Goal: Contribute content: Contribute content

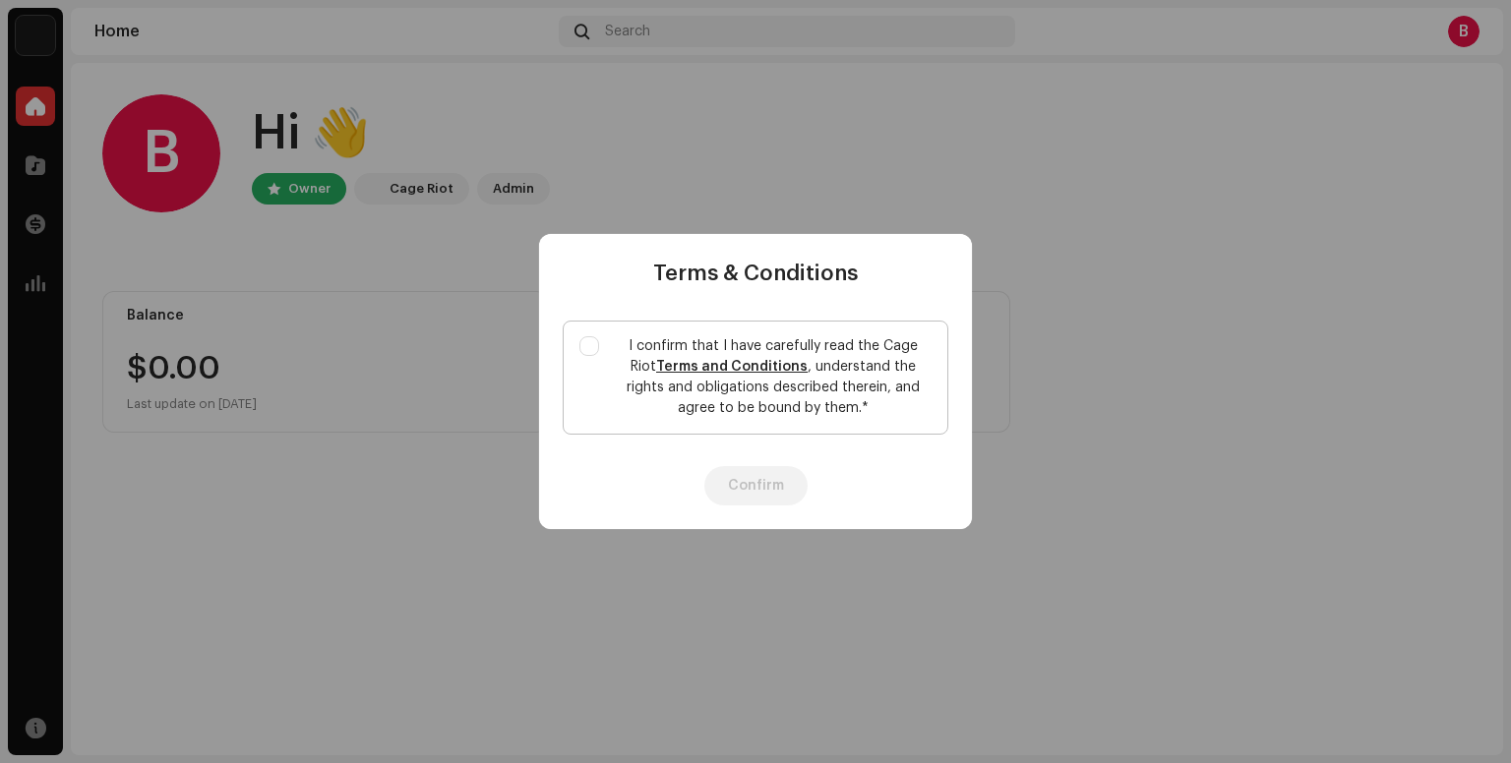
click at [584, 370] on label "I confirm that I have carefully read the Cage Riot Terms and Conditions , under…" at bounding box center [756, 378] width 386 height 114
click at [584, 356] on input "I confirm that I have carefully read the Cage Riot Terms and Conditions , under…" at bounding box center [589, 346] width 20 height 20
checkbox input "true"
click at [734, 499] on button "Confirm" at bounding box center [755, 485] width 103 height 39
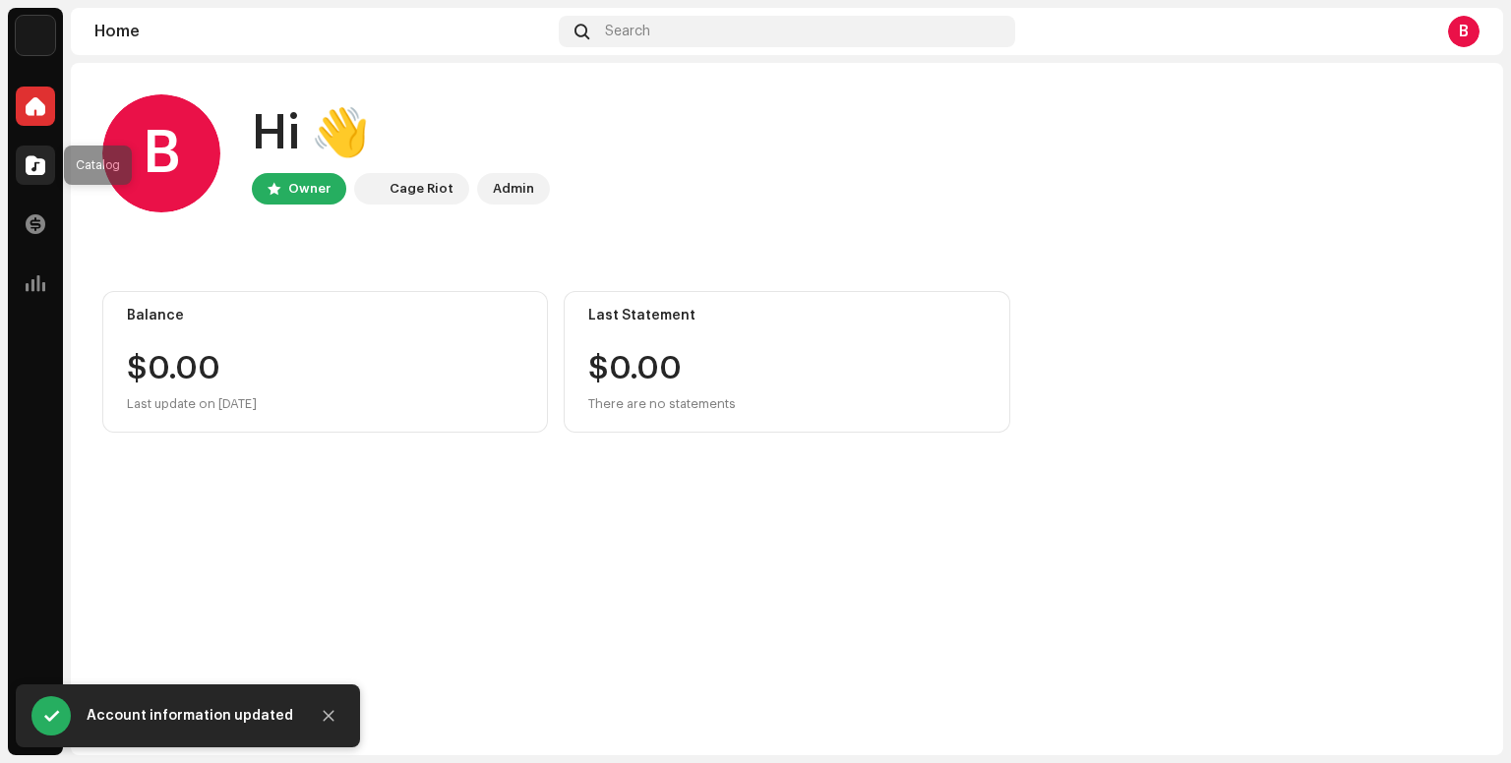
click at [32, 161] on span at bounding box center [36, 165] width 20 height 16
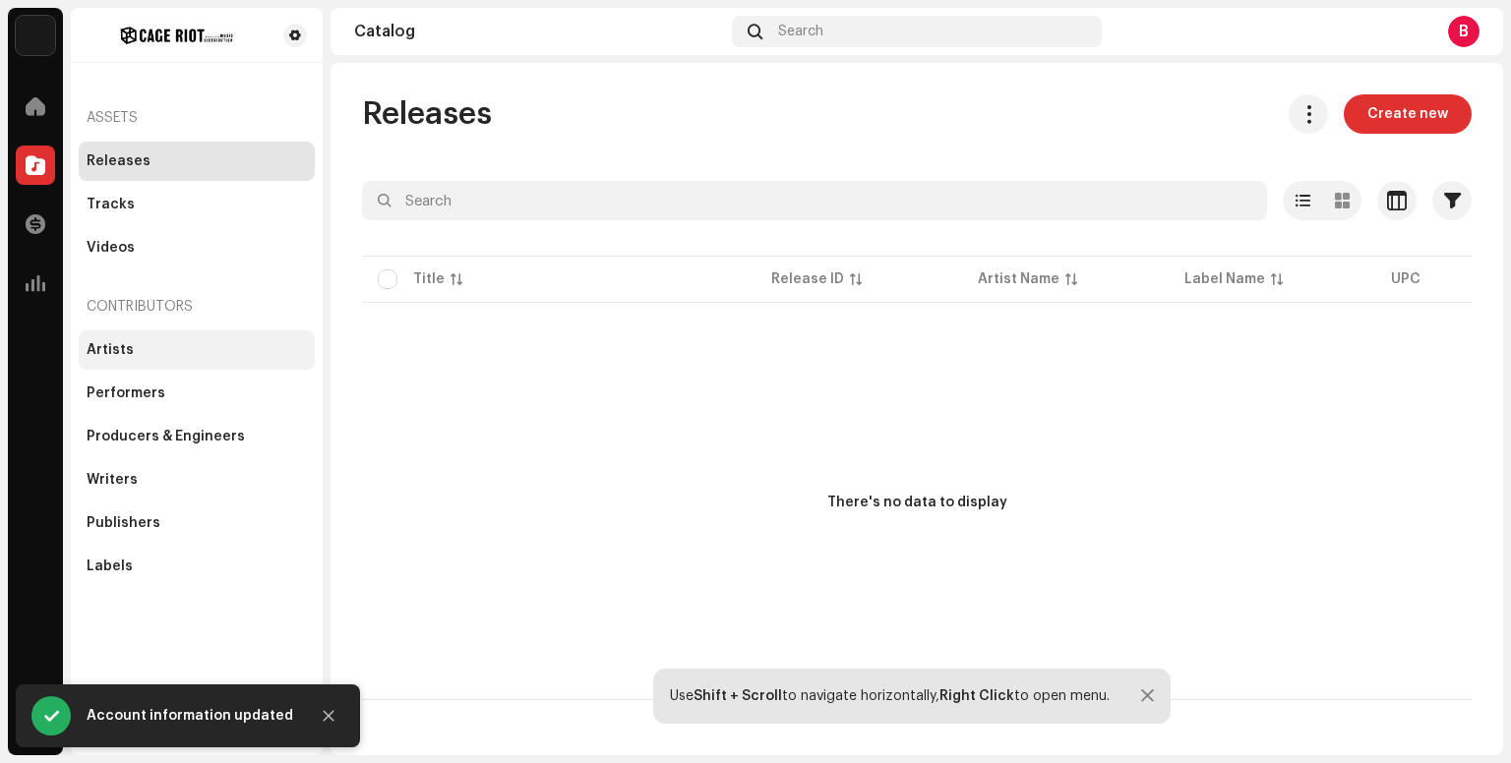
click at [214, 347] on div "Artists" at bounding box center [197, 350] width 220 height 16
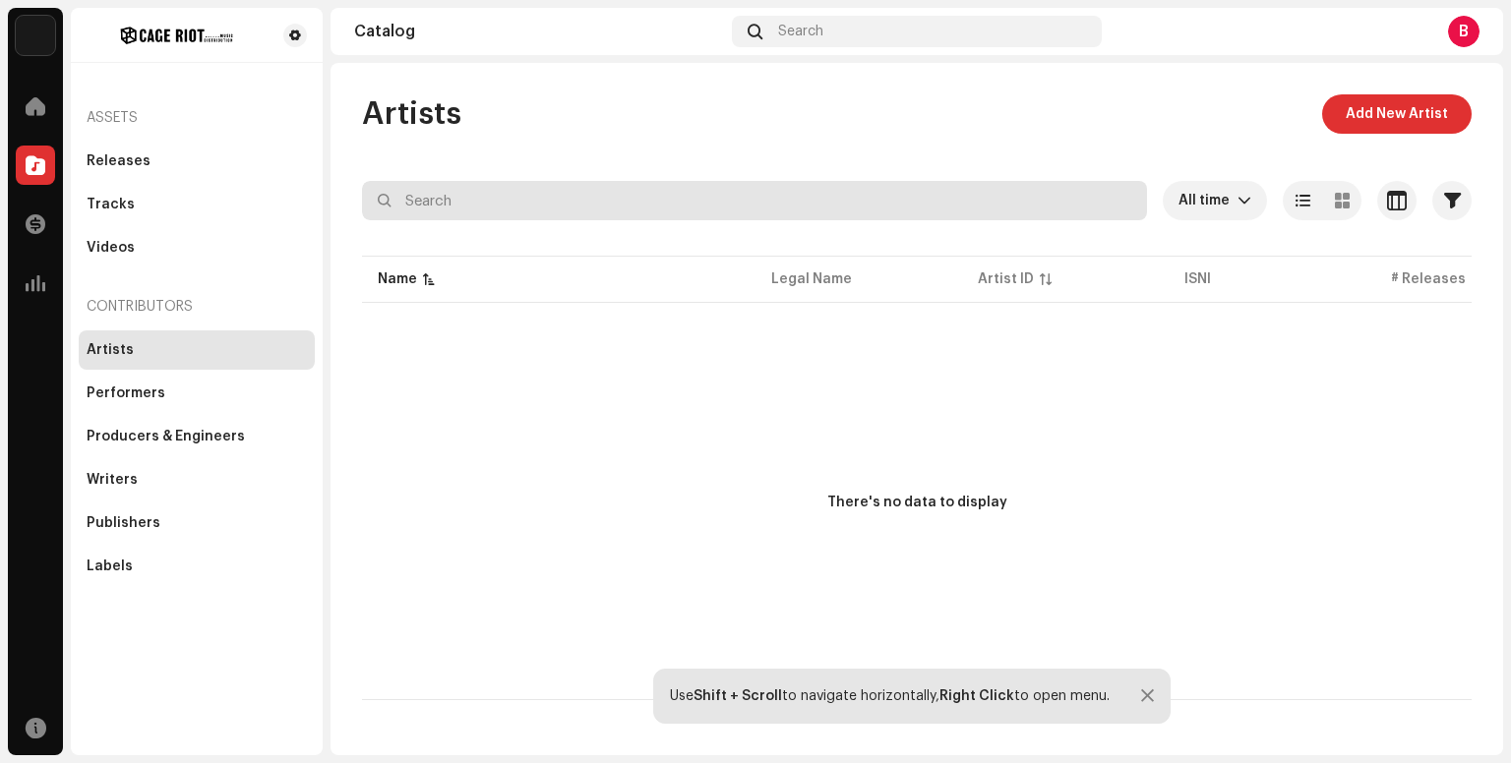
click at [634, 210] on input "text" at bounding box center [754, 200] width 785 height 39
type input "Whatsaheart"
type input "V"
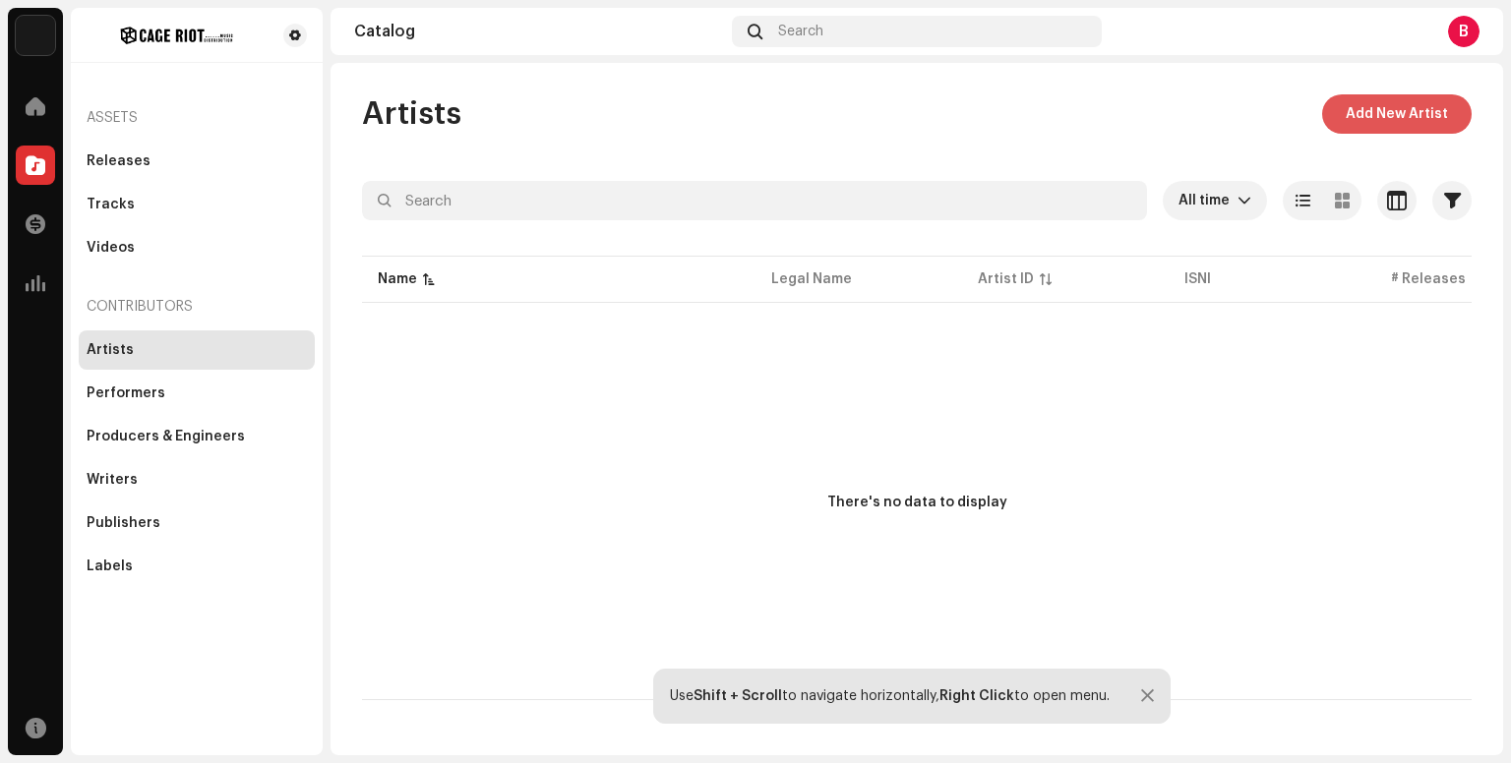
click at [1342, 109] on button "Add New Artist" at bounding box center [1396, 113] width 149 height 39
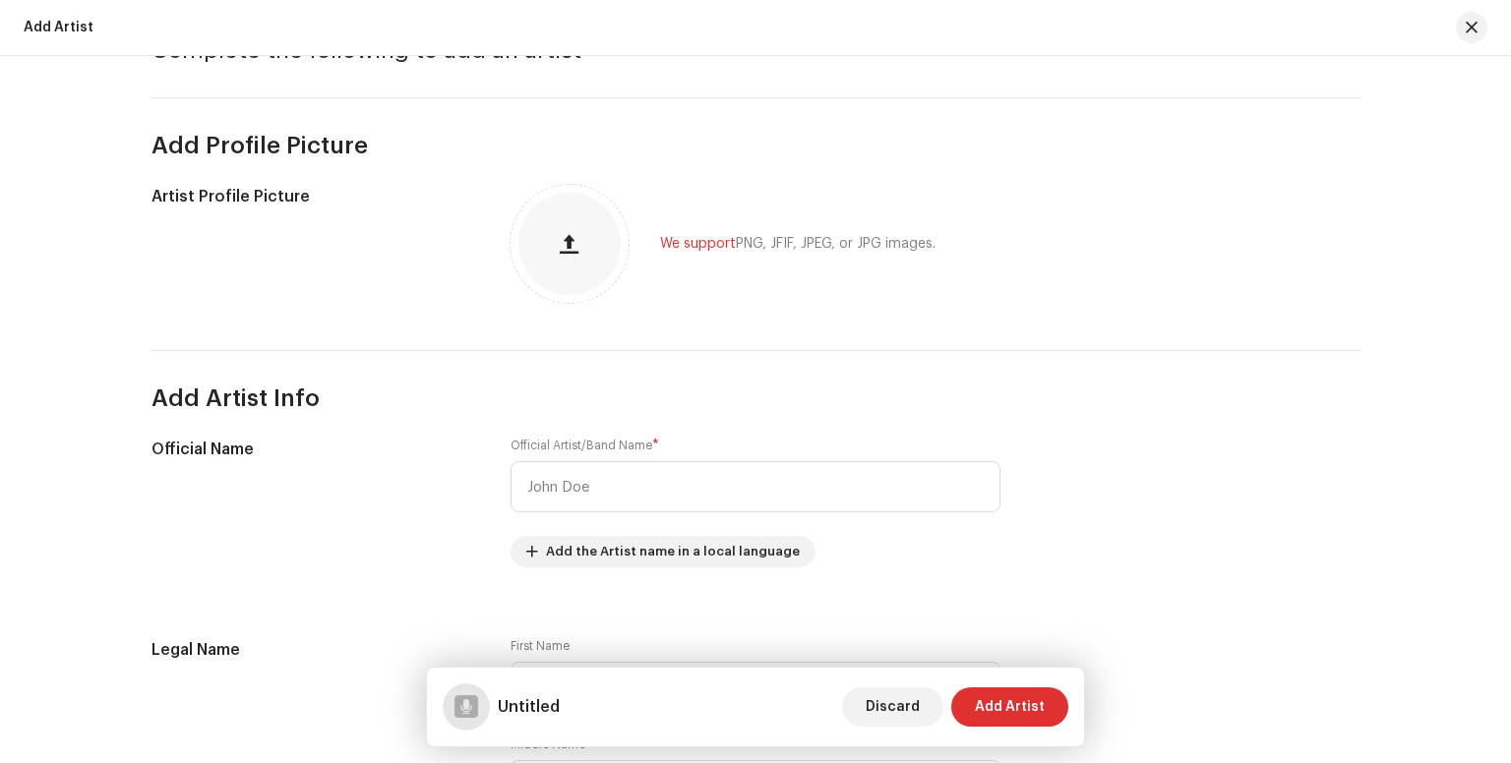
scroll to position [126, 0]
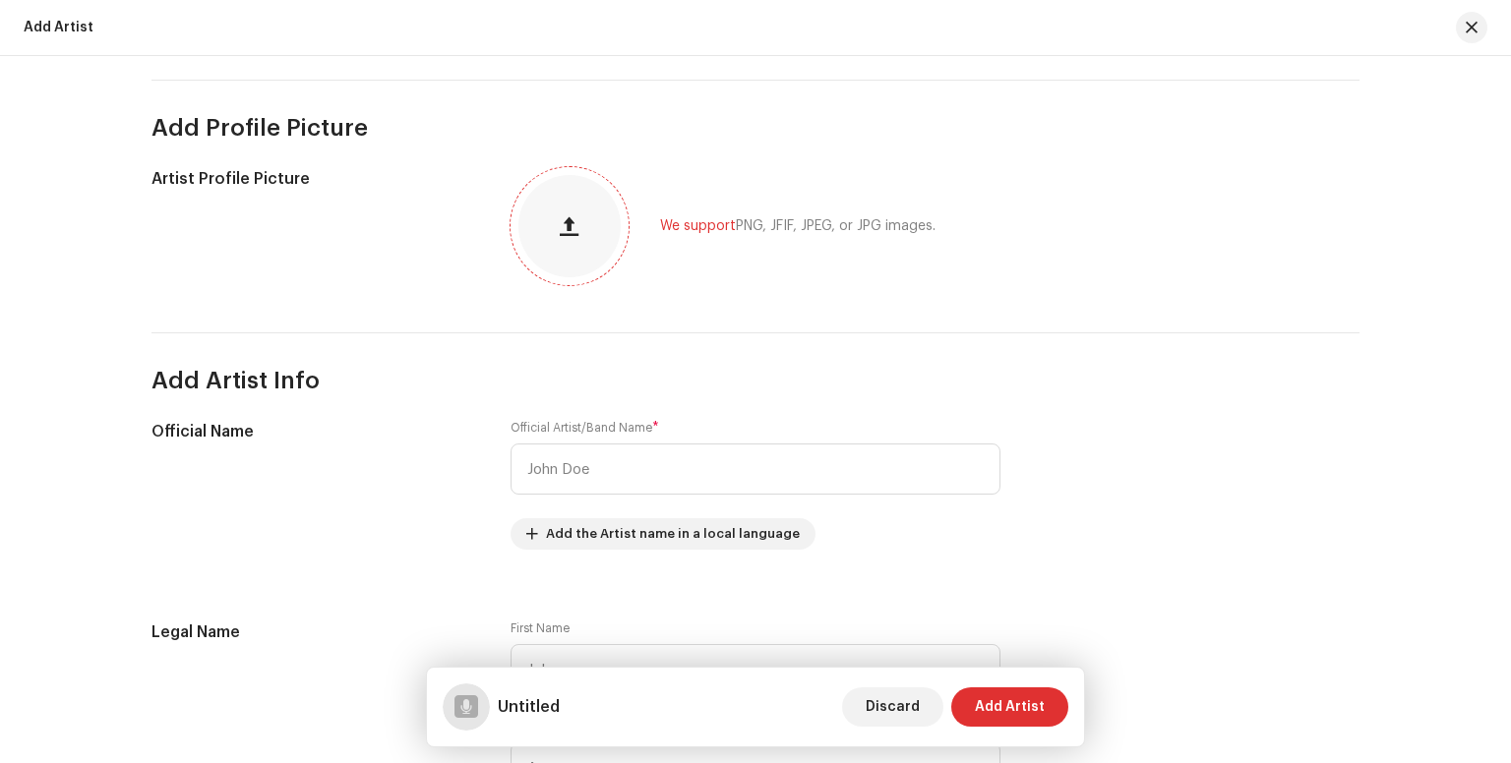
click at [595, 224] on div at bounding box center [569, 226] width 102 height 102
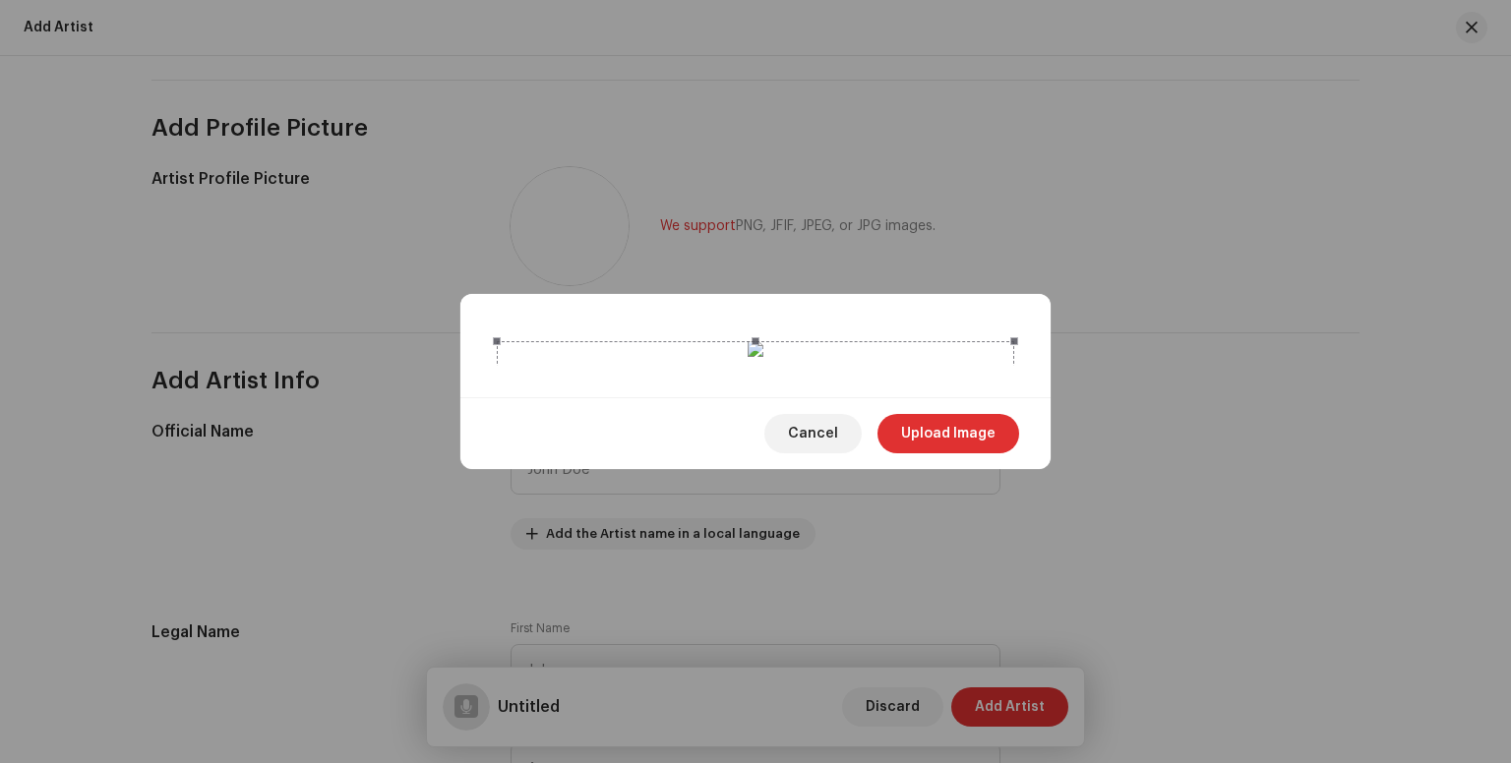
click at [968, 469] on div "Cancel Upload Image" at bounding box center [755, 433] width 590 height 72
click at [972, 453] on span "Upload Image" at bounding box center [948, 433] width 94 height 39
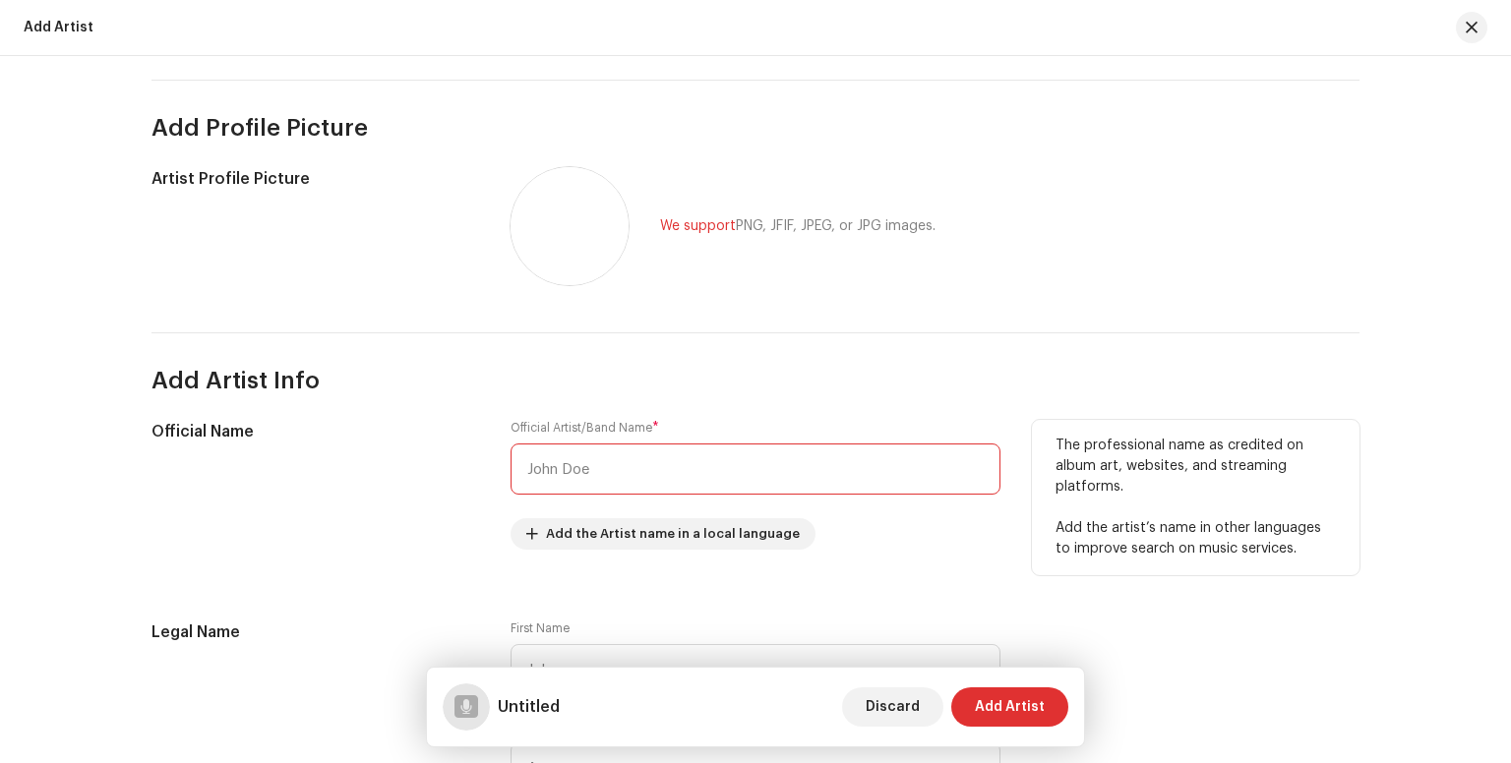
click at [612, 462] on input "text" at bounding box center [755, 469] width 490 height 51
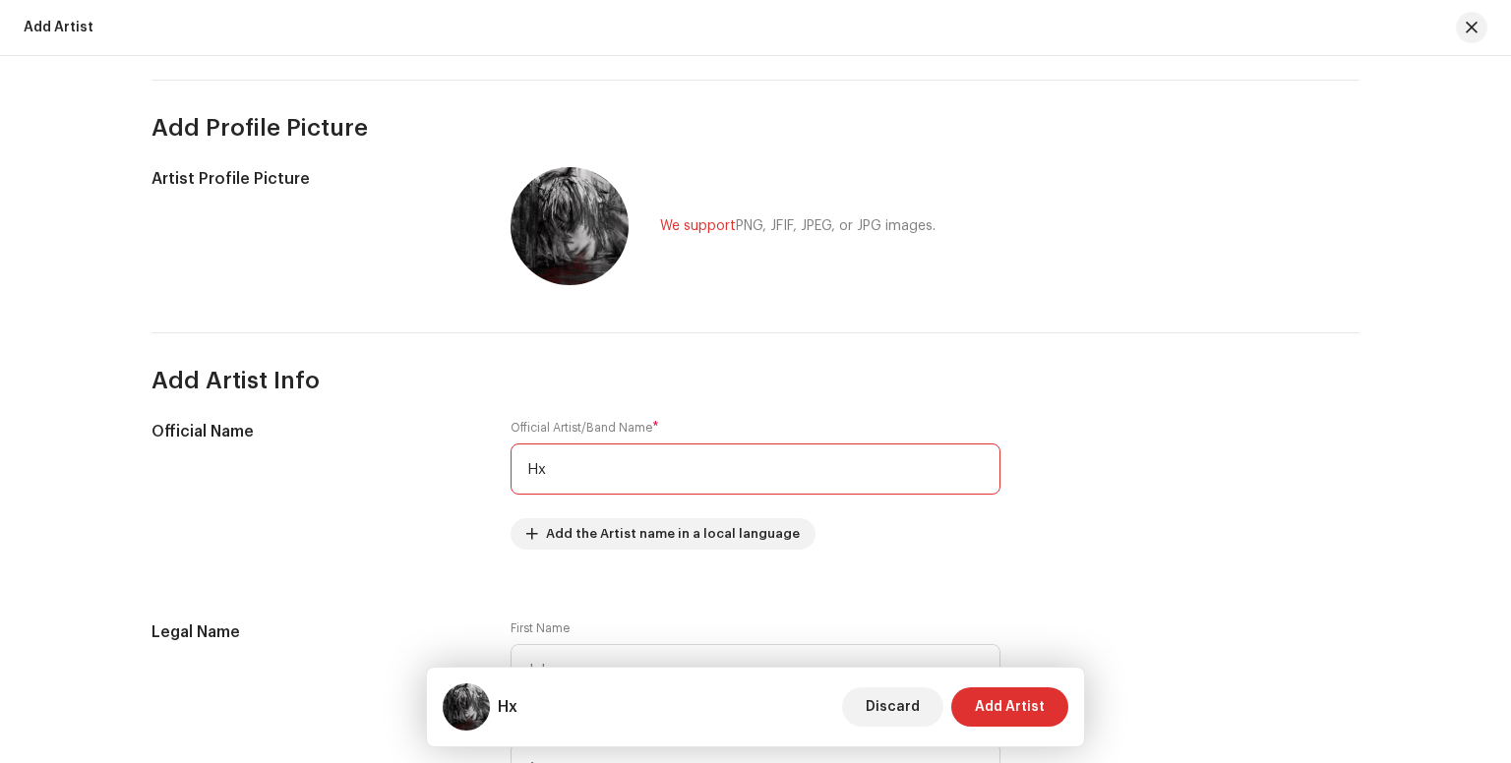
type input "H"
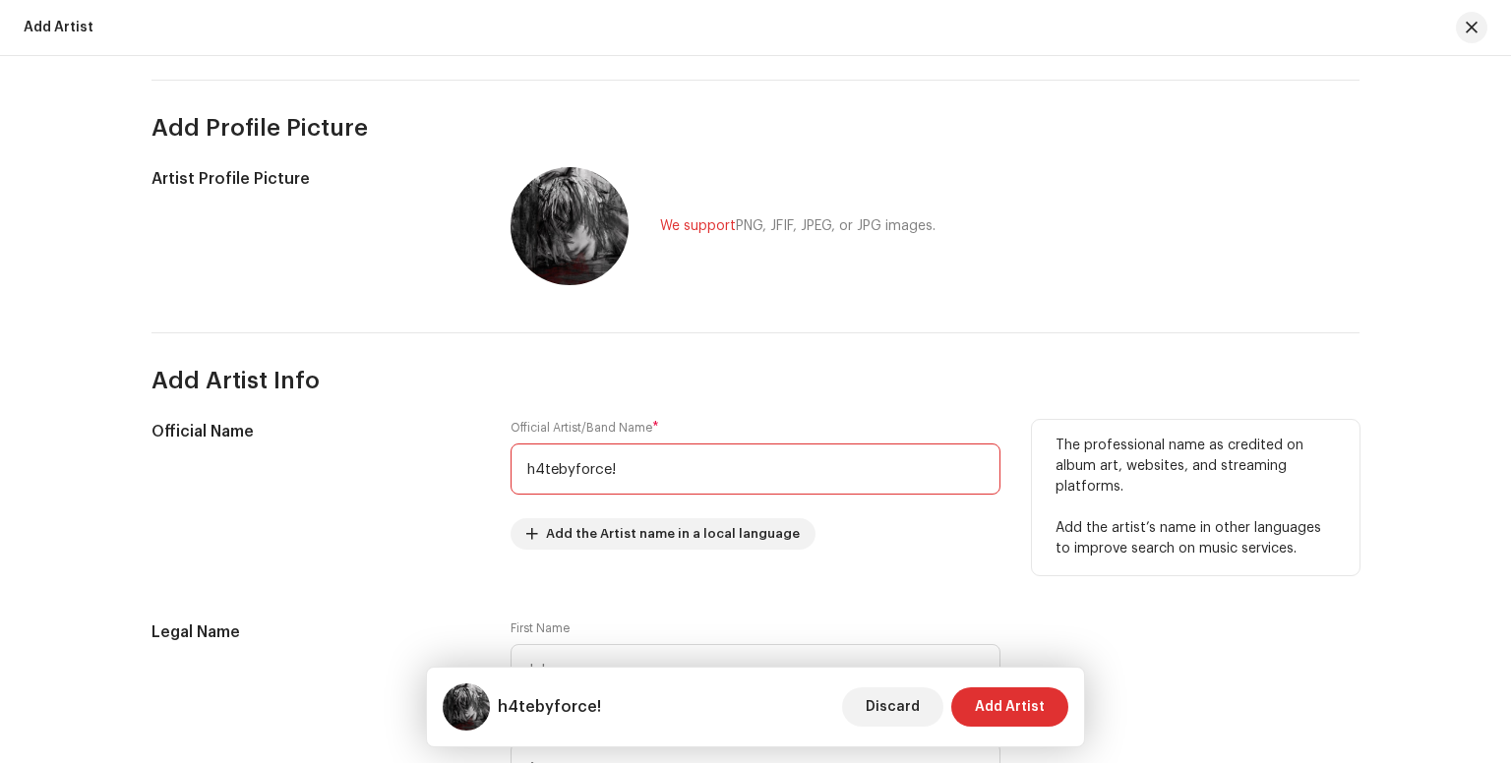
click at [813, 476] on input "h4tebyforce!" at bounding box center [755, 469] width 490 height 51
click at [736, 490] on input "h4tebyforce!" at bounding box center [755, 469] width 490 height 51
click at [534, 469] on input "h4tebyforce!" at bounding box center [755, 469] width 490 height 51
click at [547, 469] on input "h4tebyforce!" at bounding box center [755, 469] width 490 height 51
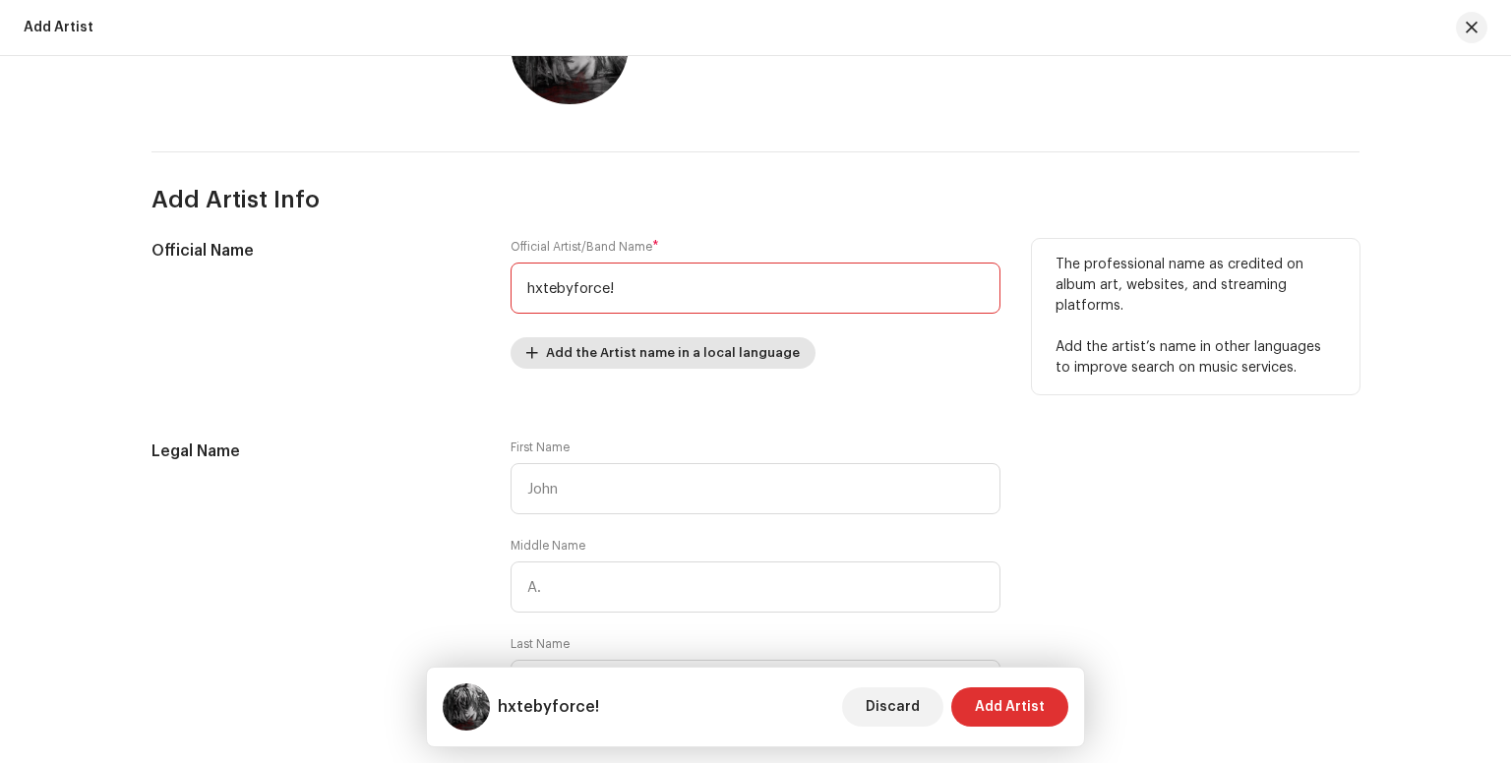
scroll to position [311, 0]
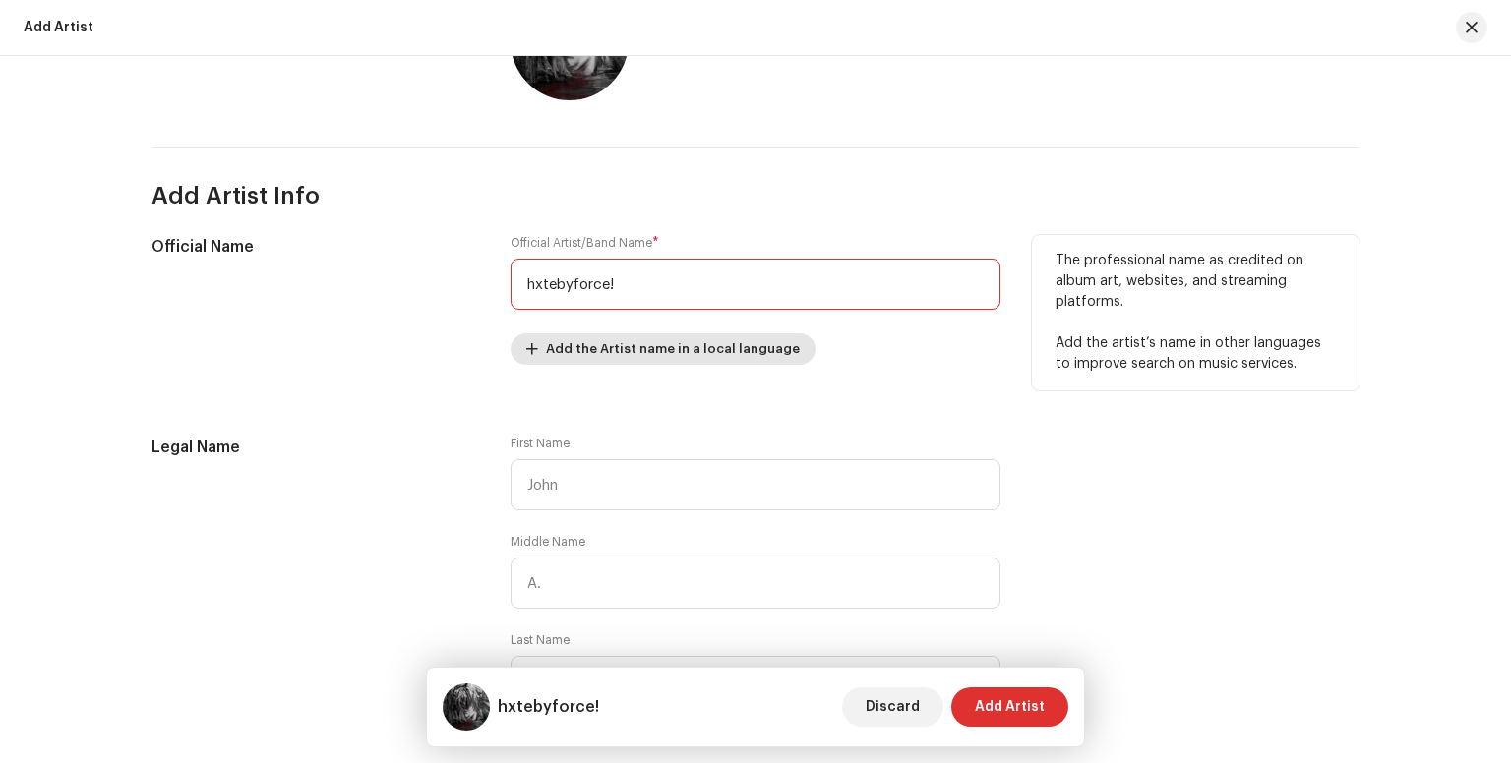
type input "hxtebyforce!"
click at [633, 336] on span "Add the Artist name in a local language" at bounding box center [673, 348] width 254 height 39
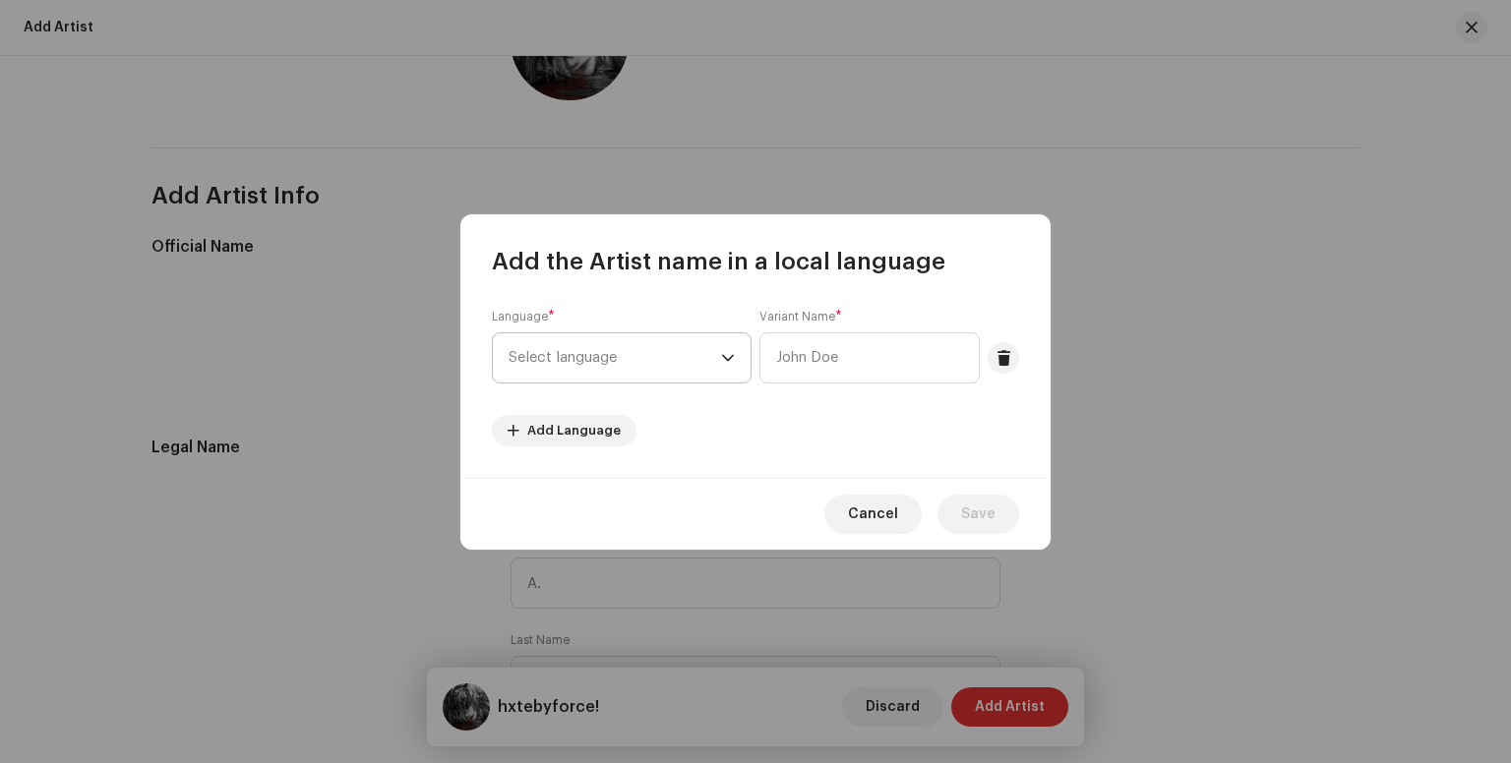
click at [659, 371] on span "Select language" at bounding box center [614, 357] width 212 height 49
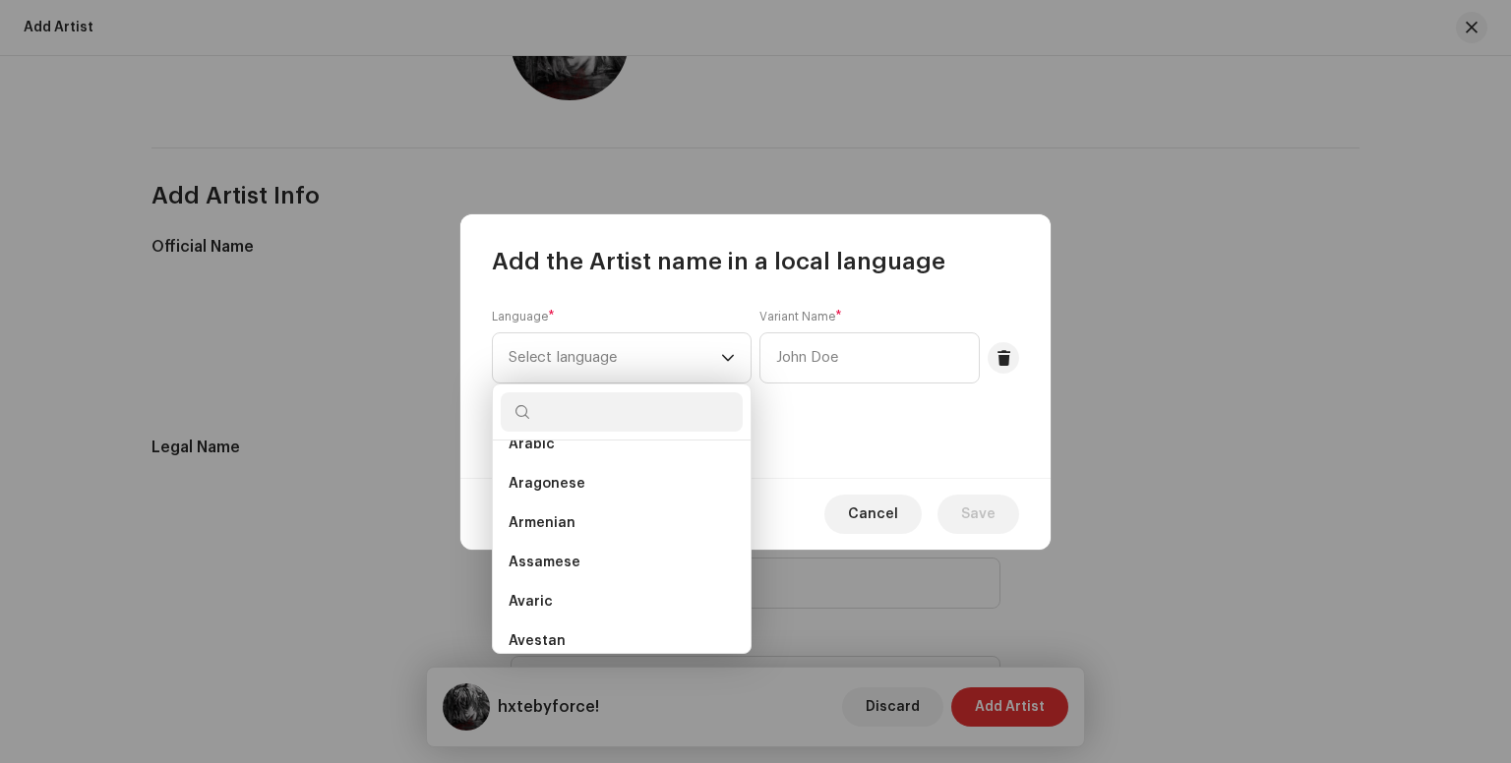
scroll to position [269, 0]
click at [848, 532] on button "Cancel" at bounding box center [872, 514] width 97 height 39
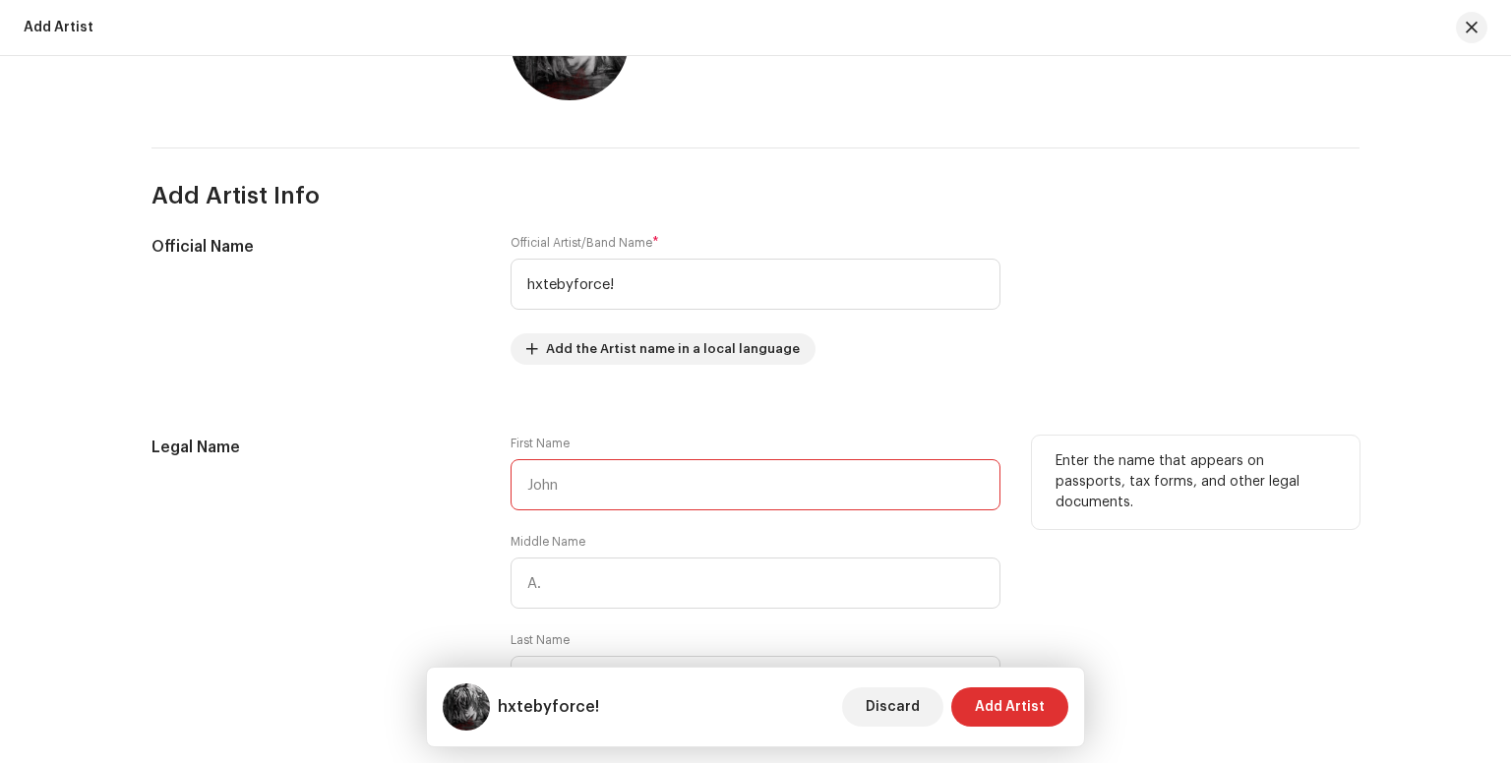
click at [671, 481] on input "text" at bounding box center [755, 484] width 490 height 51
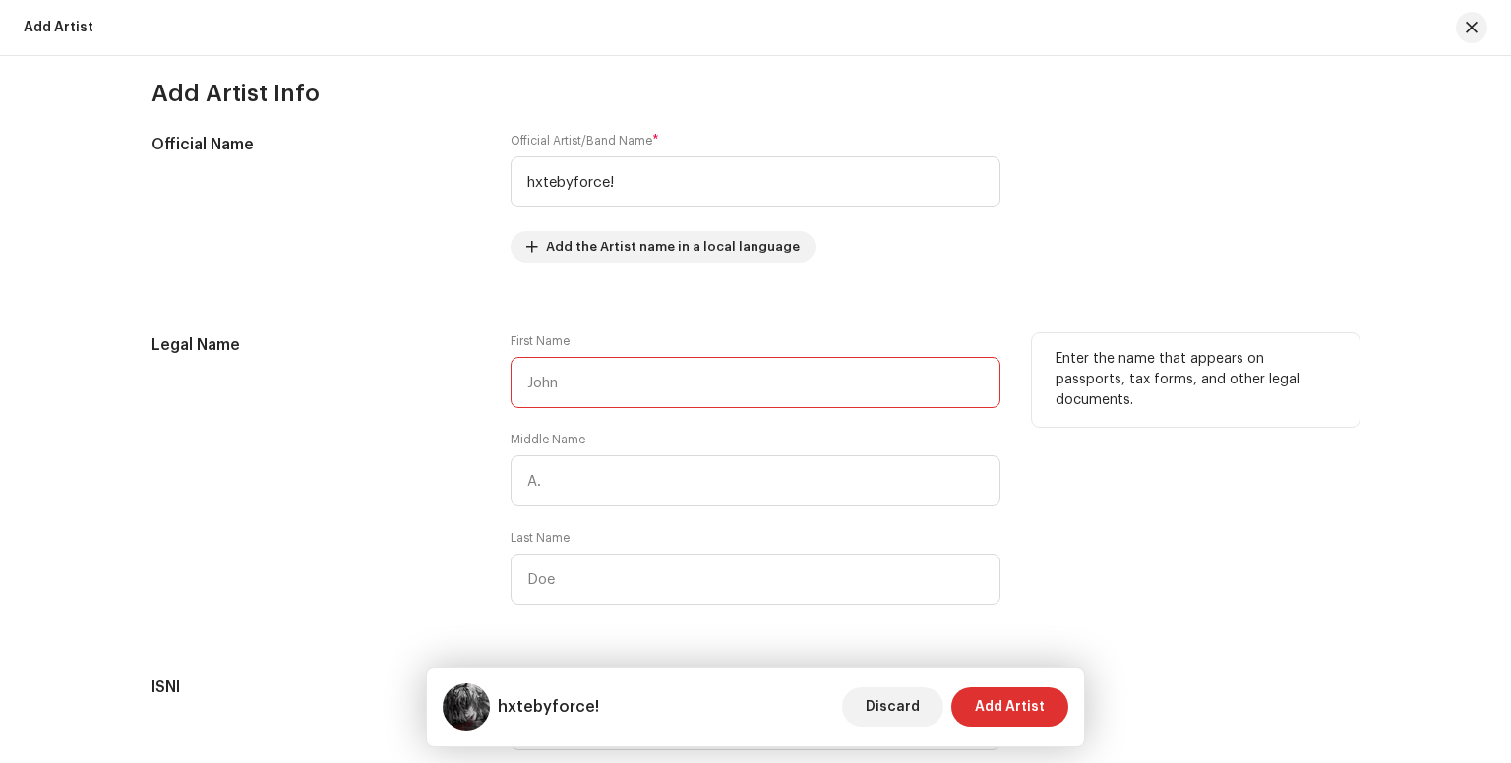
scroll to position [416, 0]
type input "[PERSON_NAME]"
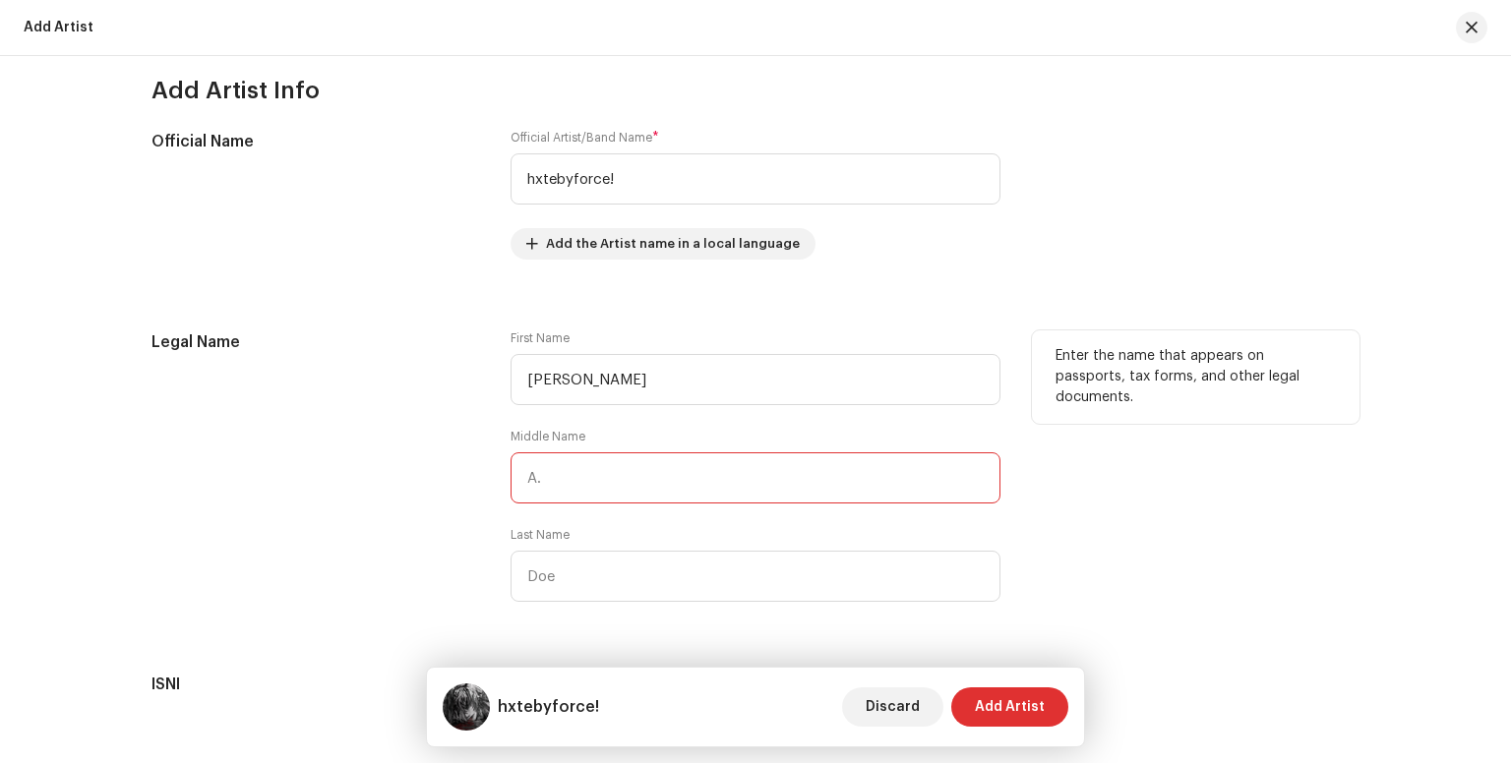
click at [660, 479] on input "text" at bounding box center [755, 477] width 490 height 51
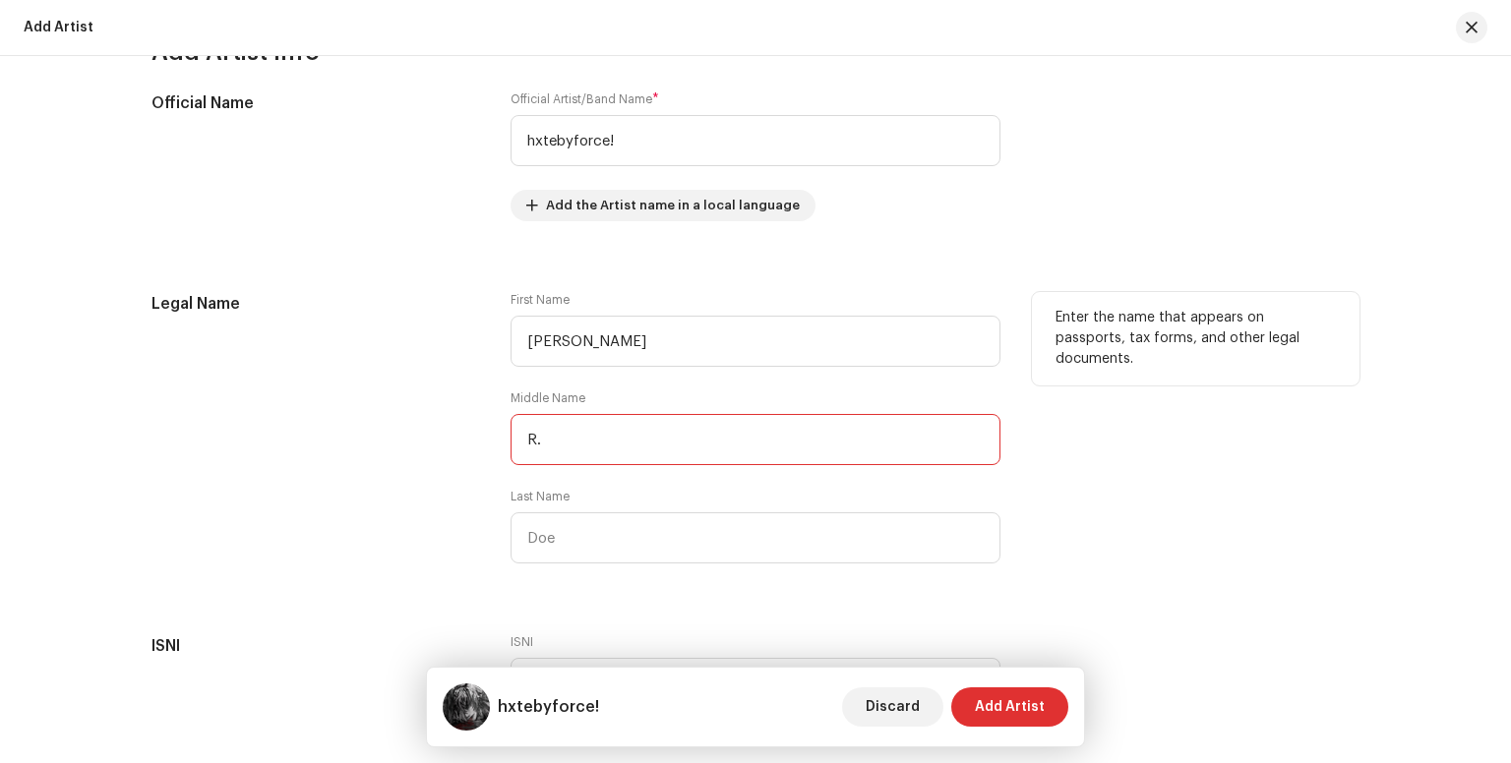
scroll to position [455, 0]
type input "R."
click at [581, 544] on input "text" at bounding box center [755, 536] width 490 height 51
type input "p"
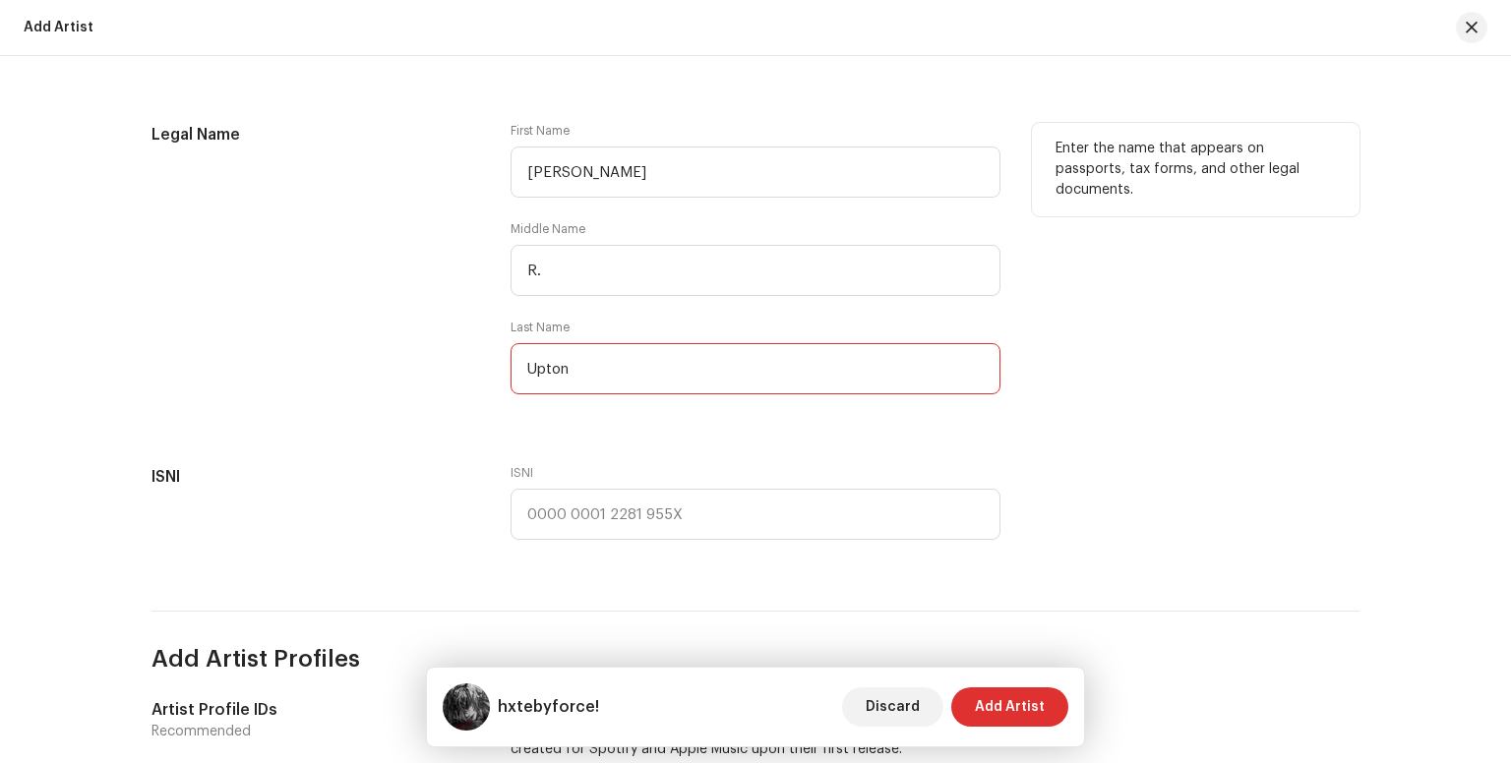
scroll to position [629, 0]
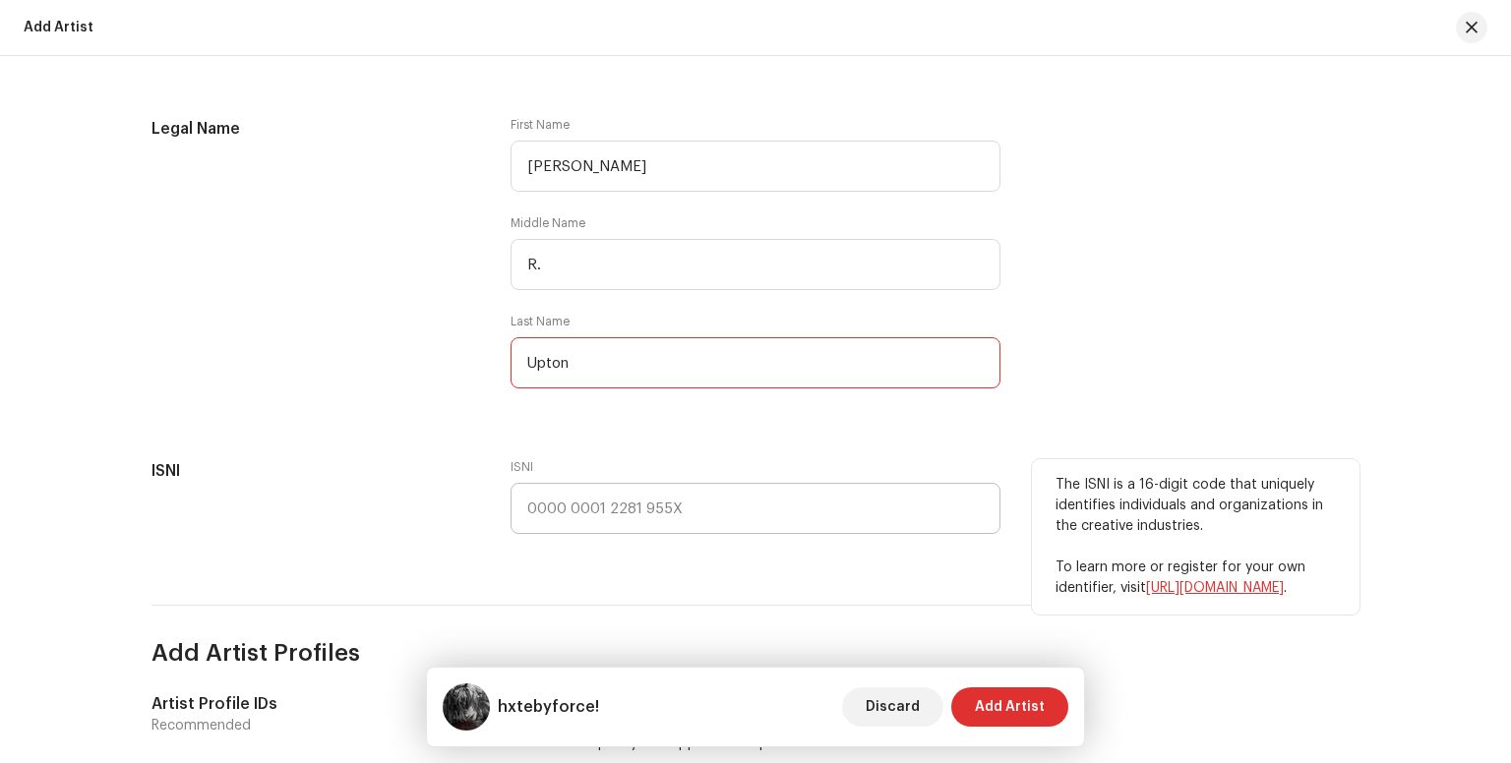
type input "Upton"
click at [580, 514] on input "text" at bounding box center [755, 508] width 490 height 51
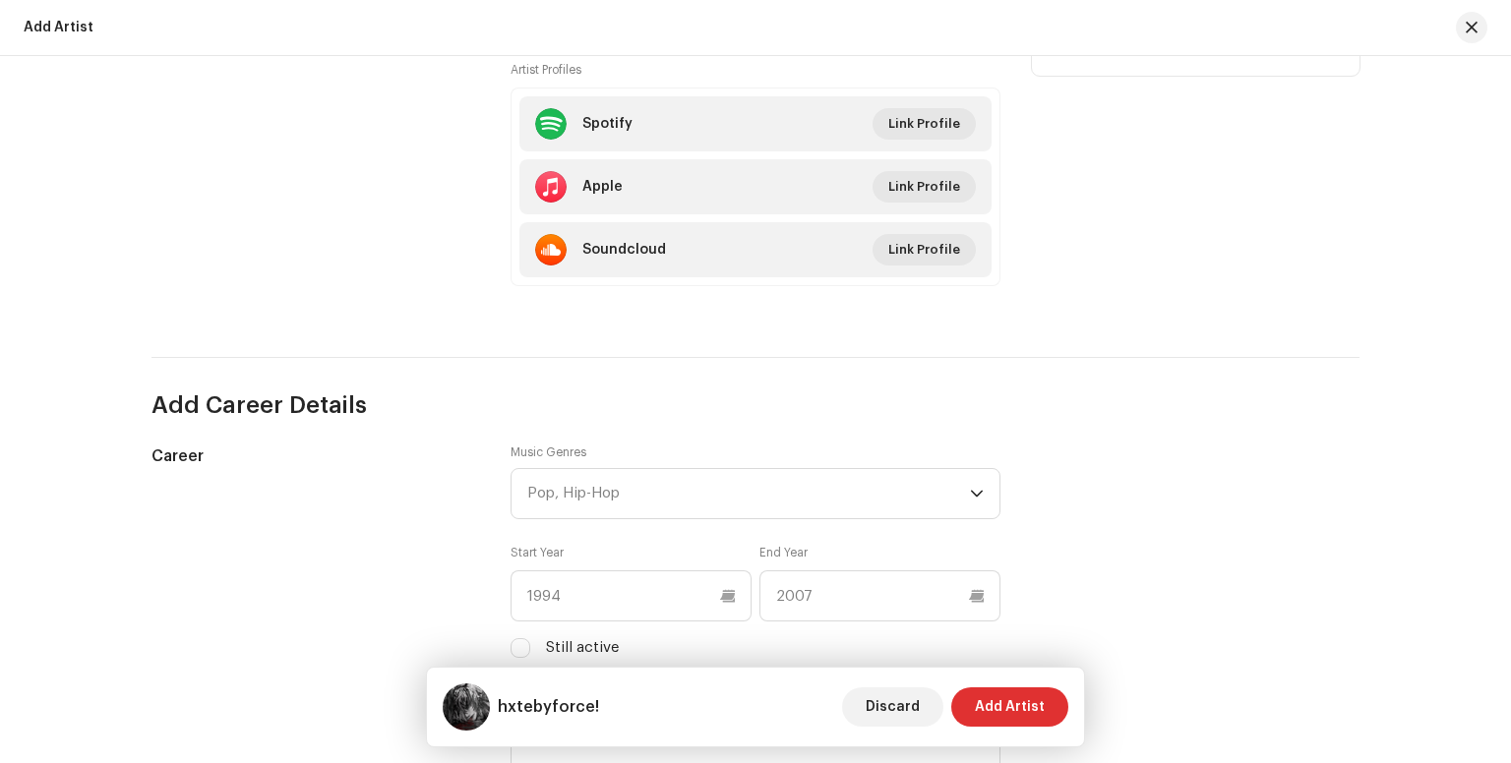
scroll to position [1341, 0]
click at [689, 499] on div "Pop, Hip-Hop" at bounding box center [748, 491] width 443 height 49
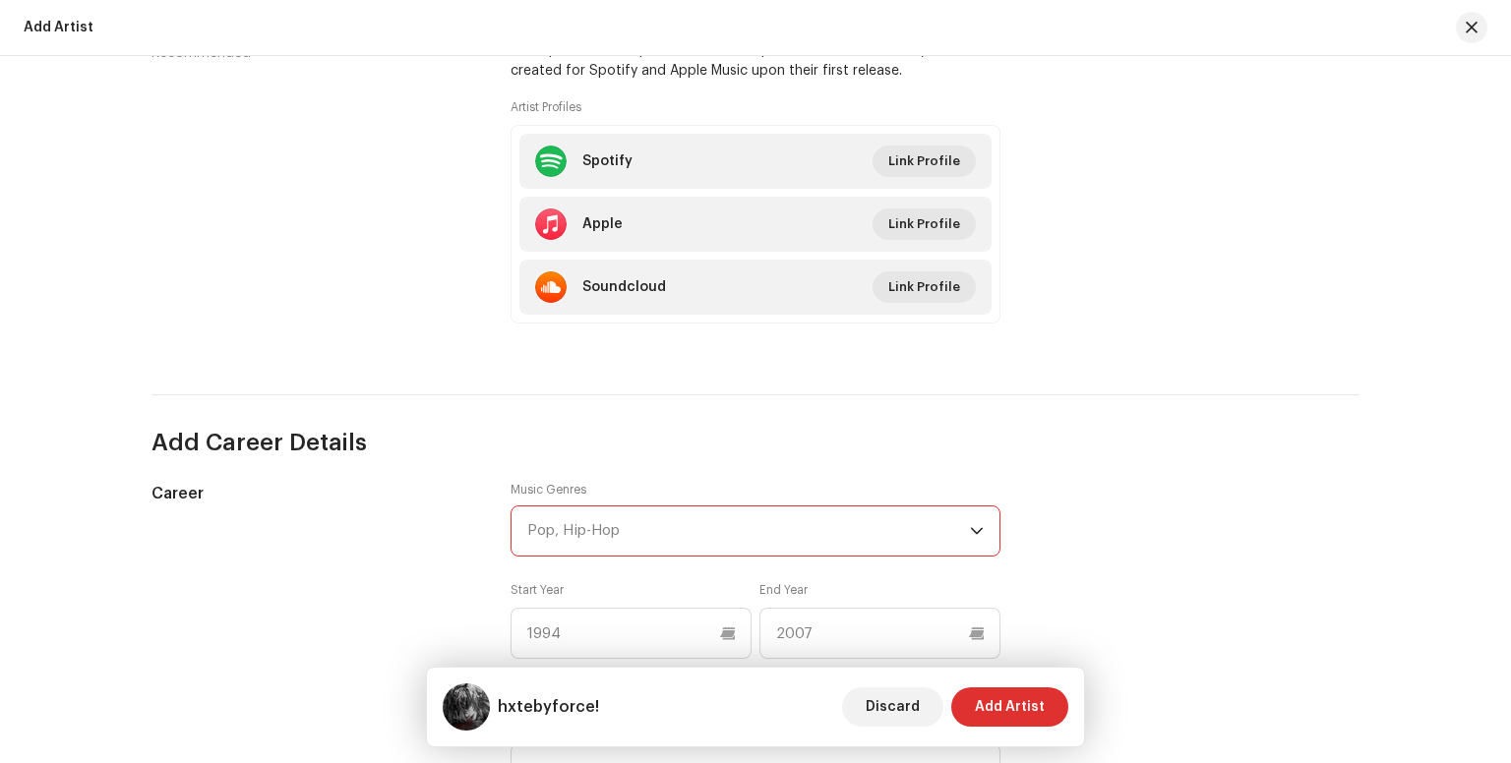
scroll to position [1301, 0]
click at [667, 536] on div "Pop, Hip-Hop" at bounding box center [748, 531] width 443 height 49
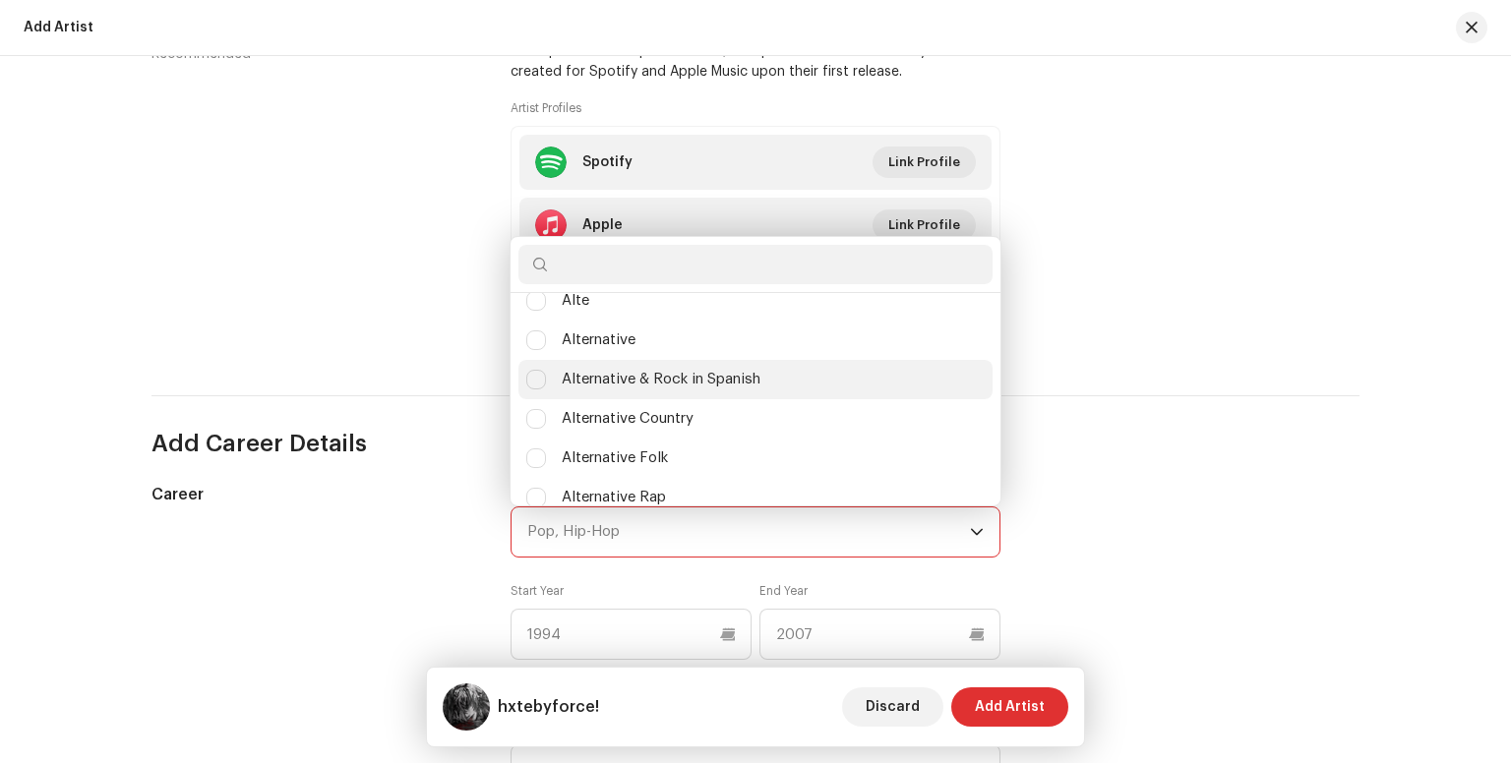
scroll to position [729, 0]
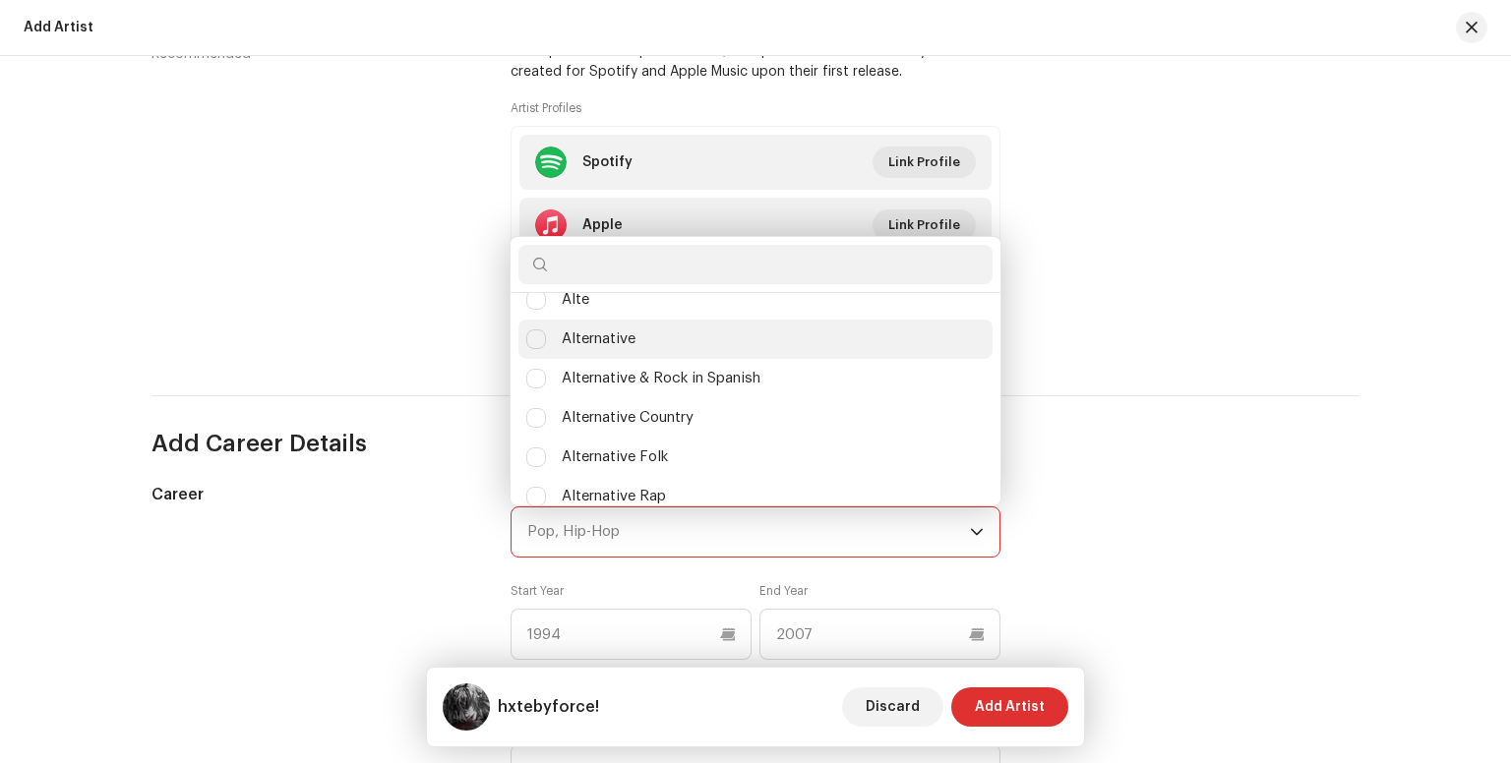
click at [615, 341] on span "Alternative" at bounding box center [599, 339] width 74 height 22
checkbox input "true"
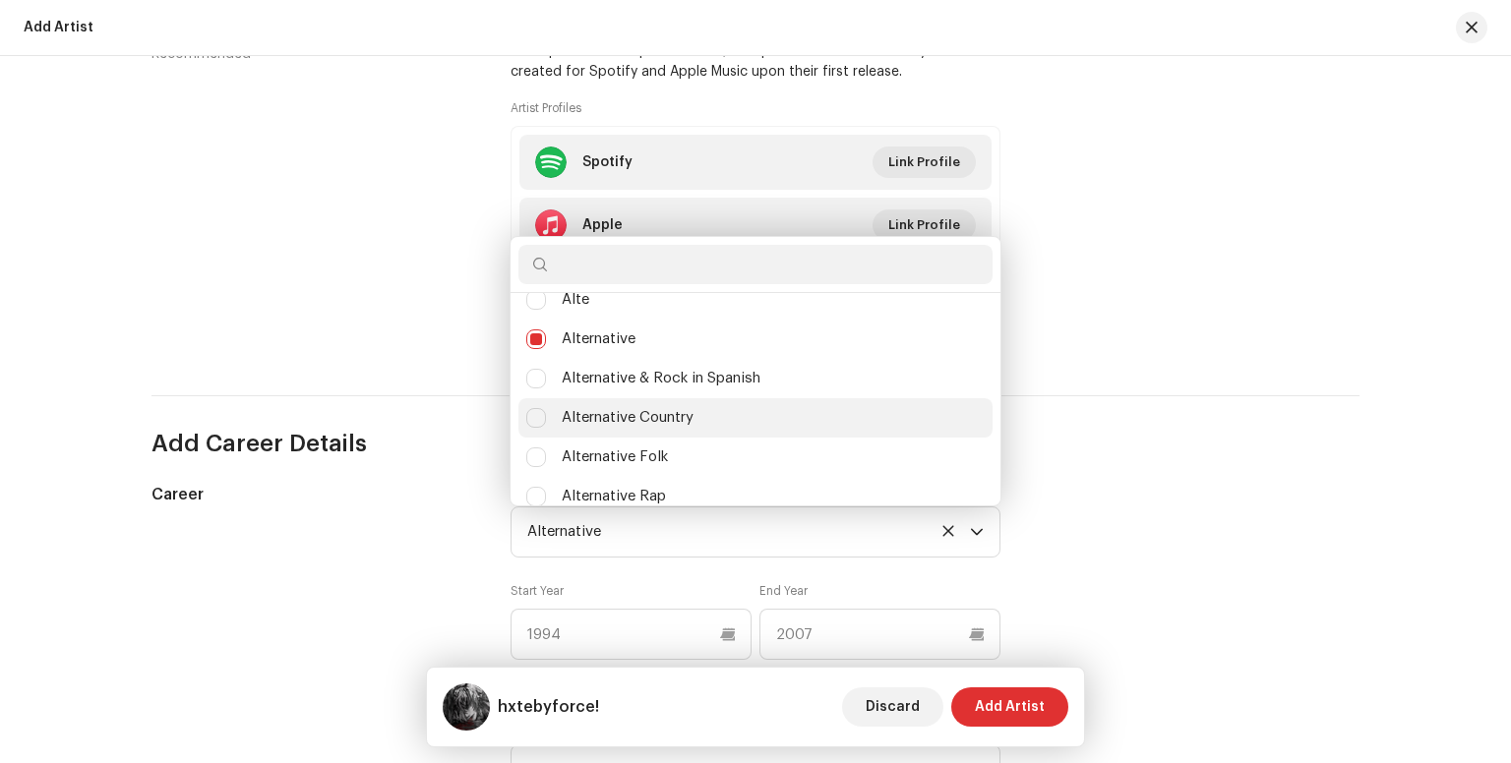
scroll to position [826, 0]
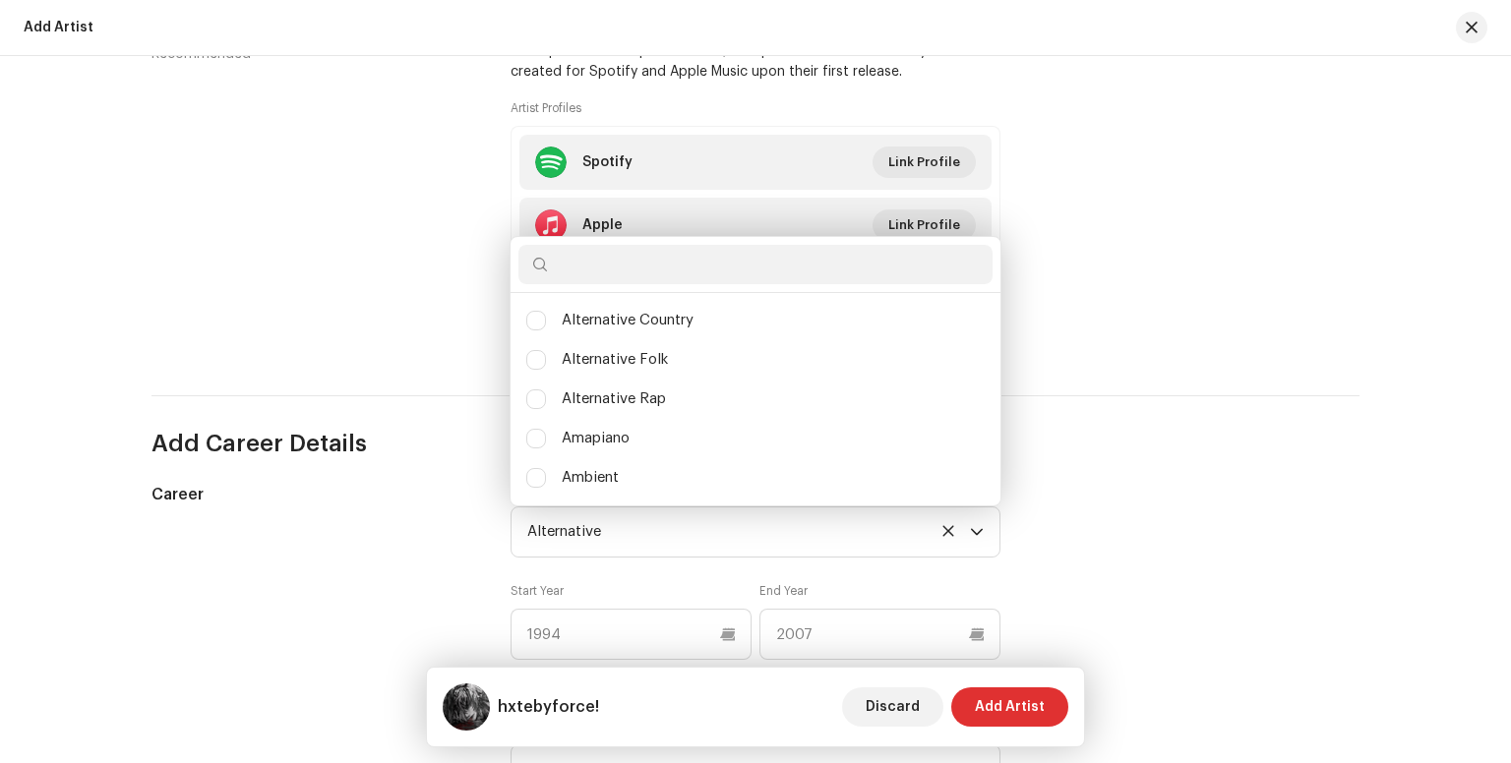
click at [465, 527] on div "Career" at bounding box center [314, 683] width 327 height 401
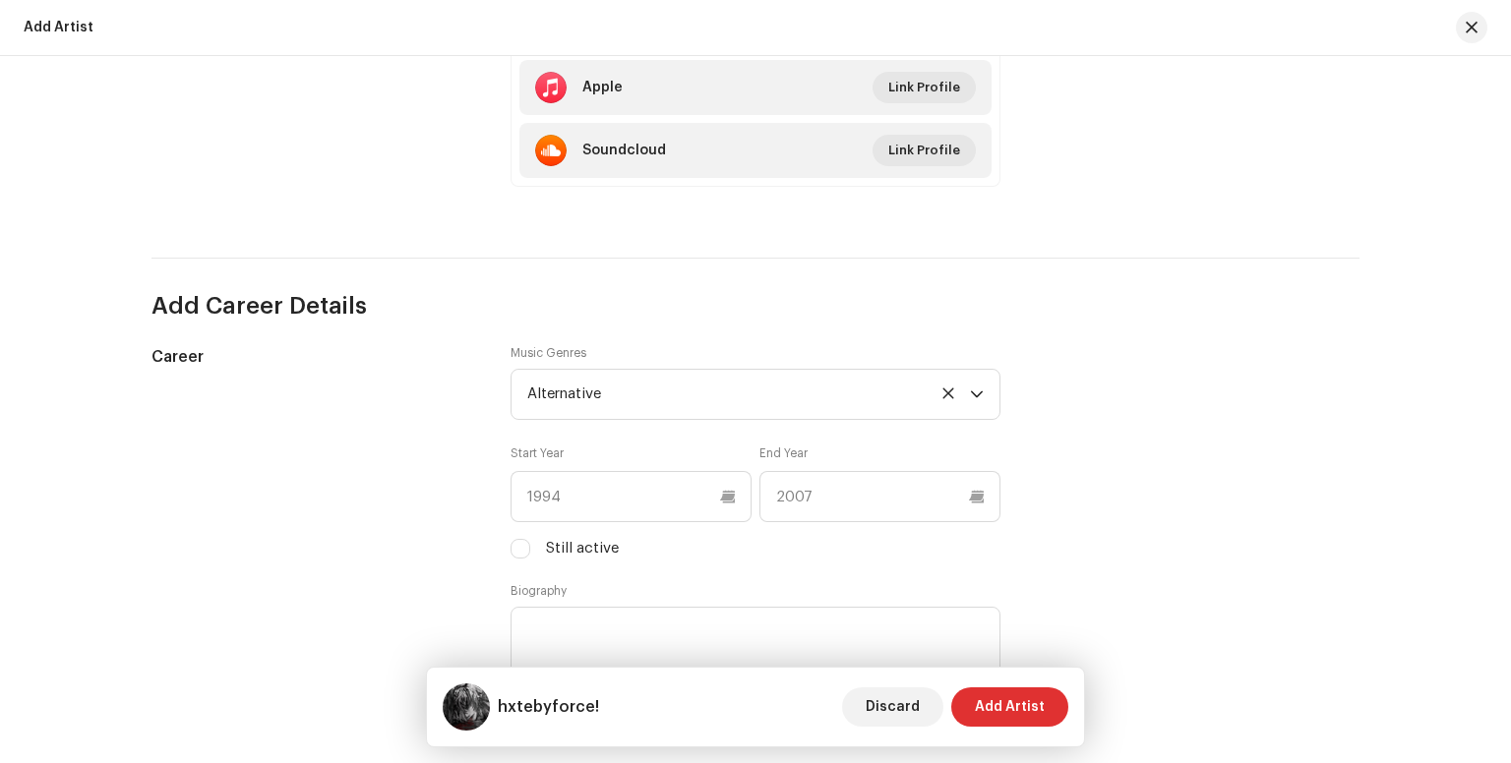
scroll to position [1454, 0]
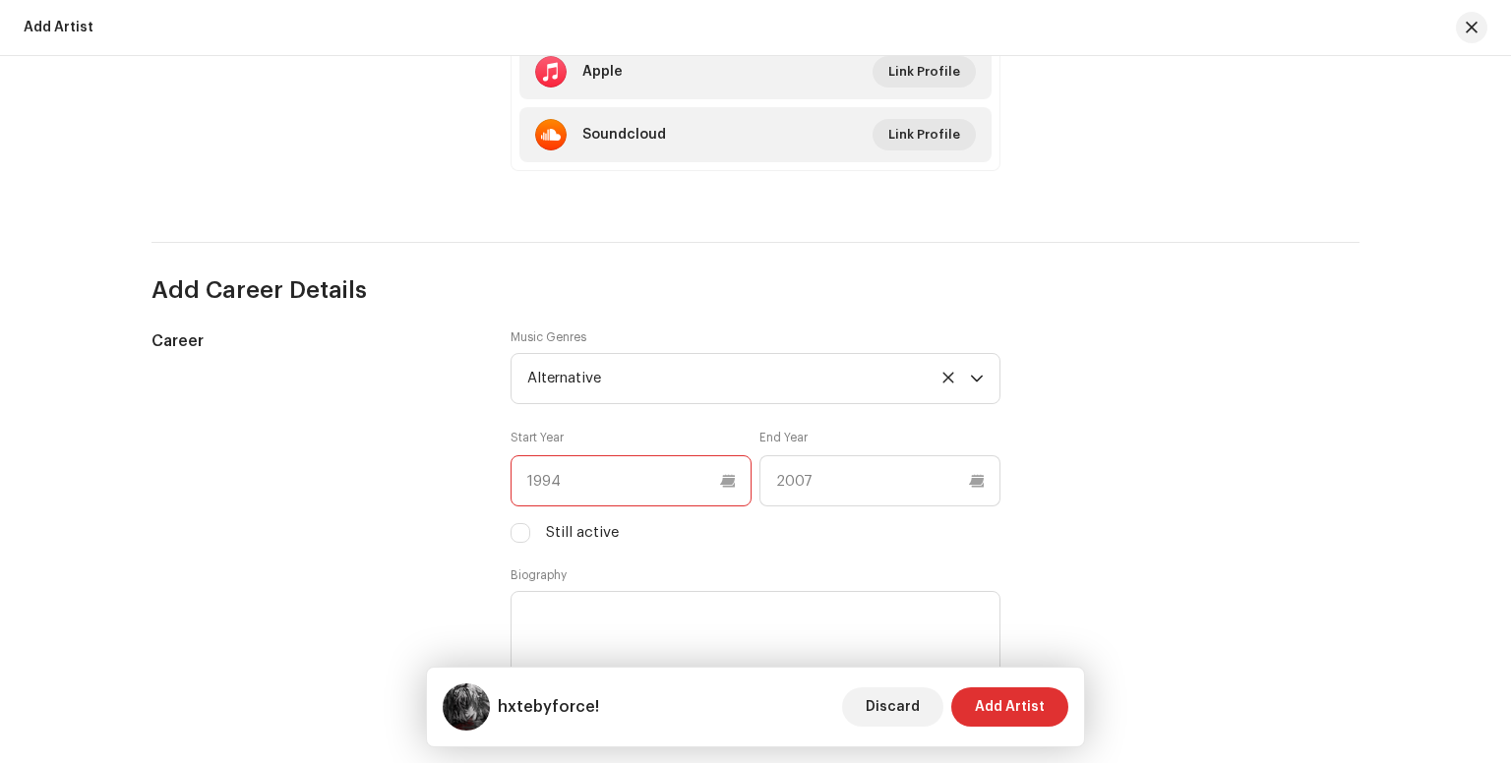
click at [568, 476] on input "text" at bounding box center [630, 480] width 241 height 51
type input "2019"
click at [856, 470] on input "text" at bounding box center [879, 480] width 241 height 51
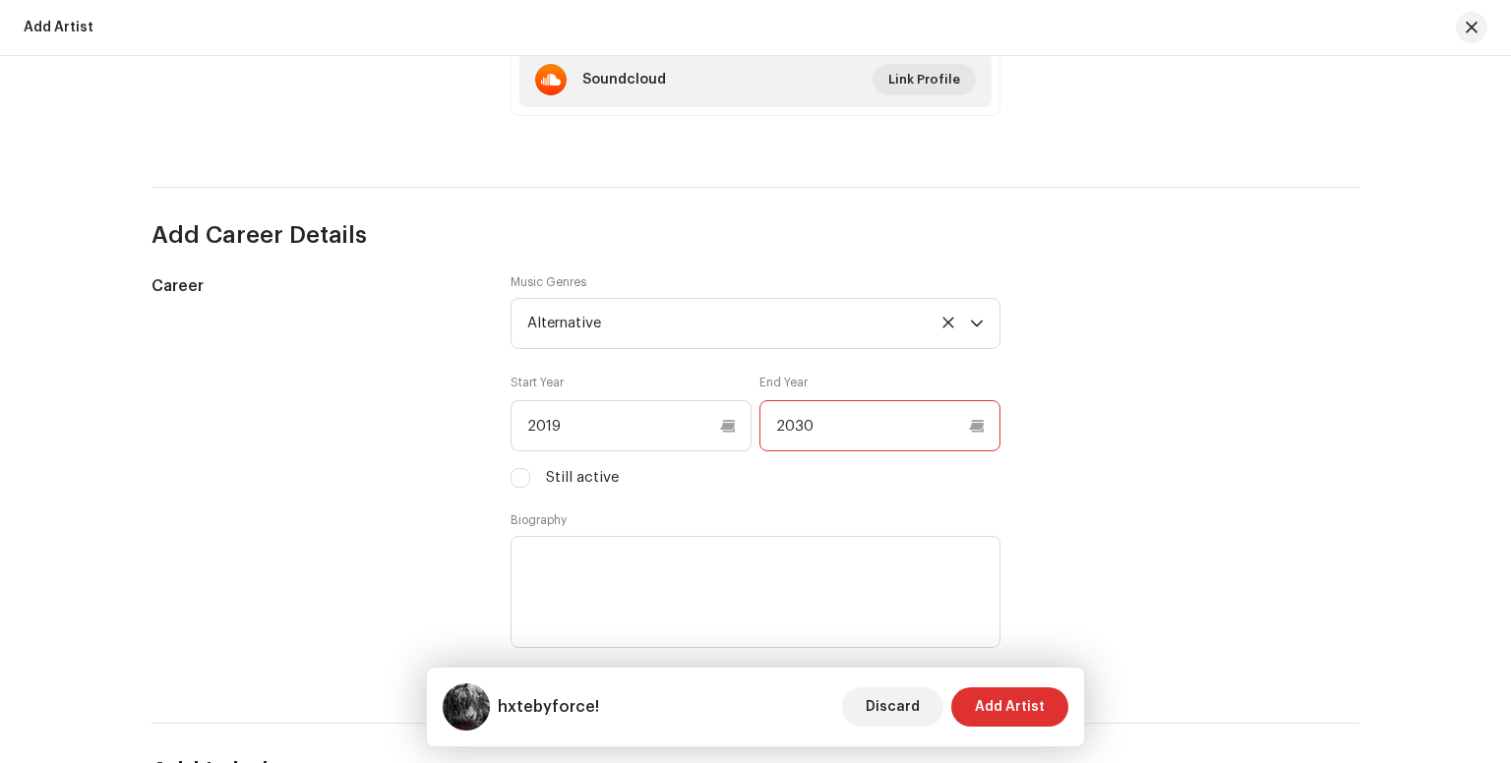
type input "2030"
click at [633, 475] on div "Still active" at bounding box center [755, 478] width 490 height 22
click at [598, 481] on label "Still active" at bounding box center [582, 478] width 73 height 22
click at [530, 481] on input "Still active" at bounding box center [520, 478] width 20 height 20
checkbox input "true"
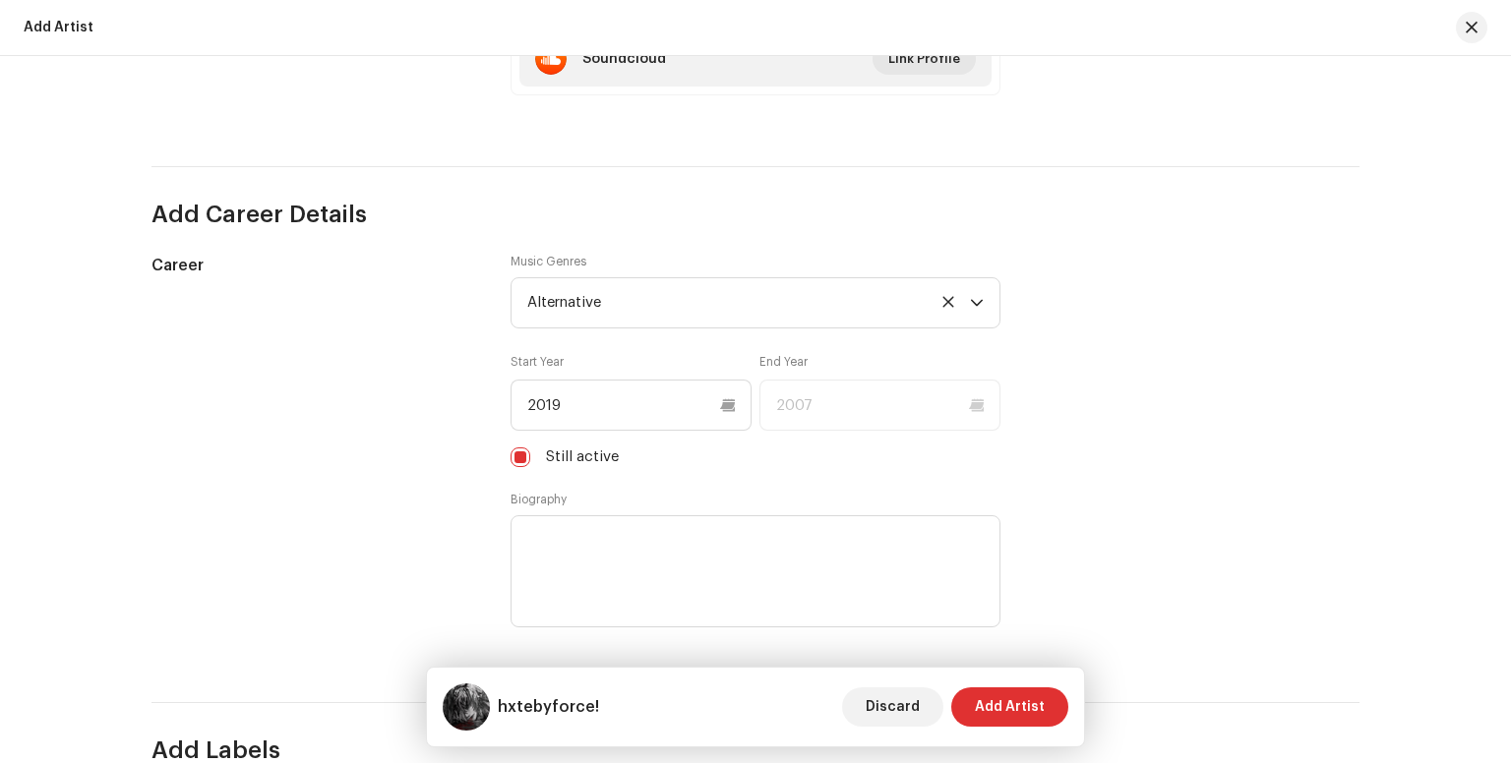
scroll to position [1533, 0]
click at [639, 521] on textarea at bounding box center [755, 568] width 490 height 112
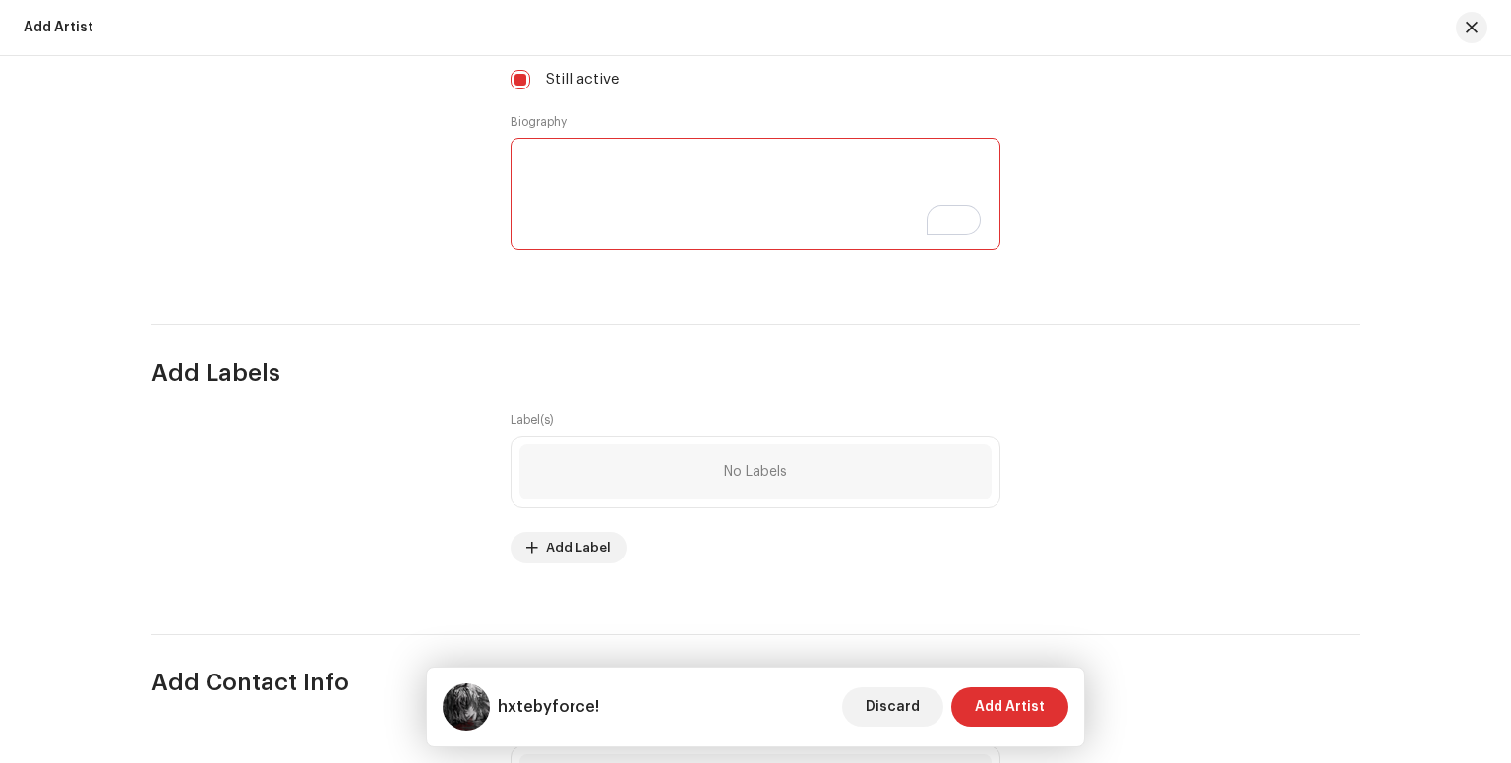
scroll to position [1908, 0]
click at [539, 428] on label "Label(s)" at bounding box center [531, 420] width 43 height 16
click at [529, 426] on label "Label(s)" at bounding box center [531, 420] width 43 height 16
click at [578, 557] on span "Add Label" at bounding box center [578, 547] width 65 height 39
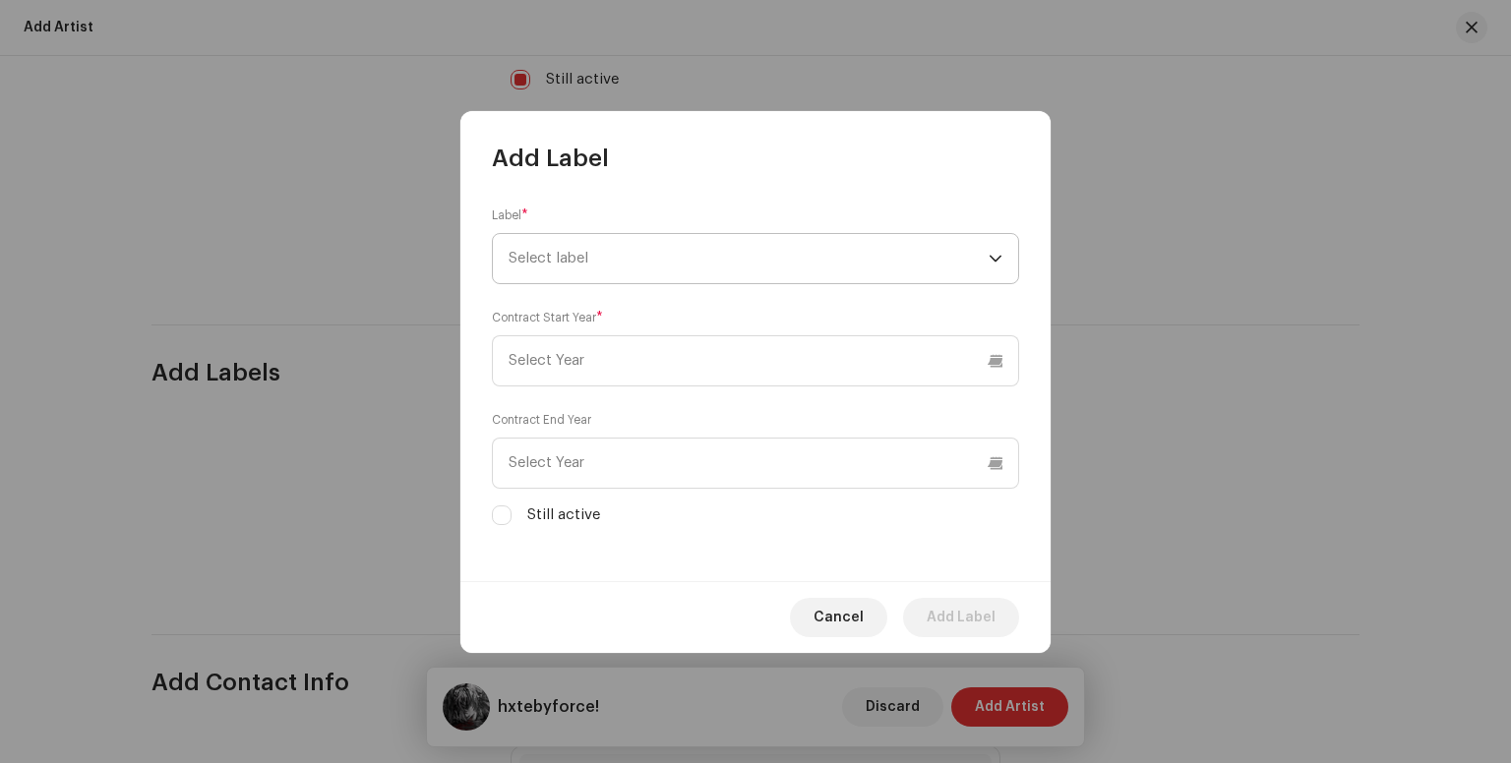
click at [641, 234] on span "Select label" at bounding box center [748, 258] width 480 height 49
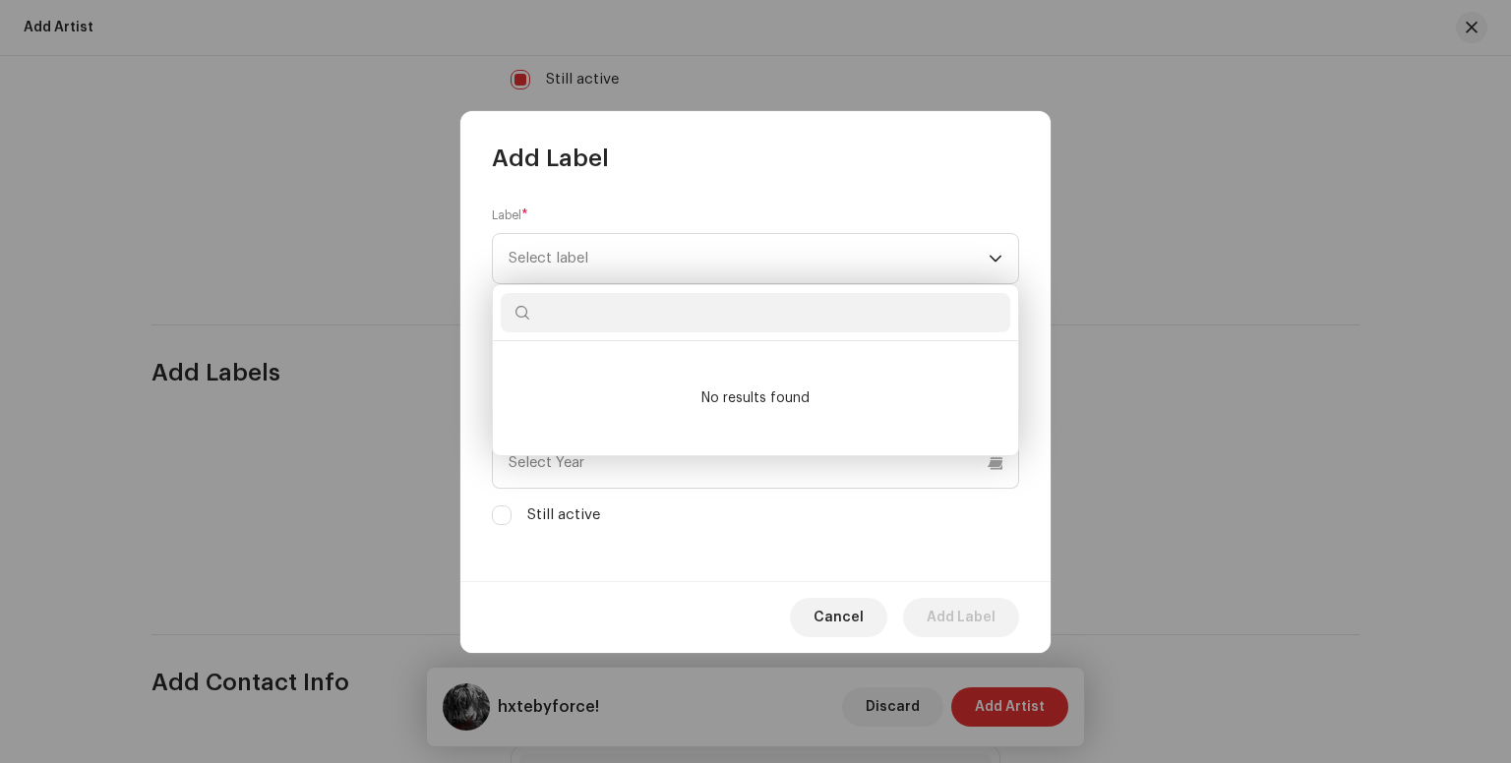
click at [672, 324] on input "text" at bounding box center [755, 312] width 509 height 39
type input "SPKD productions"
click at [766, 559] on div "Label * Select label Contract Start Year * Contract End Year Still active" at bounding box center [755, 377] width 590 height 407
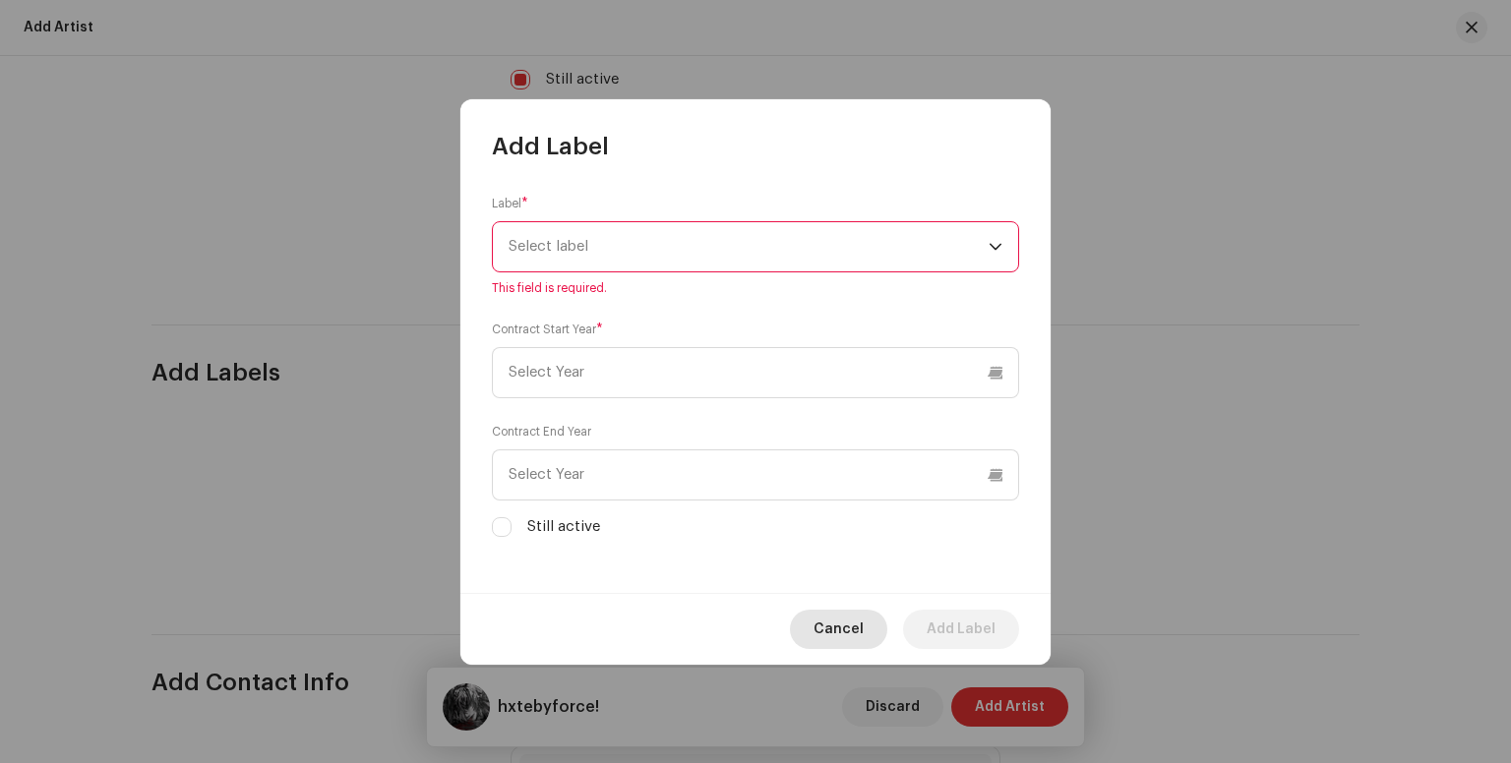
click at [858, 619] on span "Cancel" at bounding box center [838, 629] width 50 height 39
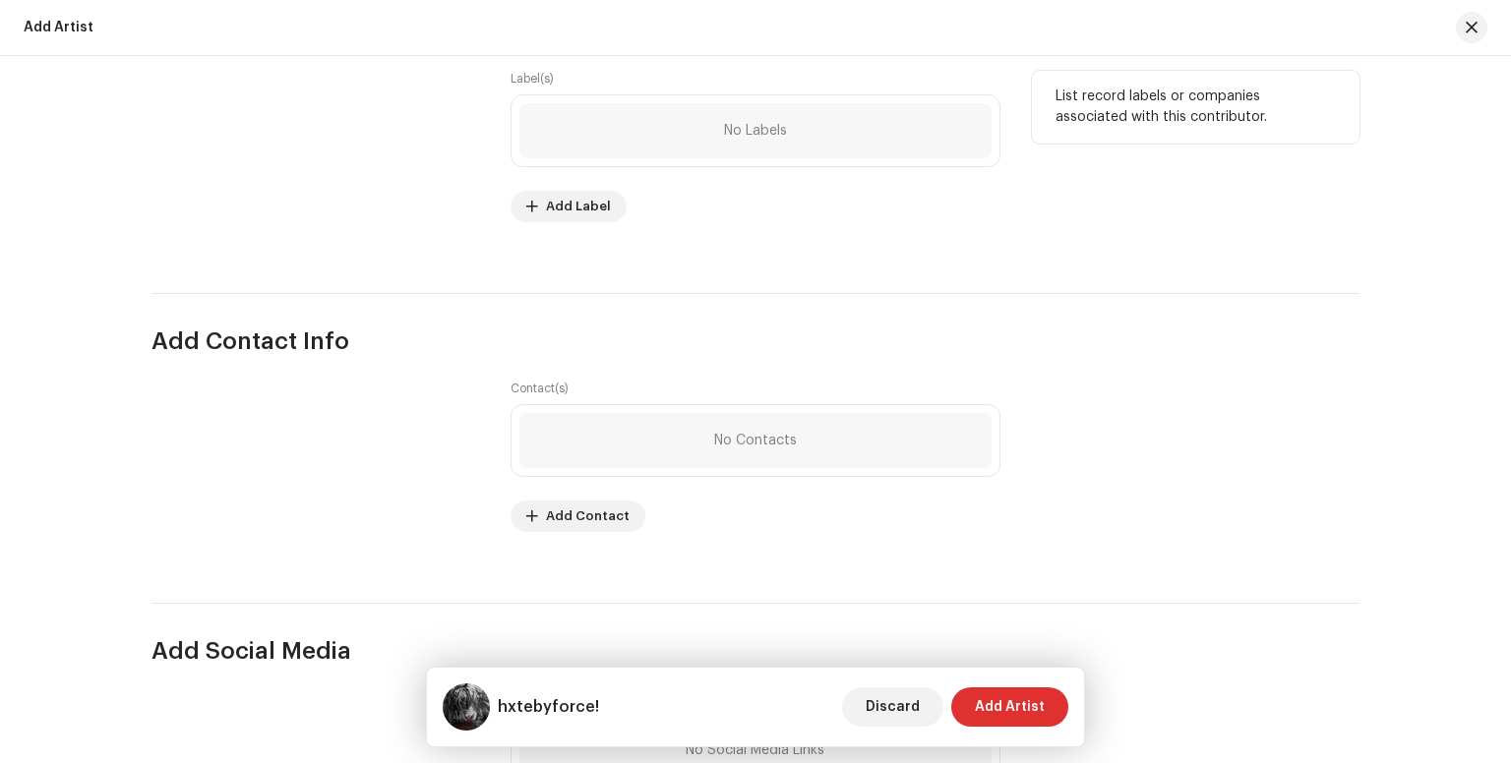
scroll to position [2289, 0]
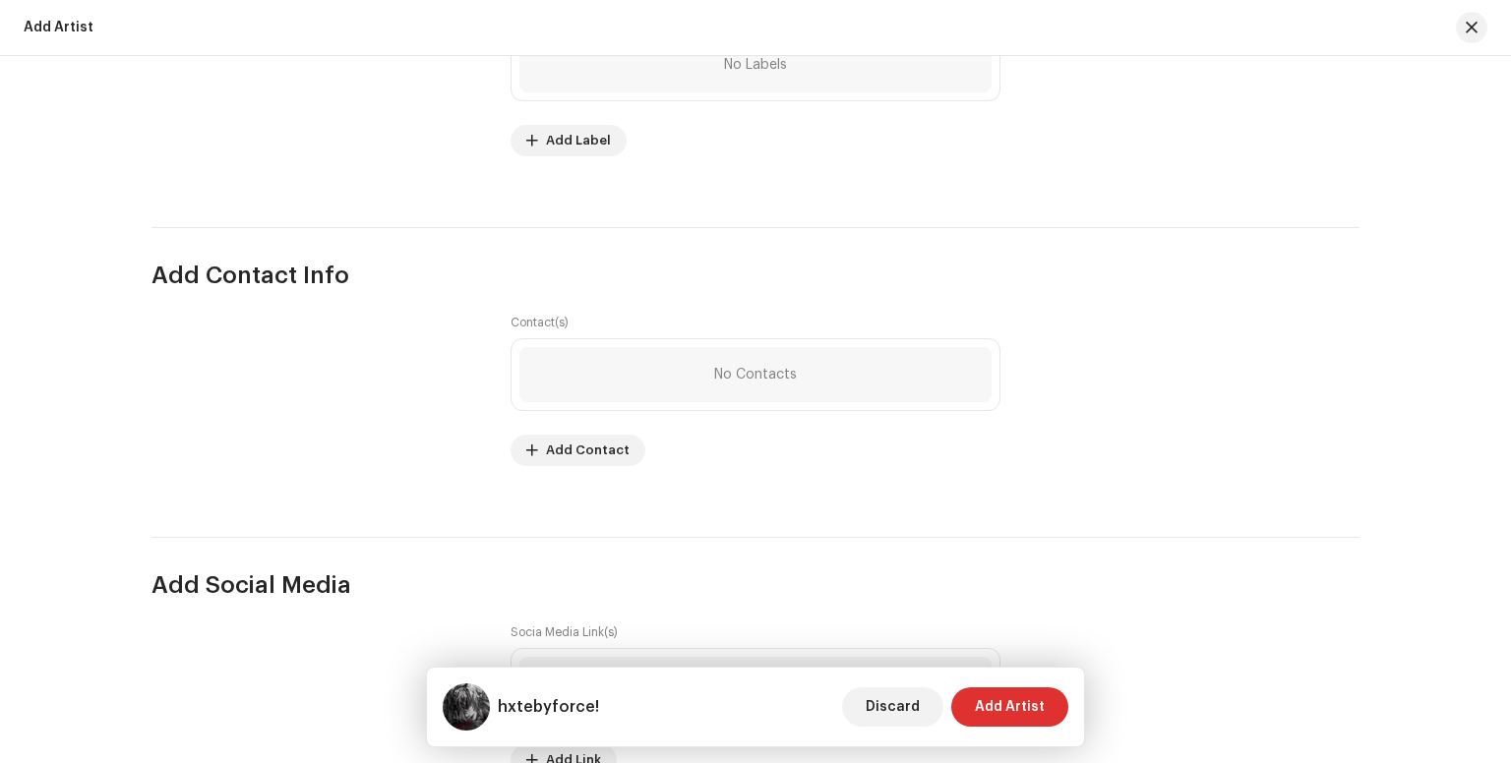
click at [623, 402] on div "No Contacts" at bounding box center [755, 374] width 472 height 55
click at [611, 386] on div "No Contacts" at bounding box center [755, 374] width 472 height 55
click at [543, 338] on div "Contact(s) No Contacts Add Contact" at bounding box center [755, 390] width 490 height 151
click at [559, 461] on span "Add Contact" at bounding box center [588, 450] width 84 height 39
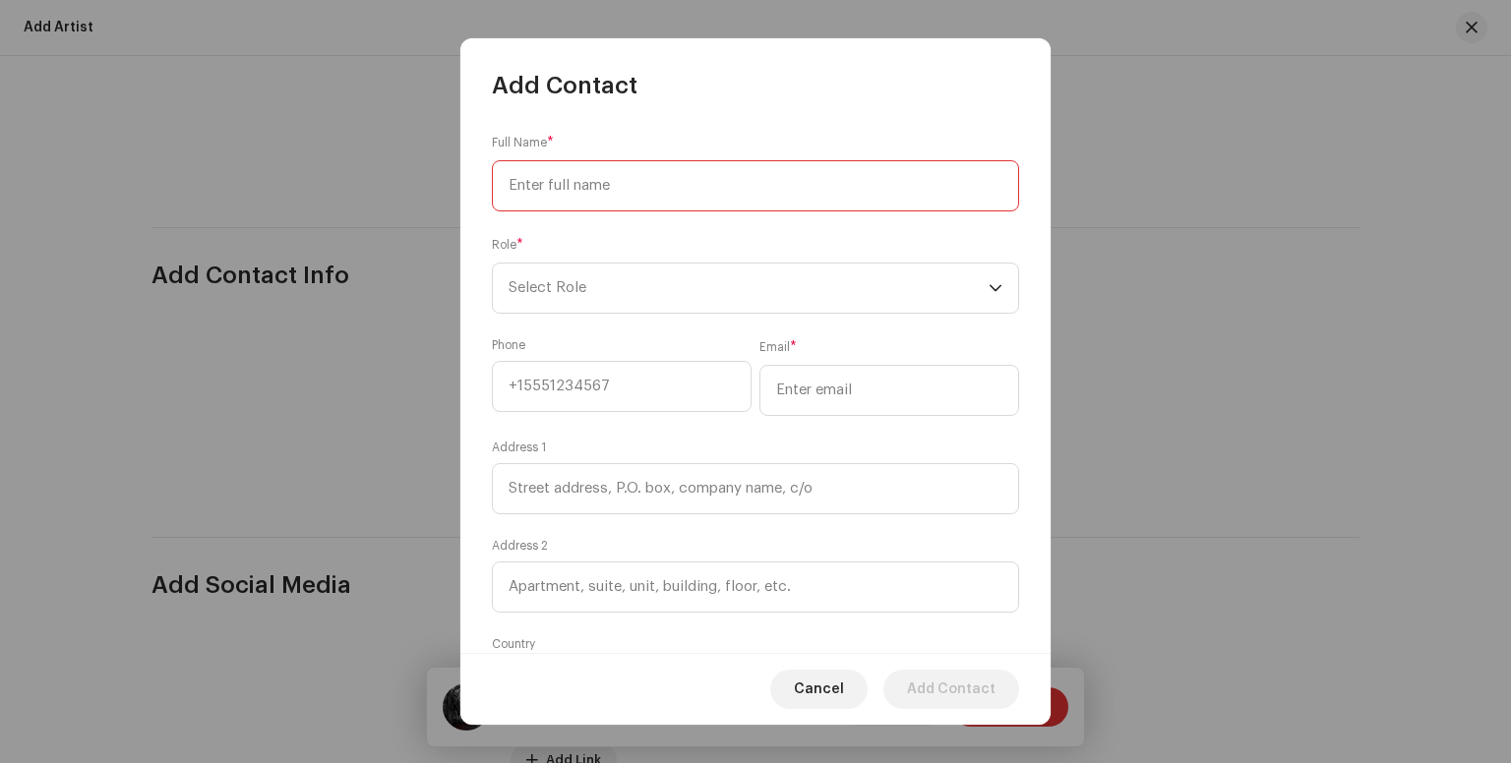
click at [671, 209] on input at bounding box center [755, 185] width 527 height 51
type input "E"
type input "e"
type input "[PERSON_NAME] fxrce"
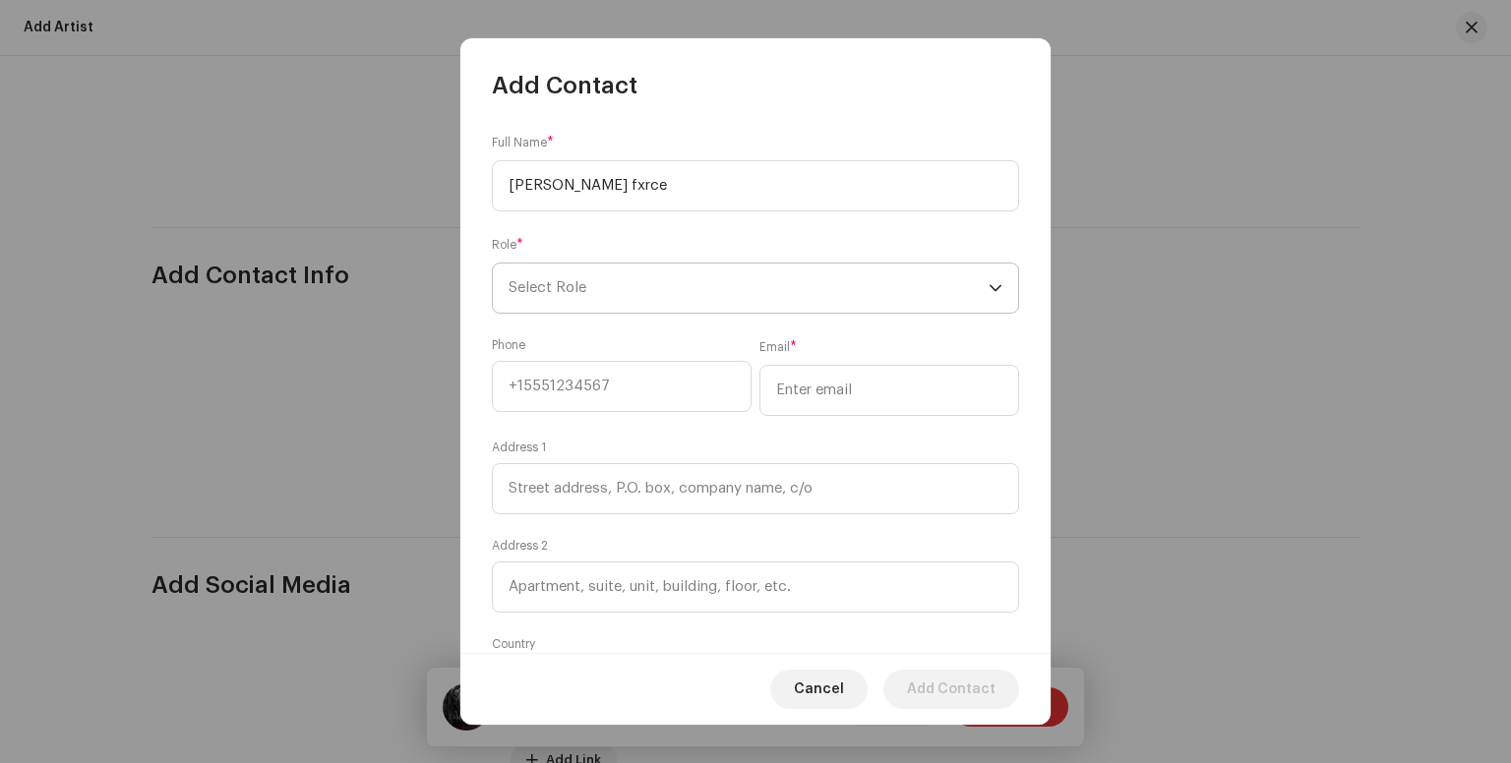
click at [628, 298] on span "Select Role" at bounding box center [748, 288] width 480 height 49
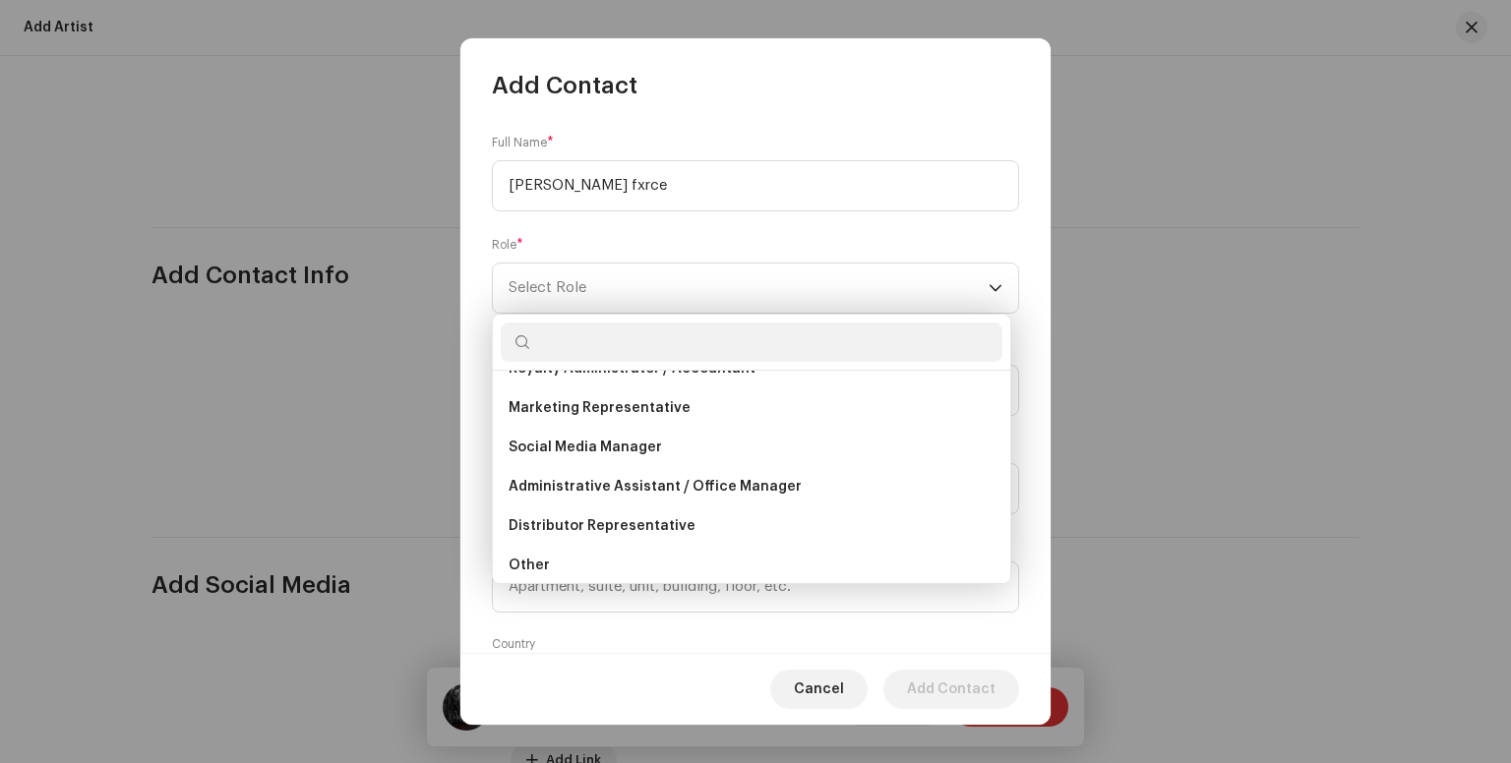
scroll to position [315, 0]
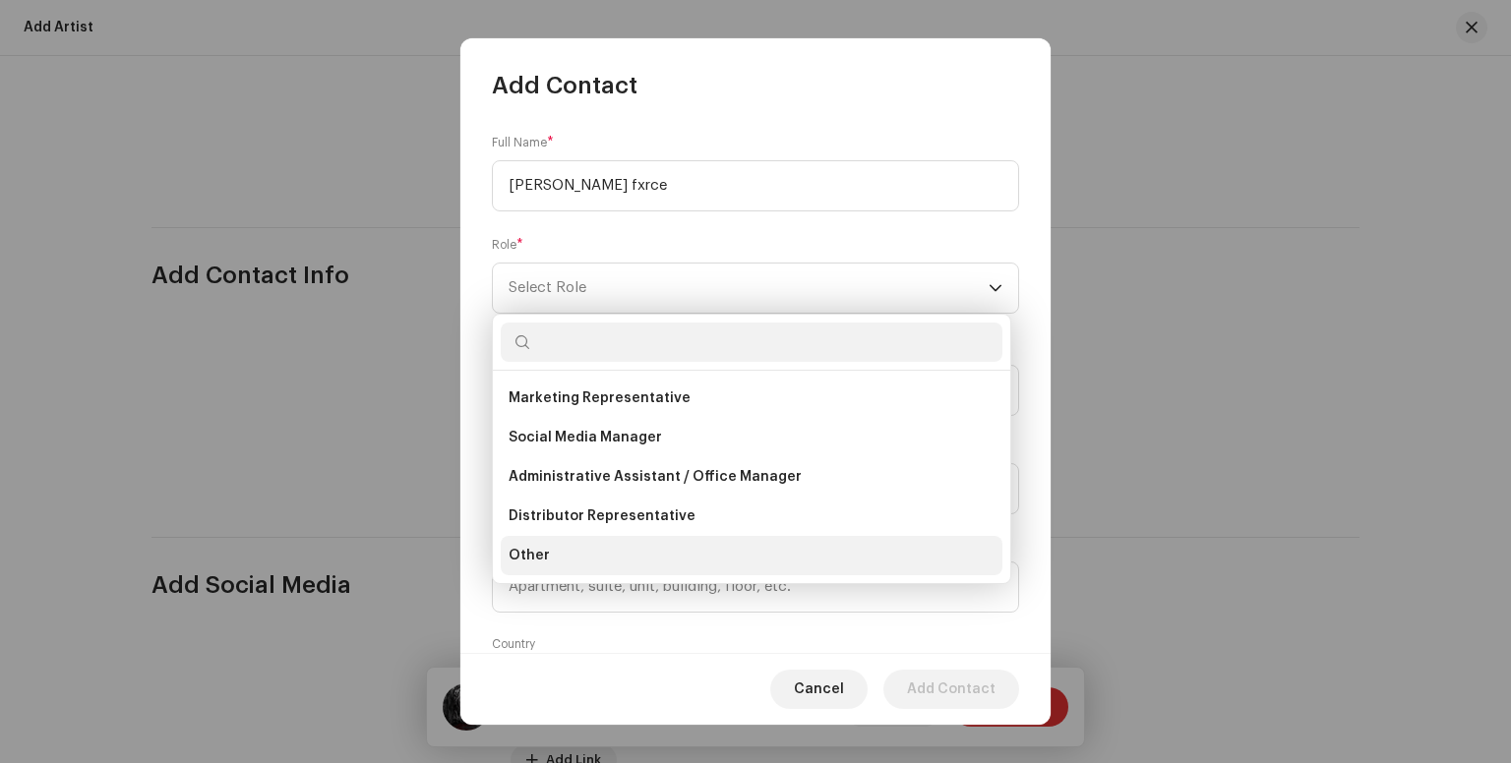
click at [551, 565] on li "Other" at bounding box center [752, 555] width 502 height 39
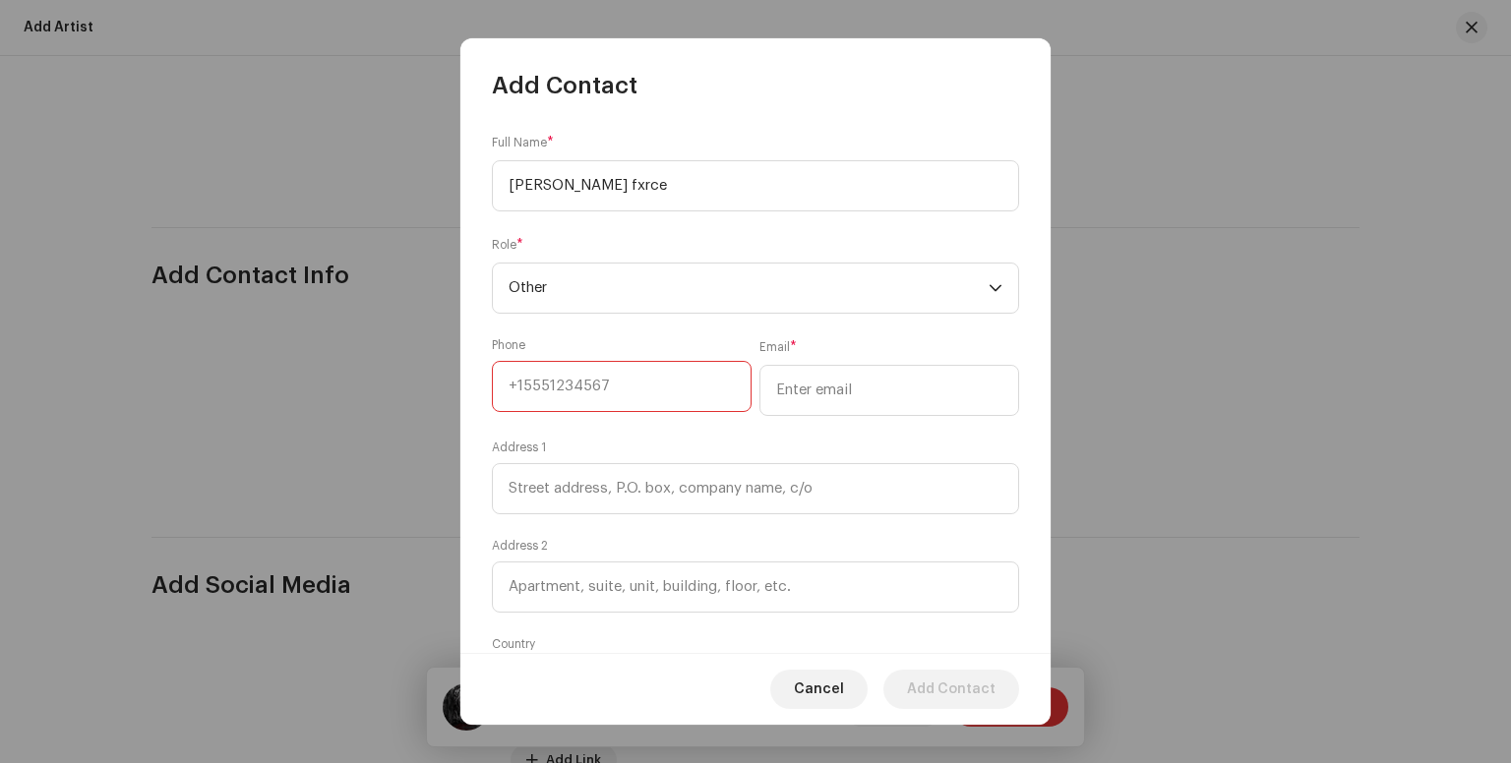
click at [568, 371] on input at bounding box center [622, 386] width 260 height 51
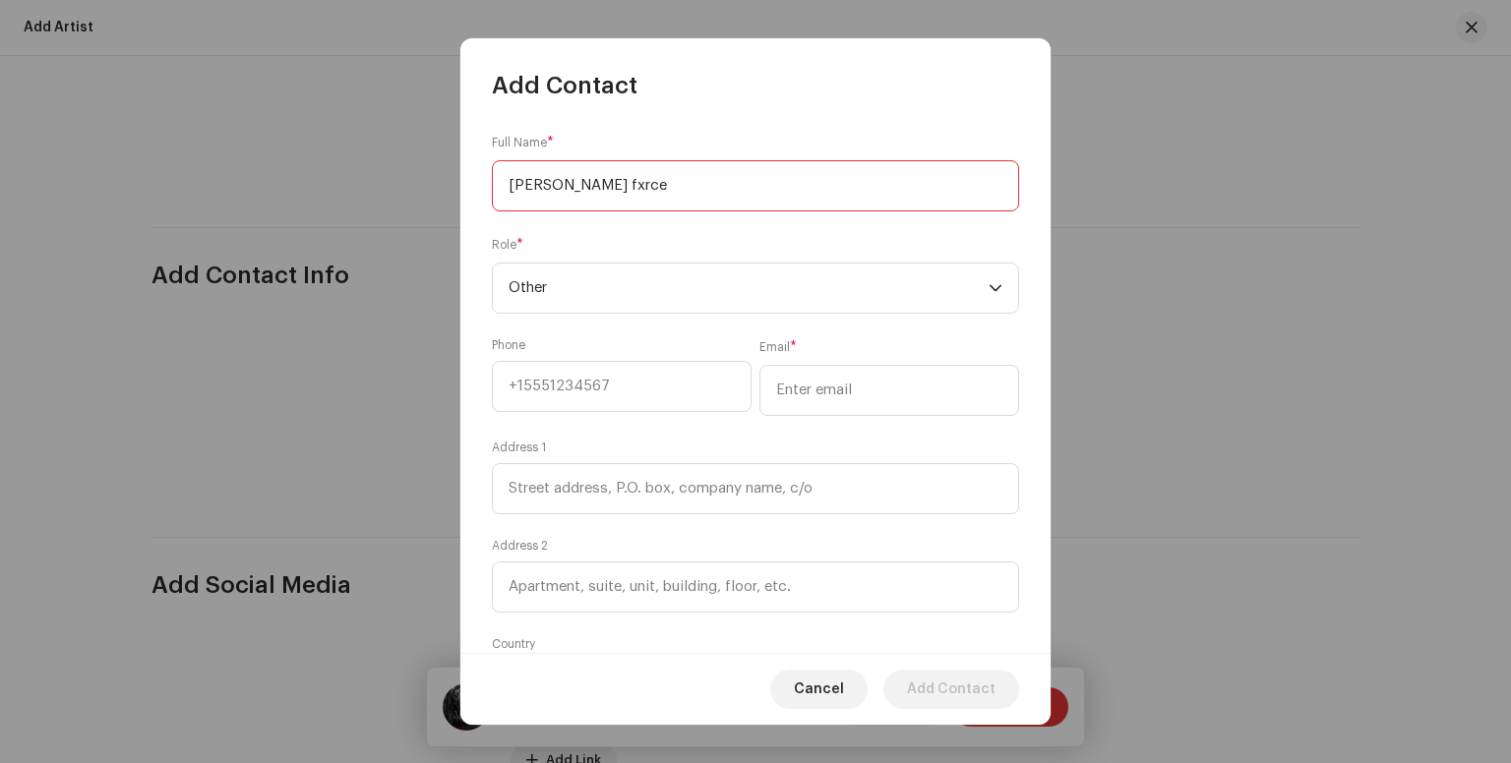
click at [616, 186] on input "[PERSON_NAME] fxrce" at bounding box center [755, 185] width 527 height 51
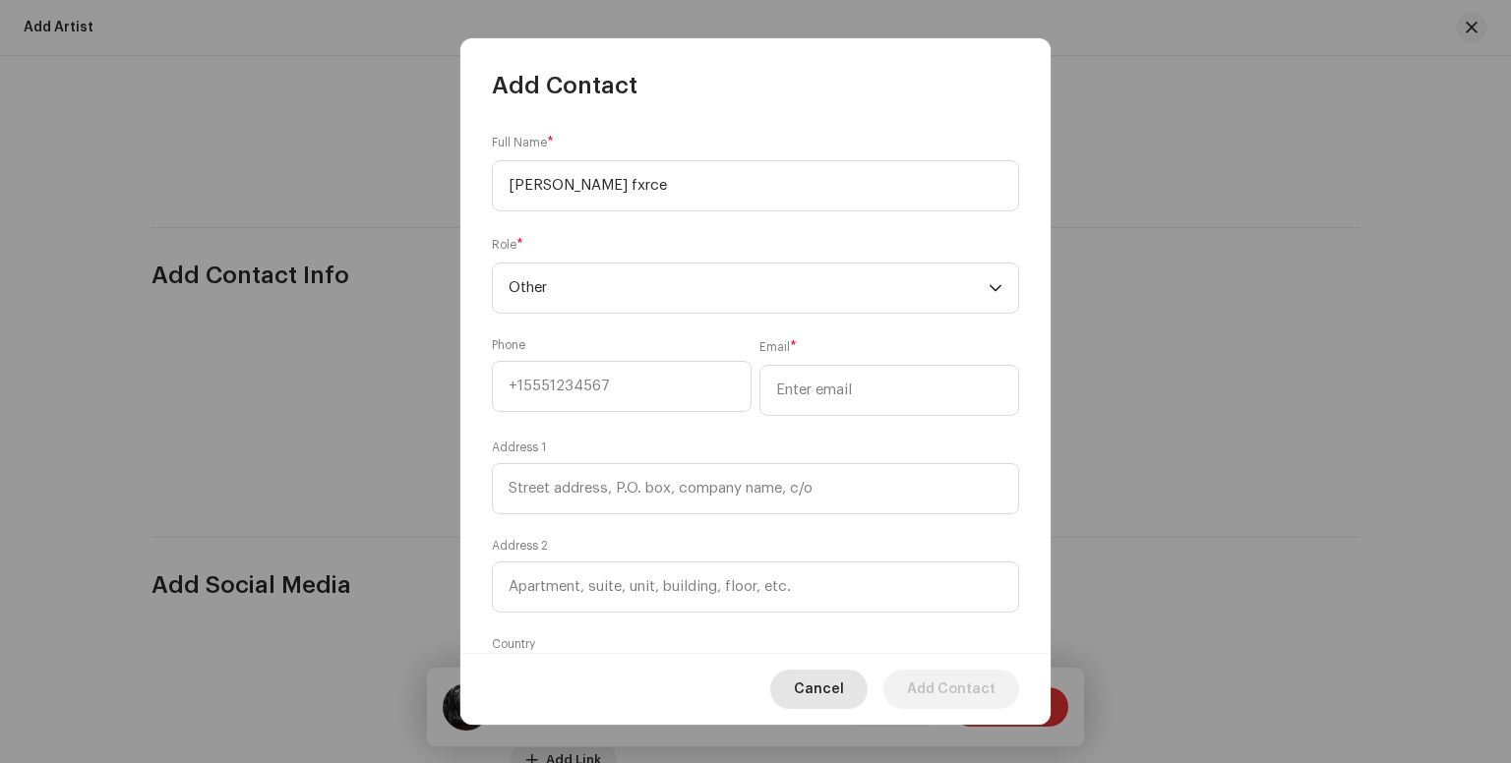
click at [823, 670] on span "Cancel" at bounding box center [819, 689] width 50 height 39
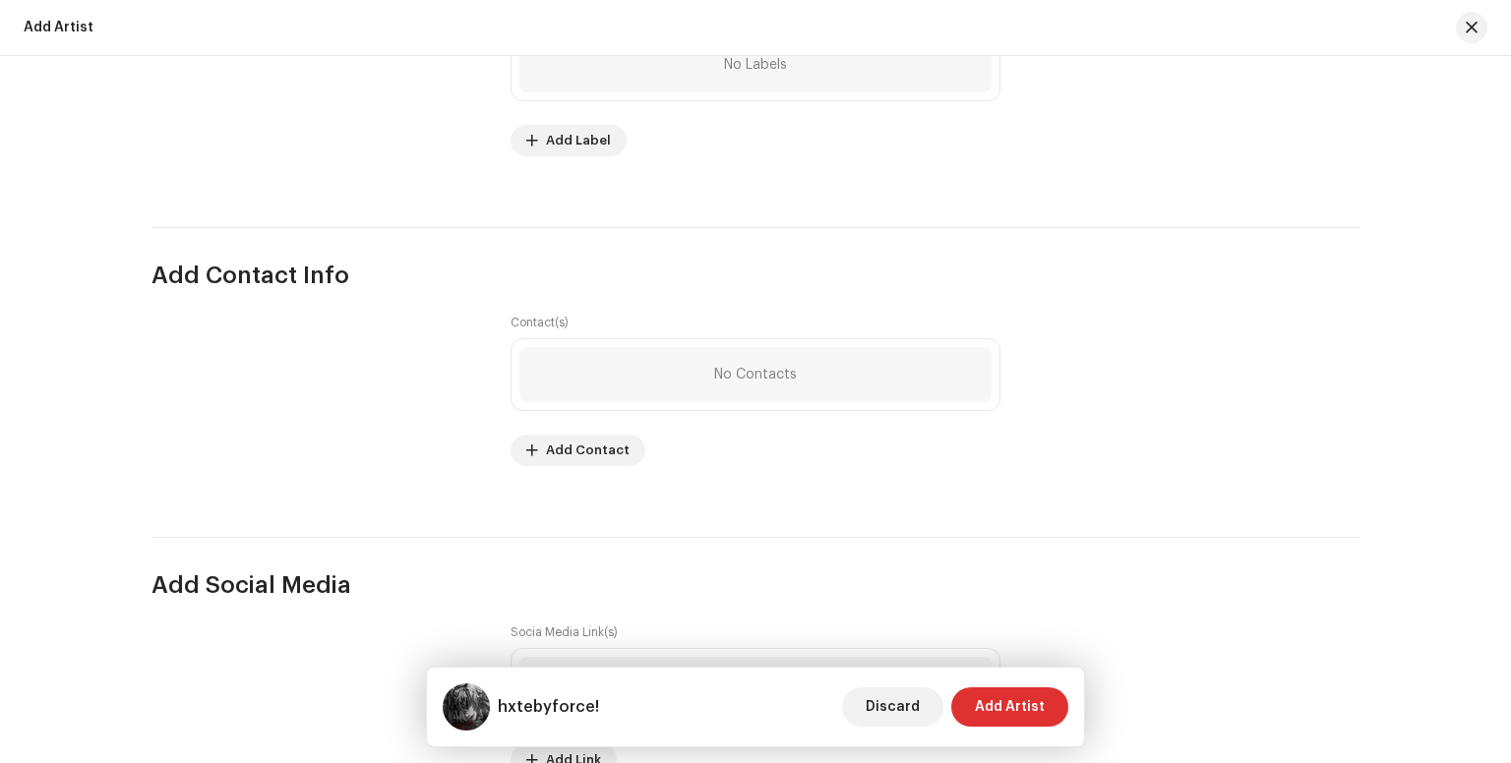
scroll to position [2475, 0]
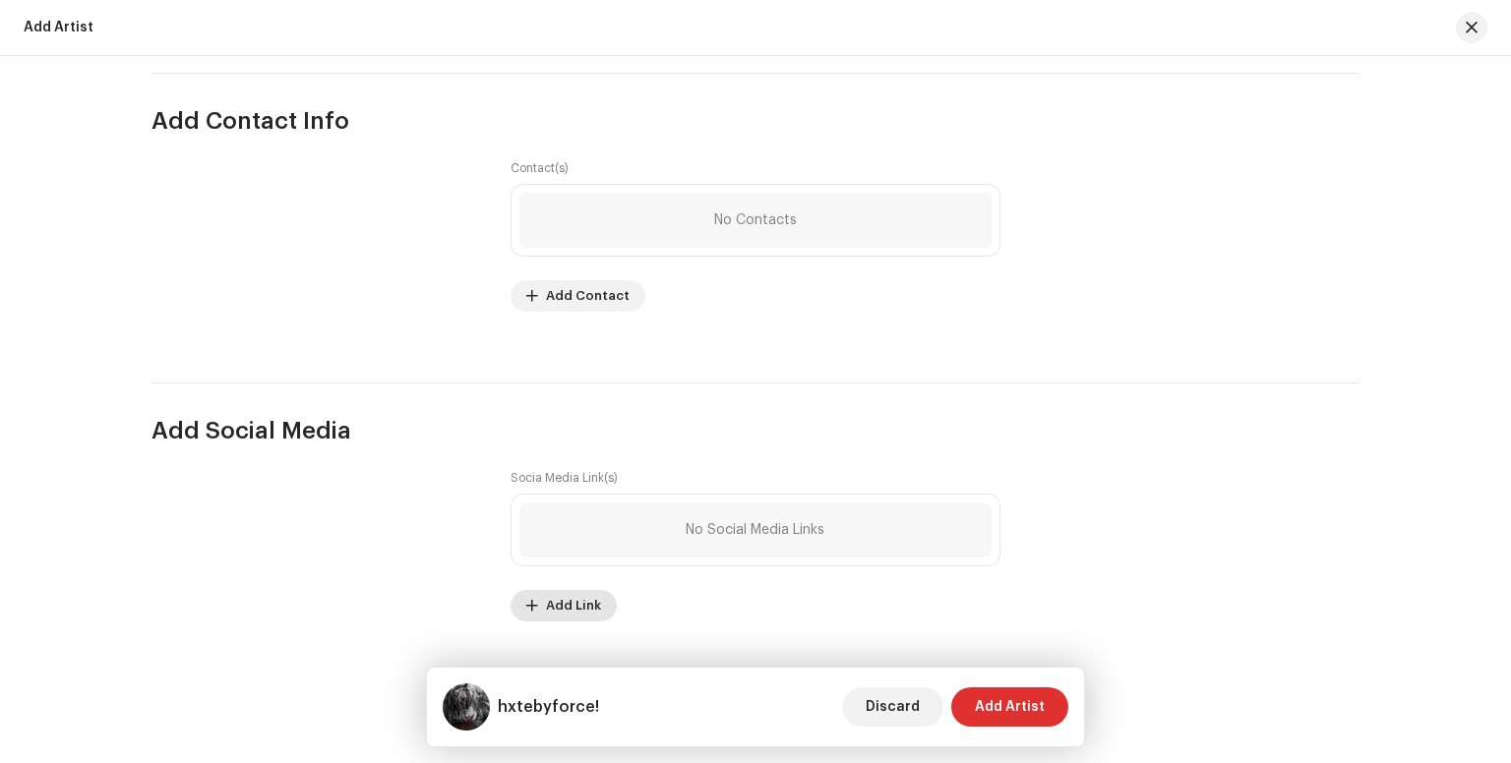
click at [564, 619] on span "Add Link" at bounding box center [573, 605] width 55 height 39
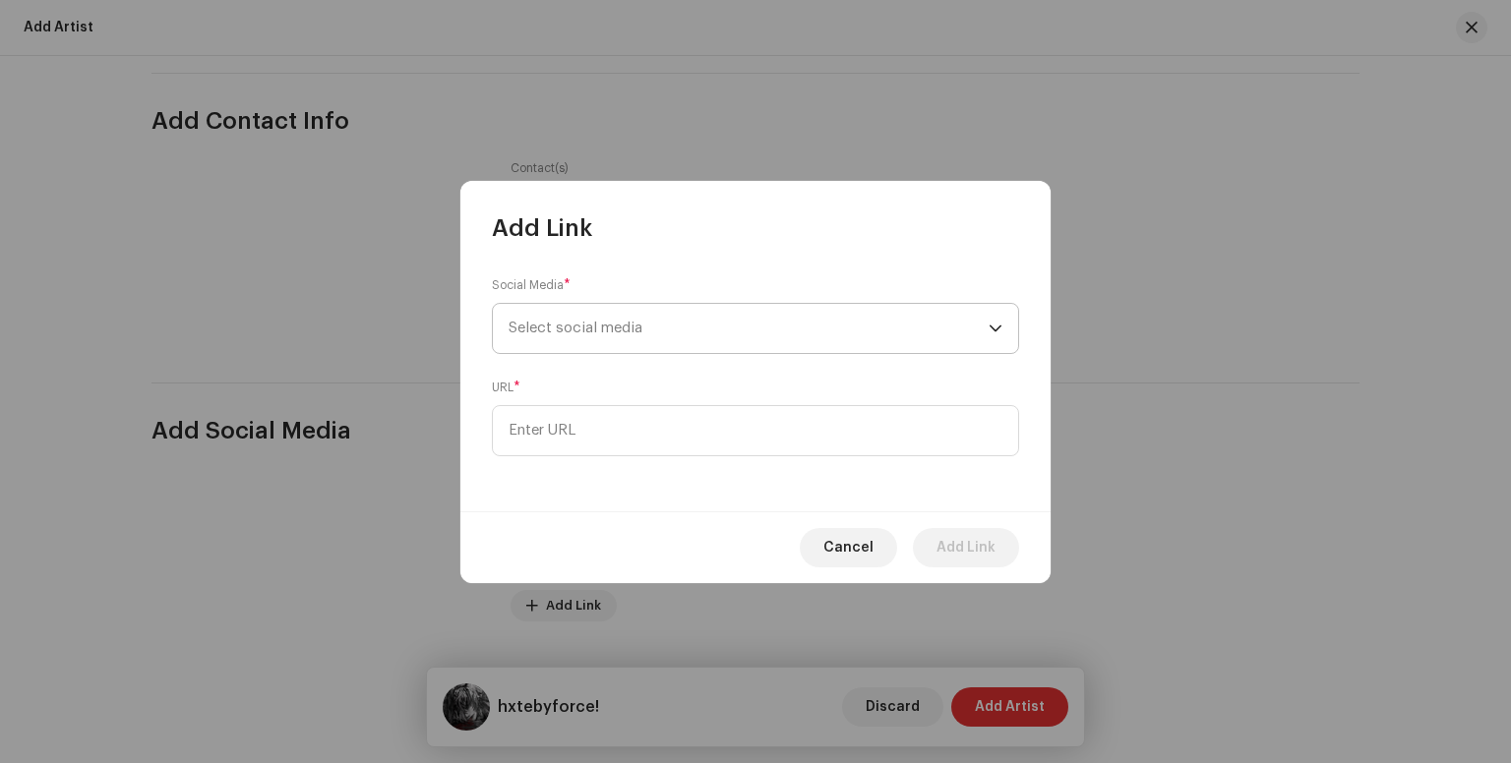
click at [638, 320] on span "Select social media" at bounding box center [748, 328] width 480 height 49
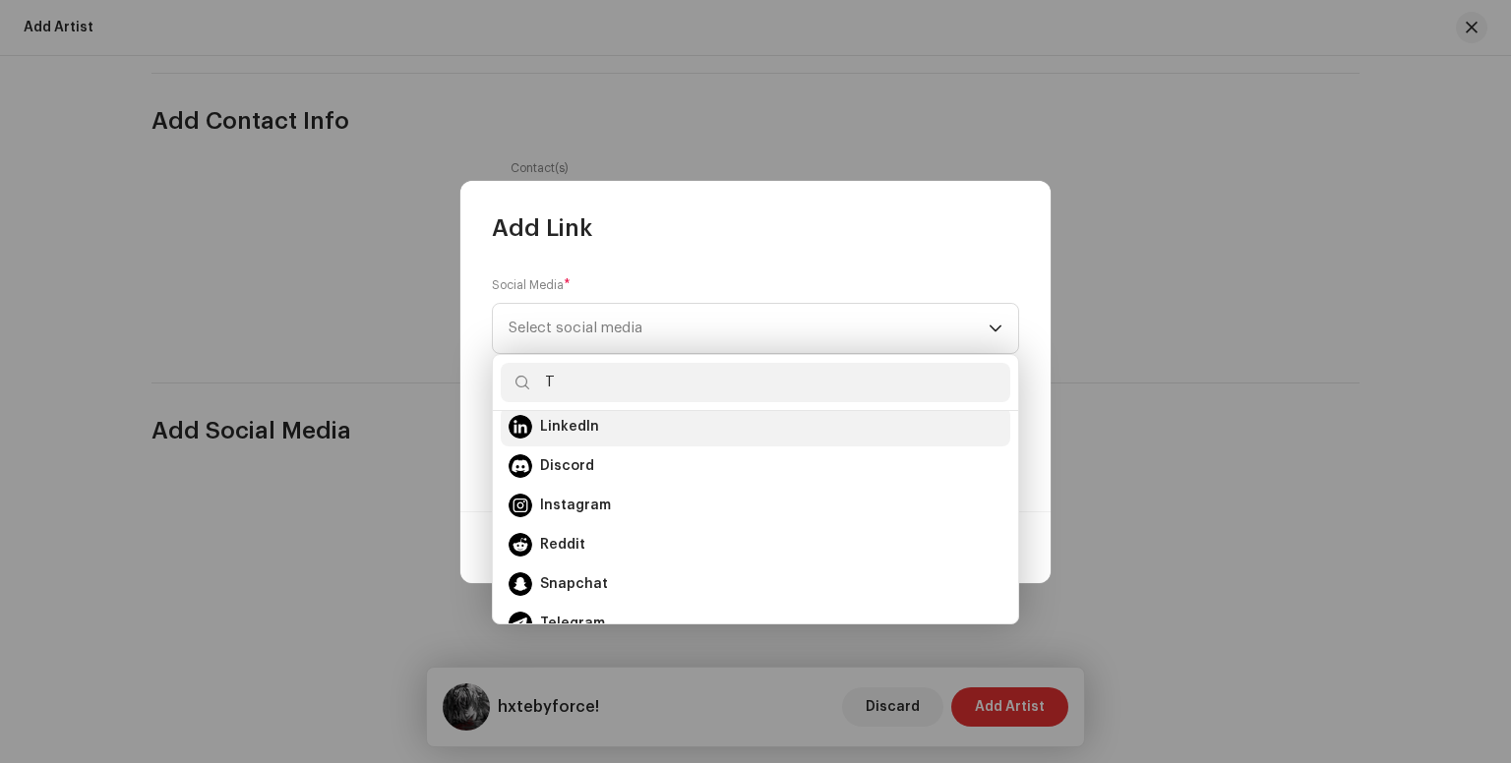
scroll to position [0, 0]
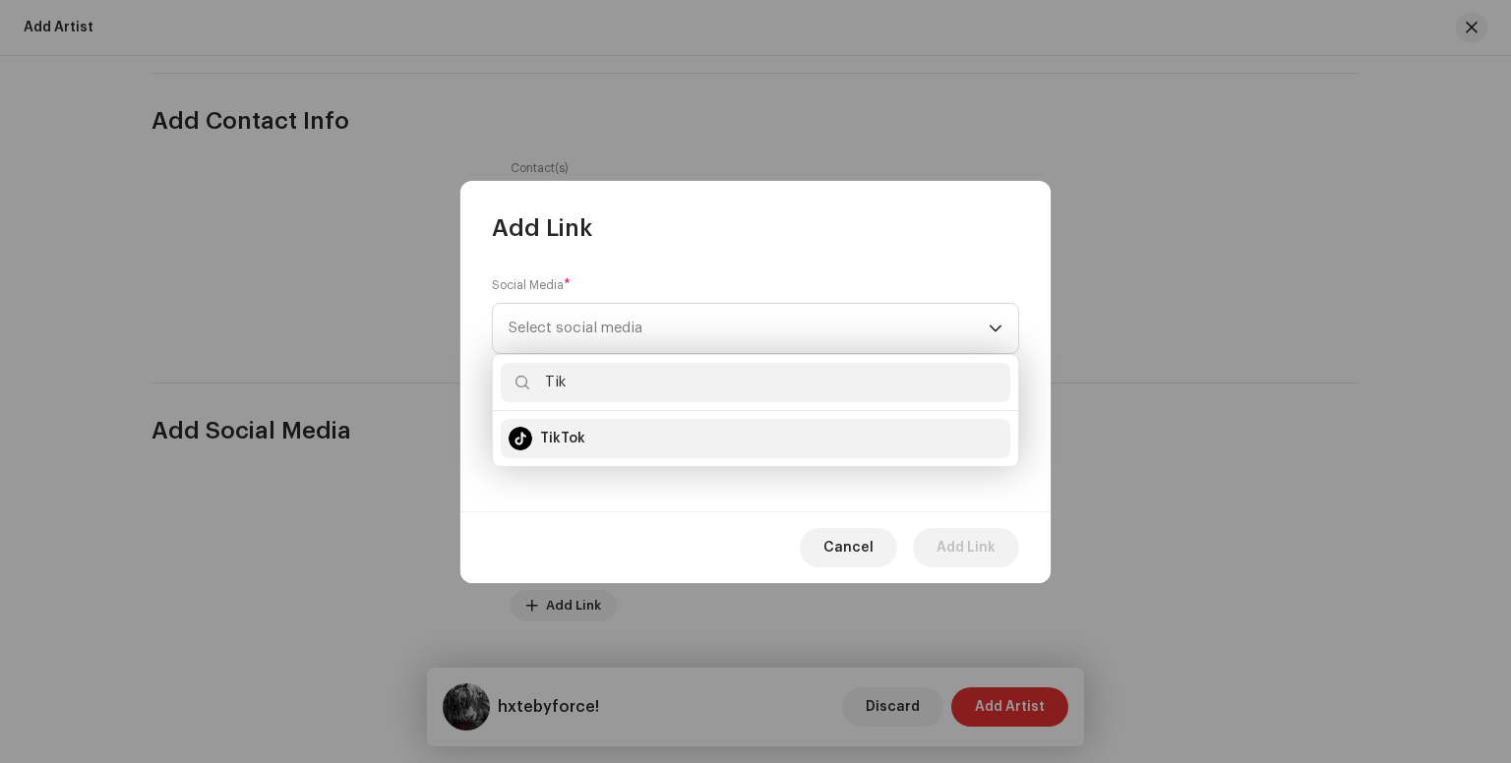
type input "Tik"
click at [569, 453] on li "TikTok" at bounding box center [755, 438] width 509 height 39
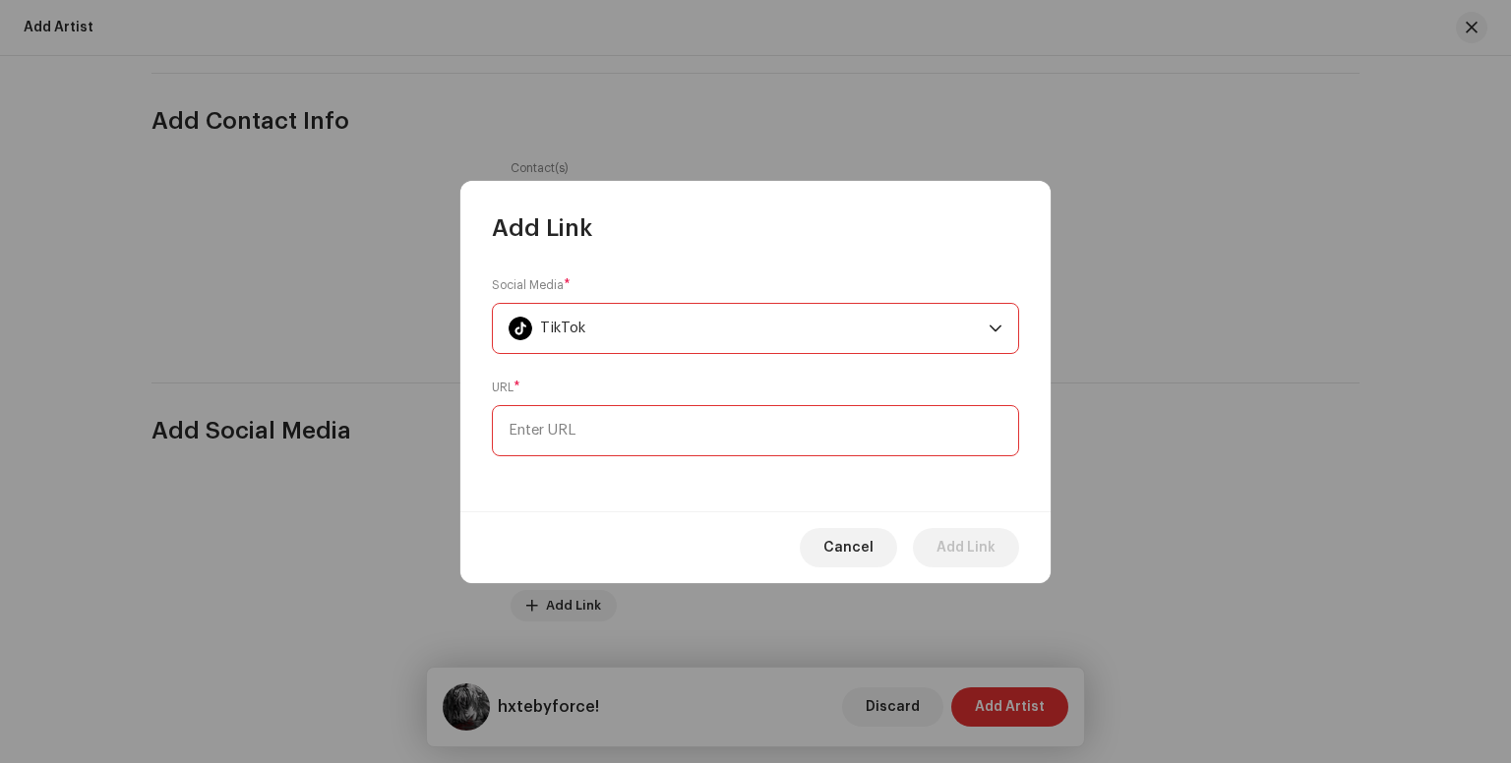
click at [553, 431] on input at bounding box center [755, 430] width 527 height 51
paste input "[URL][DOMAIN_NAME]"
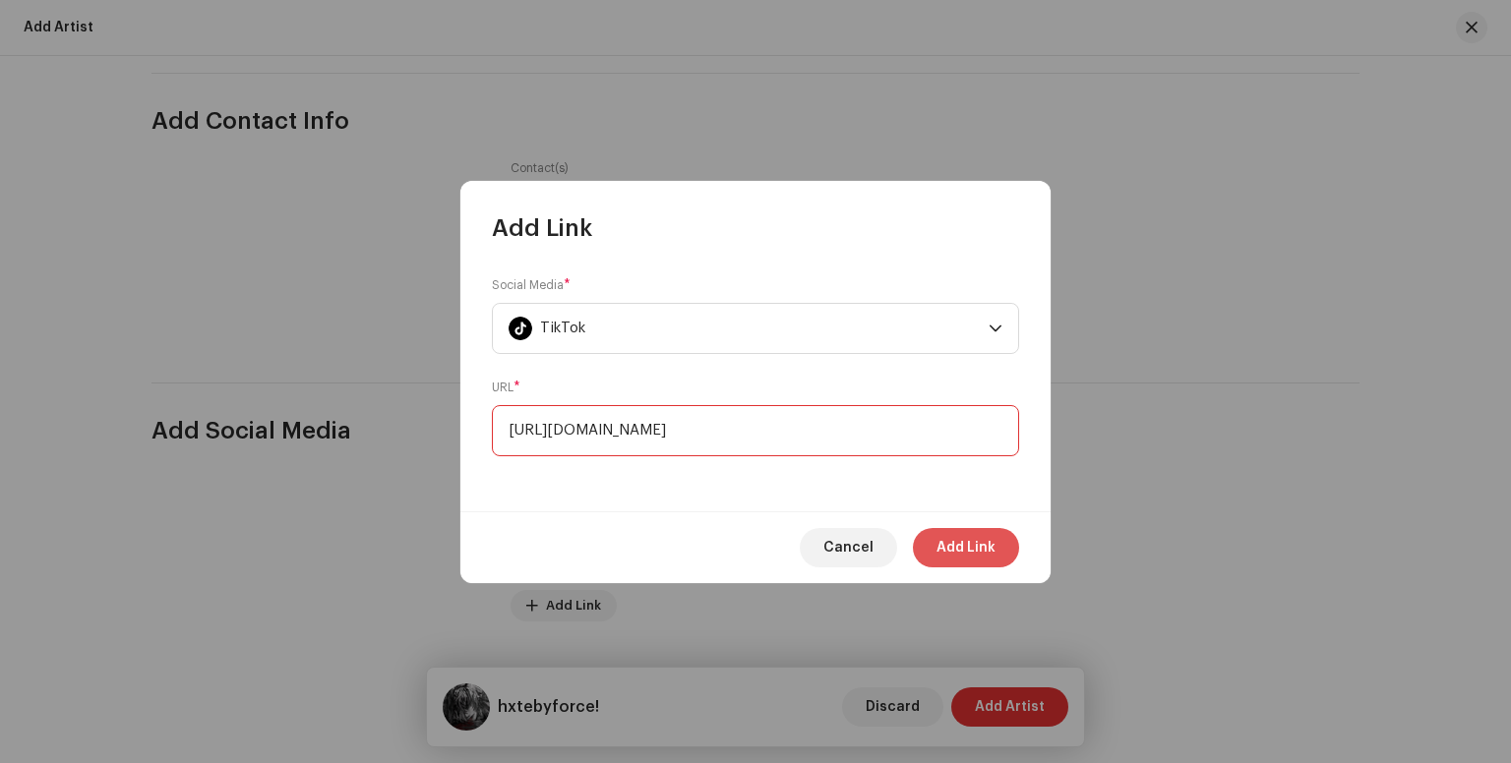
type input "[URL][DOMAIN_NAME]"
click at [975, 542] on span "Add Link" at bounding box center [965, 547] width 59 height 39
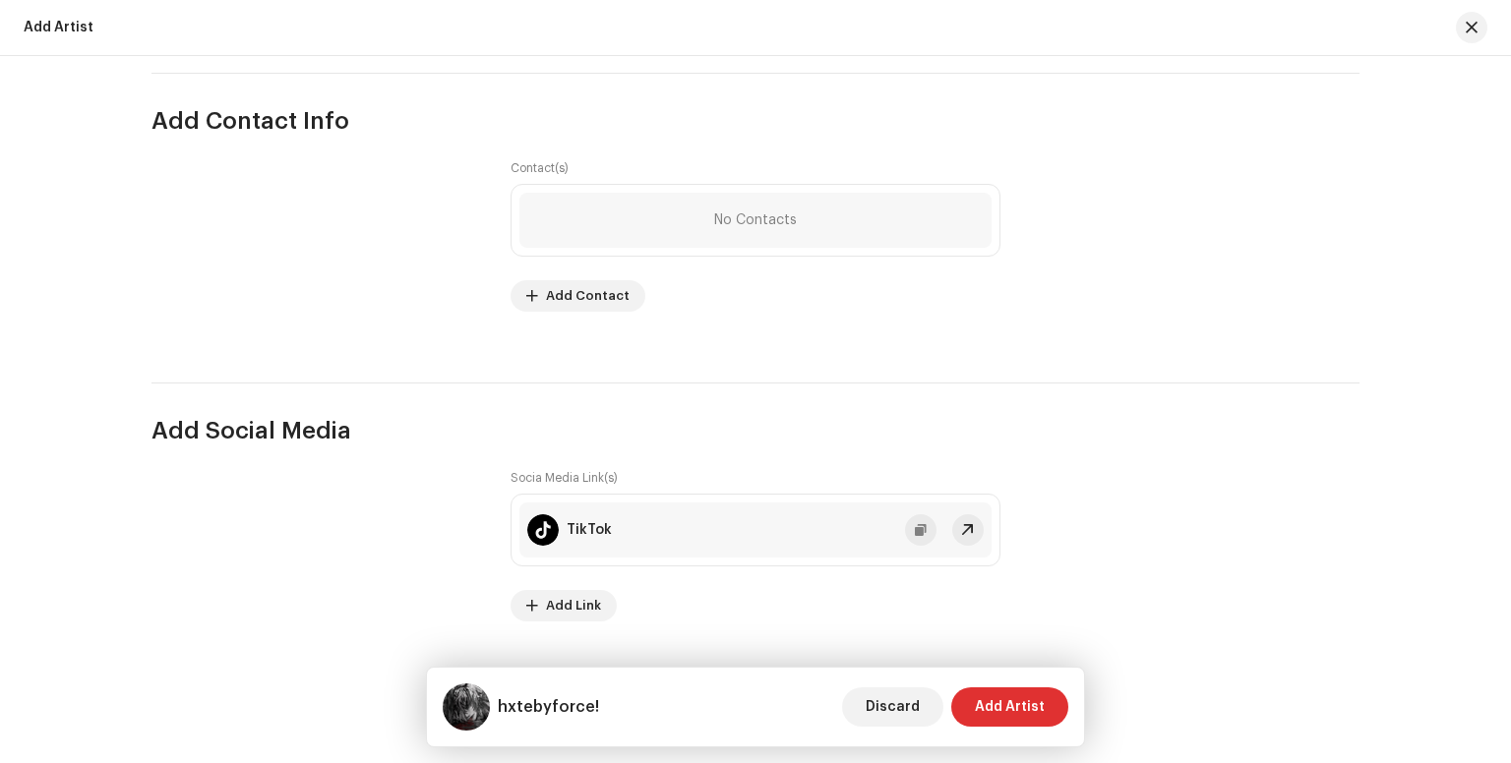
scroll to position [2474, 0]
click at [554, 591] on span "Add Link" at bounding box center [573, 605] width 55 height 39
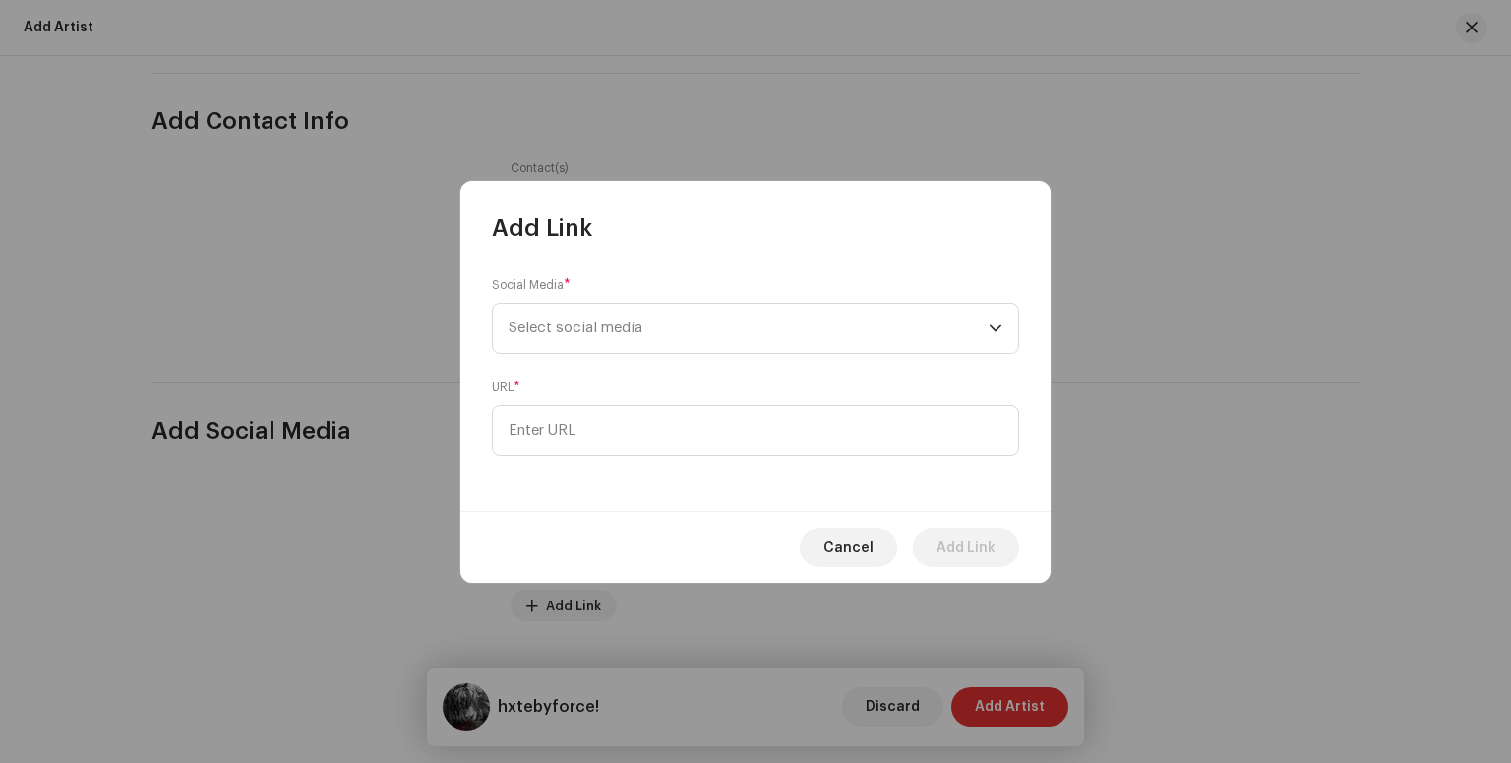
click at [561, 367] on form "Social Media * Select social media URL *" at bounding box center [755, 365] width 527 height 181
click at [550, 337] on span "Select social media" at bounding box center [748, 328] width 480 height 49
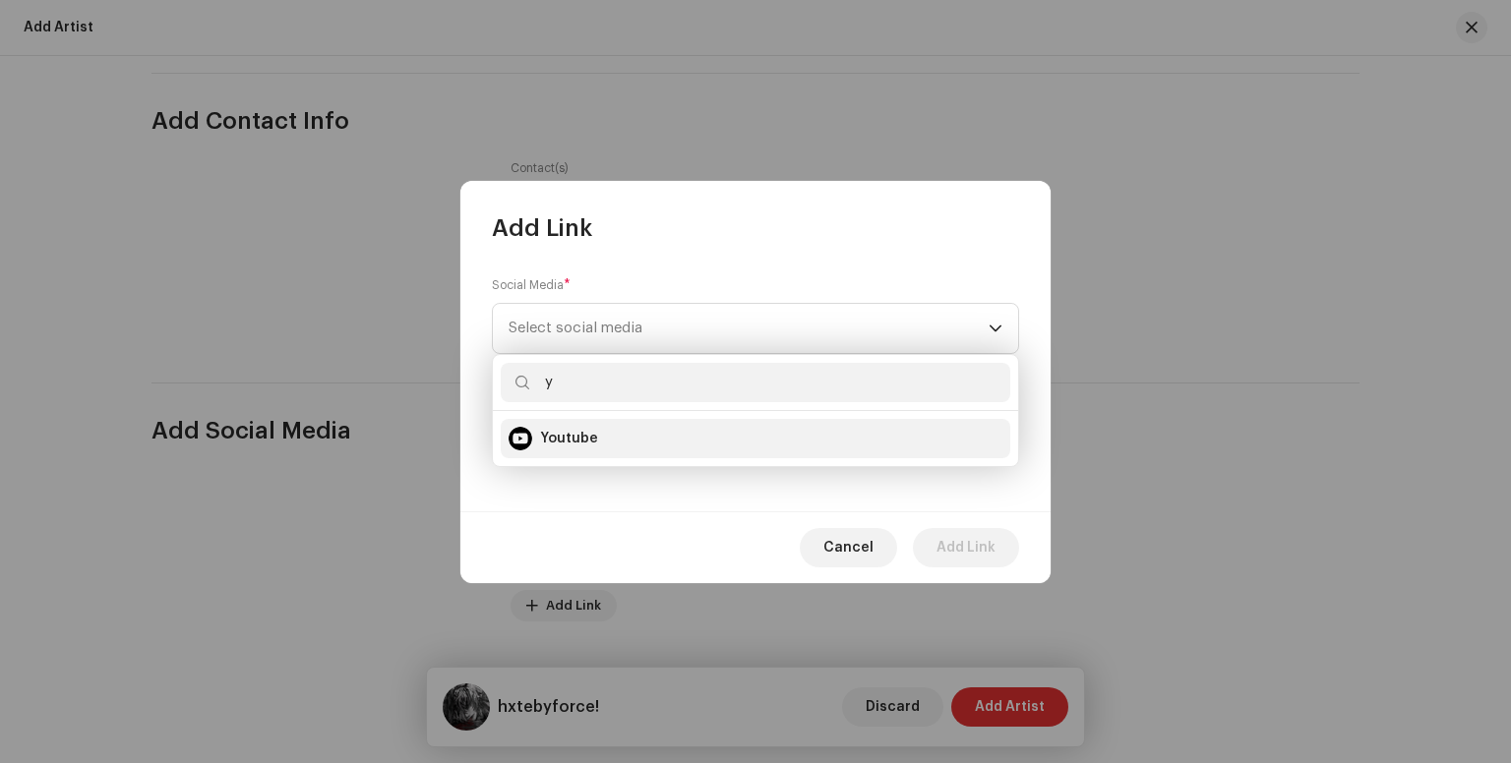
type input "y"
click at [560, 445] on span "Youtube" at bounding box center [569, 439] width 58 height 20
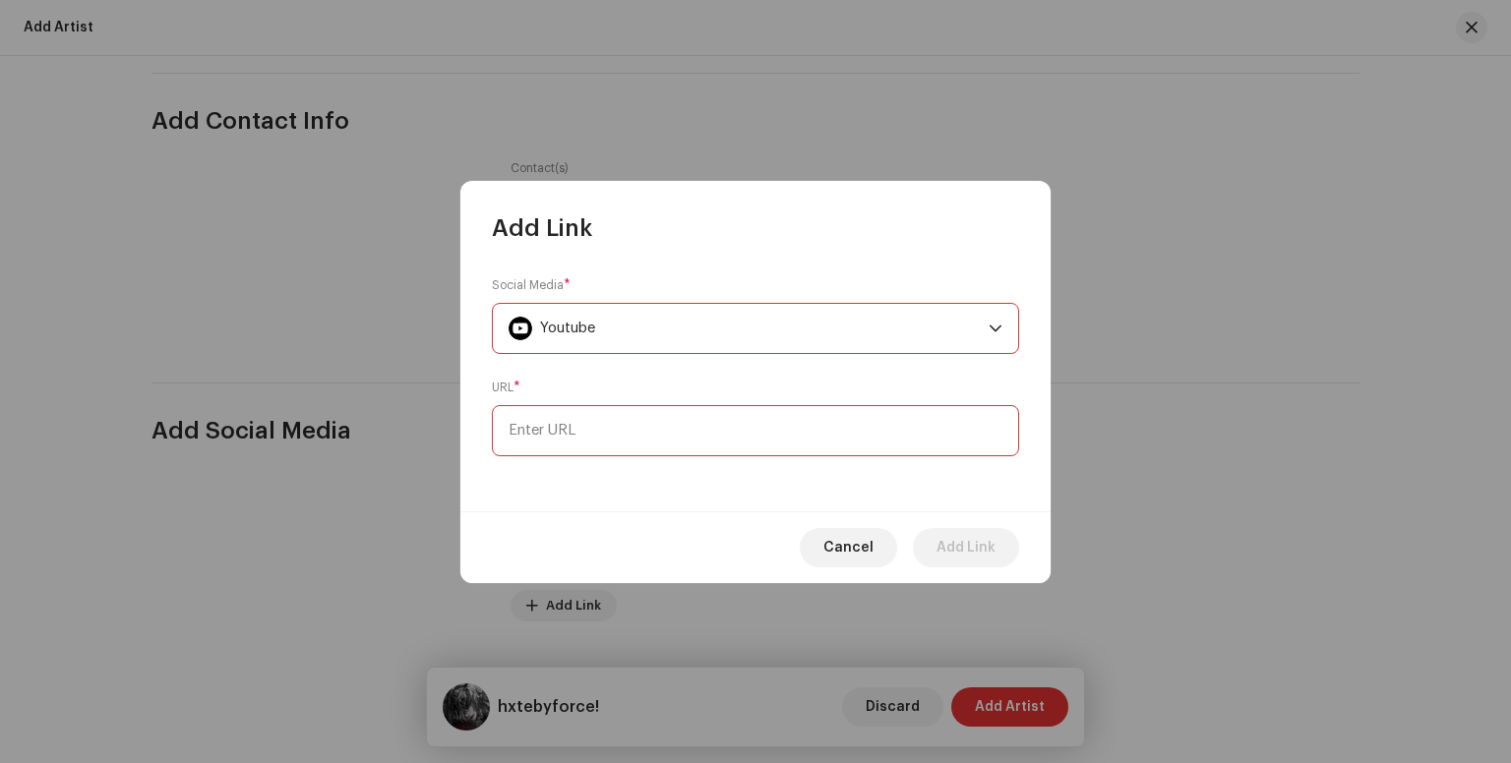
click at [556, 432] on input at bounding box center [755, 430] width 527 height 51
paste input "[URL][DOMAIN_NAME]"
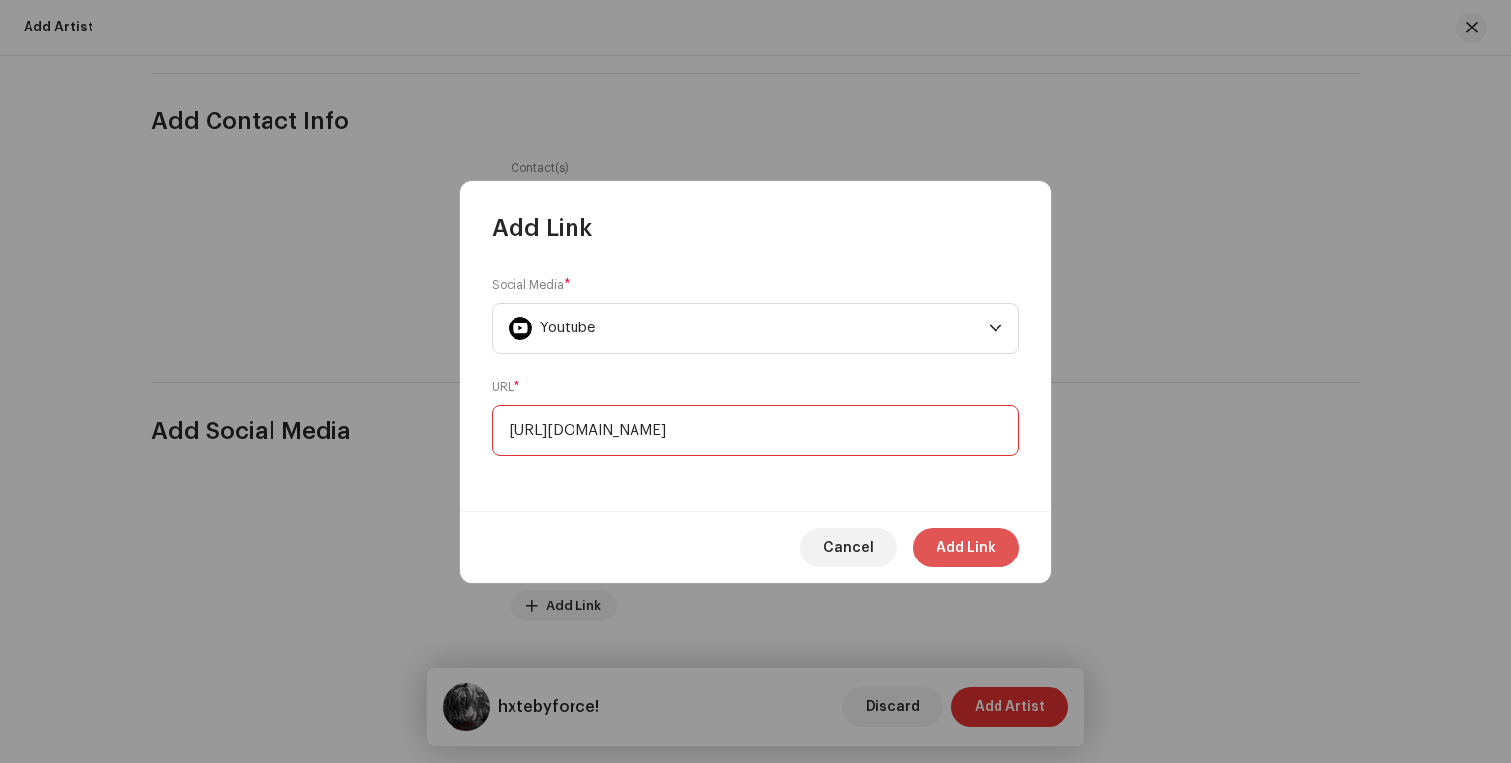
type input "[URL][DOMAIN_NAME]"
click at [939, 545] on span "Add Link" at bounding box center [965, 547] width 59 height 39
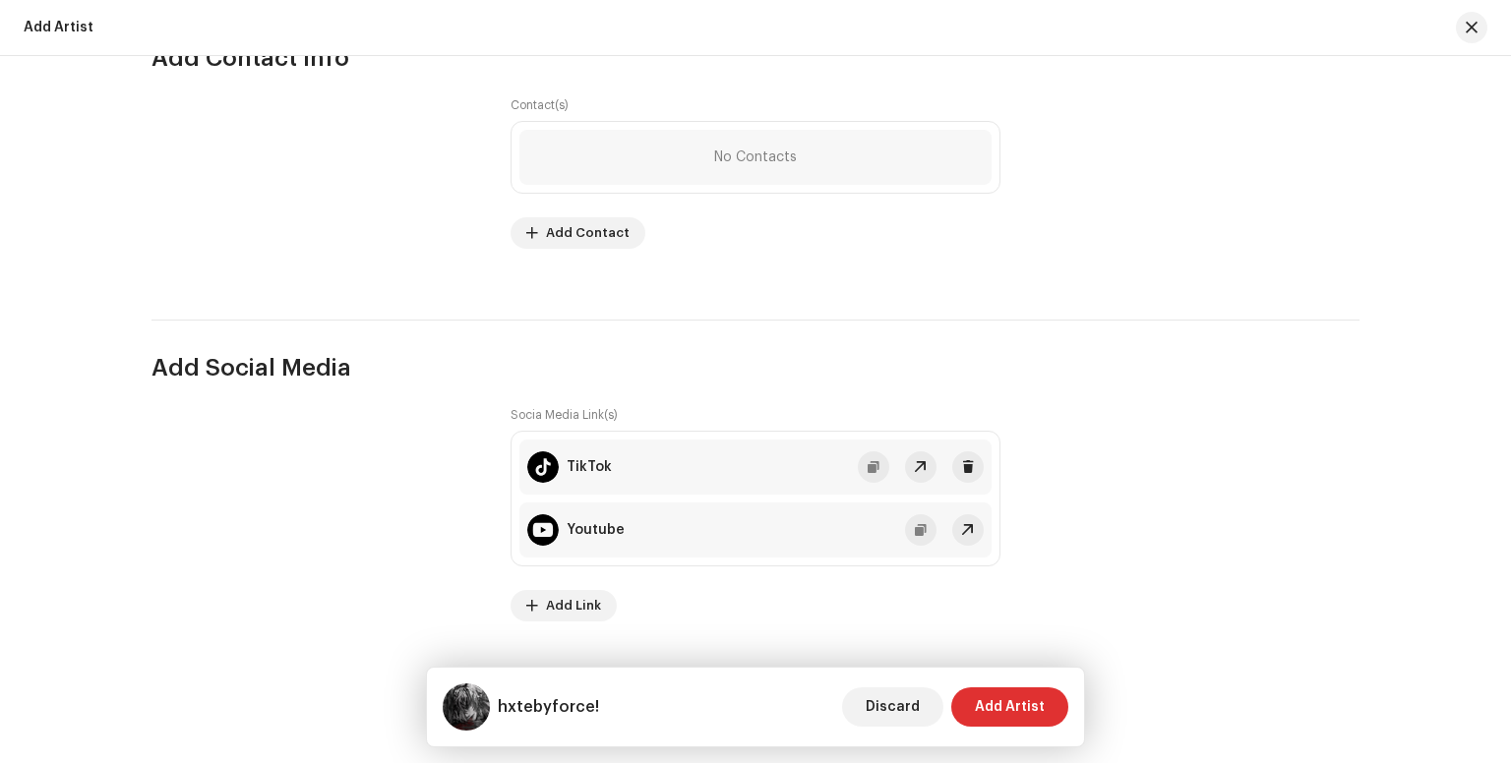
scroll to position [2537, 0]
click at [1003, 714] on span "Add Artist" at bounding box center [1010, 706] width 70 height 39
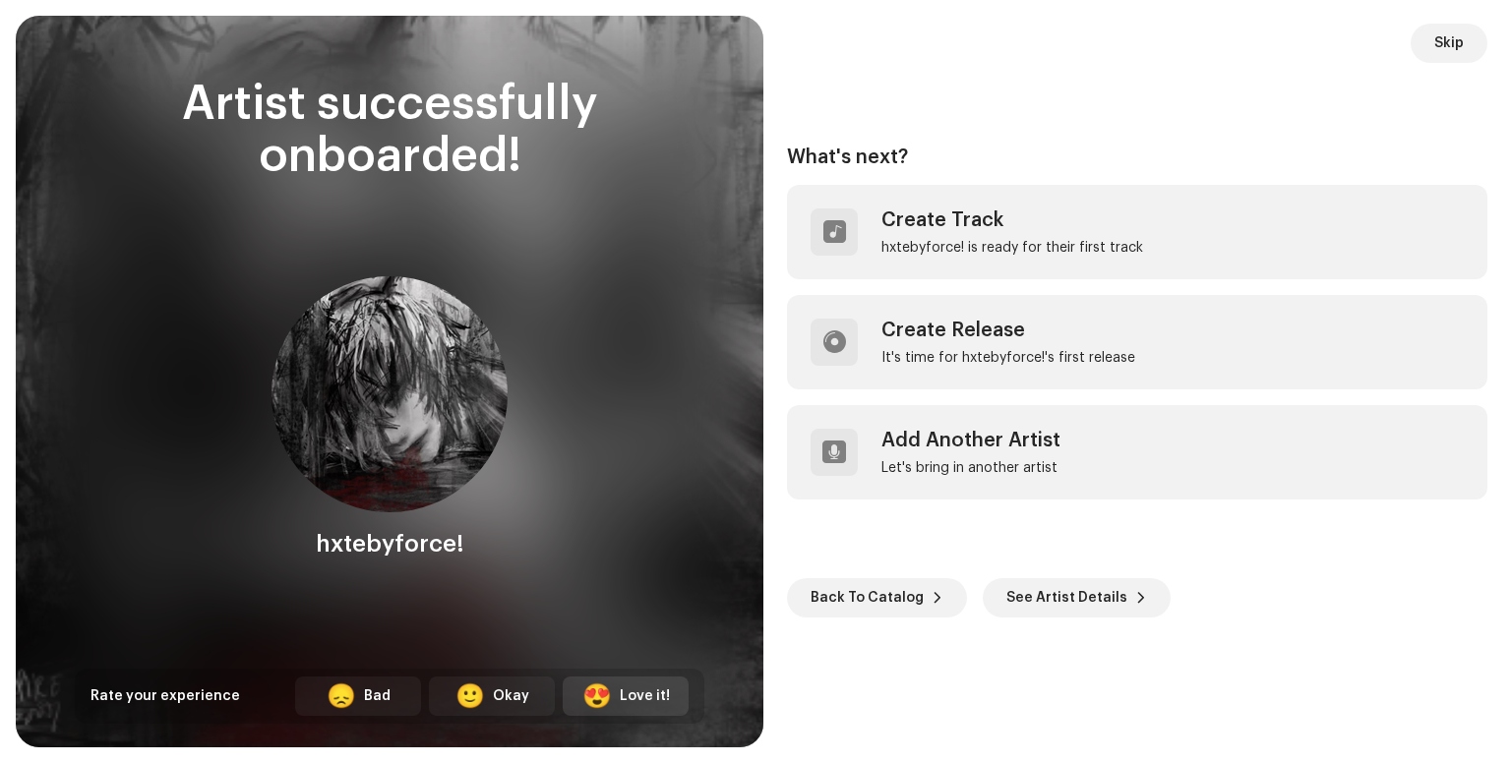
click at [630, 706] on div "😍 Love it!" at bounding box center [626, 696] width 126 height 39
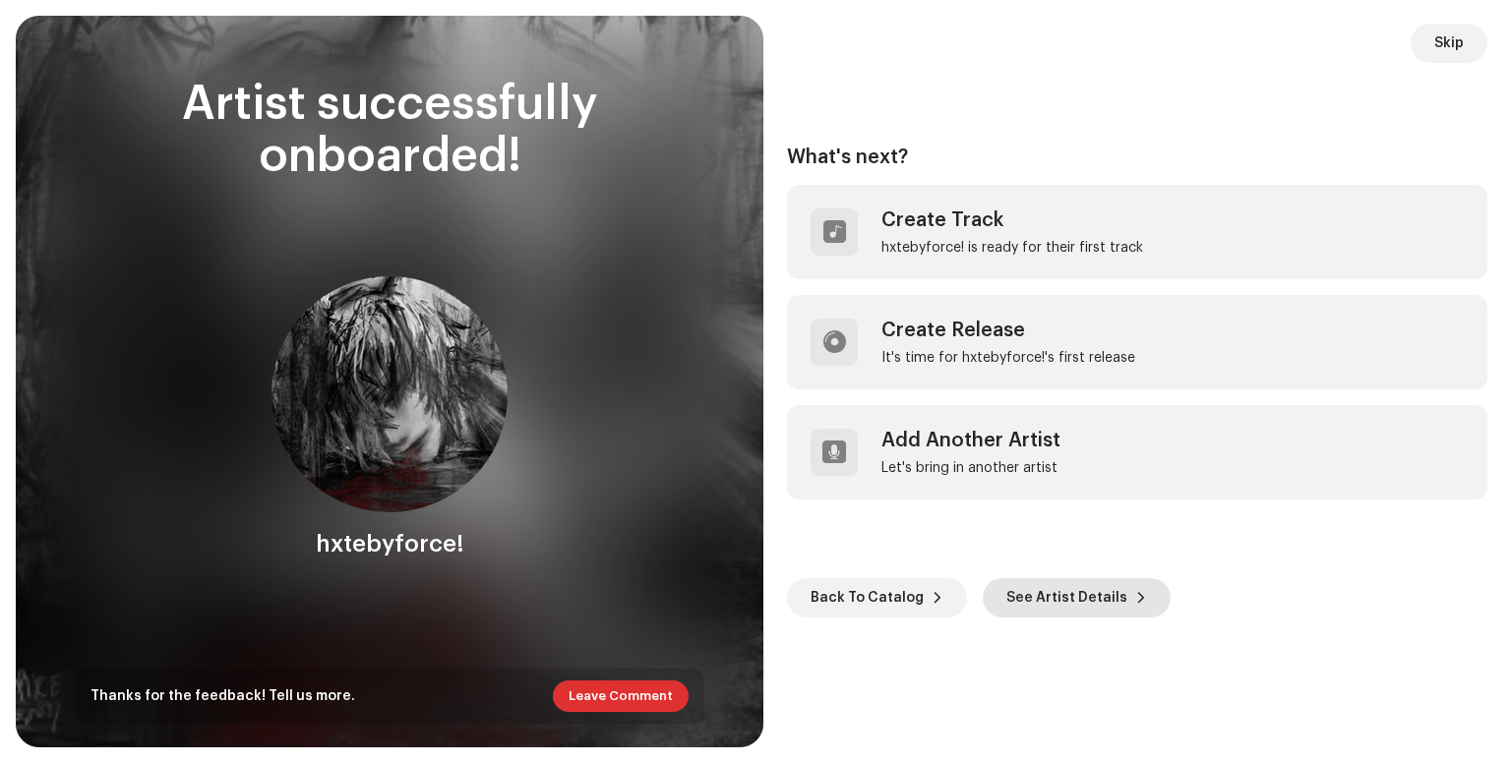
click at [1031, 595] on span "See Artist Details" at bounding box center [1066, 597] width 121 height 39
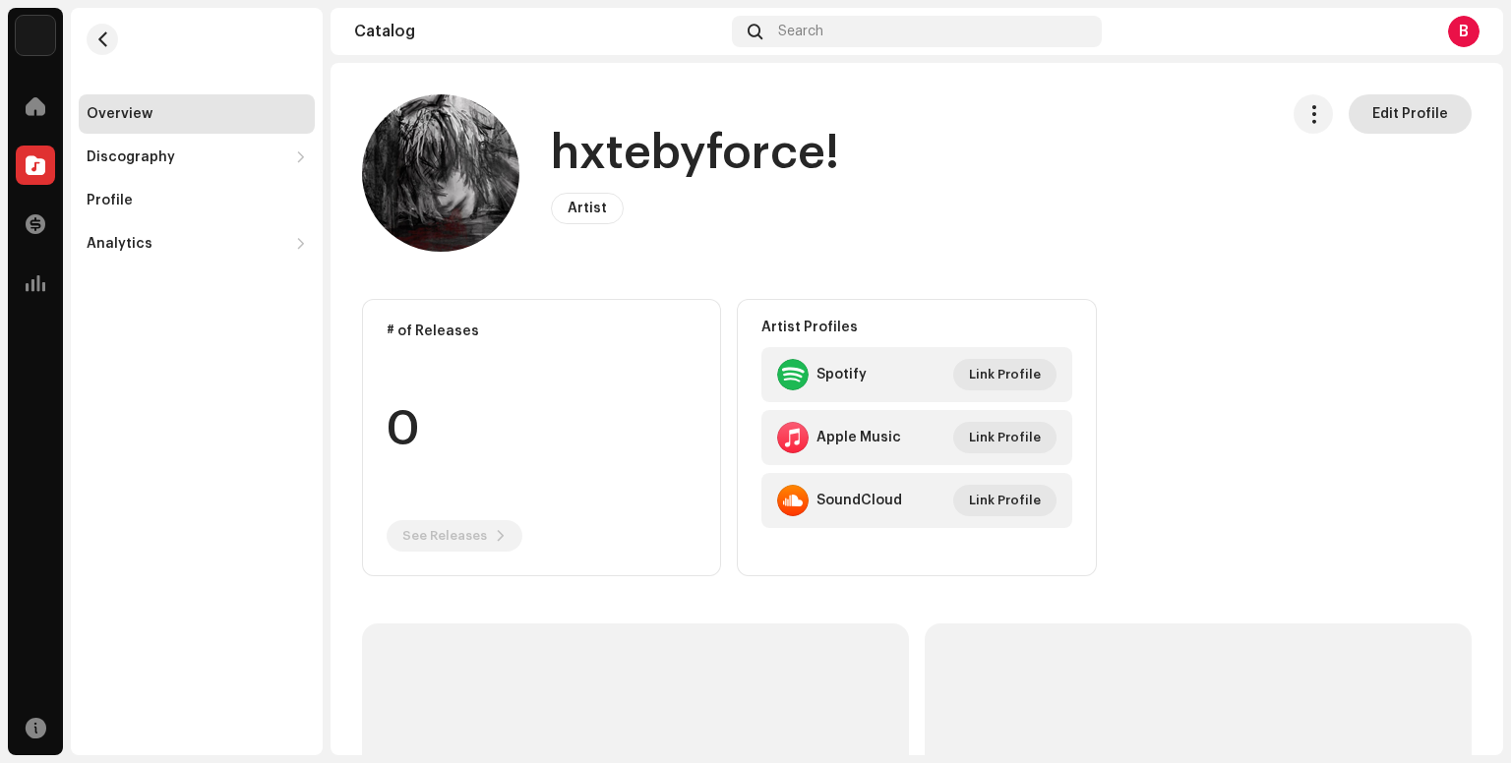
click at [1353, 99] on button "Edit Profile" at bounding box center [1409, 113] width 123 height 39
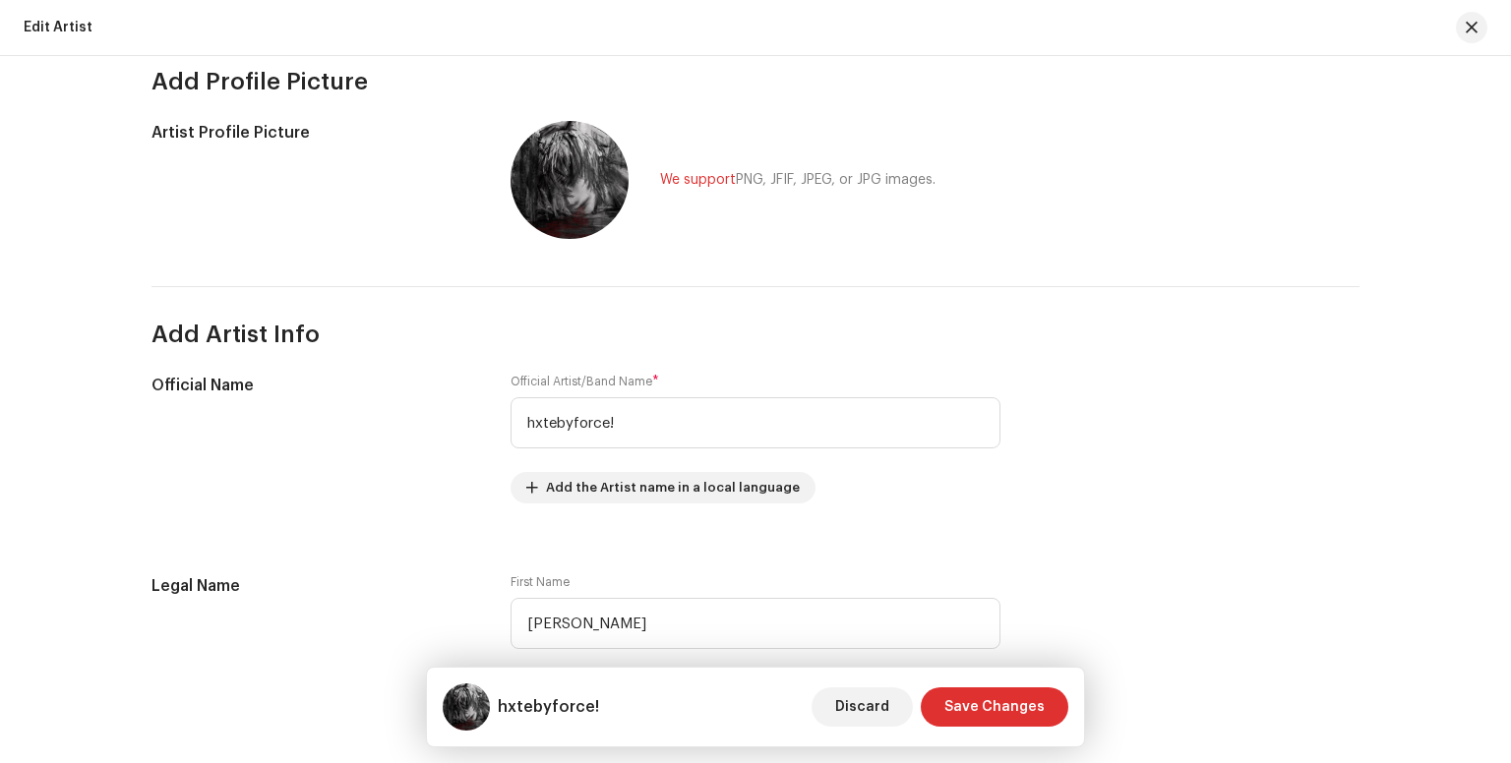
scroll to position [173, 0]
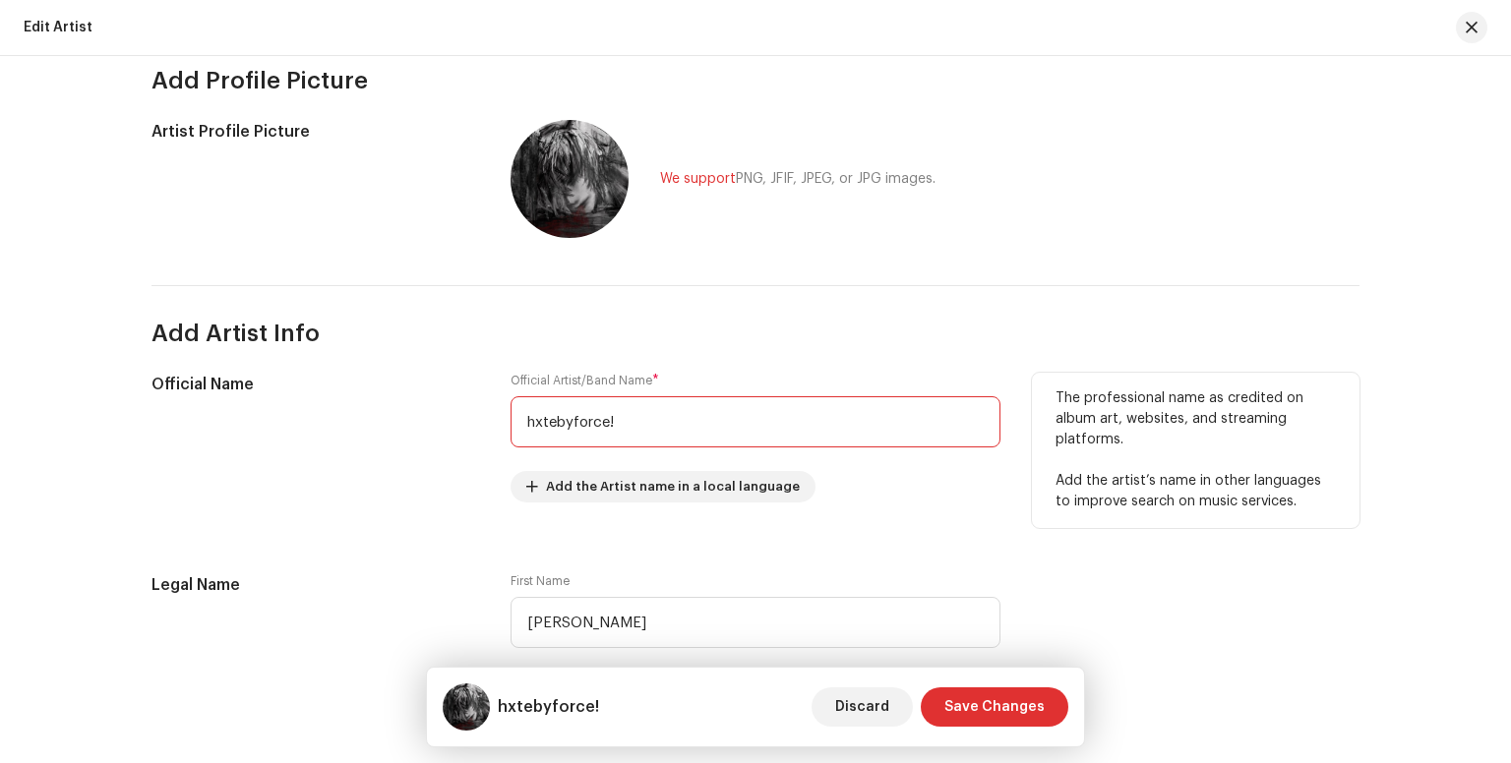
click at [552, 426] on input "hxtebyforce!" at bounding box center [755, 421] width 490 height 51
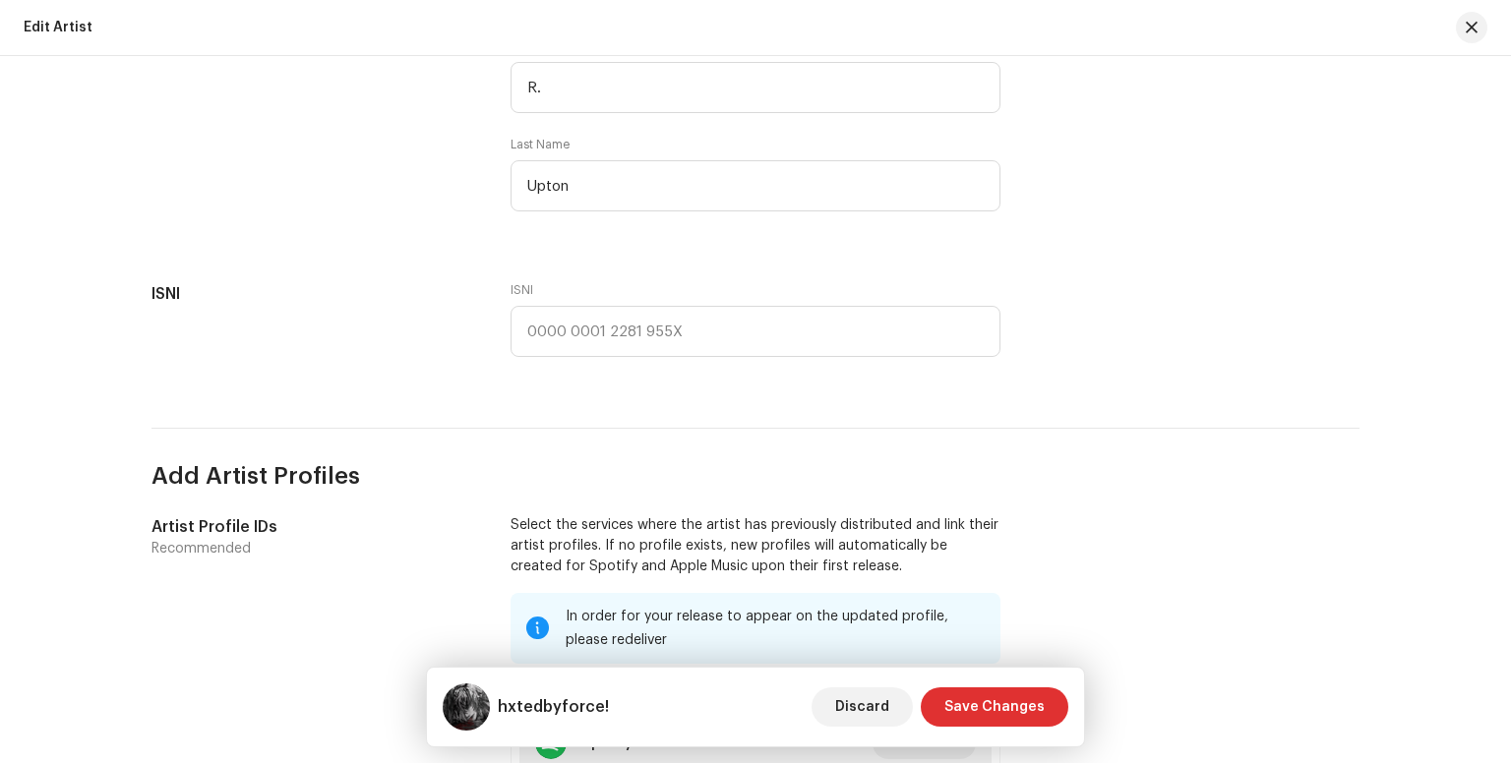
scroll to position [850, 0]
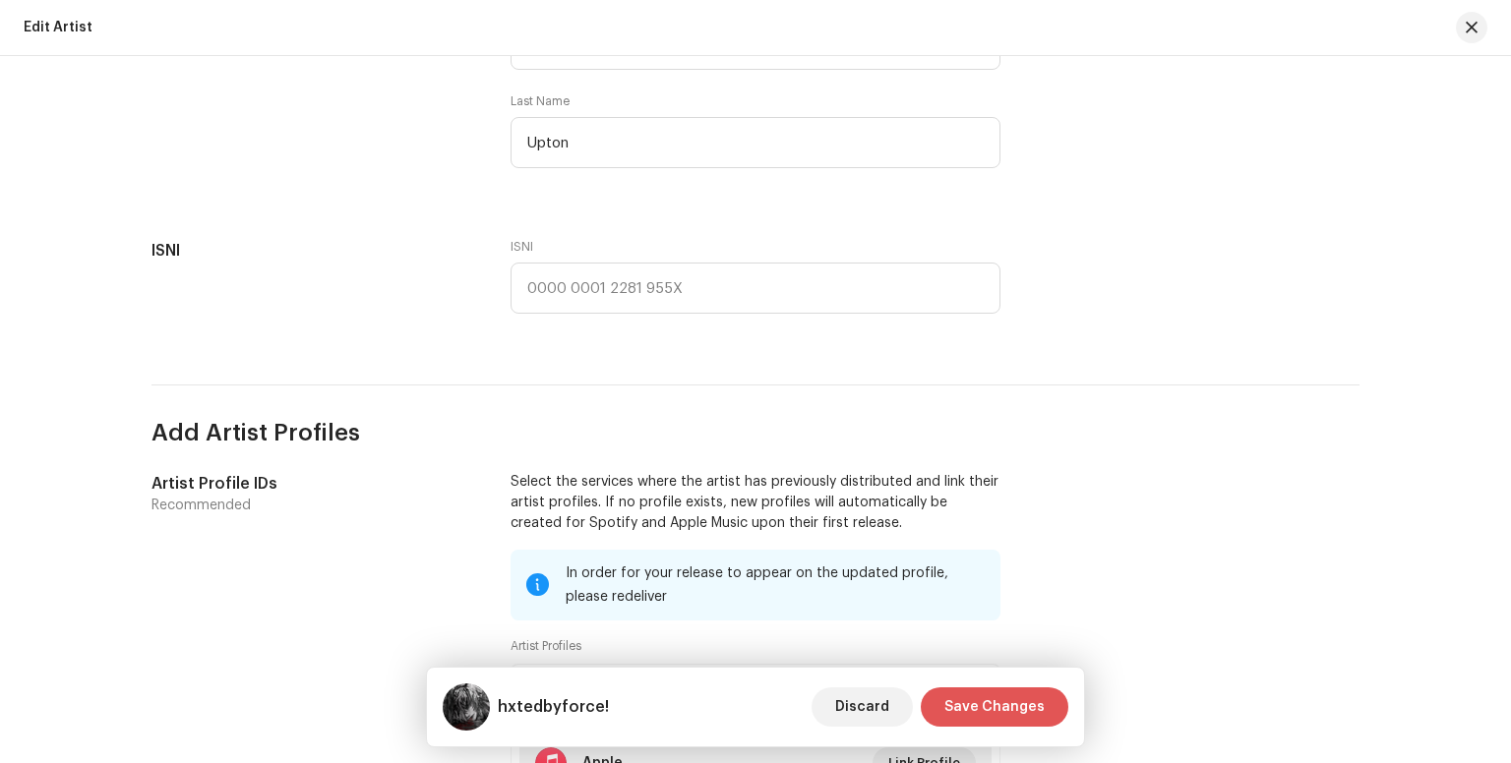
type input "hxtedbyforce!"
click at [1054, 706] on button "Save Changes" at bounding box center [994, 706] width 148 height 39
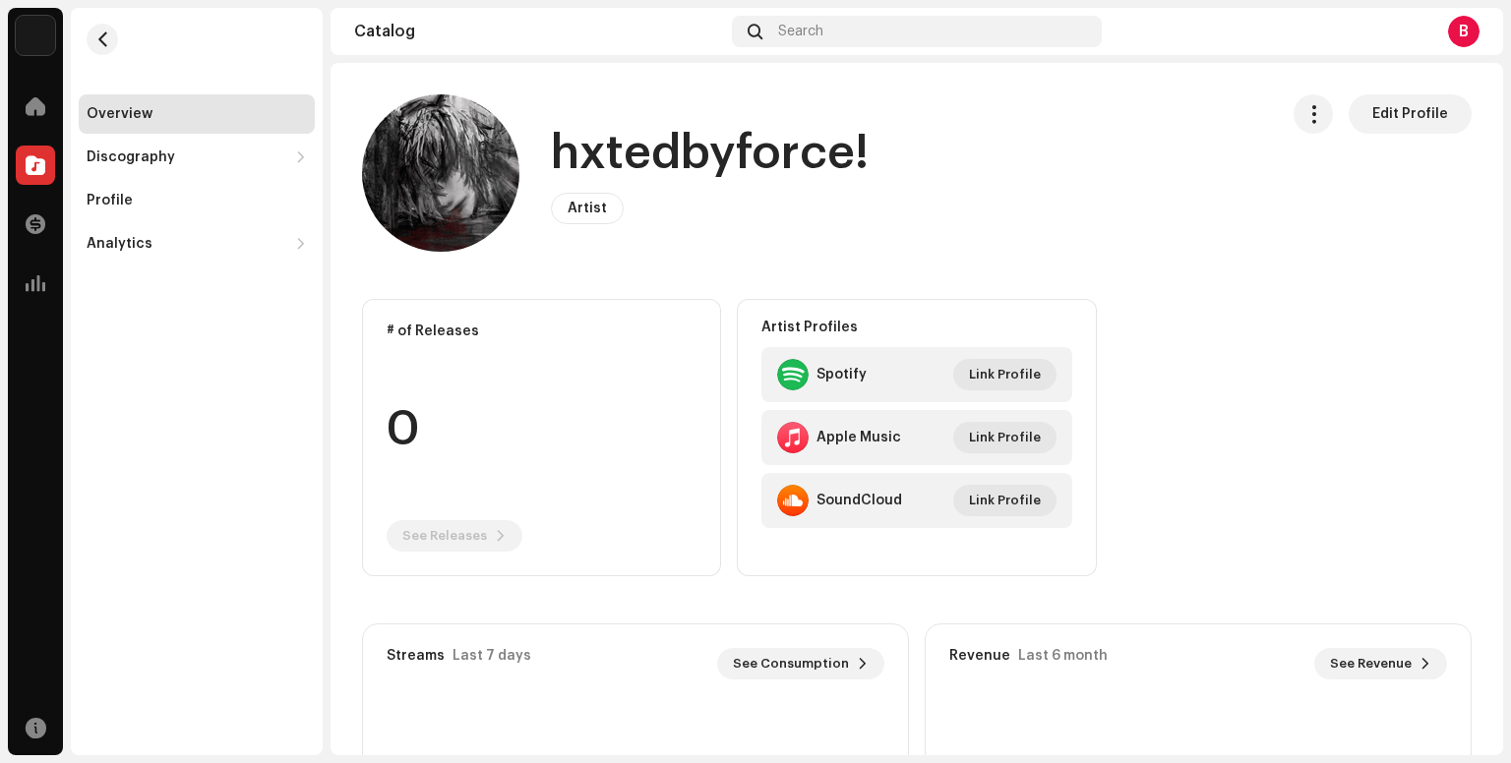
click at [799, 367] on div at bounding box center [792, 374] width 31 height 31
click at [131, 156] on div "Discography" at bounding box center [131, 157] width 89 height 16
click at [208, 193] on div "Releases" at bounding box center [200, 201] width 212 height 16
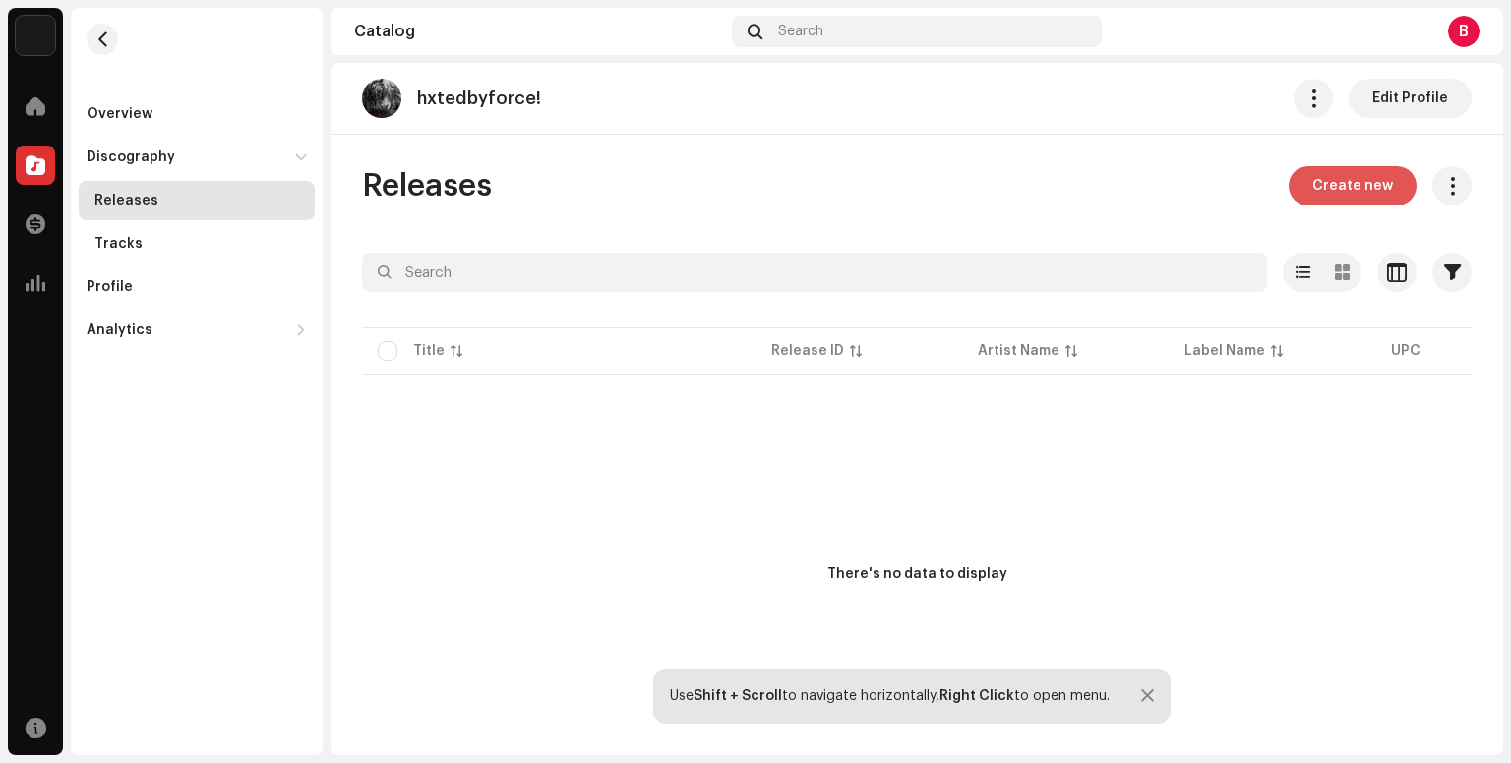
click at [1302, 198] on button "Create new" at bounding box center [1352, 185] width 128 height 39
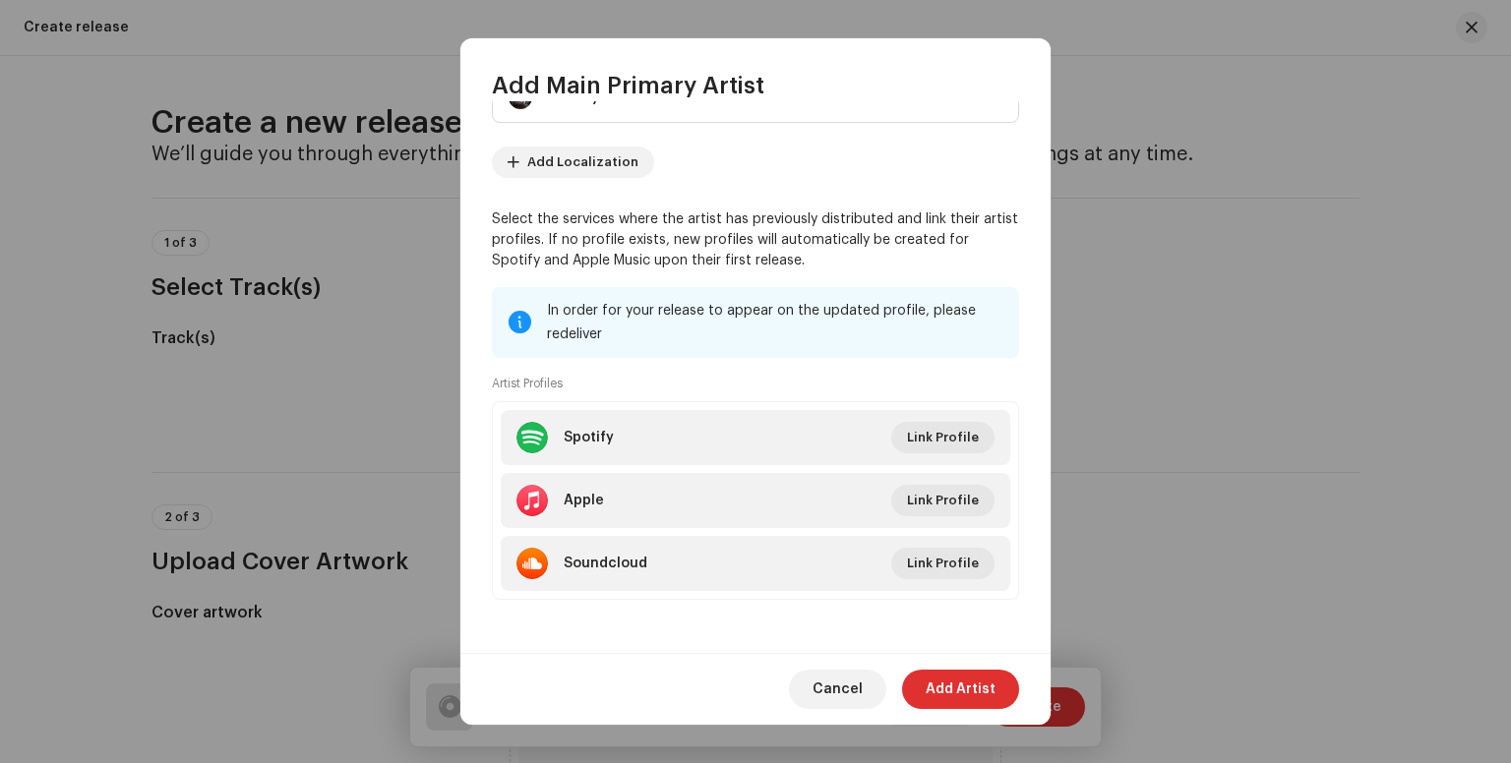
scroll to position [86, 0]
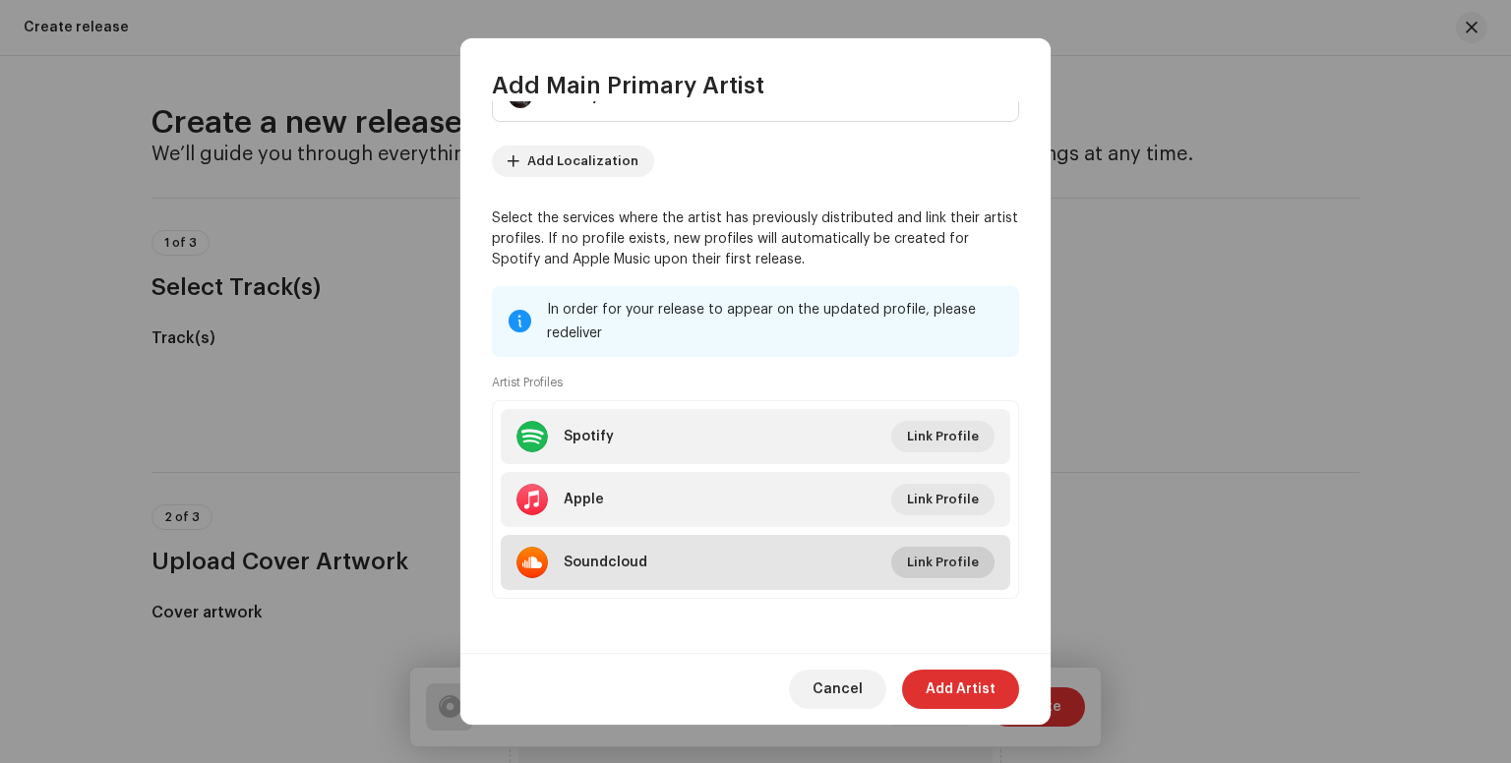
click at [923, 564] on span "Link Profile" at bounding box center [943, 562] width 72 height 39
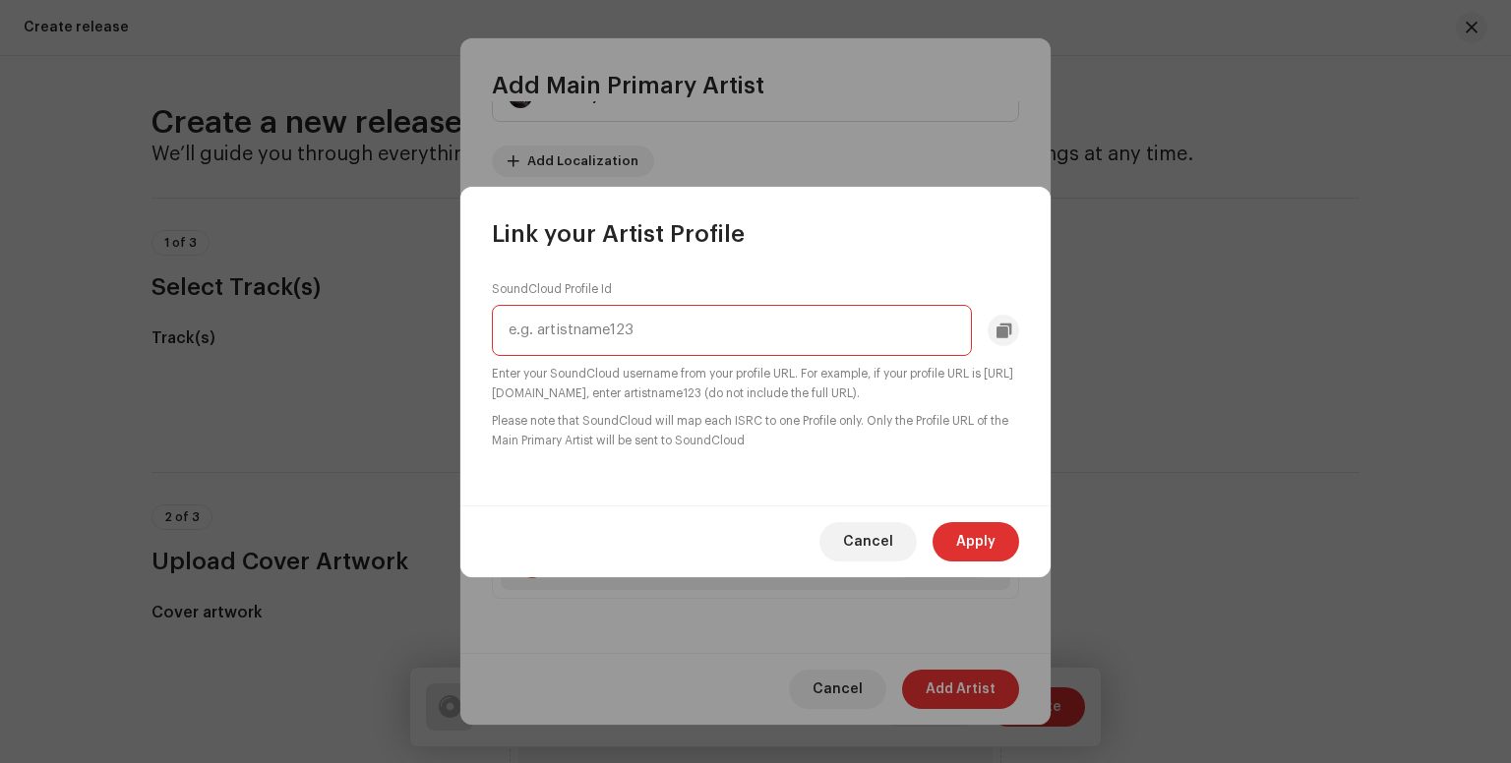
paste input "[URL][DOMAIN_NAME]"
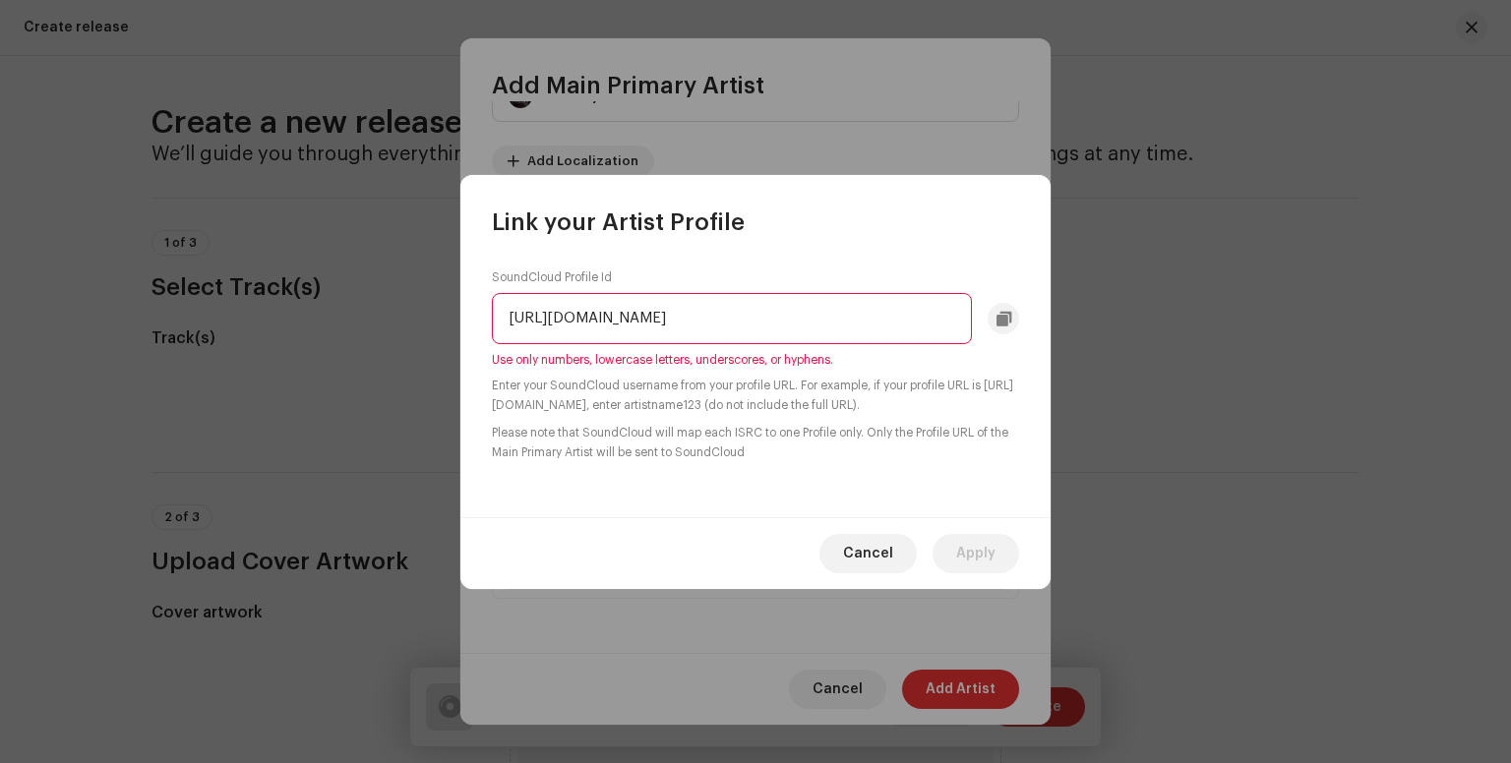
drag, startPoint x: 681, startPoint y: 314, endPoint x: 371, endPoint y: 288, distance: 310.8
click at [371, 288] on div "Link your Artist Profile SoundCloud Profile Id [URL][DOMAIN_NAME] Use only numb…" at bounding box center [755, 381] width 1511 height 763
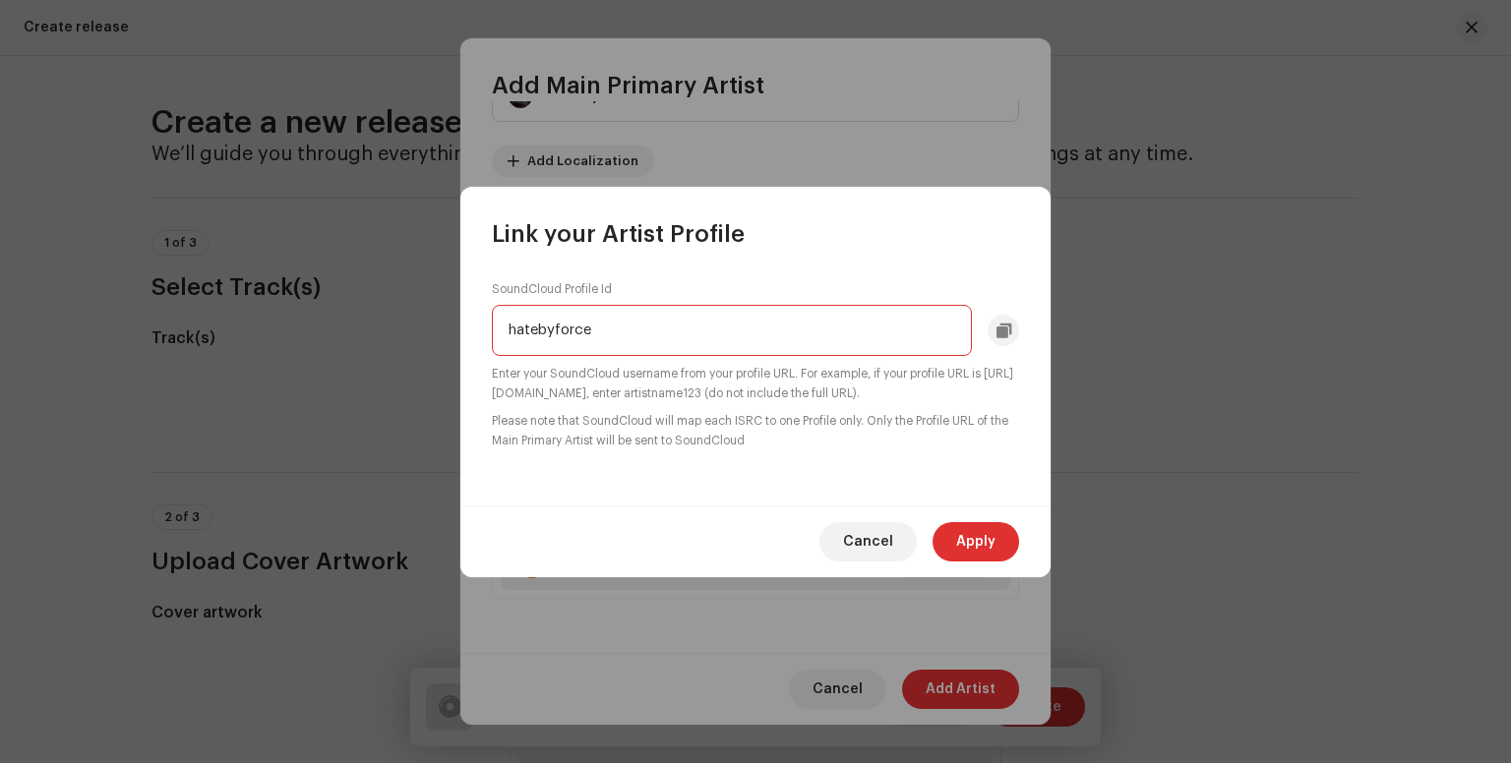
type input "hatebyforce"
click at [992, 544] on span "Apply" at bounding box center [975, 541] width 39 height 39
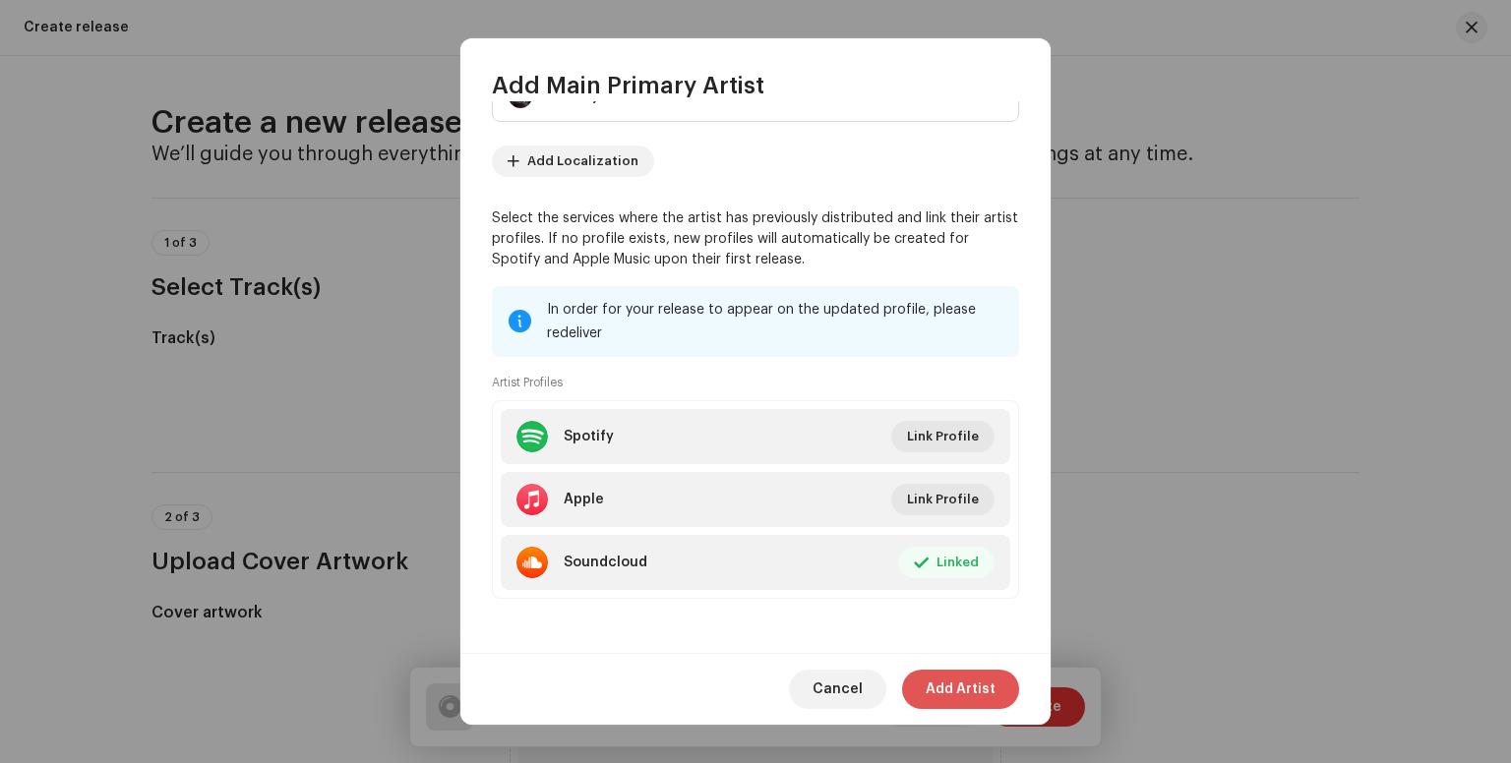
click at [968, 696] on span "Add Artist" at bounding box center [960, 689] width 70 height 39
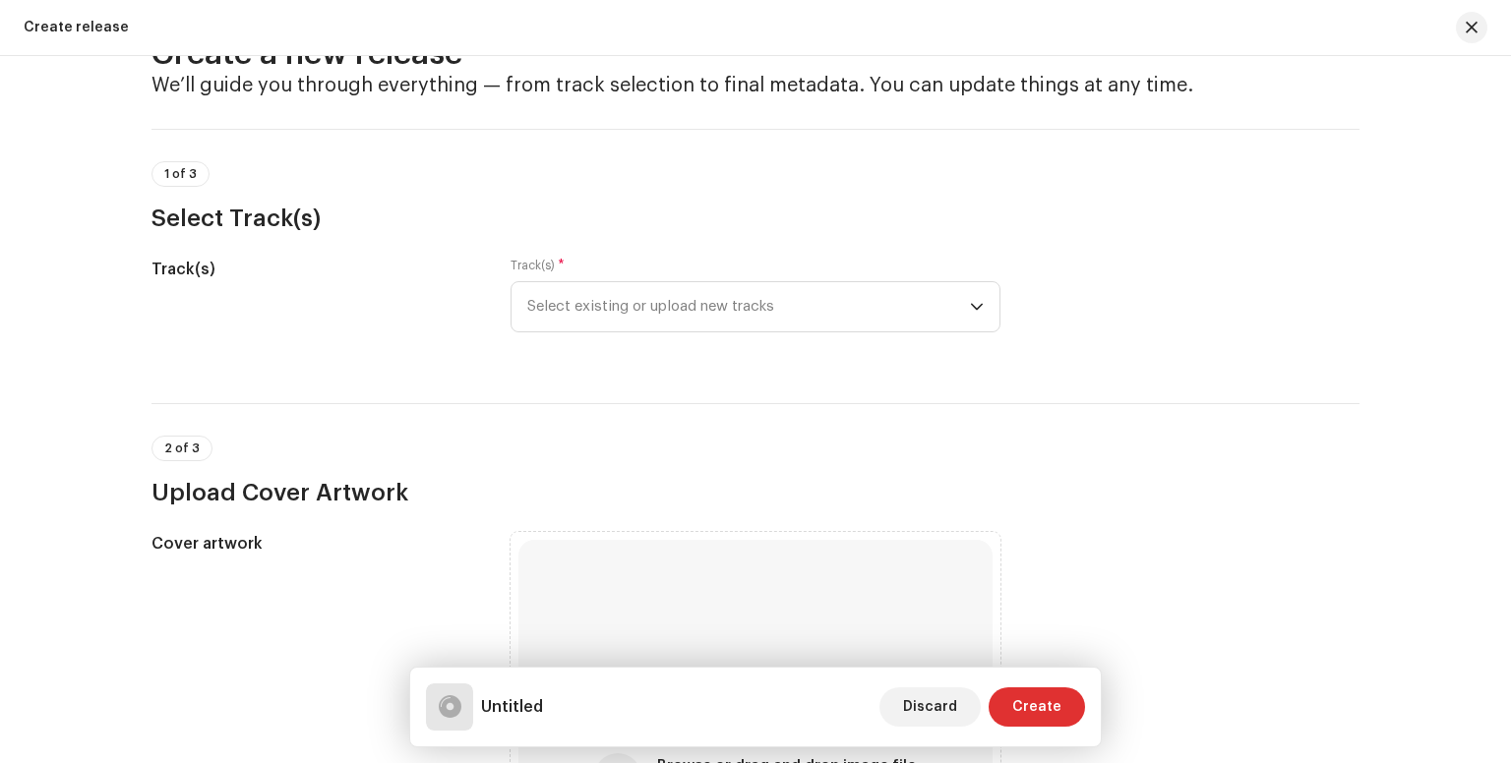
scroll to position [75, 0]
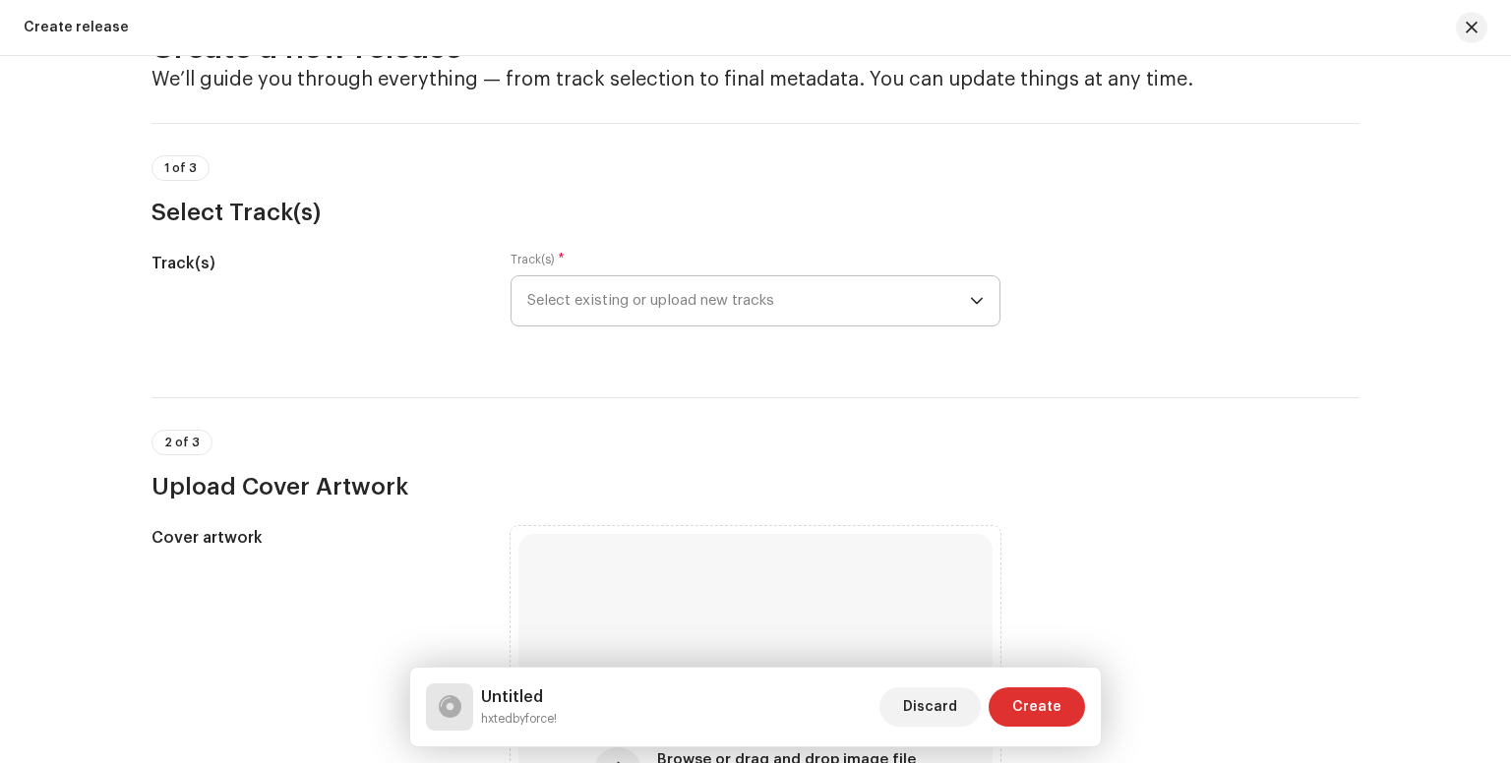
click at [653, 307] on span "Select existing or upload new tracks" at bounding box center [748, 300] width 443 height 49
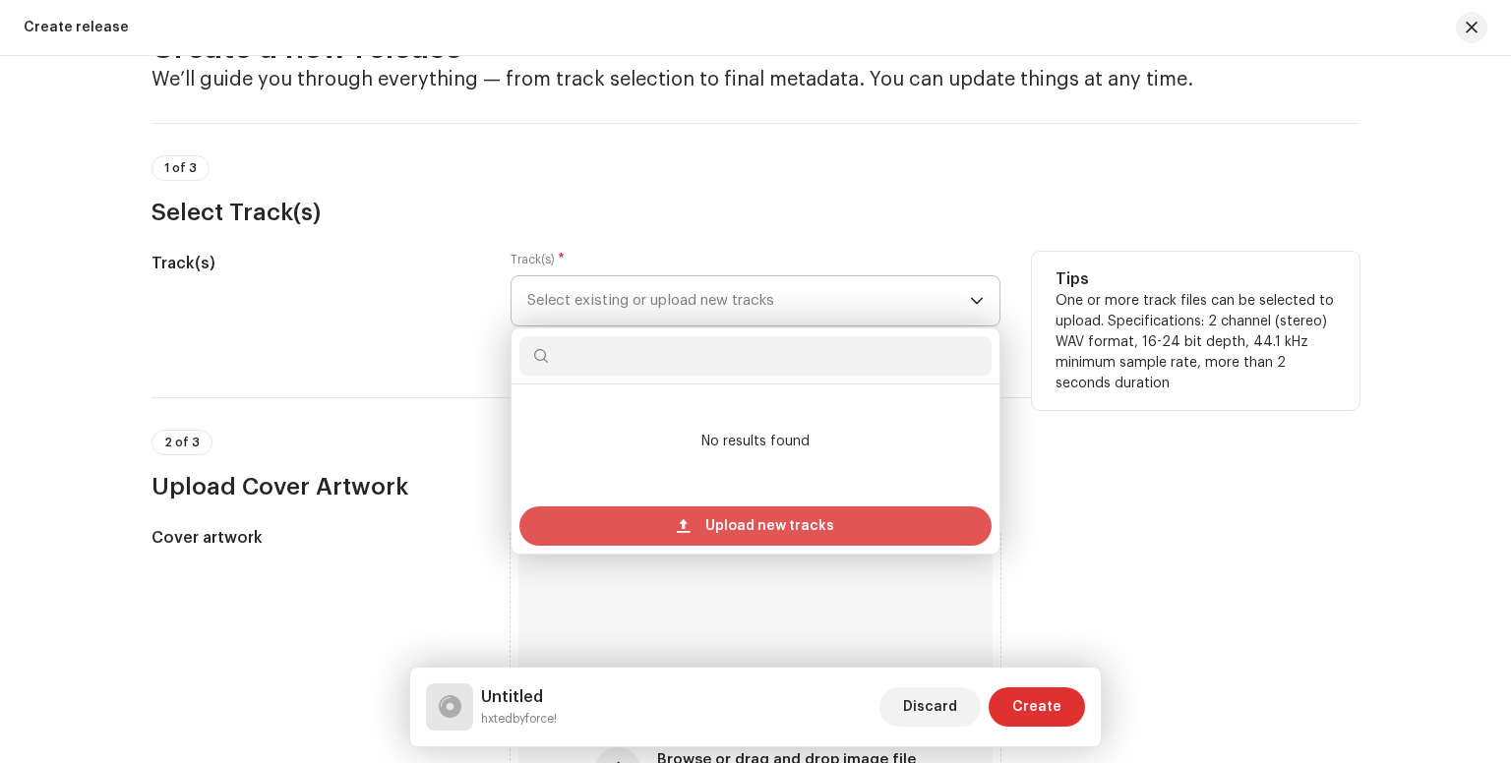
click at [690, 511] on div "Upload new tracks" at bounding box center [755, 525] width 472 height 39
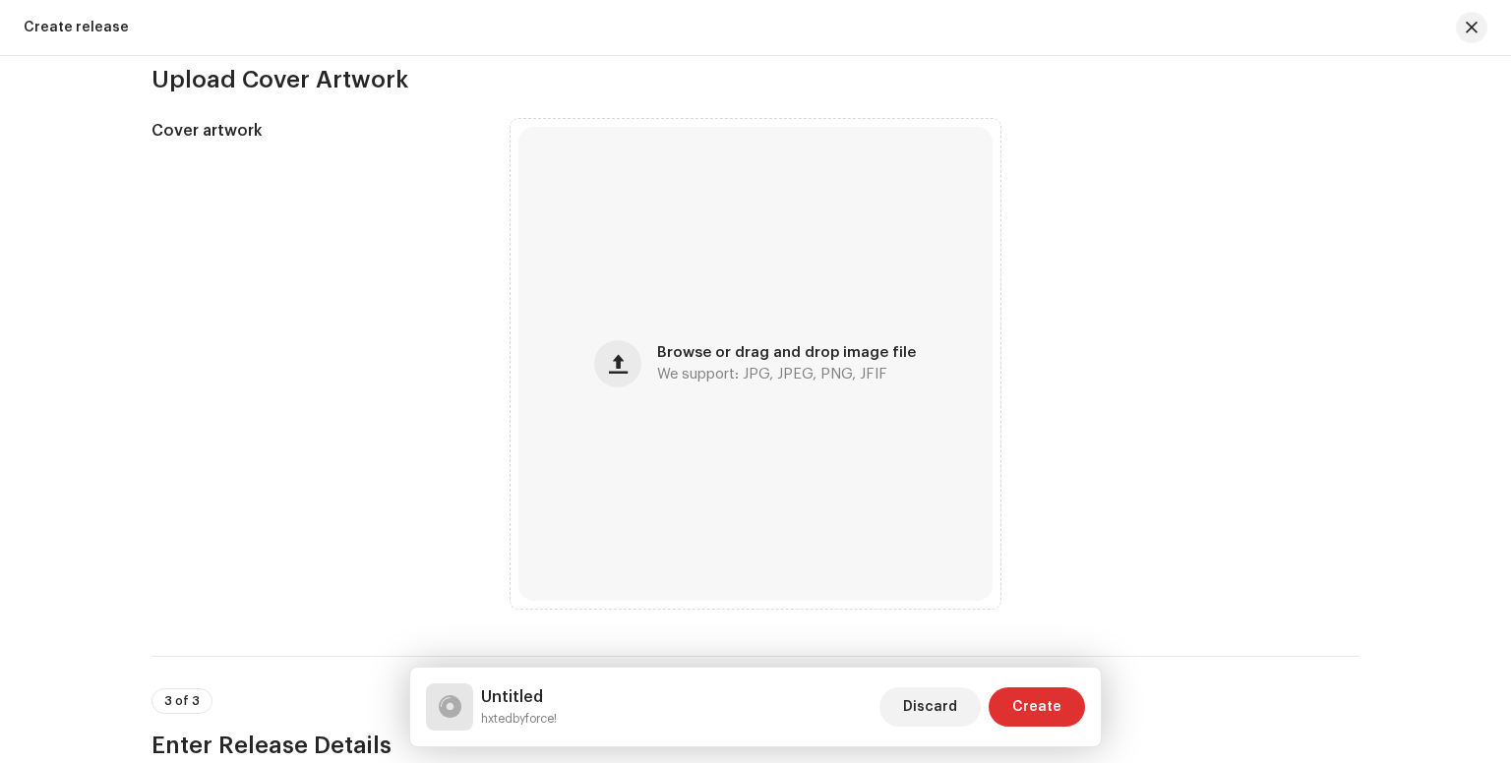
scroll to position [633, 0]
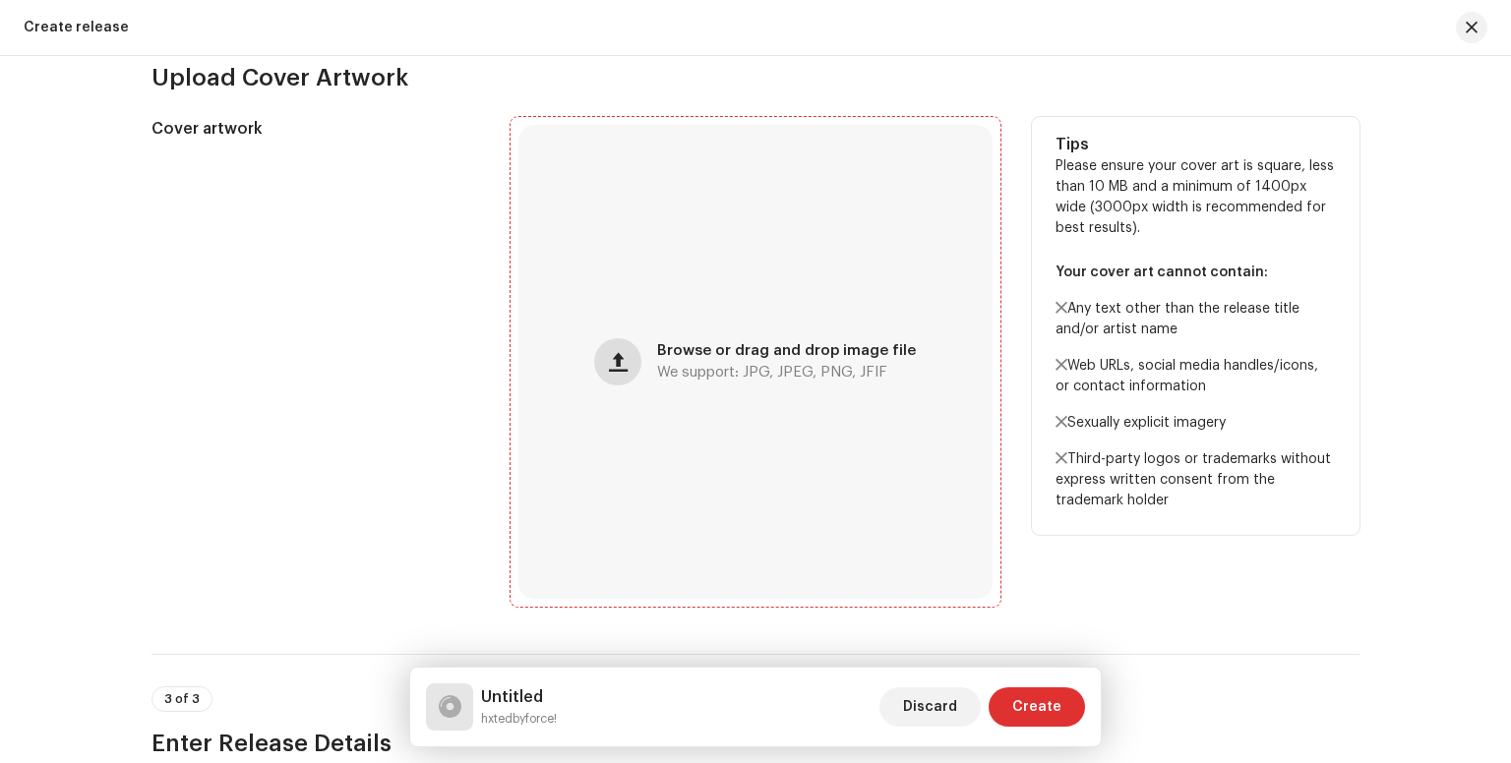
click at [625, 358] on span "button" at bounding box center [618, 362] width 19 height 16
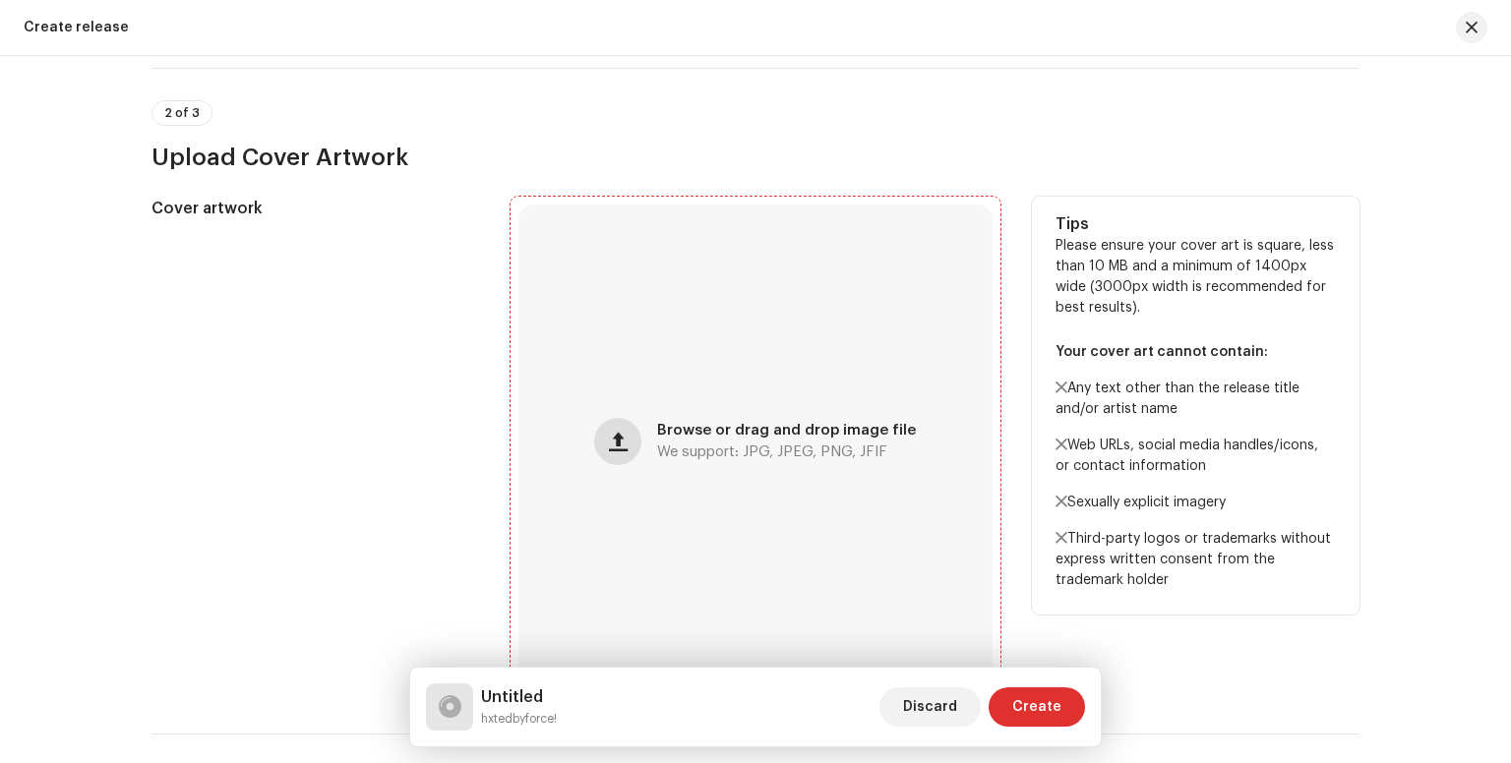
scroll to position [712, 0]
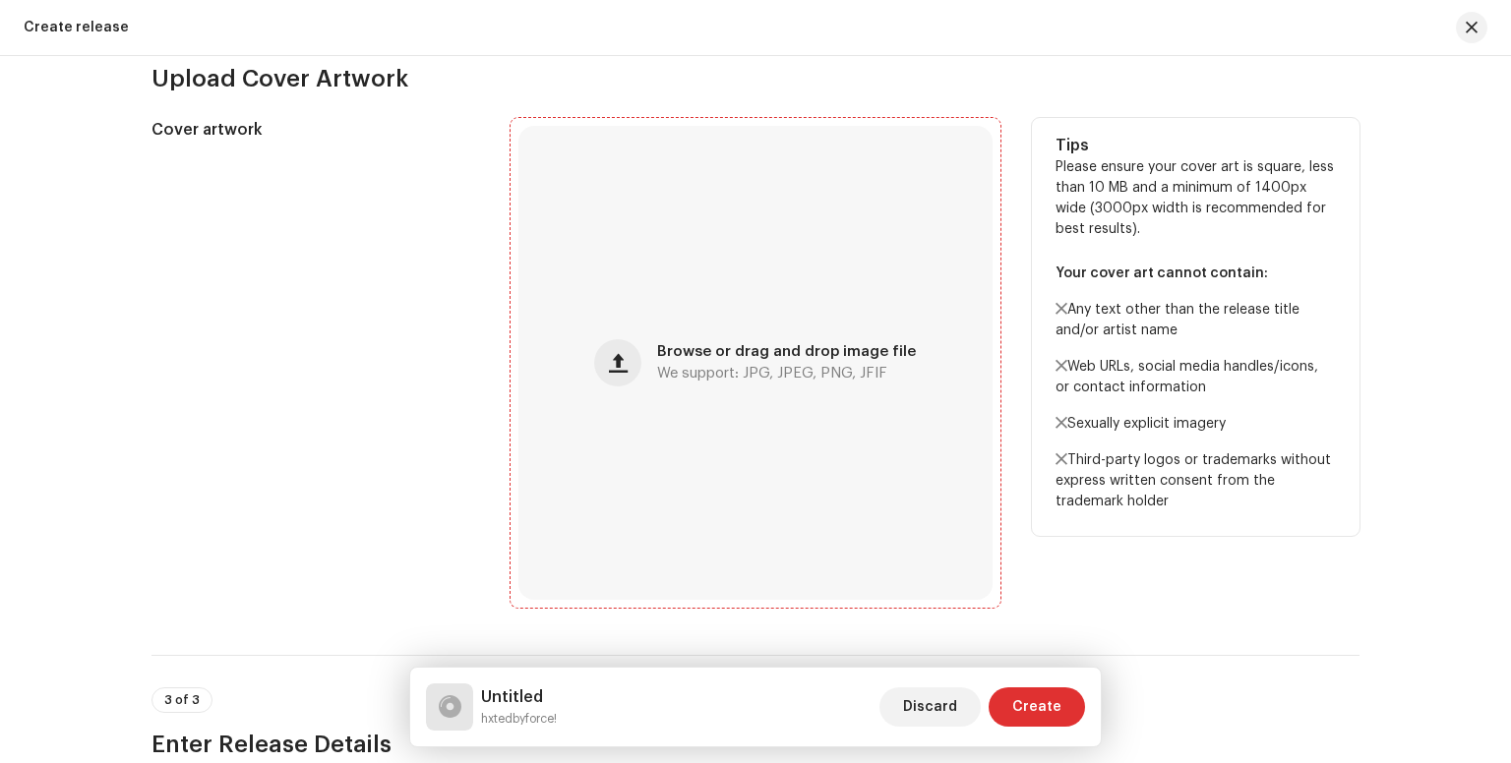
click at [673, 304] on div "Browse or drag and drop image file We support: JPG, JPEG, PNG, JFIF" at bounding box center [755, 363] width 474 height 474
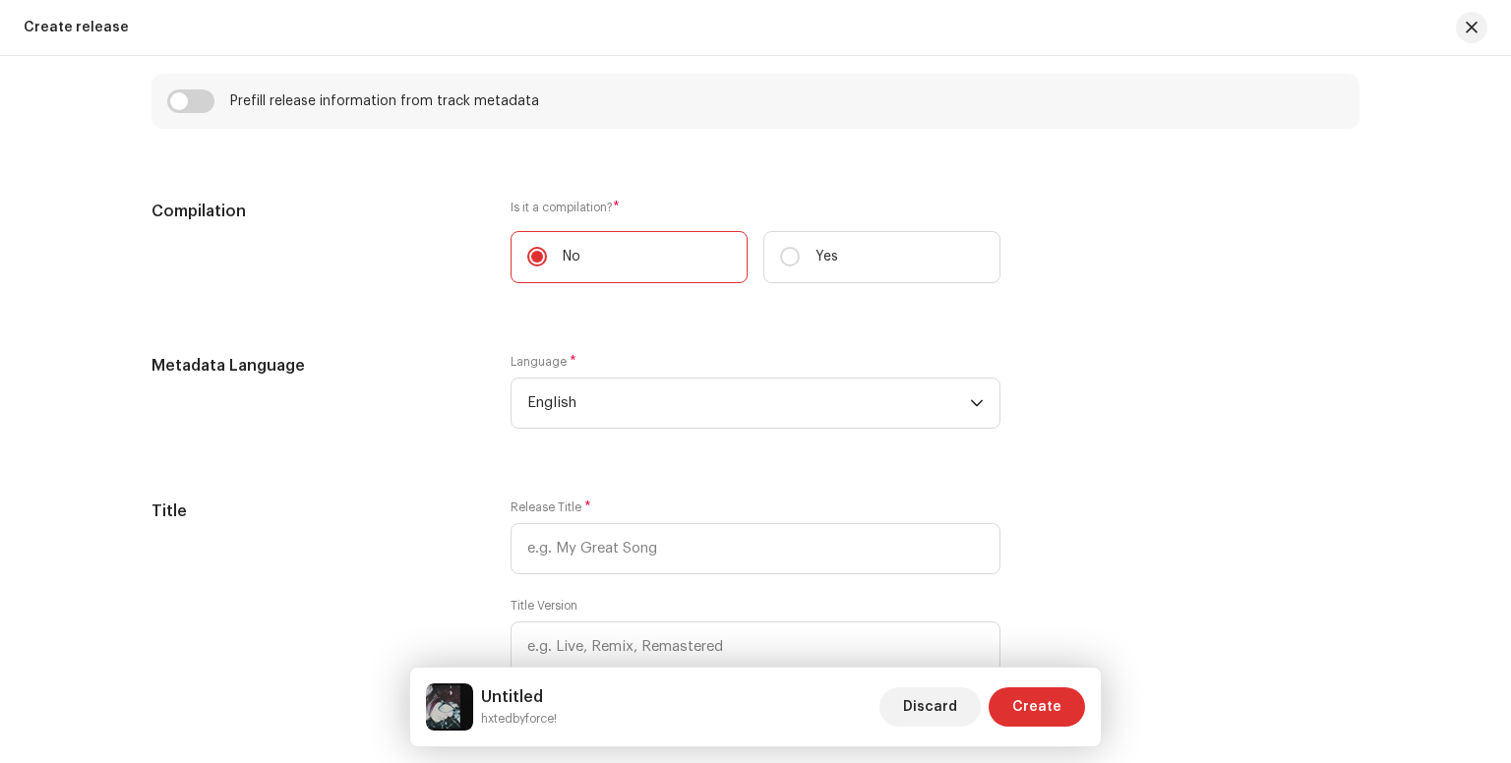
scroll to position [1451, 0]
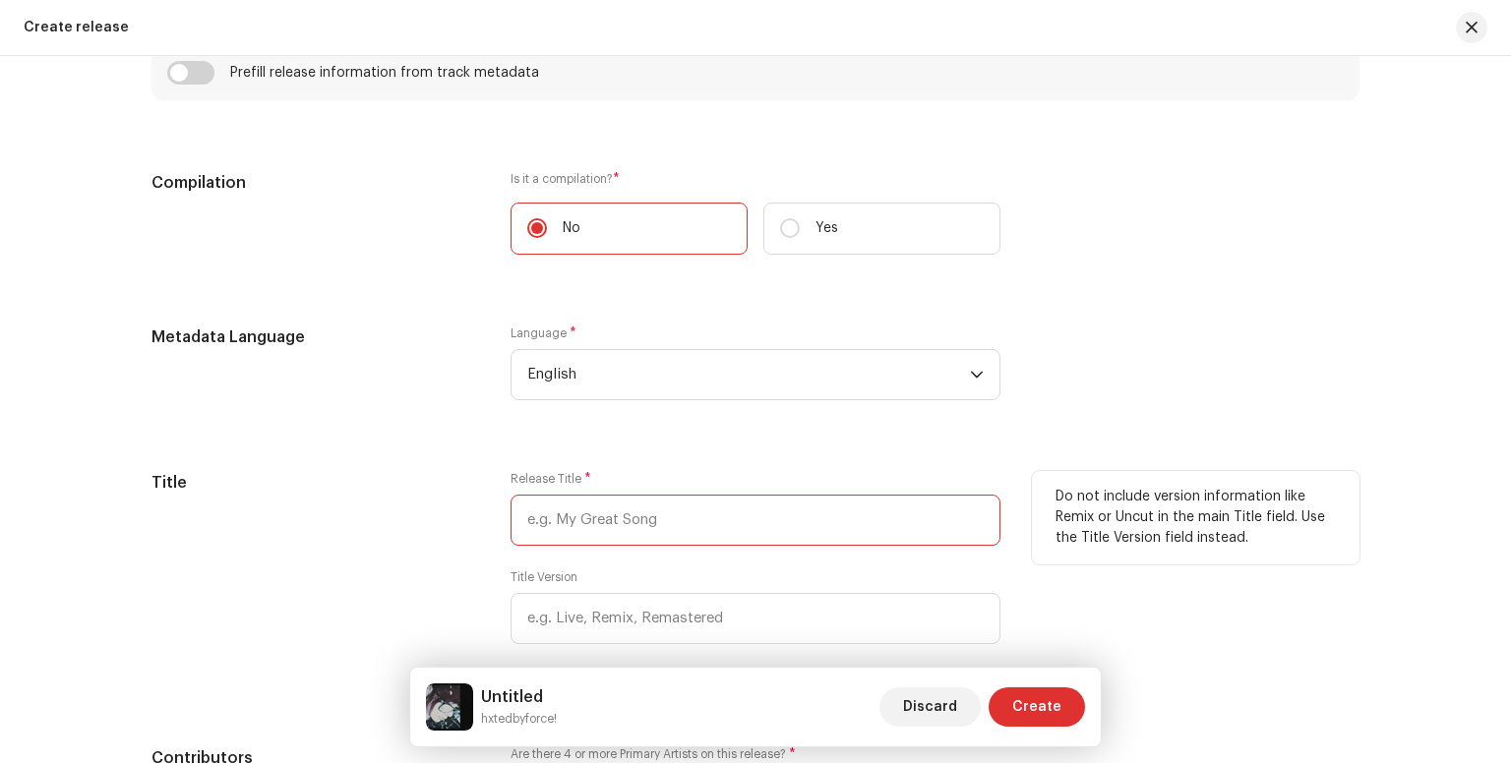
click at [667, 529] on input "text" at bounding box center [755, 520] width 490 height 51
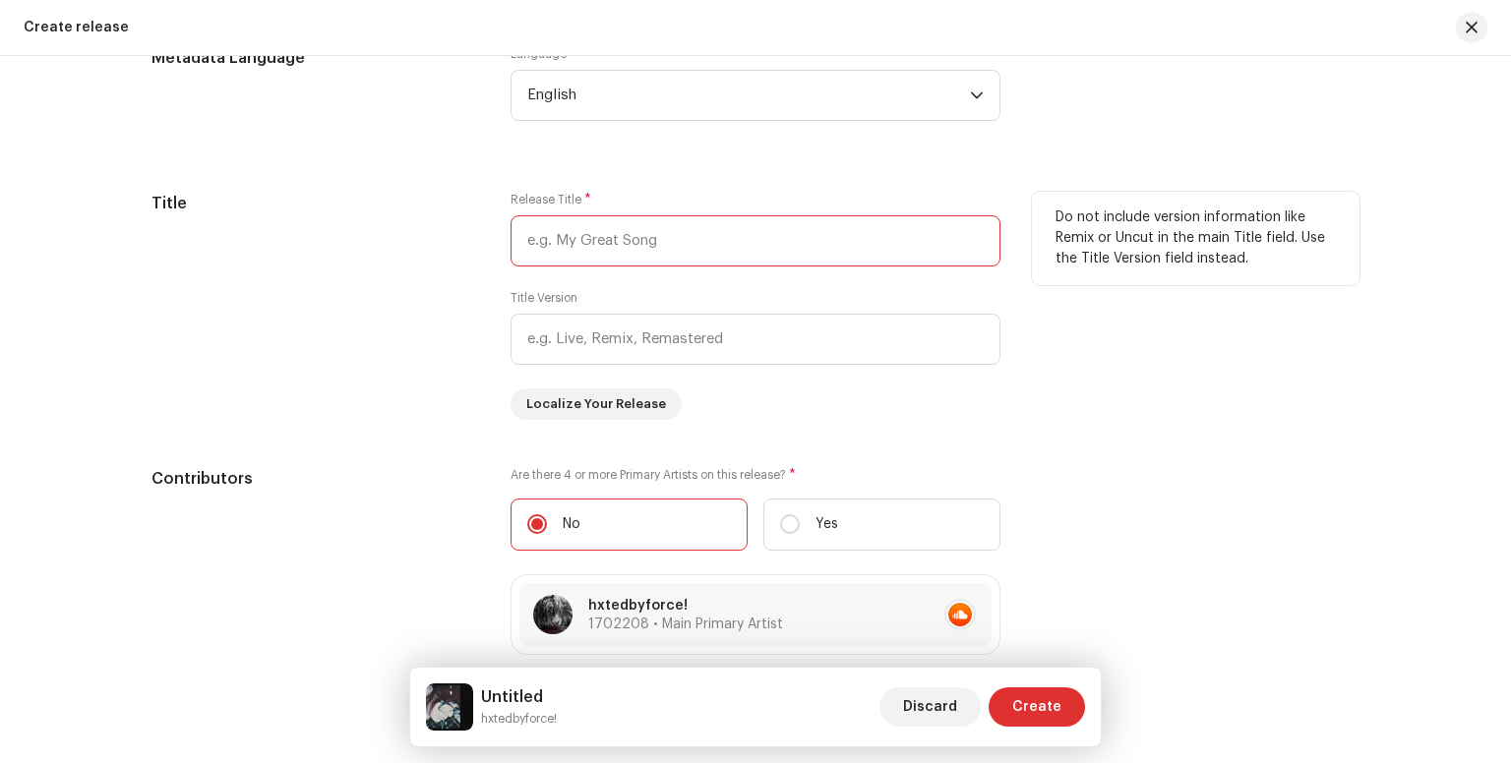
scroll to position [1729, 0]
type input "You're stuck like this (your skin)"
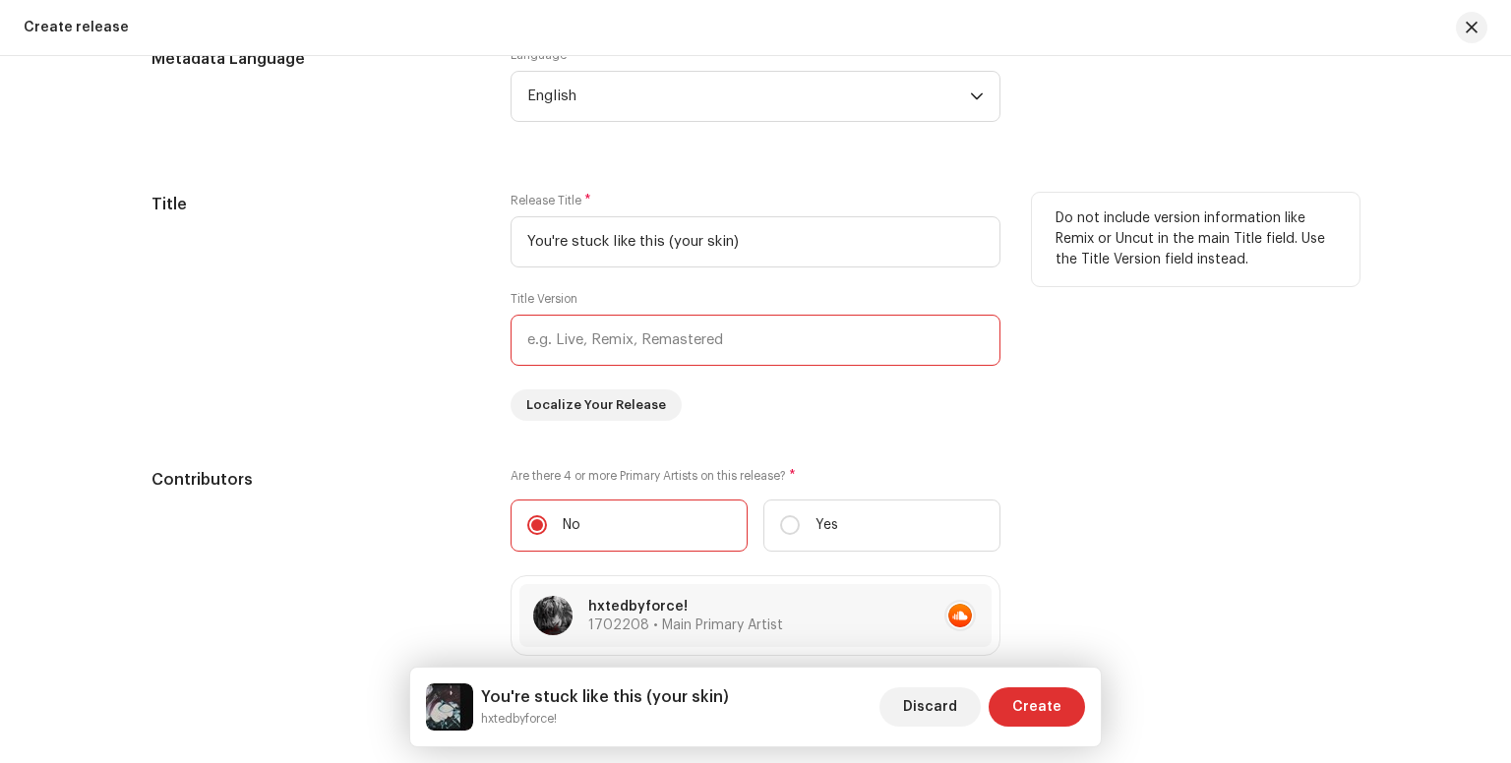
click at [594, 347] on input "text" at bounding box center [755, 340] width 490 height 51
drag, startPoint x: 818, startPoint y: 251, endPoint x: 478, endPoint y: 246, distance: 340.3
click at [478, 246] on div "Title Release Title * You're stuck like this (your skin) Title Version Localize…" at bounding box center [755, 307] width 1208 height 228
click at [553, 338] on input "text" at bounding box center [755, 340] width 490 height 51
paste input "You're stuck like this (your skin)"
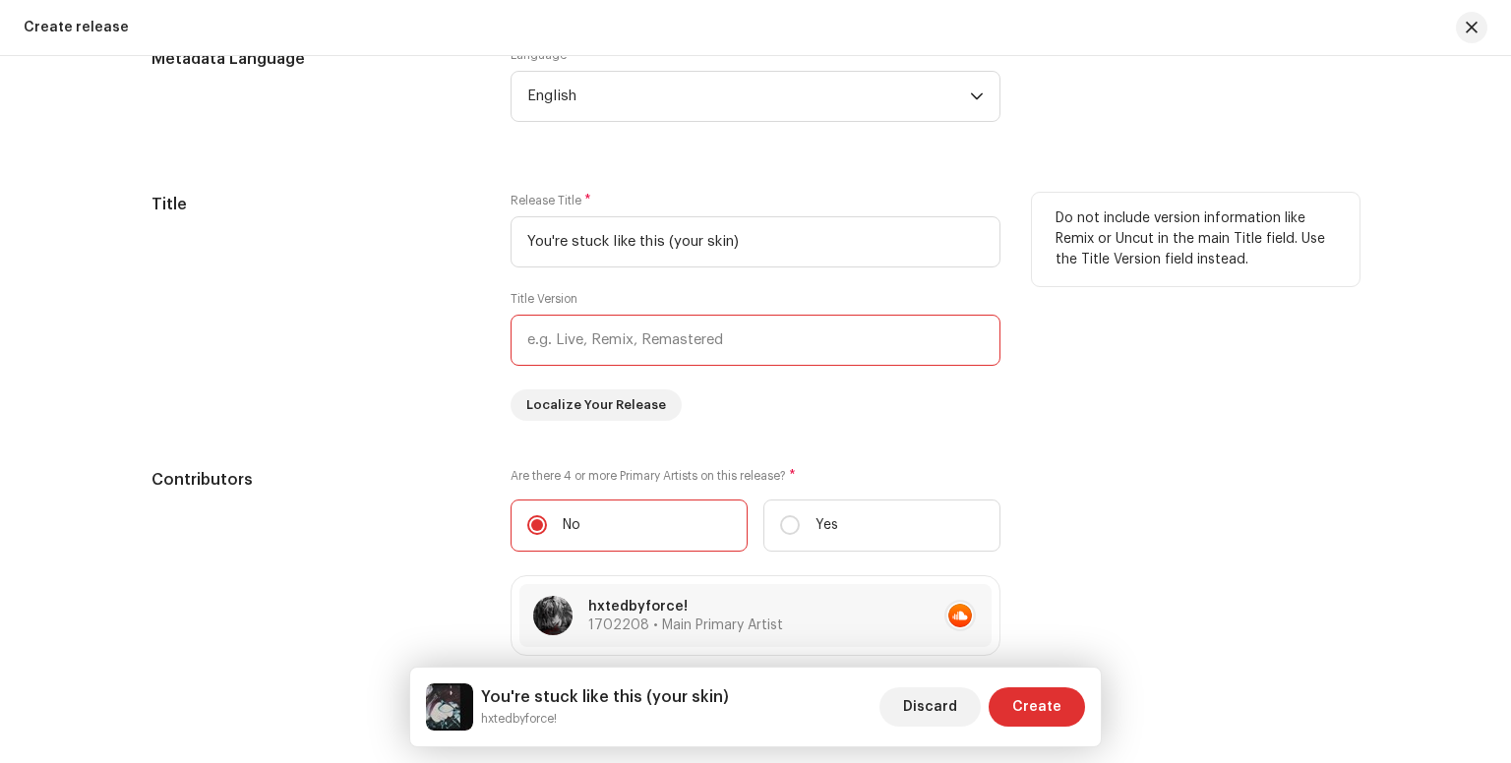
type input "You're stuck like this (your skin)"
type input "U"
type input "u"
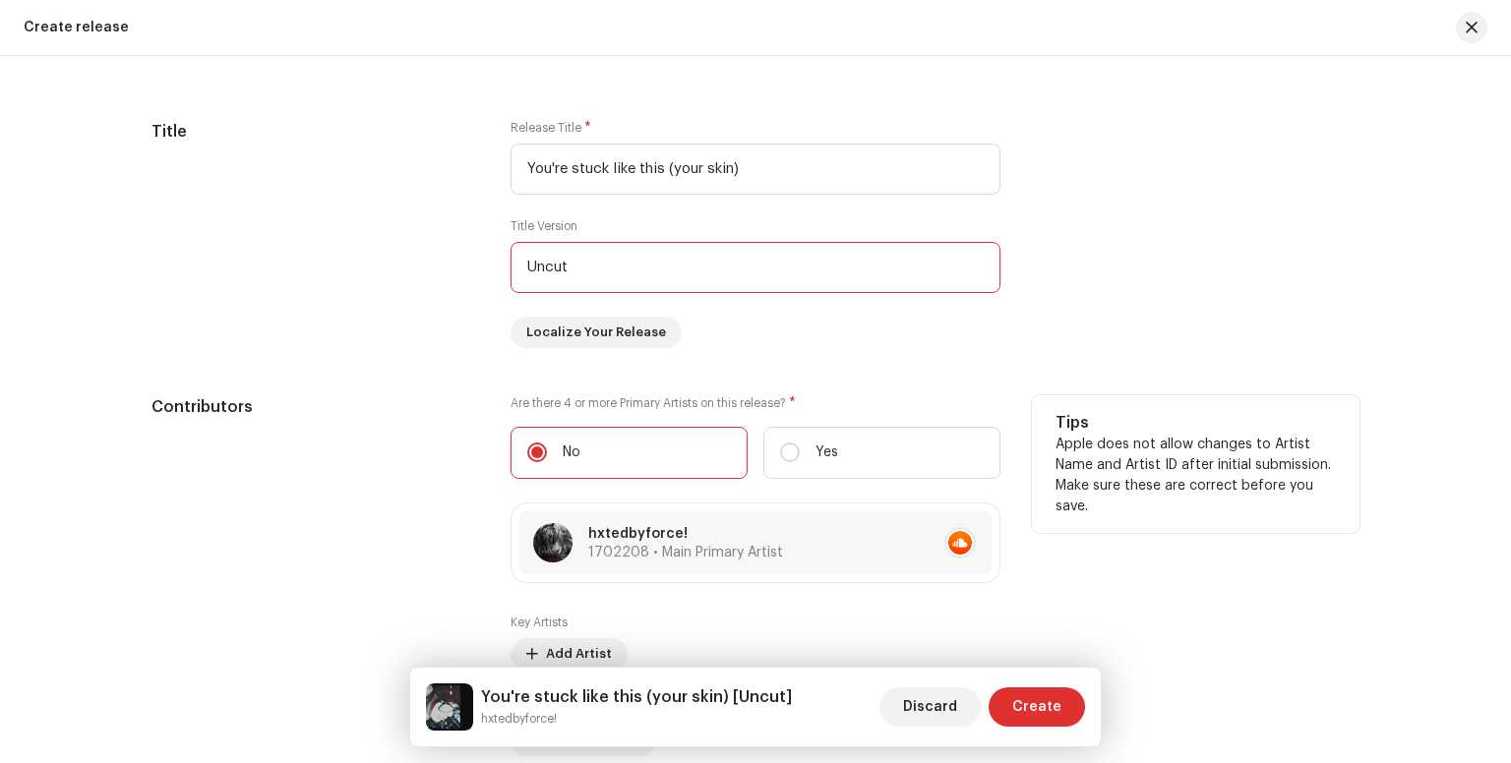
scroll to position [1813, 0]
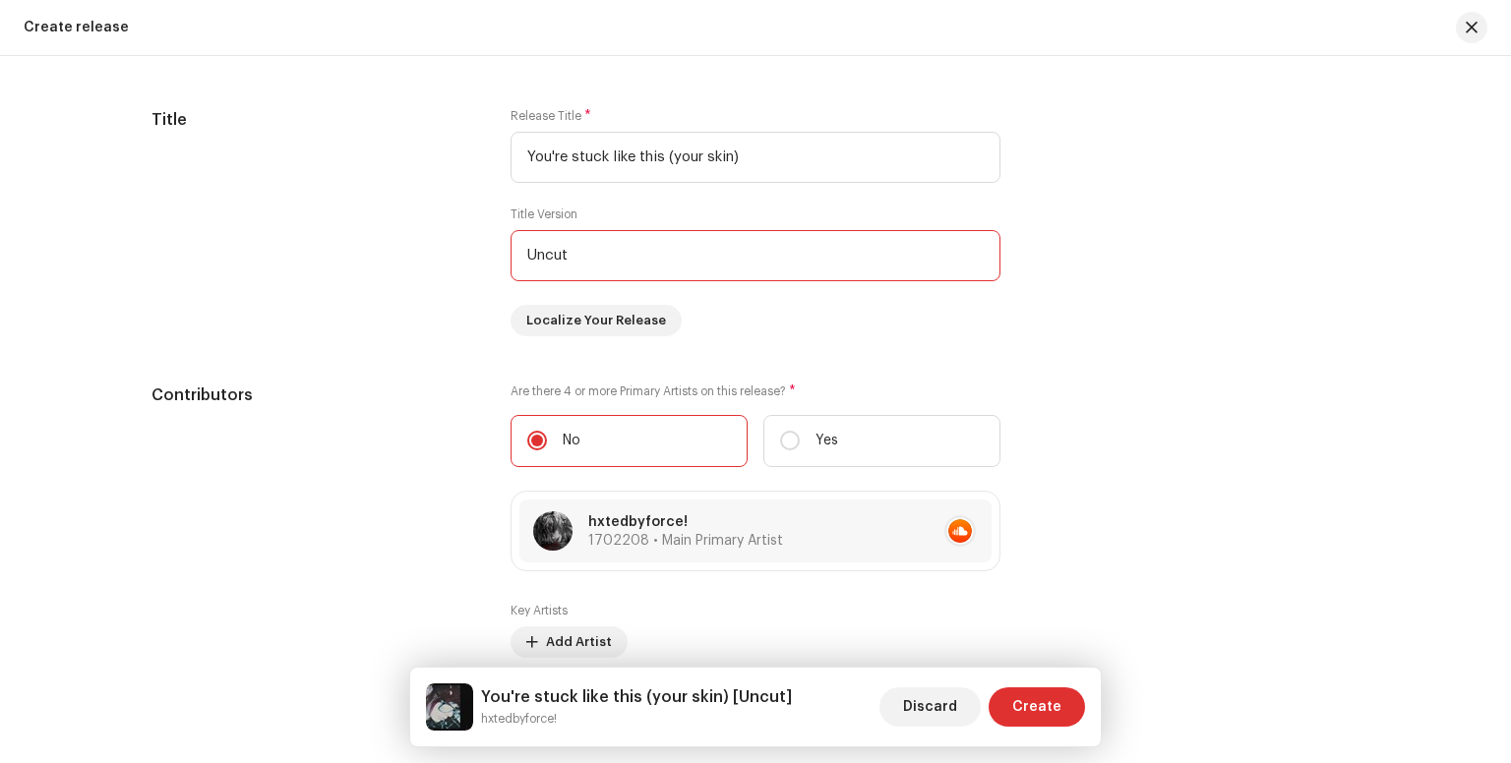
type input "Uncut"
click at [704, 347] on div "Prefill release information from track metadata Compilation Is it a compilation…" at bounding box center [755, 745] width 1208 height 2126
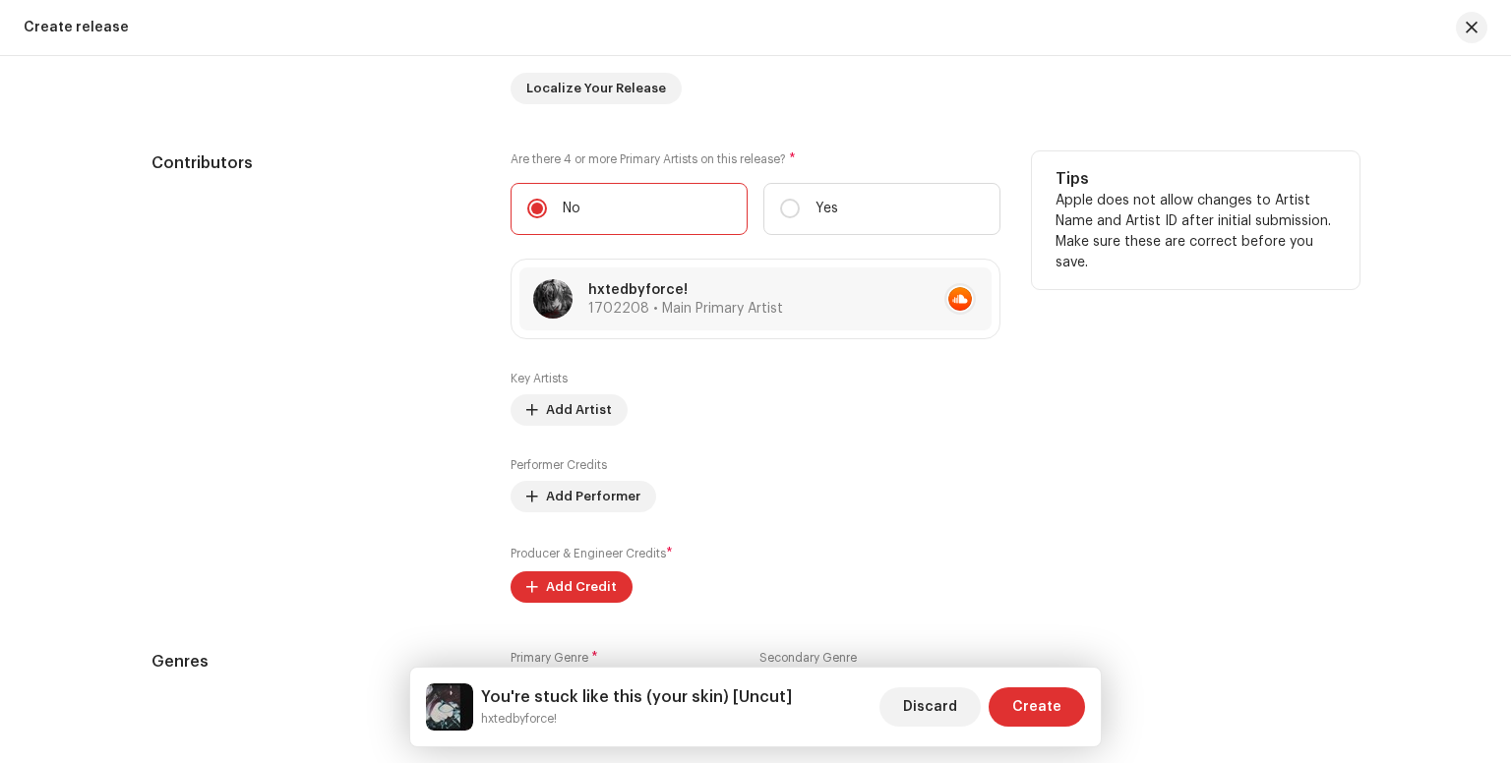
scroll to position [2228, 0]
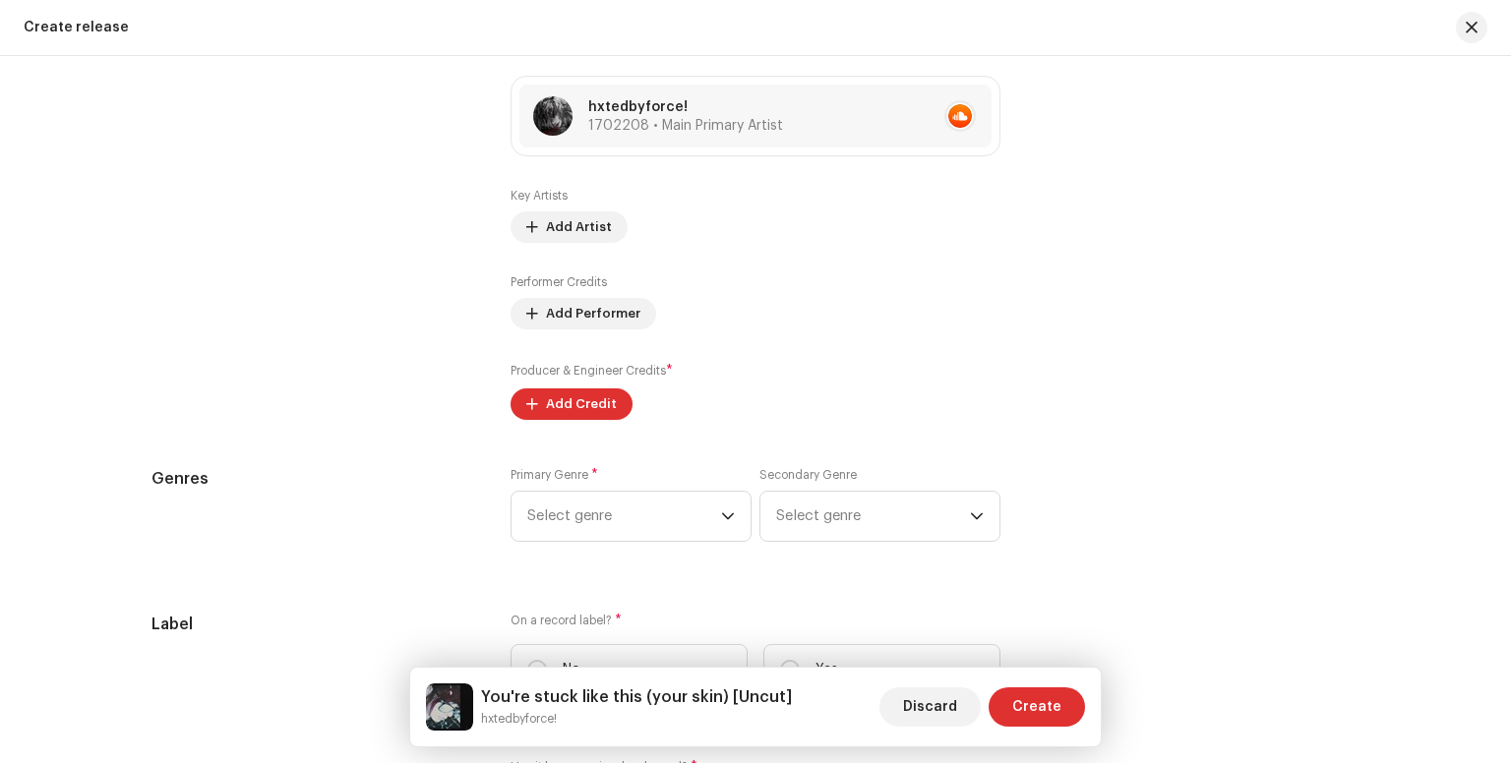
click at [574, 431] on div "Prefill release information from track metadata Compilation Is it a compilation…" at bounding box center [755, 330] width 1208 height 2126
click at [566, 419] on span "Add Credit" at bounding box center [581, 404] width 71 height 39
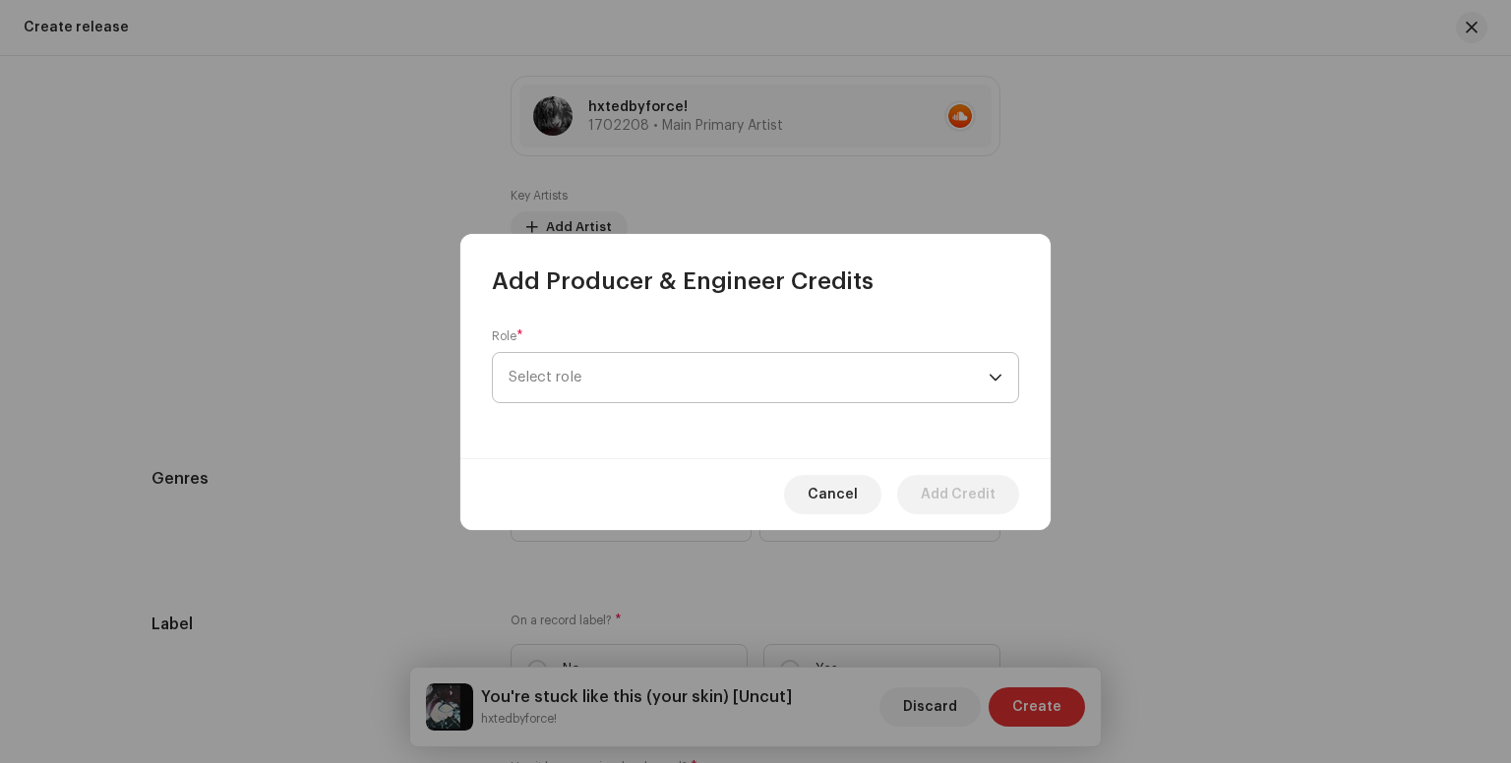
click at [591, 362] on span "Select role" at bounding box center [748, 377] width 480 height 49
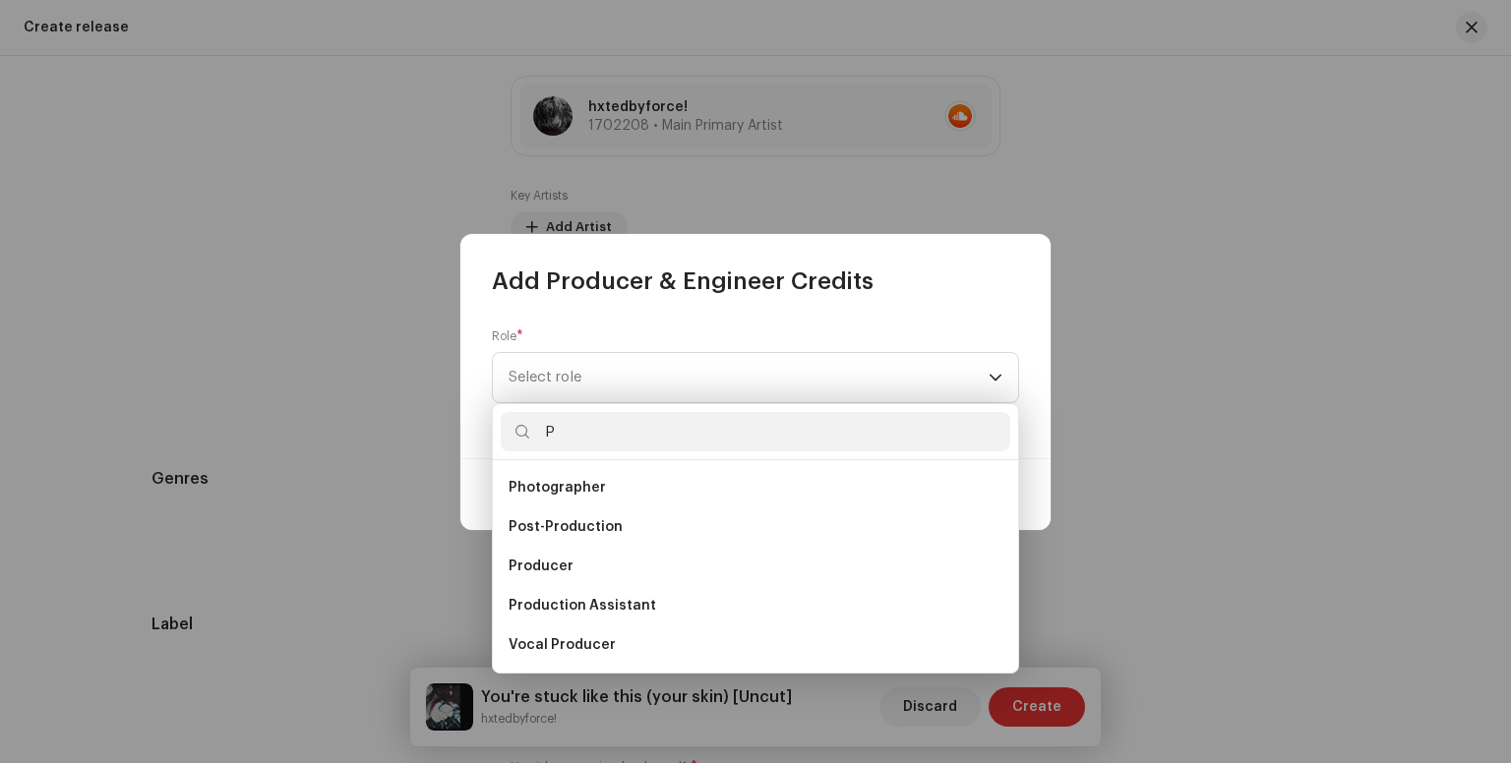
scroll to position [23, 0]
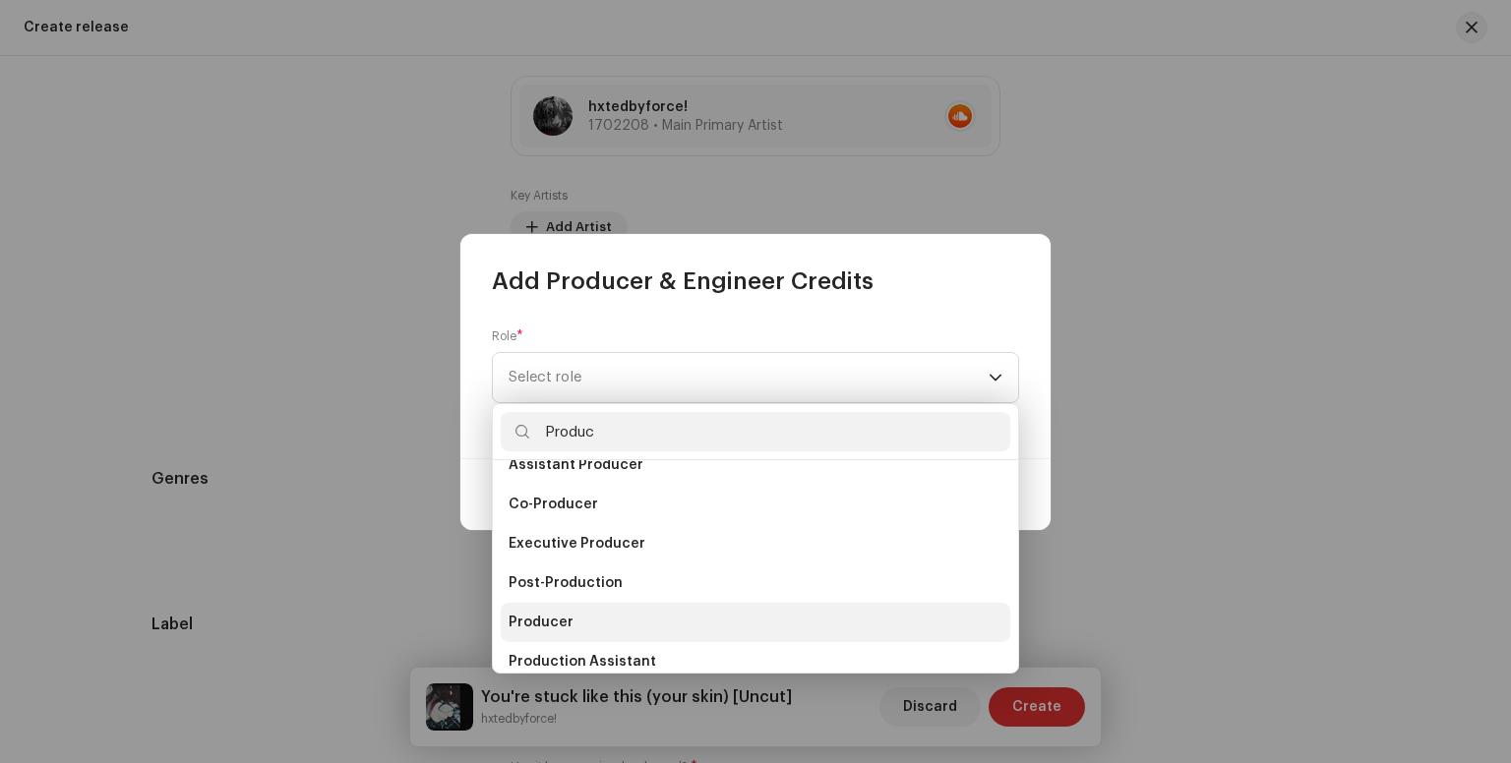
type input "Produc"
click at [555, 623] on span "Producer" at bounding box center [540, 623] width 65 height 20
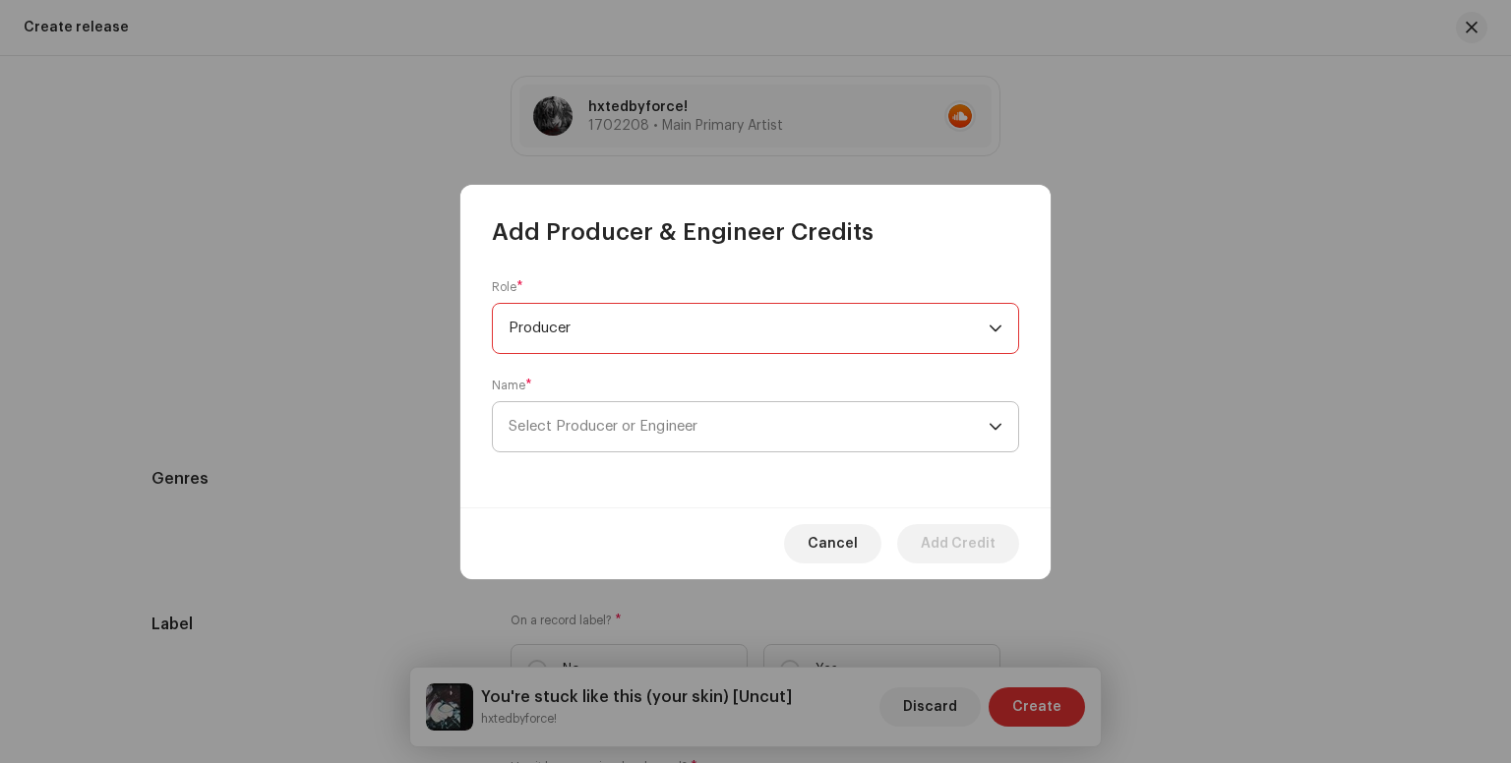
click at [645, 443] on span "Select Producer or Engineer" at bounding box center [748, 426] width 480 height 49
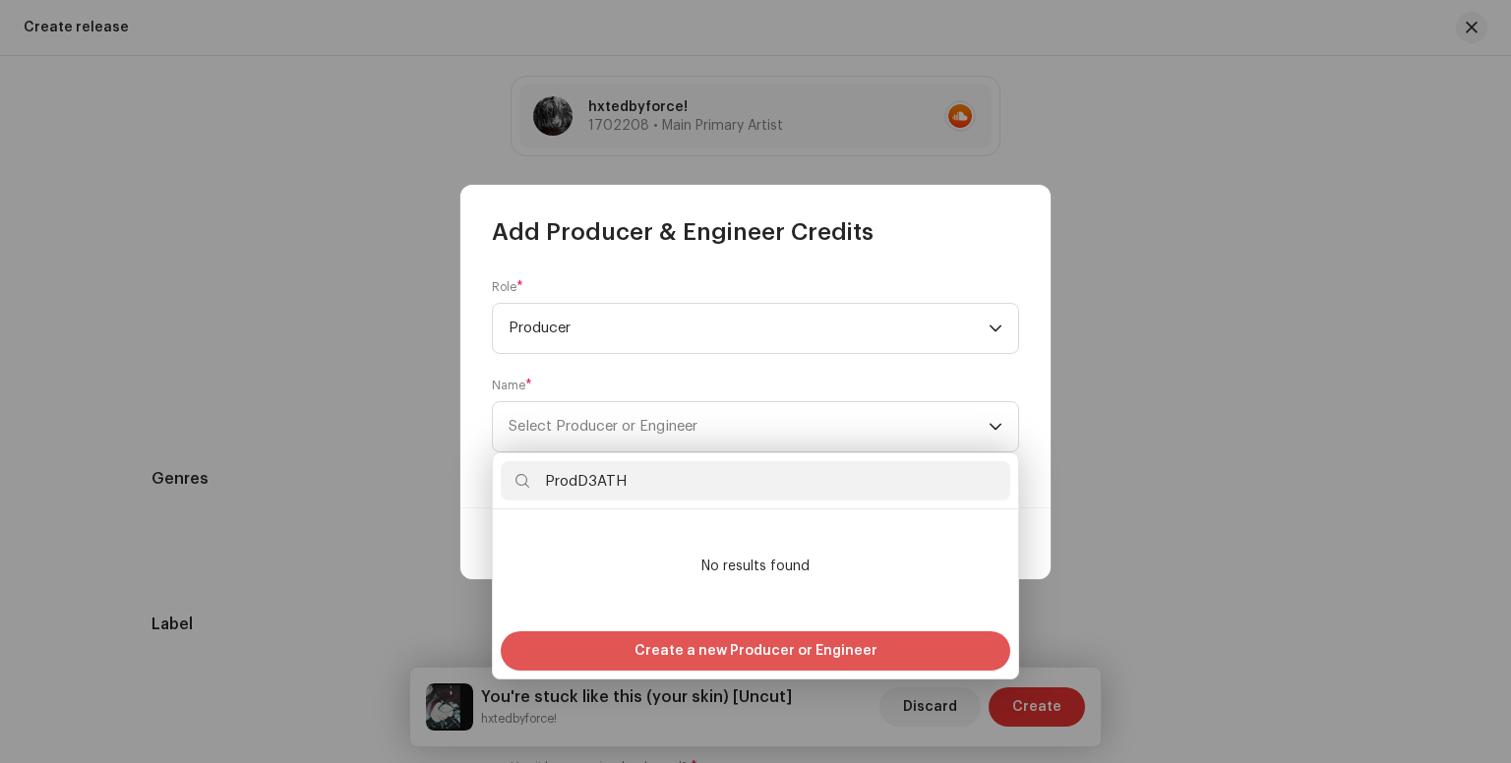
type input "ProdD3ATH"
click at [709, 633] on span "Create a new Producer or Engineer" at bounding box center [755, 650] width 243 height 39
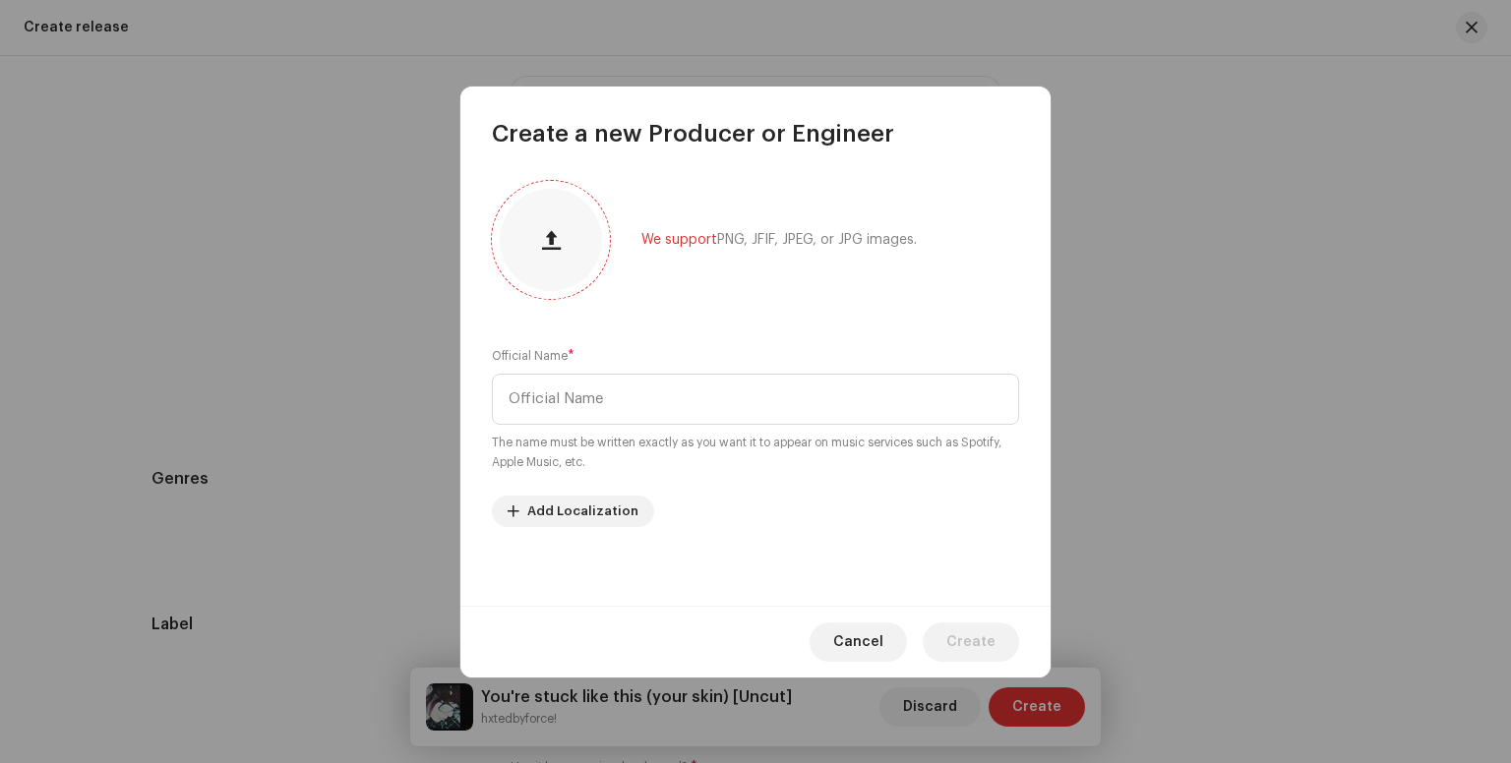
click at [560, 254] on button "button" at bounding box center [550, 239] width 47 height 47
click at [627, 386] on input "text" at bounding box center [755, 399] width 527 height 51
type input "ProdD3ATH"
click at [991, 632] on span "Create" at bounding box center [970, 642] width 49 height 39
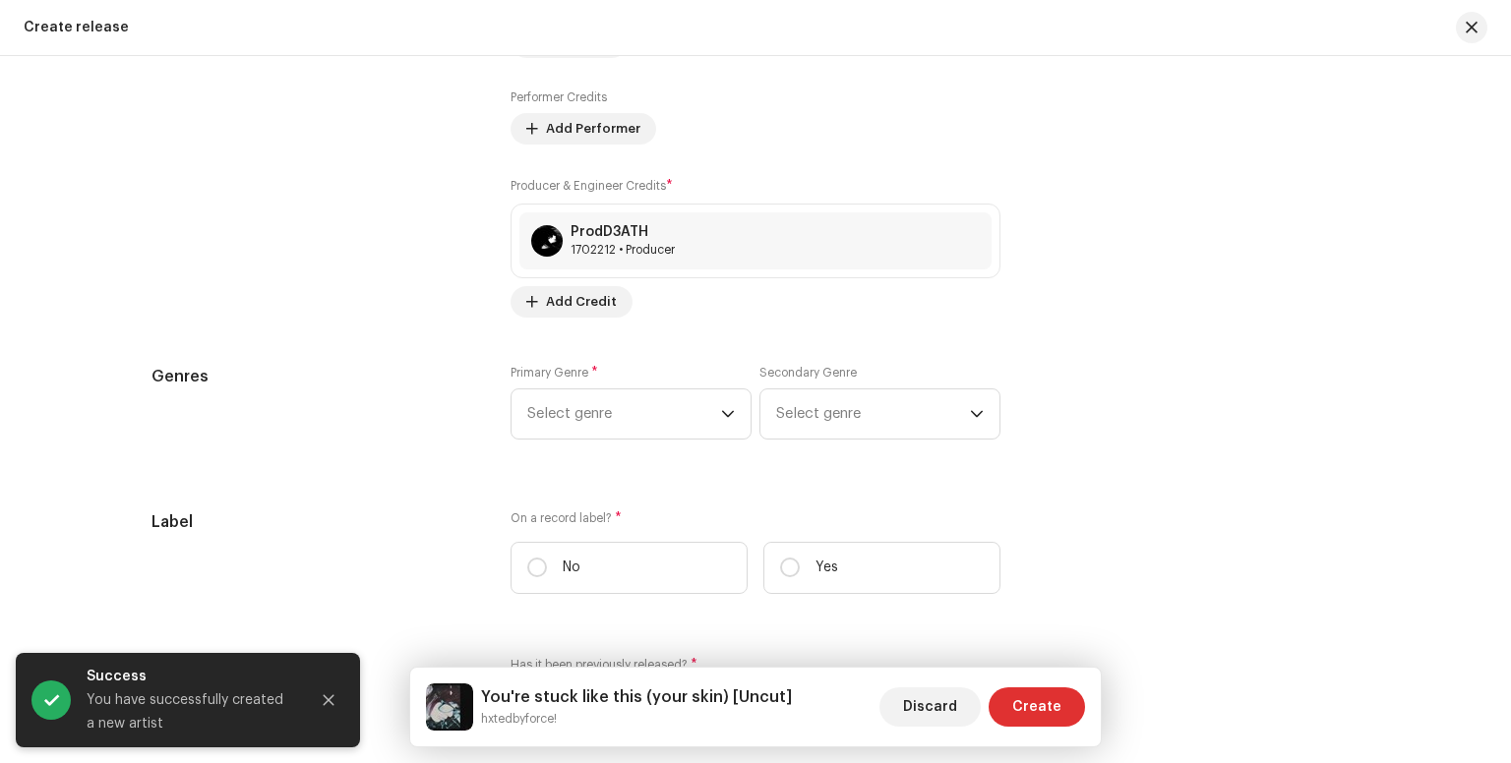
scroll to position [2423, 0]
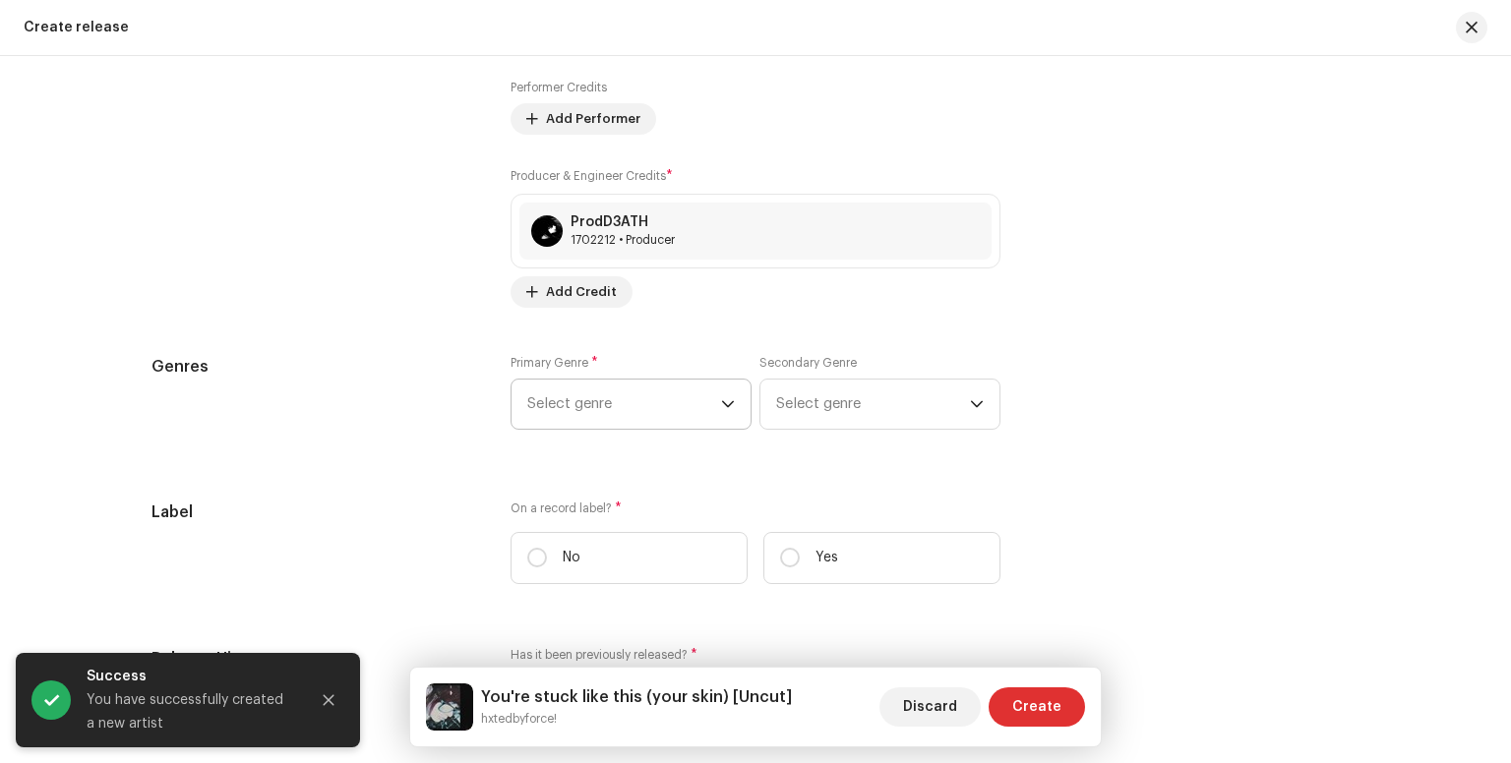
click at [624, 397] on span "Select genre" at bounding box center [624, 404] width 194 height 49
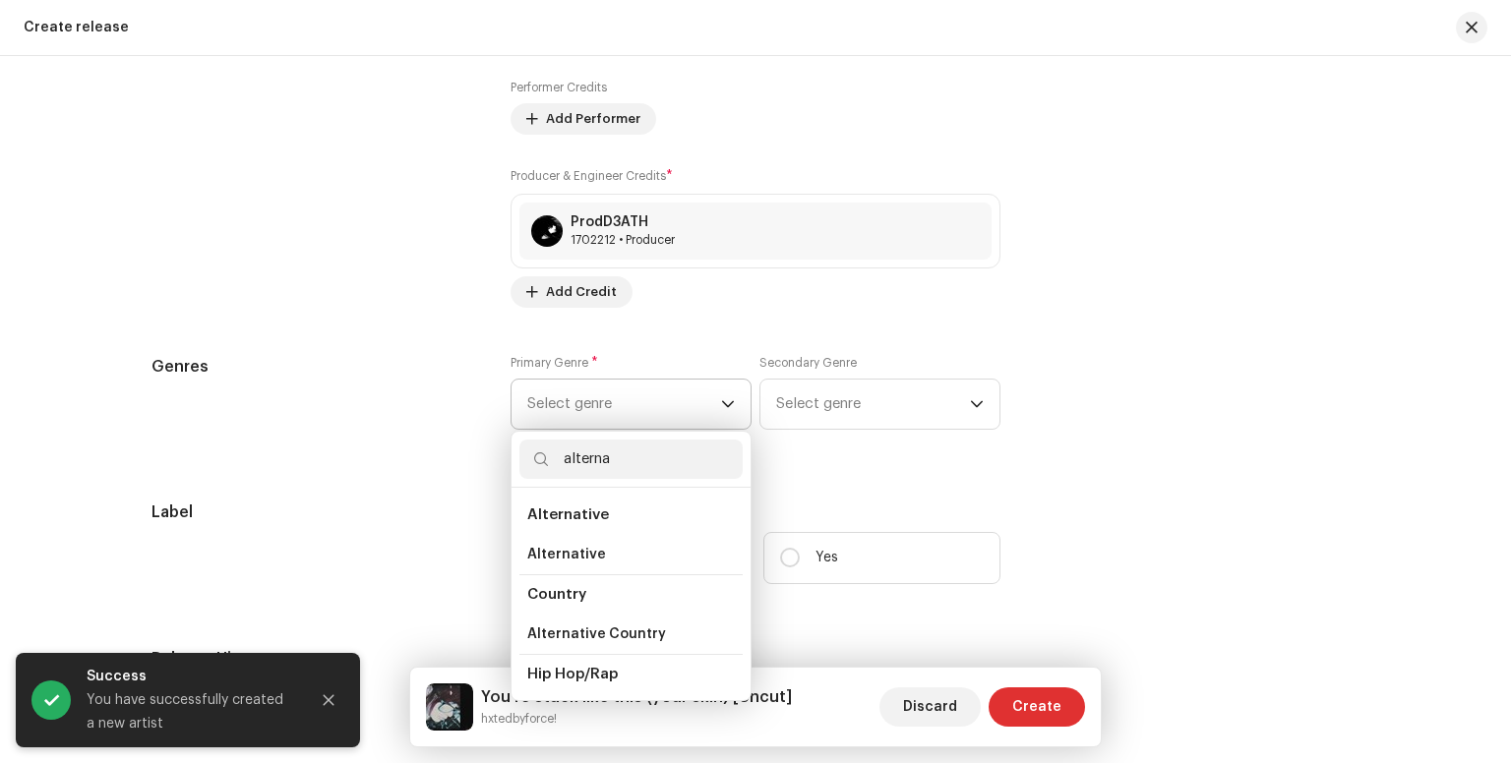
click at [577, 520] on span "Alternative" at bounding box center [568, 514] width 82 height 15
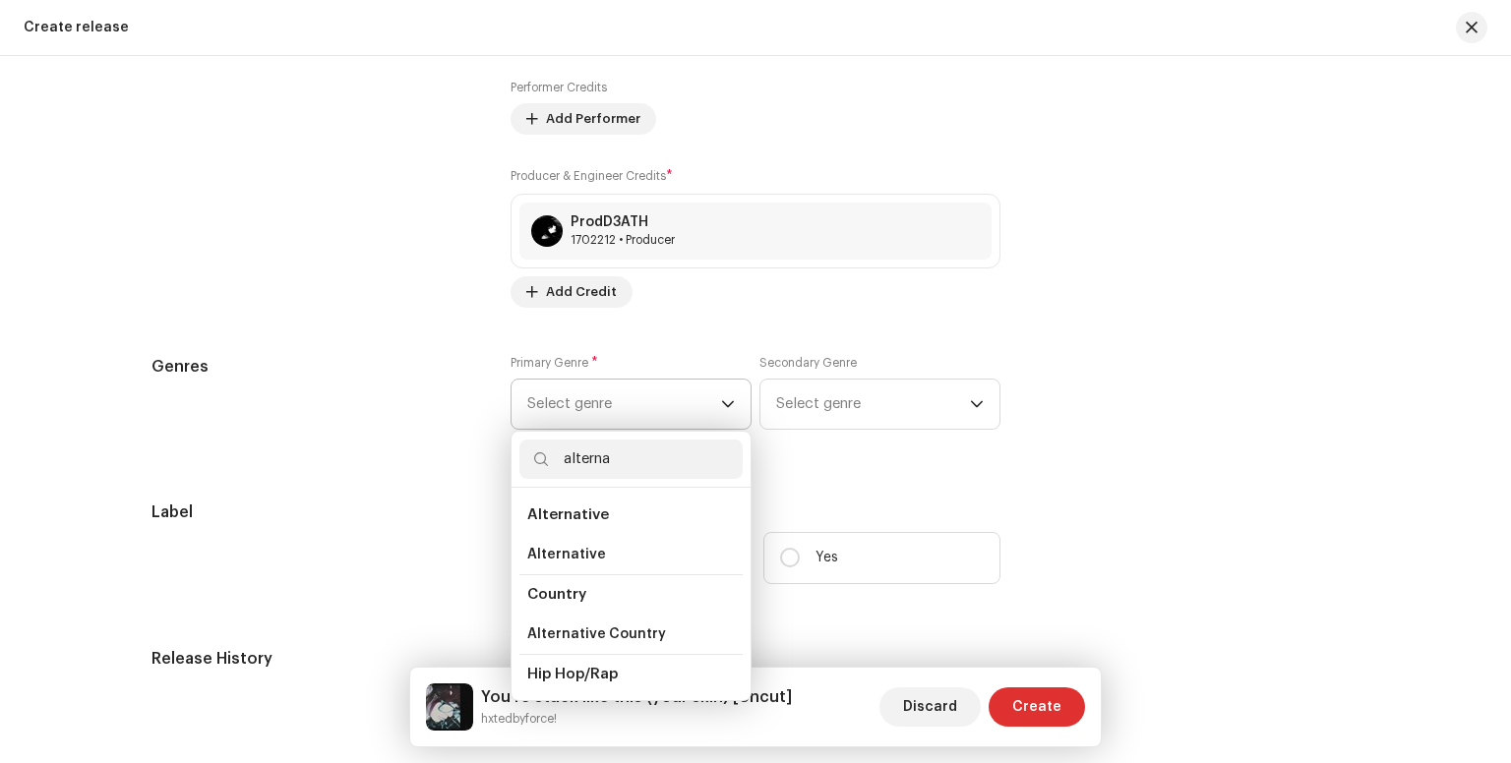
click at [557, 525] on li "Alternative" at bounding box center [630, 515] width 223 height 39
click at [577, 520] on span "Alternative" at bounding box center [568, 514] width 82 height 15
click at [559, 528] on li "Alternative" at bounding box center [630, 515] width 223 height 39
click at [552, 519] on span "Alternative" at bounding box center [568, 514] width 82 height 15
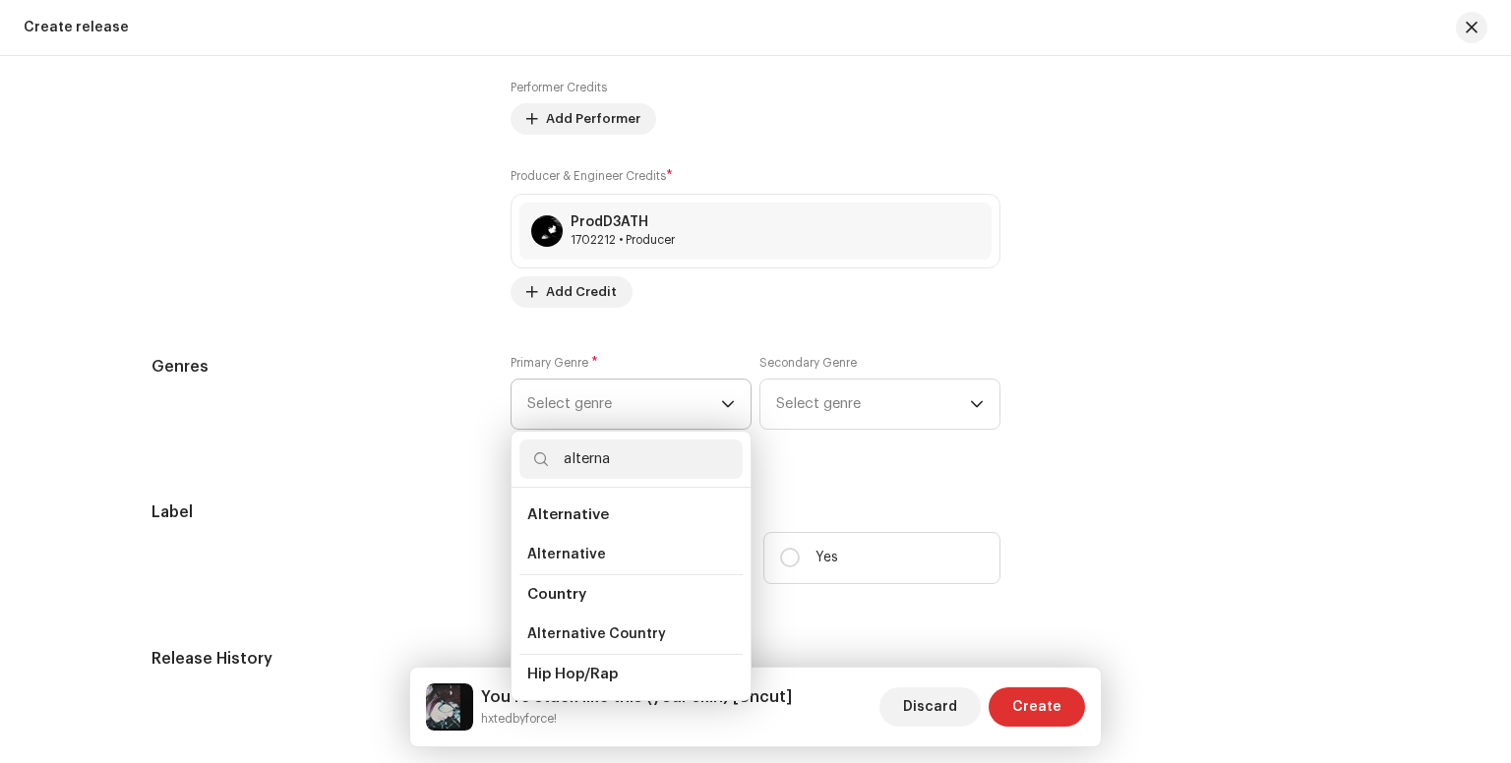
click at [549, 516] on span "Alternative" at bounding box center [568, 514] width 82 height 15
click at [617, 466] on input "alterna" at bounding box center [630, 459] width 223 height 39
type input "alternative"
click at [559, 514] on span "Alternative" at bounding box center [568, 514] width 82 height 15
click at [556, 556] on span "Alternative" at bounding box center [566, 555] width 79 height 20
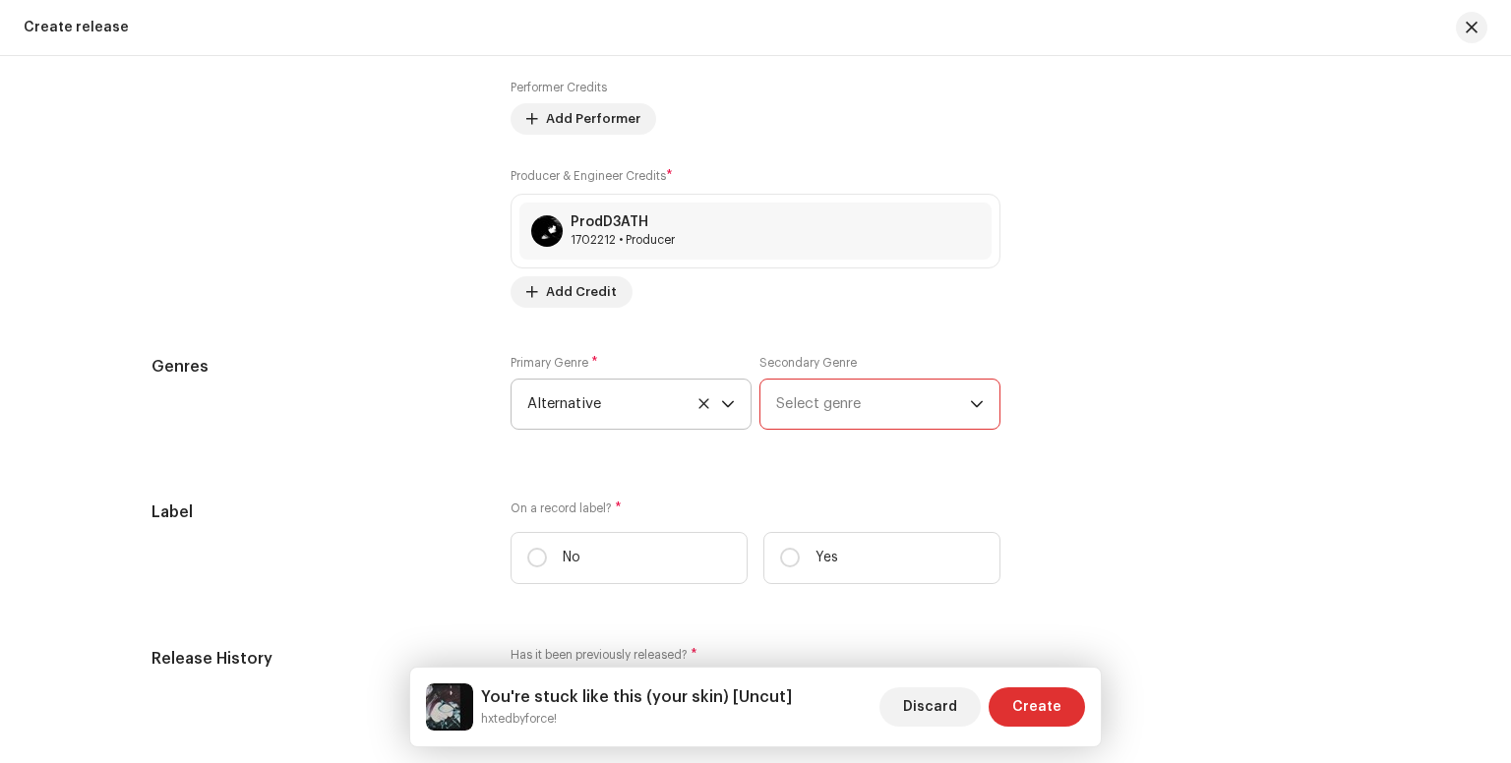
click at [849, 410] on span "Select genre" at bounding box center [873, 404] width 194 height 49
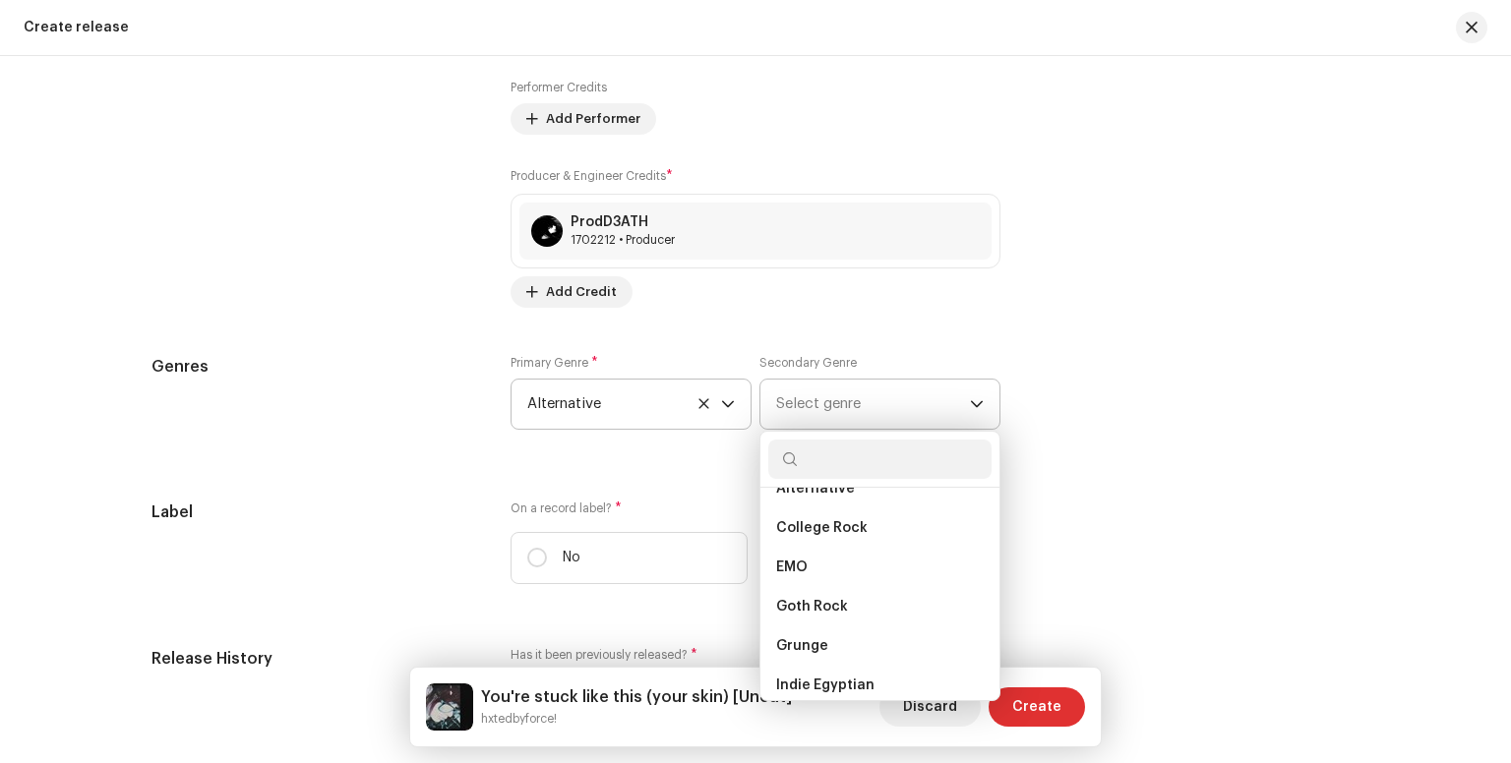
scroll to position [1107, 0]
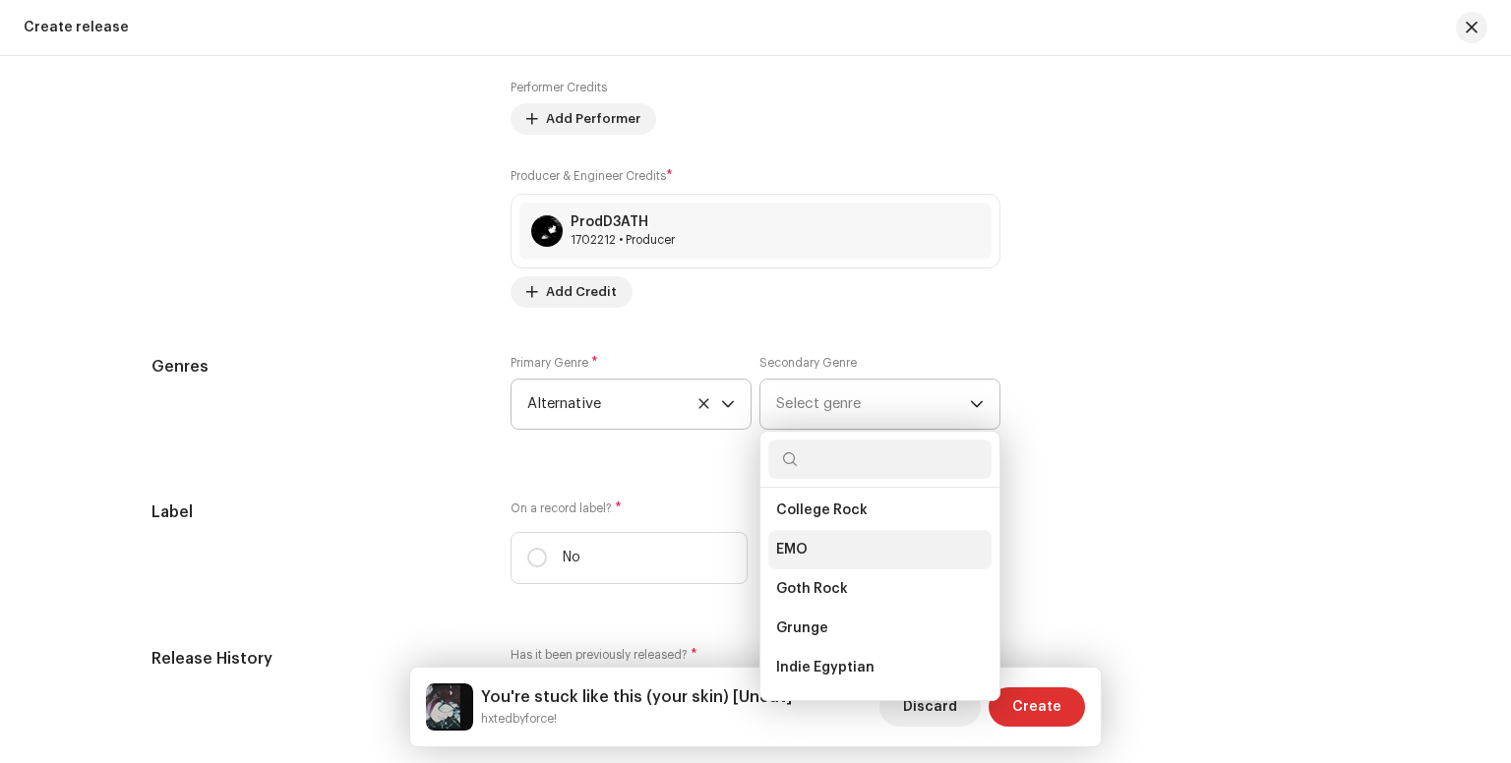
click at [801, 542] on li "EMO" at bounding box center [879, 549] width 223 height 39
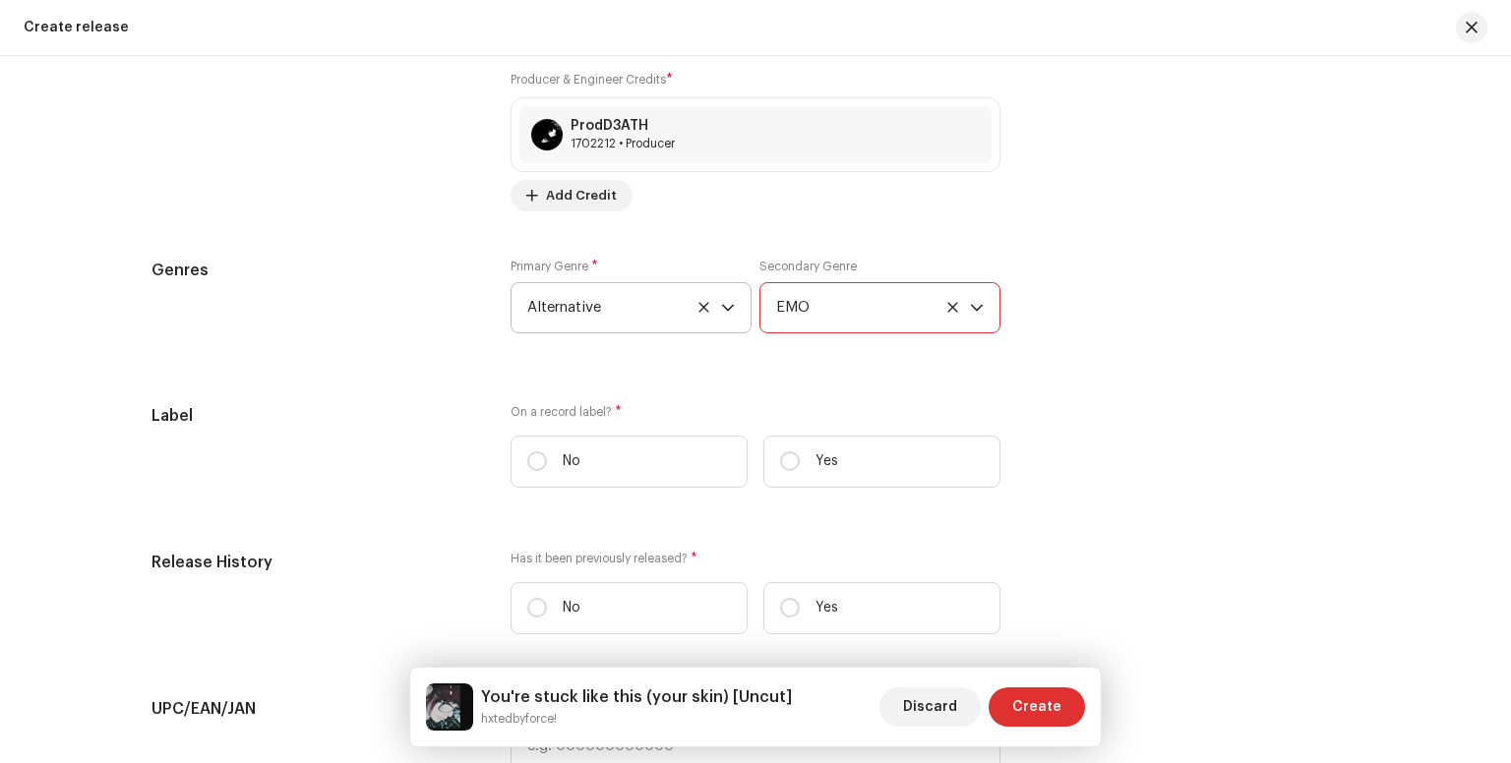
scroll to position [2527, 0]
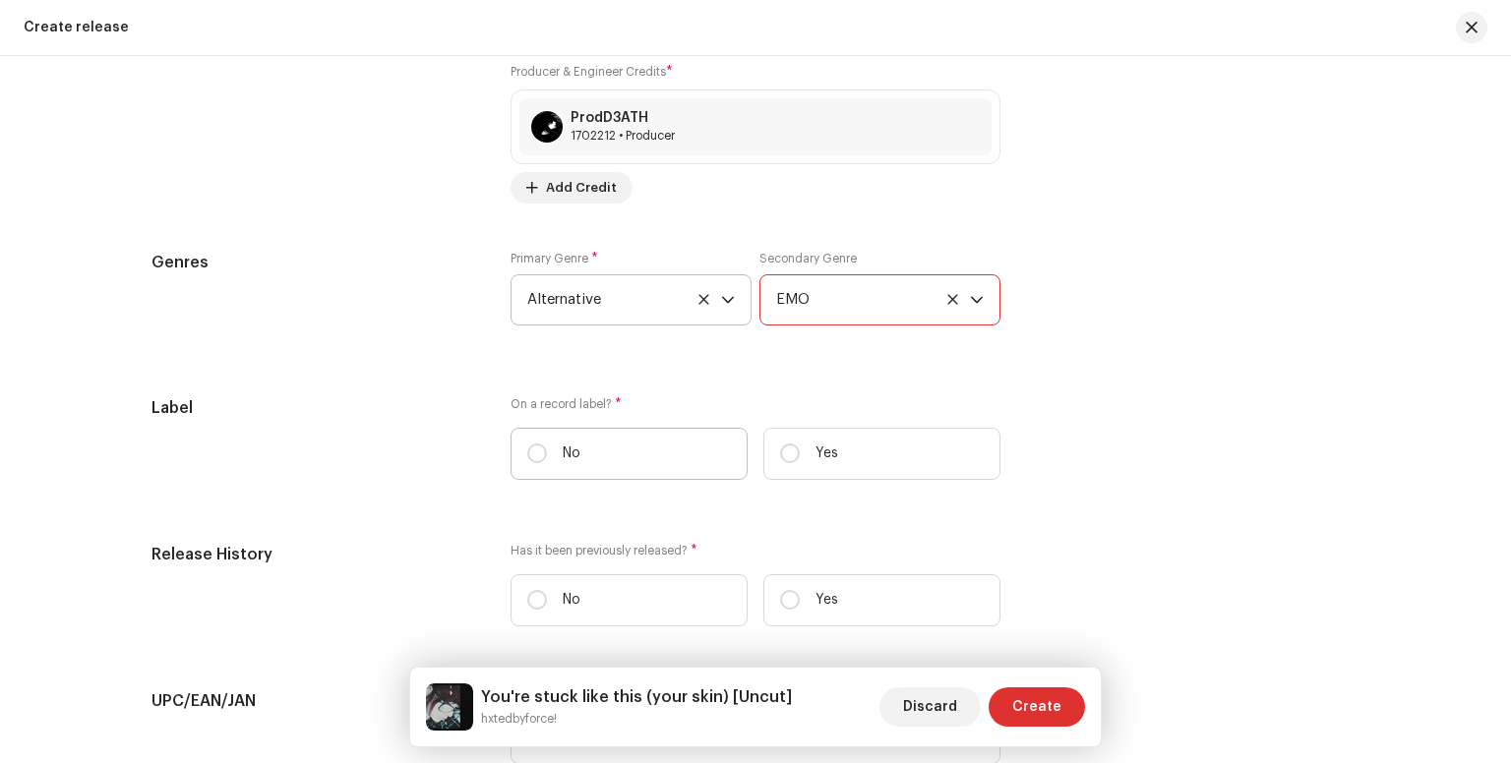
click at [700, 464] on label "No" at bounding box center [628, 454] width 237 height 52
click at [547, 463] on input "No" at bounding box center [537, 454] width 20 height 20
radio input "true"
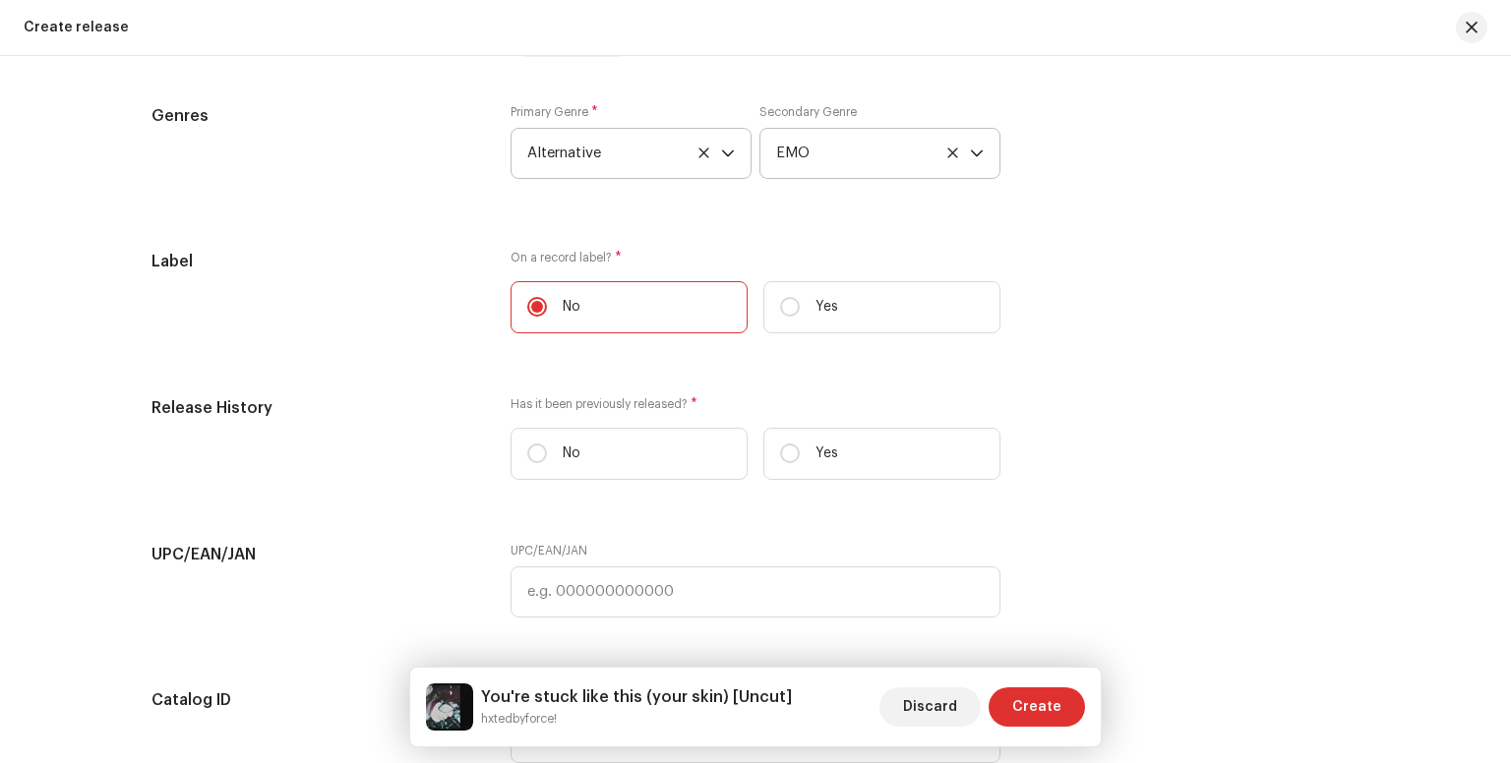
scroll to position [2730, 0]
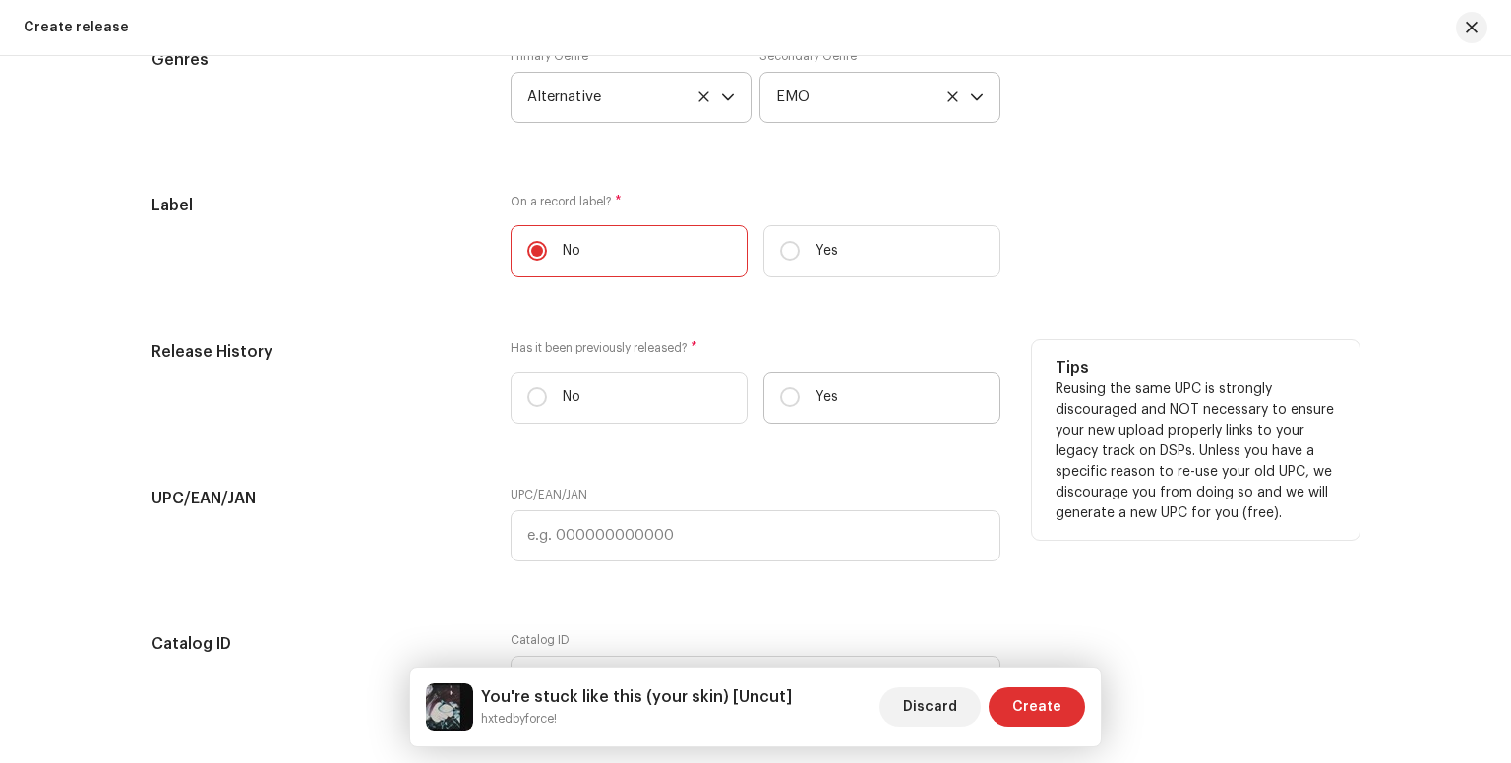
click at [826, 387] on label "Yes" at bounding box center [881, 398] width 237 height 52
click at [800, 387] on input "Yes" at bounding box center [790, 397] width 20 height 20
radio input "true"
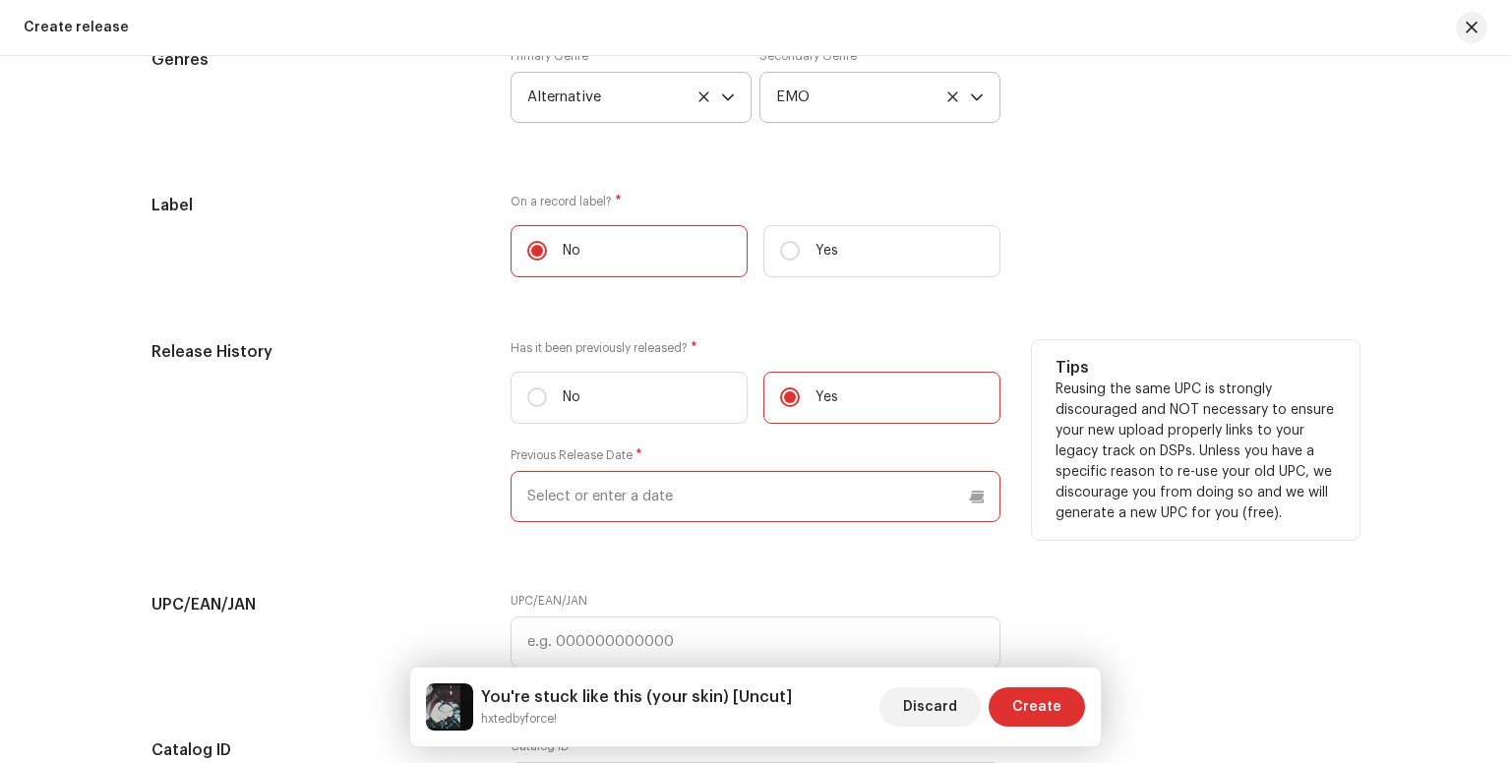
click at [579, 485] on input "text" at bounding box center [755, 496] width 490 height 51
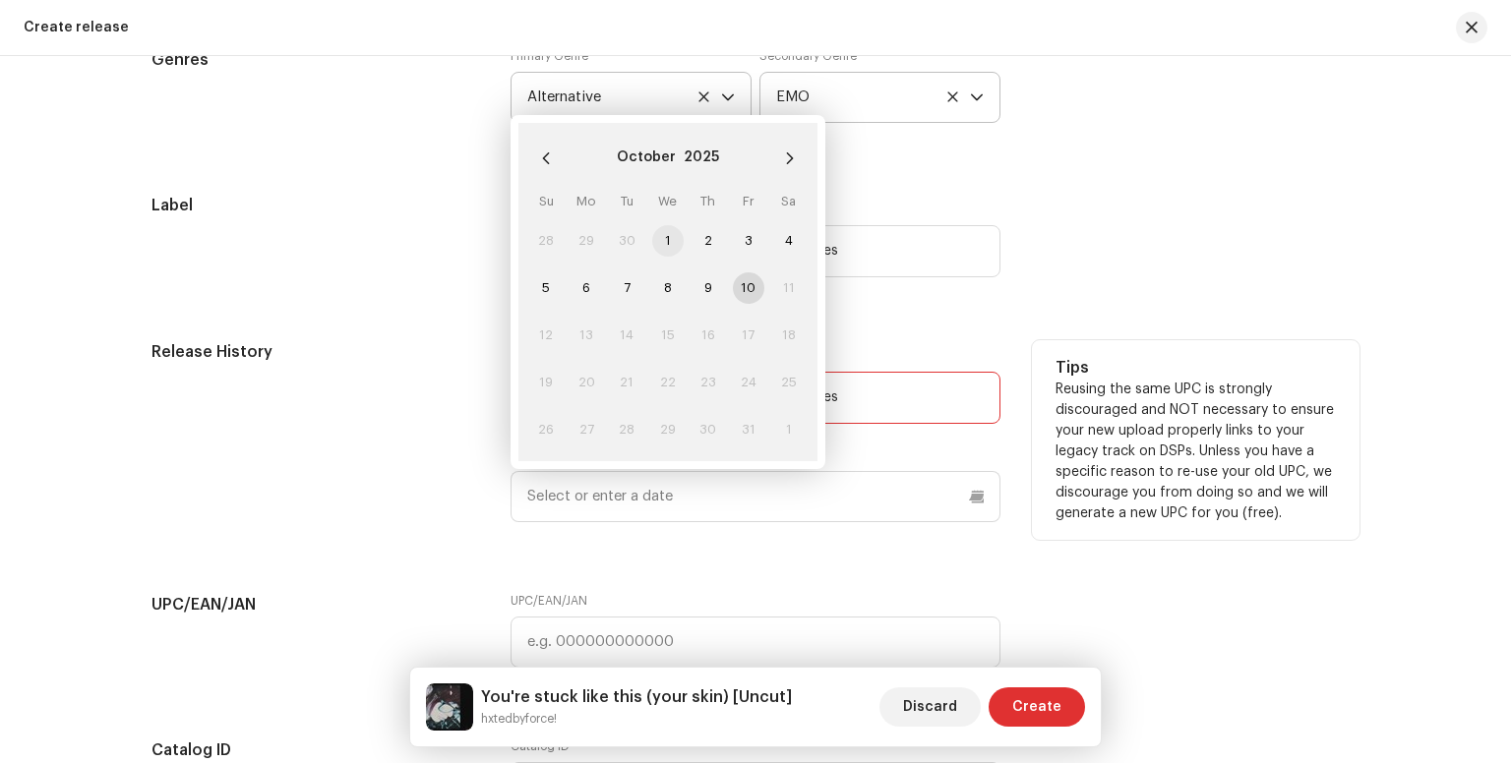
click at [655, 255] on span "1" at bounding box center [667, 240] width 31 height 31
type input "[DATE]"
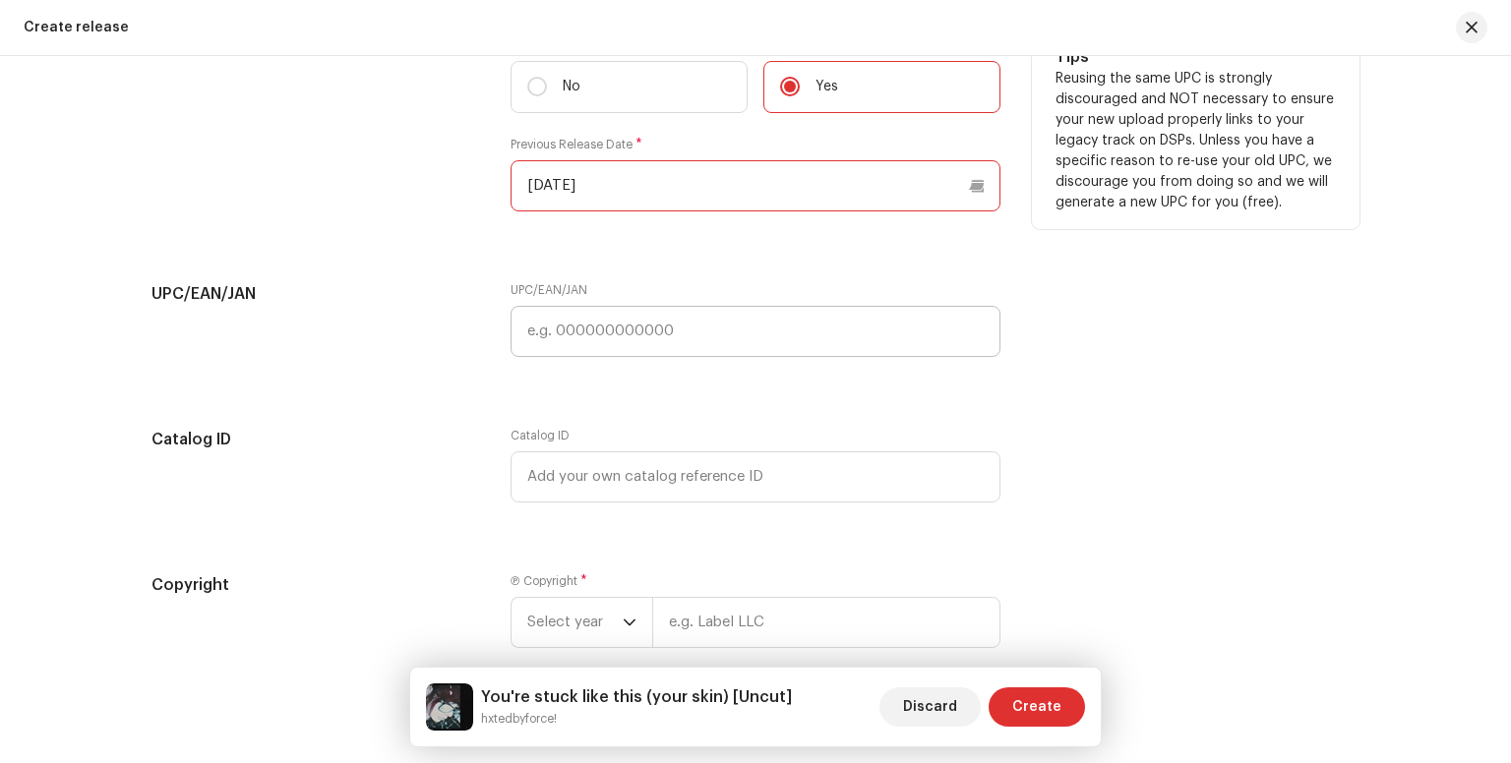
scroll to position [3049, 0]
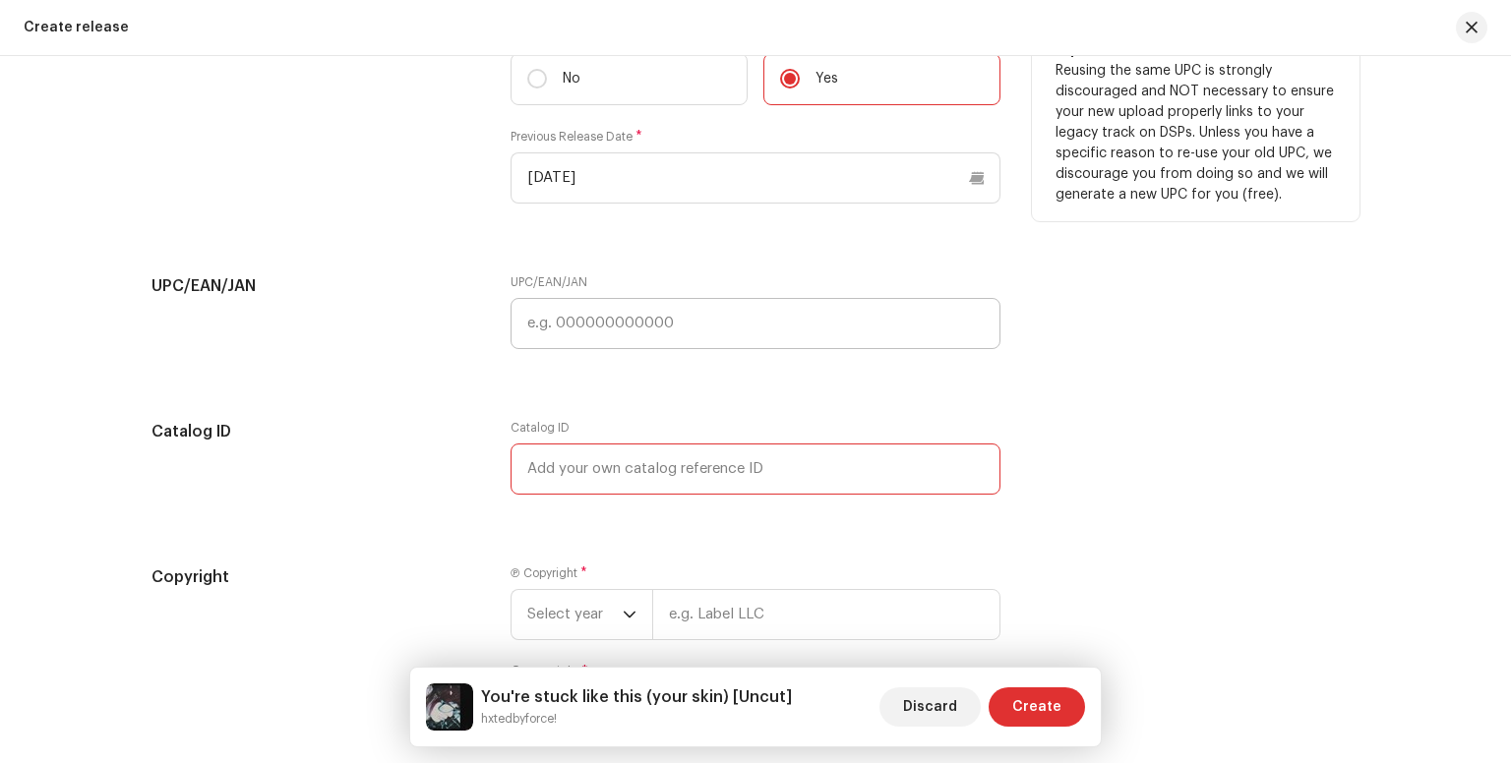
click at [573, 449] on input "text" at bounding box center [755, 469] width 490 height 51
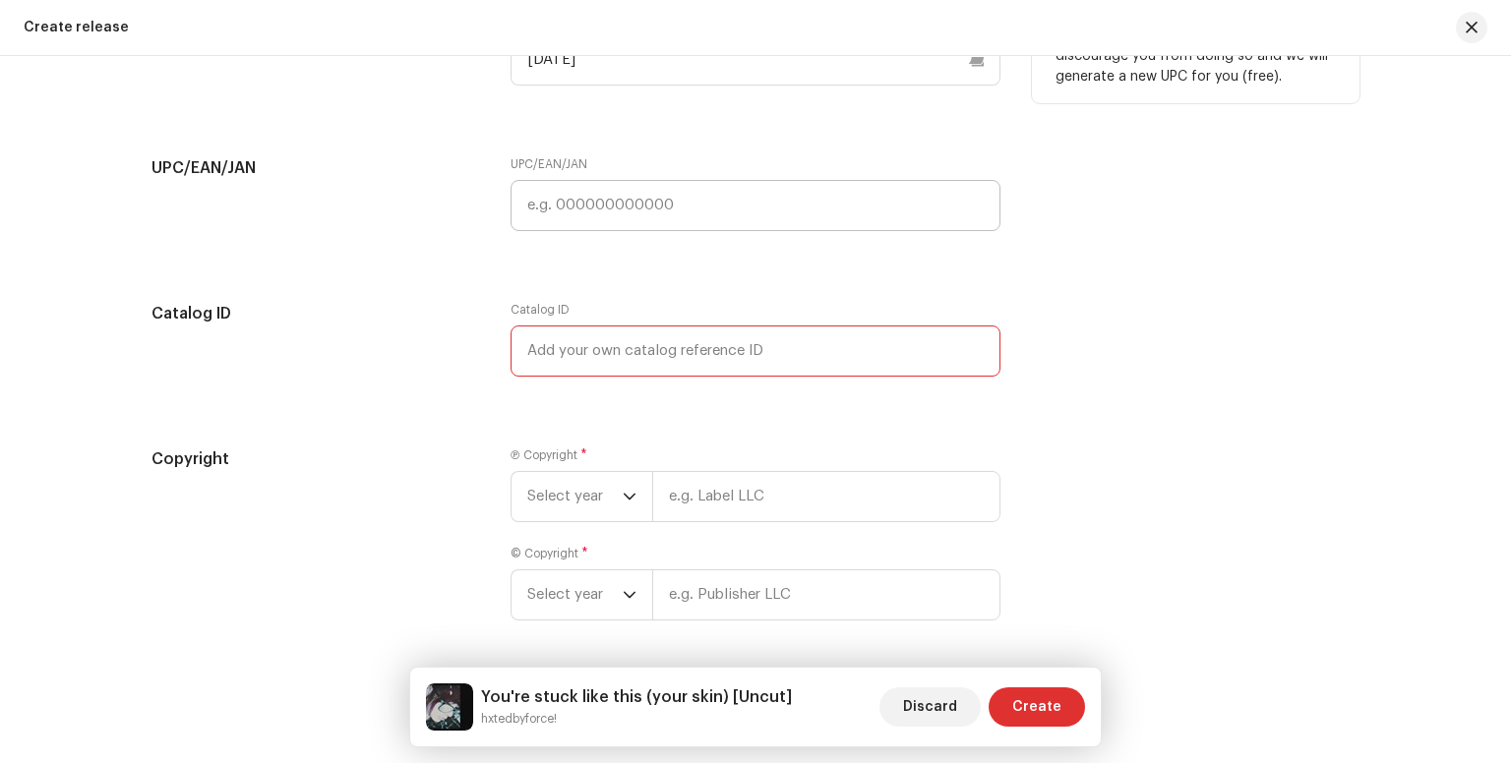
scroll to position [3169, 0]
click at [583, 504] on span "Select year" at bounding box center [574, 494] width 95 height 49
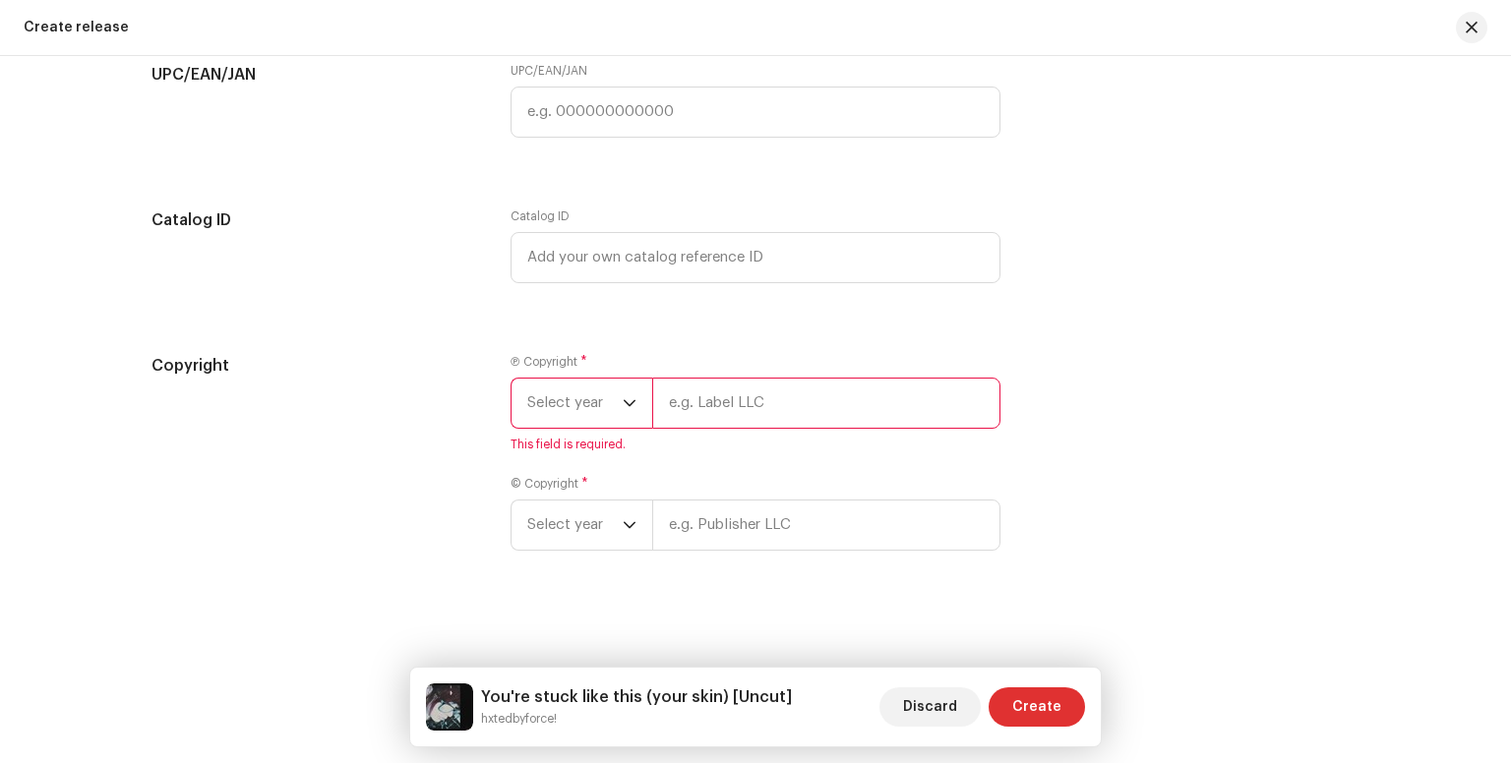
scroll to position [3265, 0]
click at [547, 418] on span "Select year" at bounding box center [574, 403] width 95 height 49
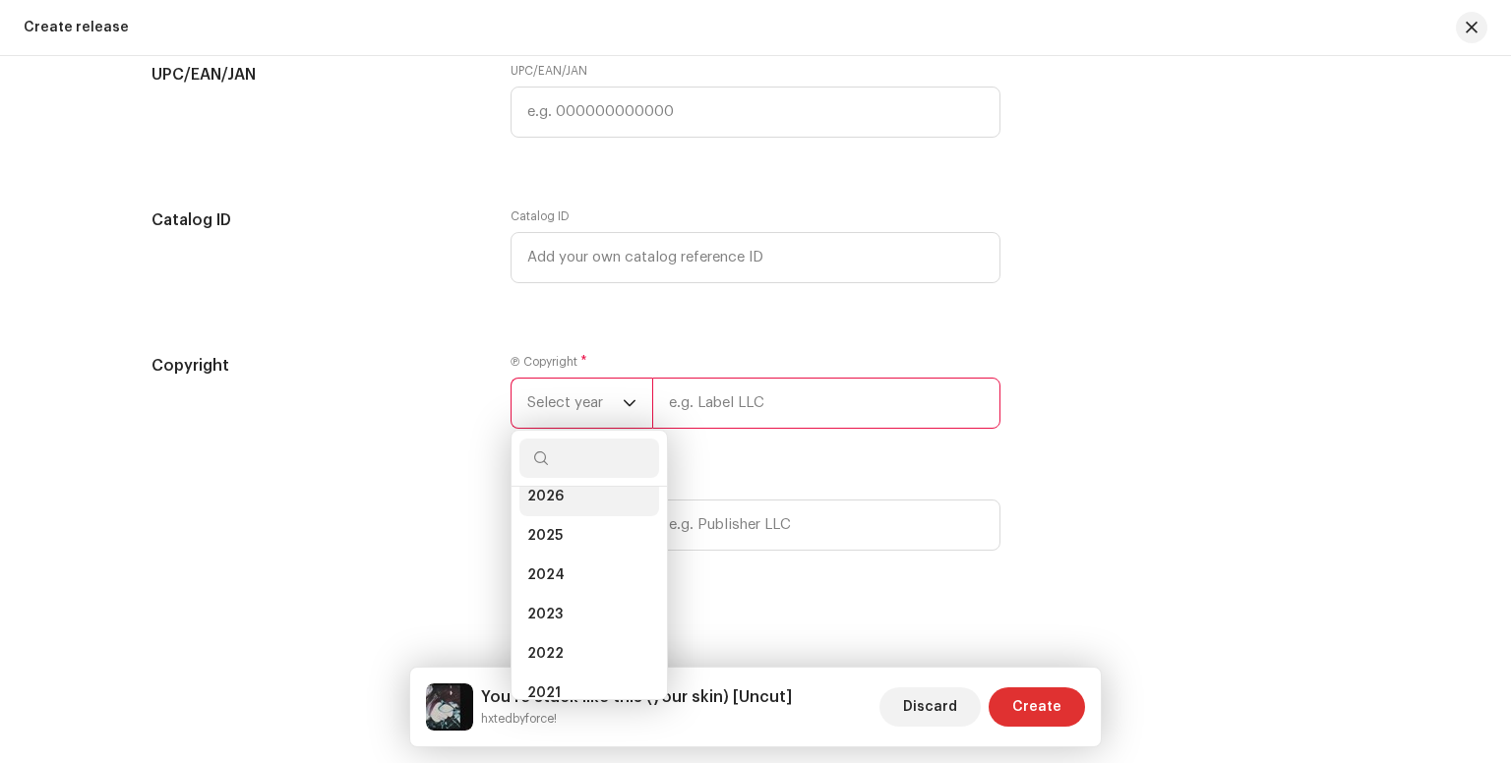
scroll to position [19, 0]
click at [559, 531] on li "2025" at bounding box center [589, 534] width 140 height 39
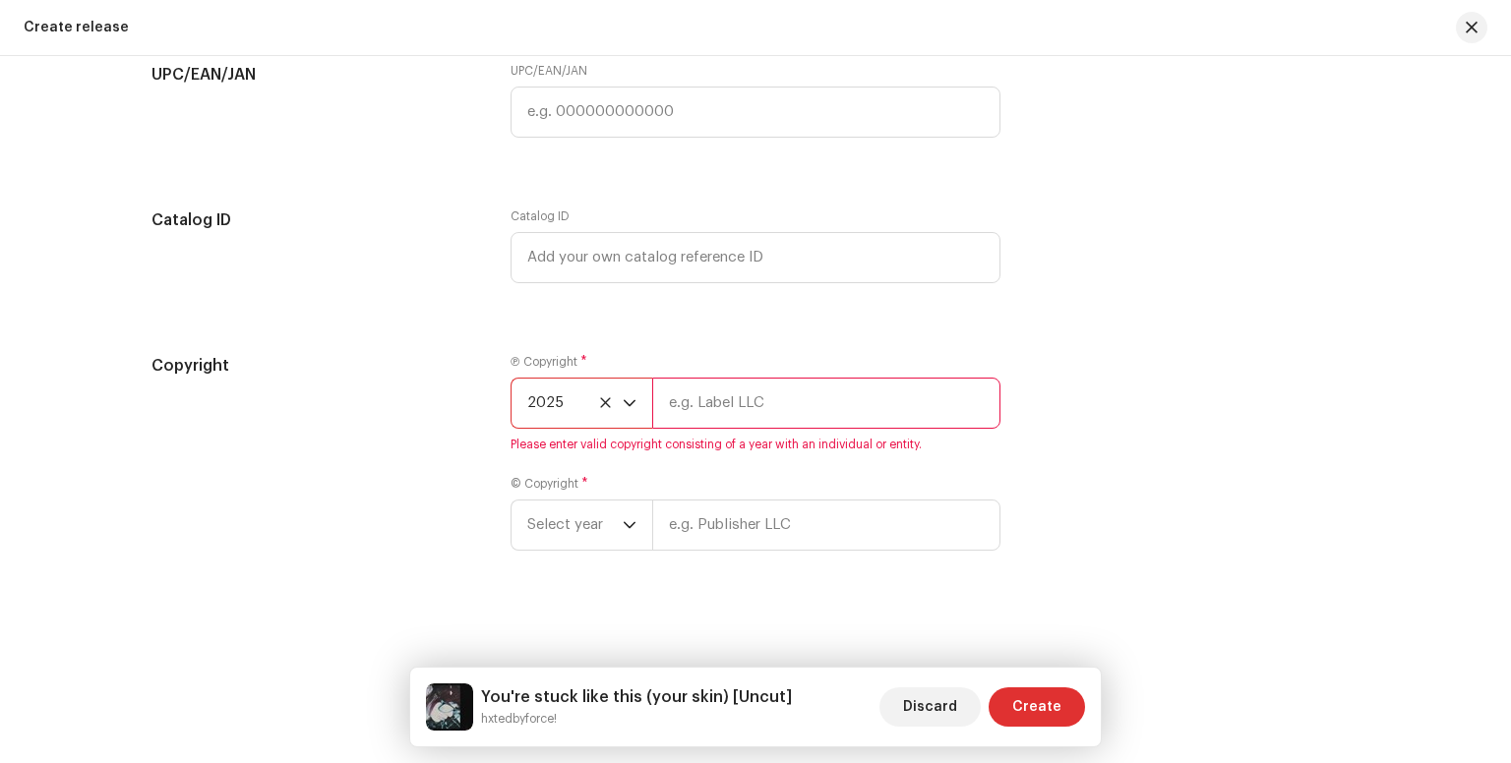
click at [739, 405] on input "text" at bounding box center [826, 403] width 348 height 51
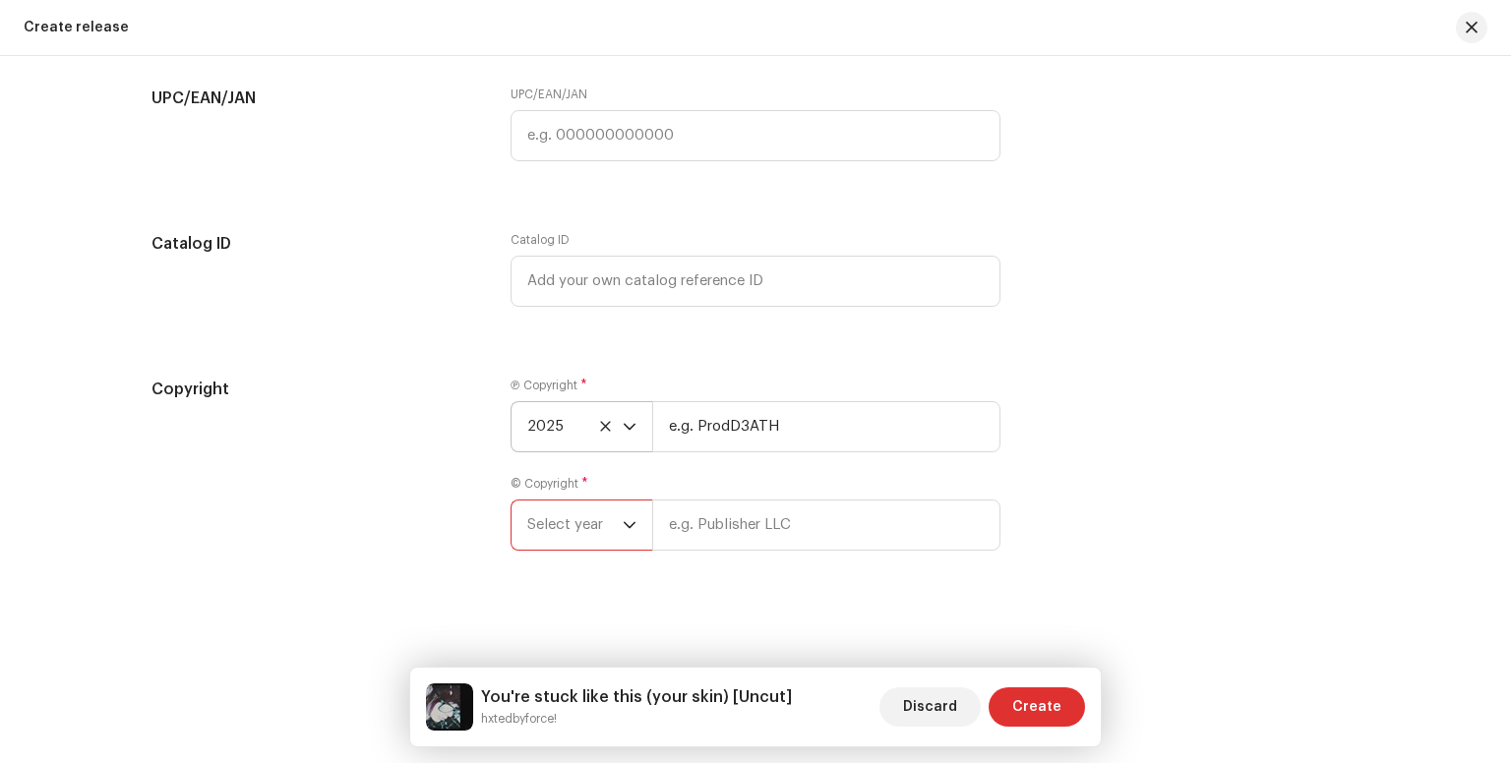
click at [543, 547] on span "Select year" at bounding box center [574, 525] width 95 height 49
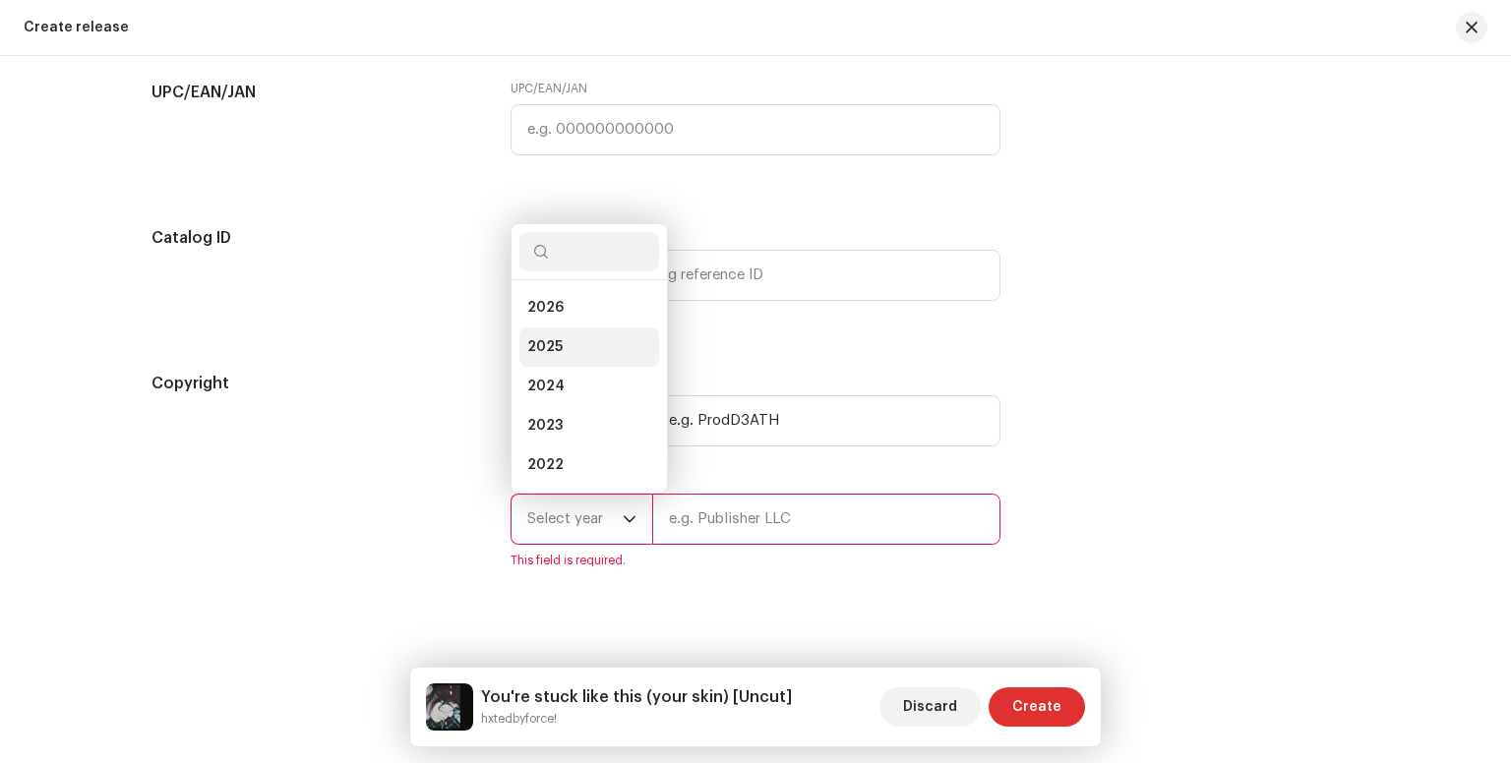
click at [566, 347] on li "2025" at bounding box center [589, 346] width 140 height 39
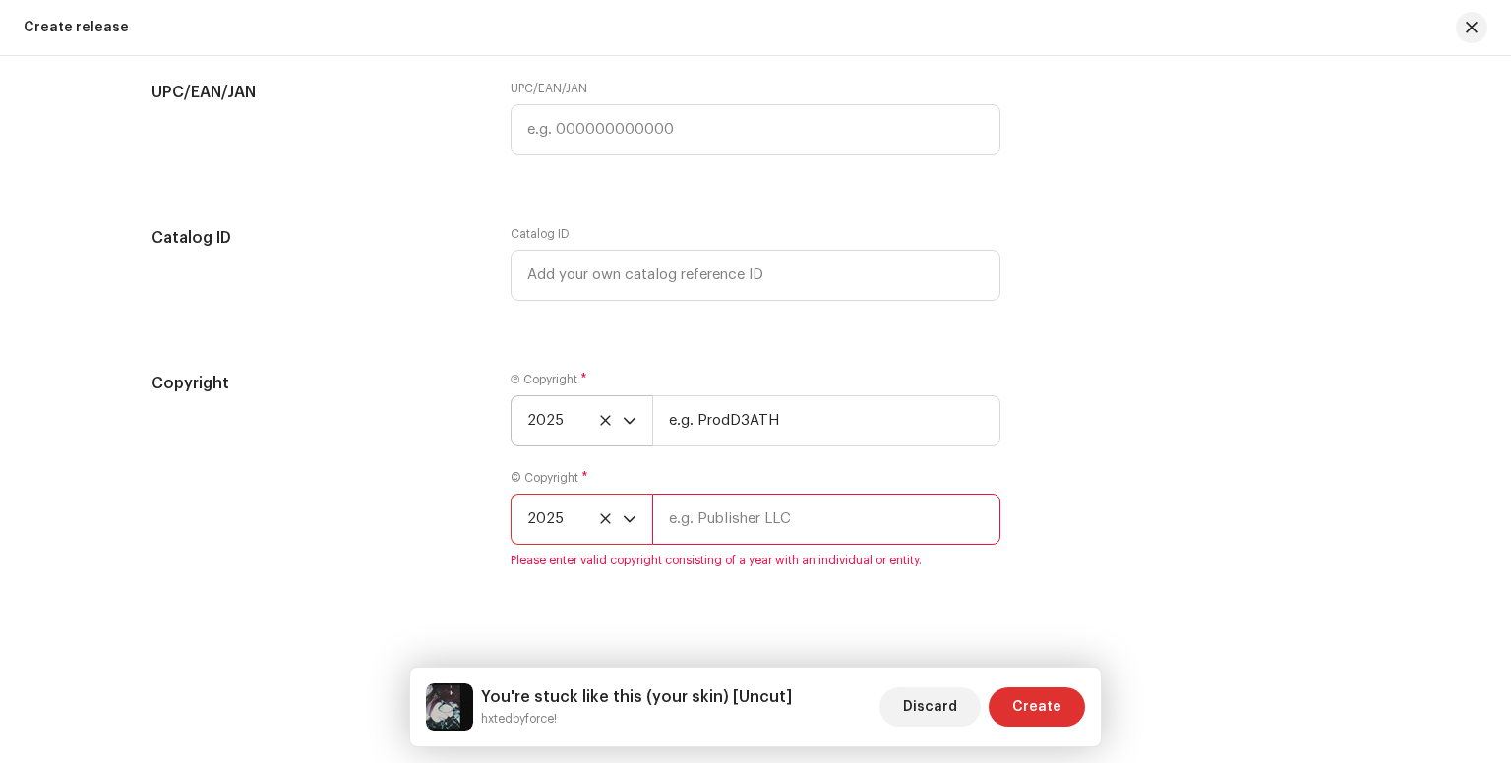
click at [726, 516] on input "text" at bounding box center [826, 519] width 348 height 51
drag, startPoint x: 692, startPoint y: 426, endPoint x: 641, endPoint y: 416, distance: 52.1
click at [641, 416] on div "2025 e.g. ProdD3ATH" at bounding box center [755, 420] width 490 height 51
type input "ProdD3ATH"
click at [751, 568] on span "Please enter valid copyright consisting of a year with an individual or entity." at bounding box center [755, 561] width 490 height 16
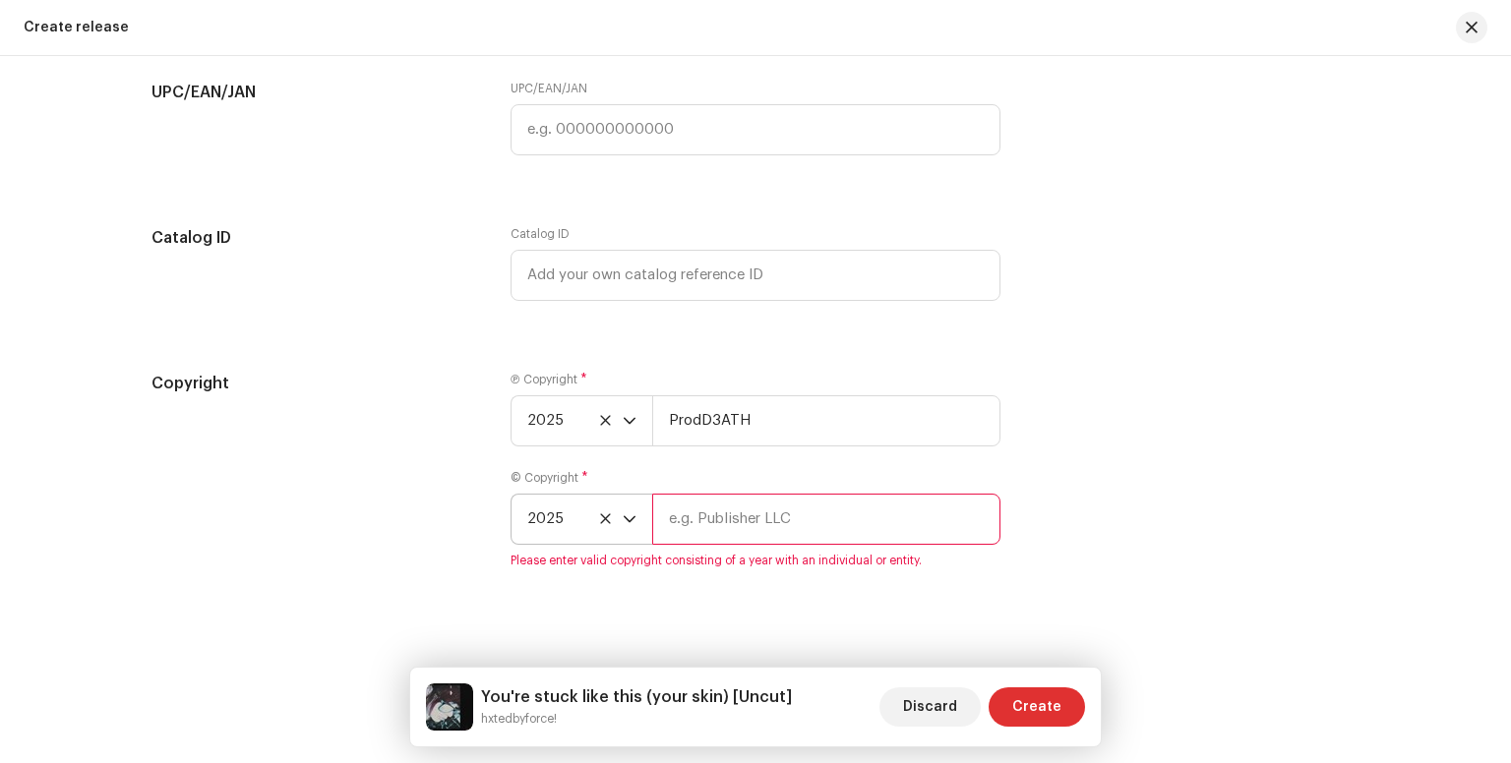
click at [736, 532] on input "text" at bounding box center [826, 519] width 348 height 51
type input "hxted records!"
click at [1025, 693] on span "Create" at bounding box center [1036, 706] width 49 height 39
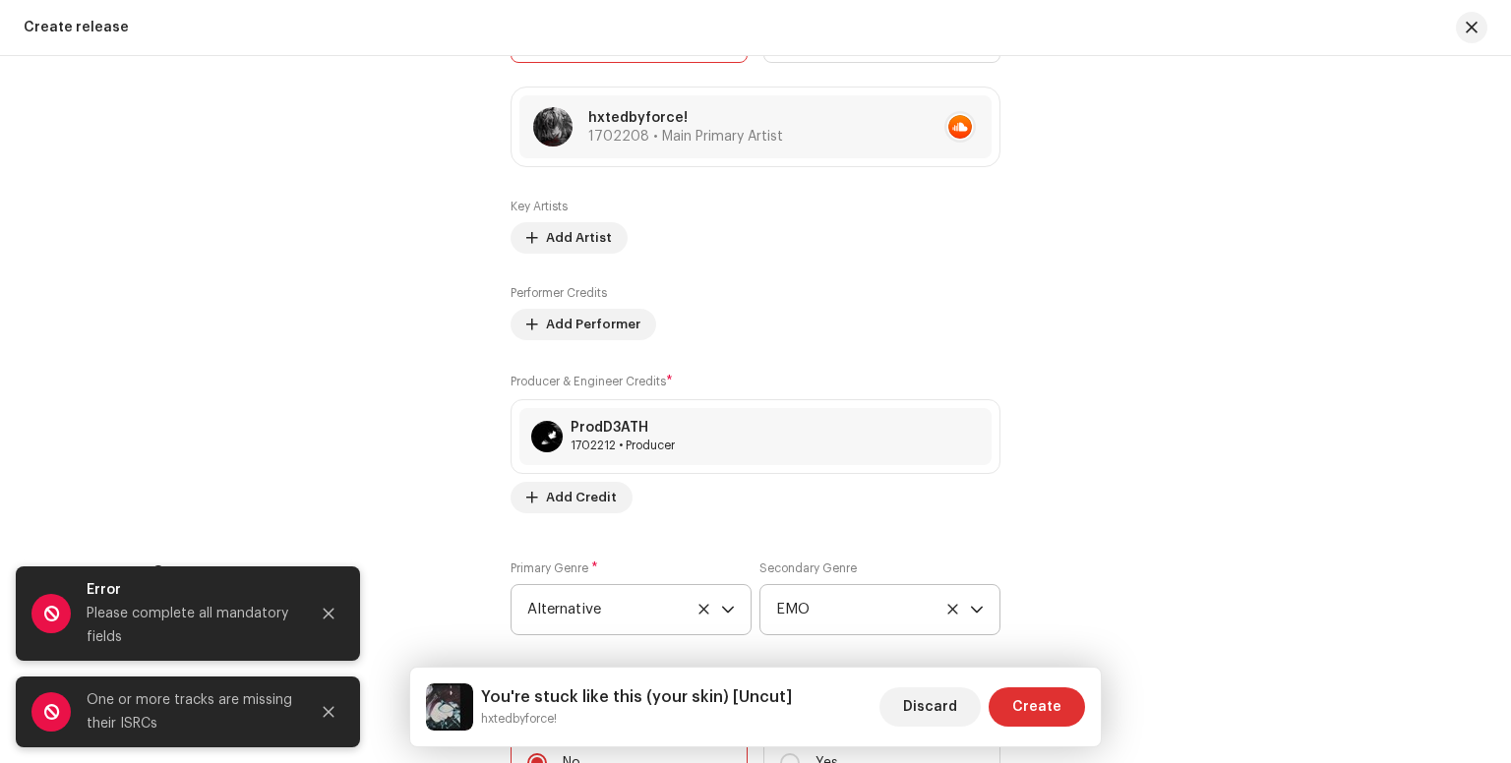
scroll to position [2328, 0]
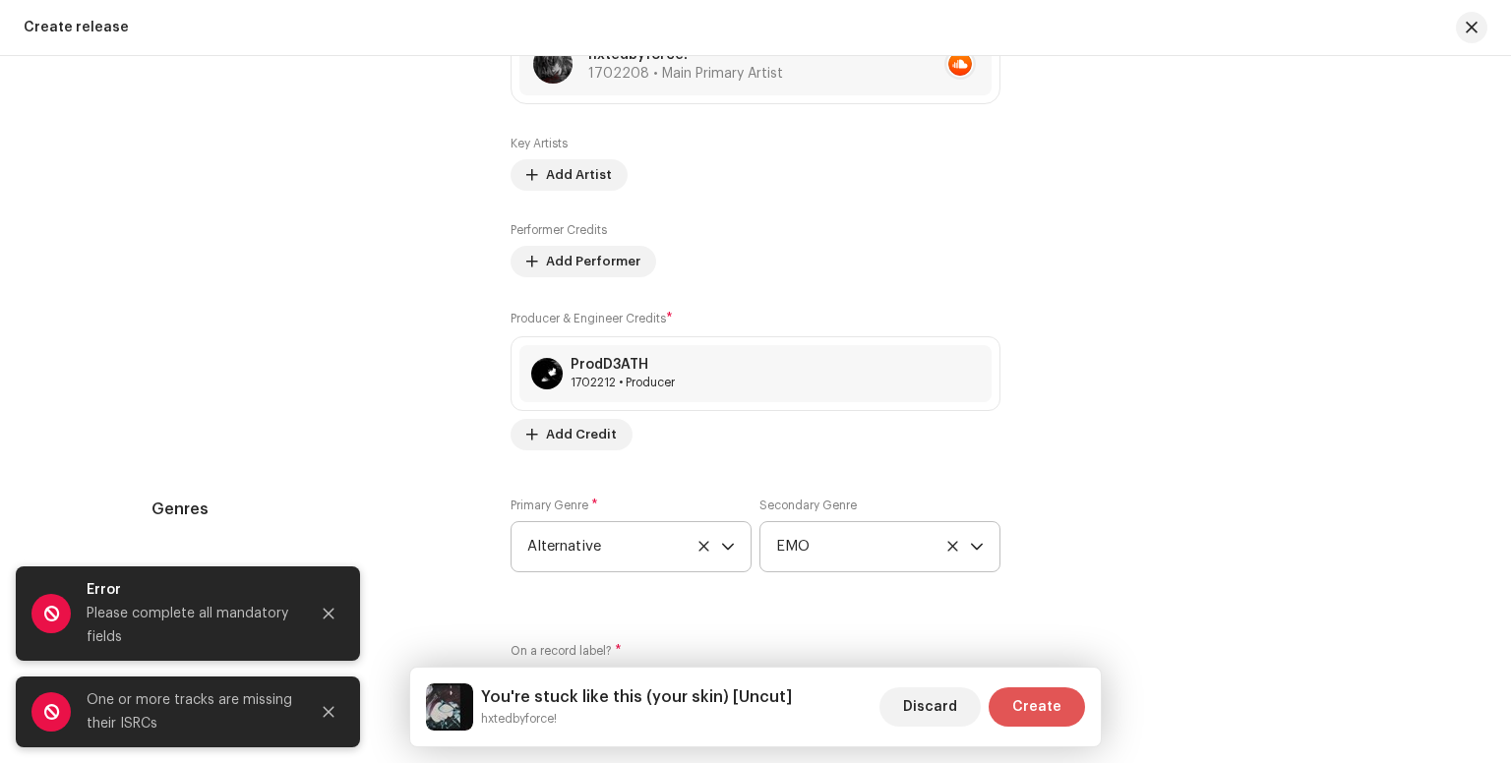
click at [1074, 724] on button "Create" at bounding box center [1036, 706] width 96 height 39
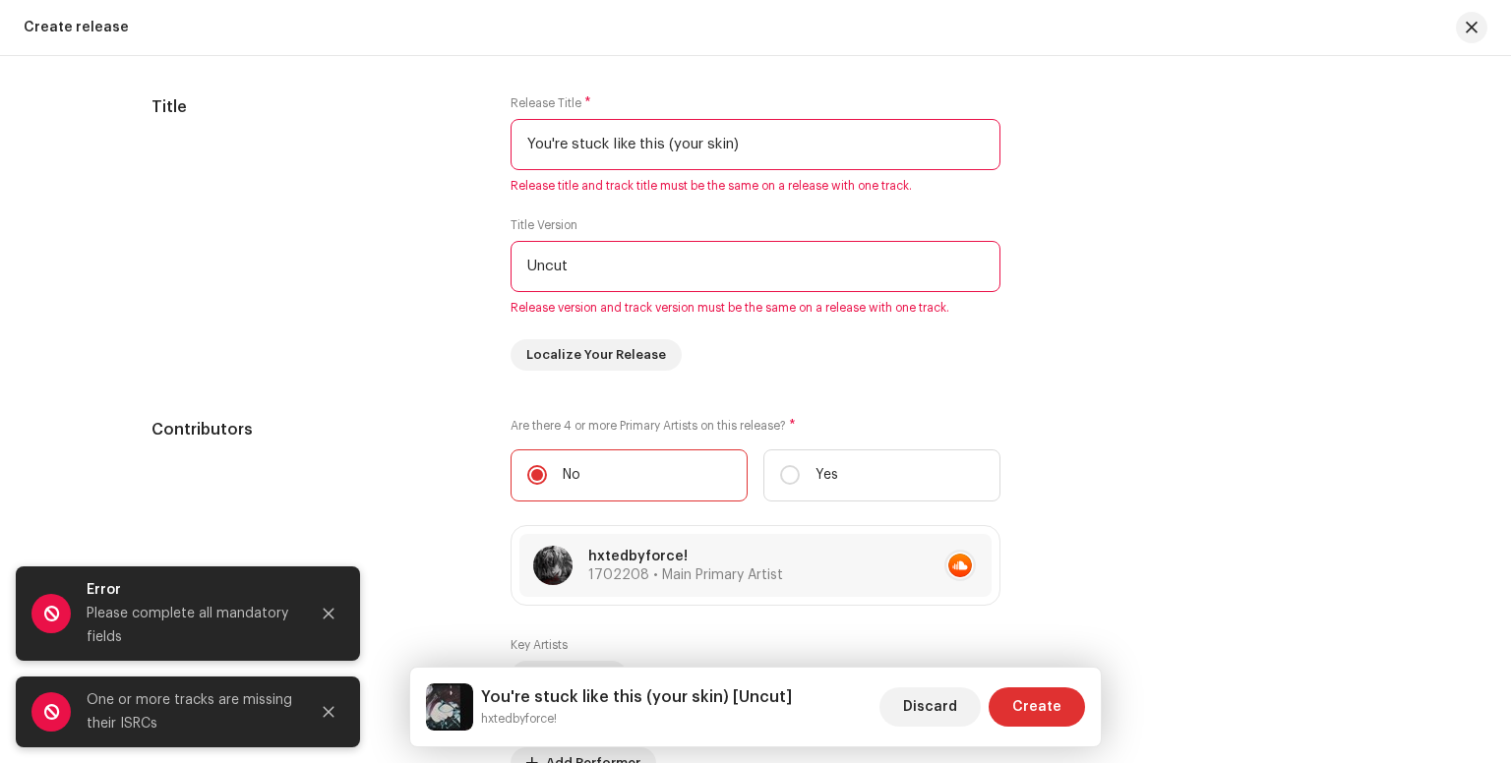
scroll to position [1821, 0]
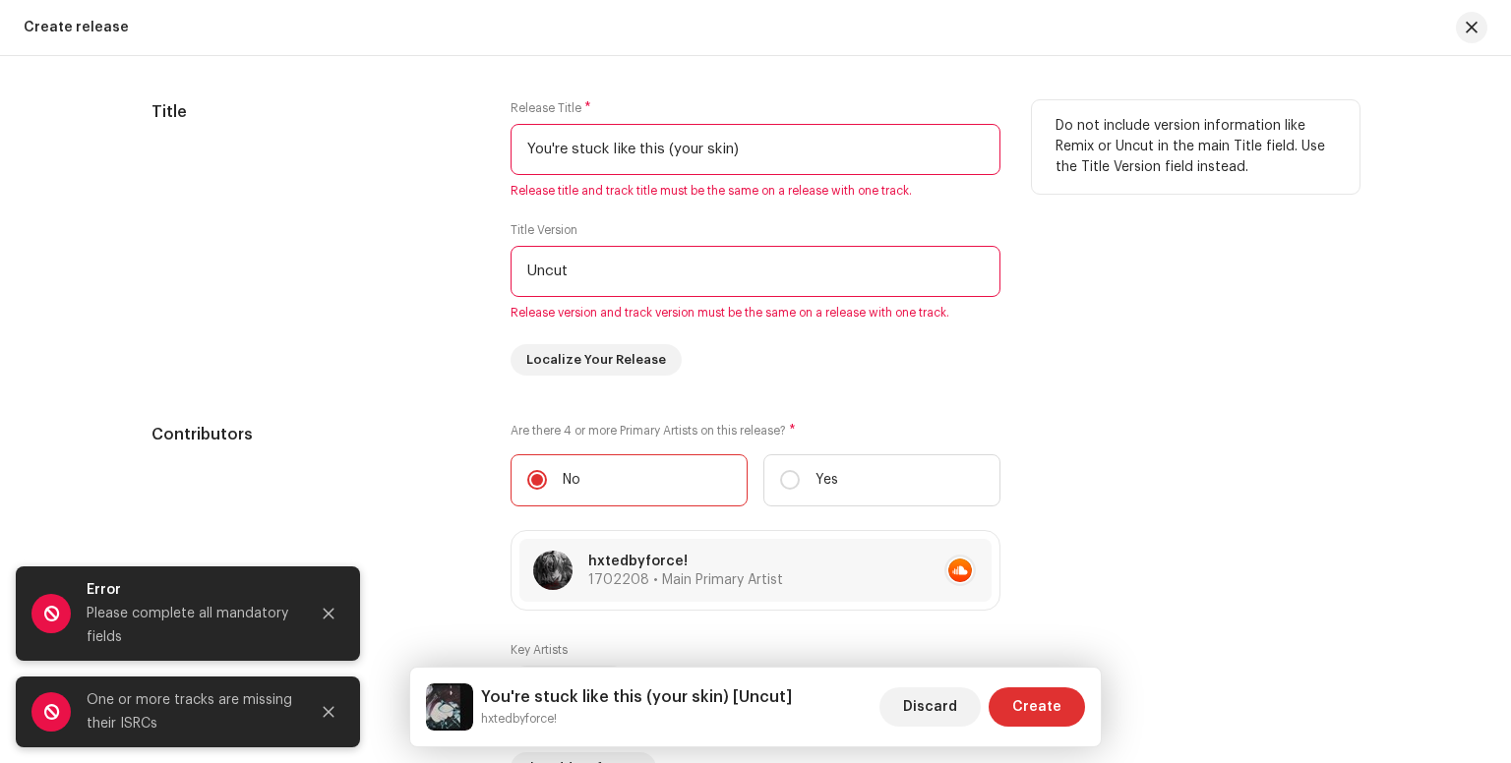
drag, startPoint x: 781, startPoint y: 268, endPoint x: 505, endPoint y: 273, distance: 275.4
click at [510, 273] on input "Uncut" at bounding box center [755, 271] width 490 height 51
drag, startPoint x: 844, startPoint y: 130, endPoint x: 537, endPoint y: 127, distance: 306.8
click at [537, 127] on input "You're stuck like this (your skin)" at bounding box center [755, 149] width 490 height 51
drag, startPoint x: 610, startPoint y: 267, endPoint x: 396, endPoint y: 265, distance: 213.4
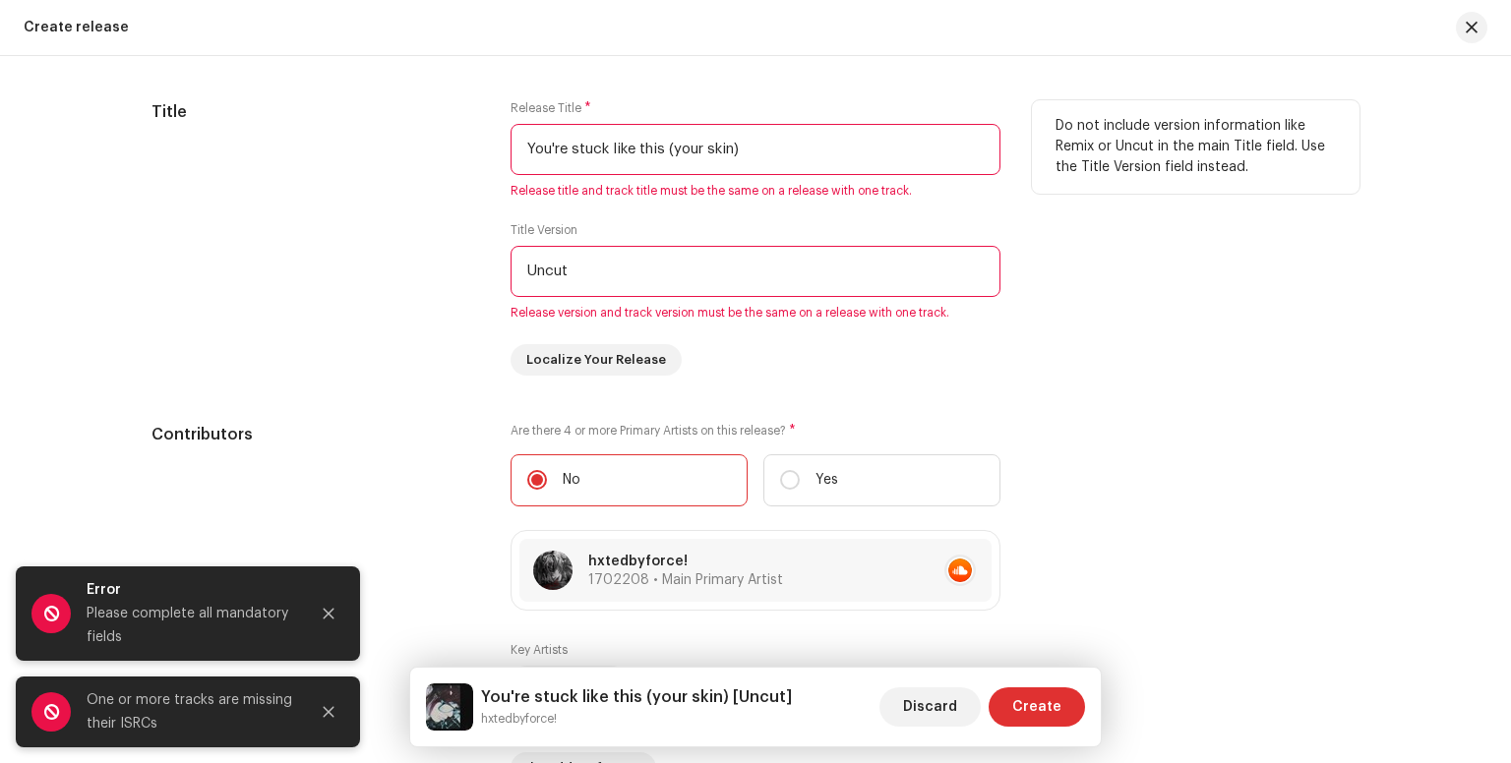
click at [396, 265] on div "Title Release Title * You're stuck like this (your skin) Release title and trac…" at bounding box center [755, 237] width 1208 height 275
paste input "You're stuck like this (your skin)"
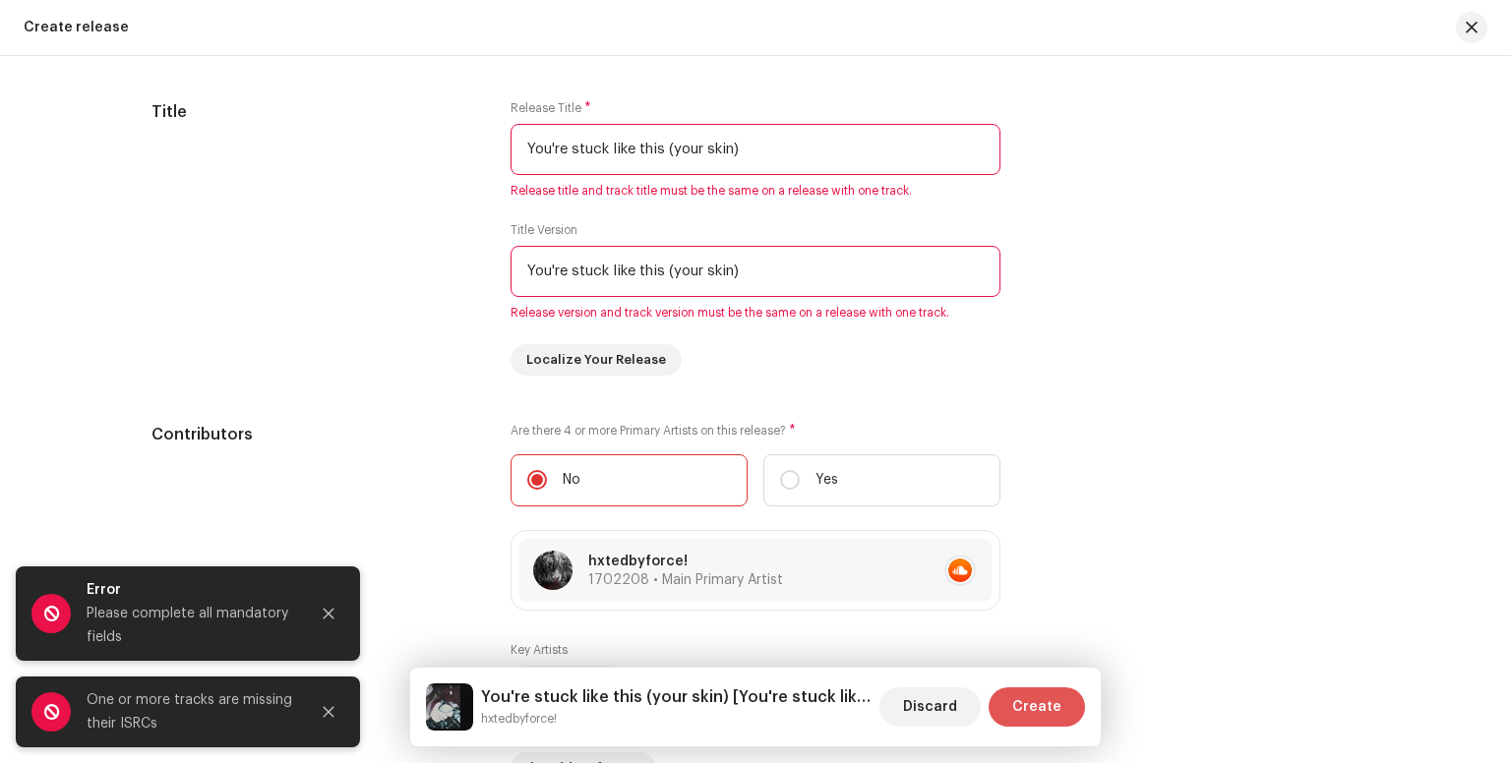
click at [1042, 698] on span "Create" at bounding box center [1036, 706] width 49 height 39
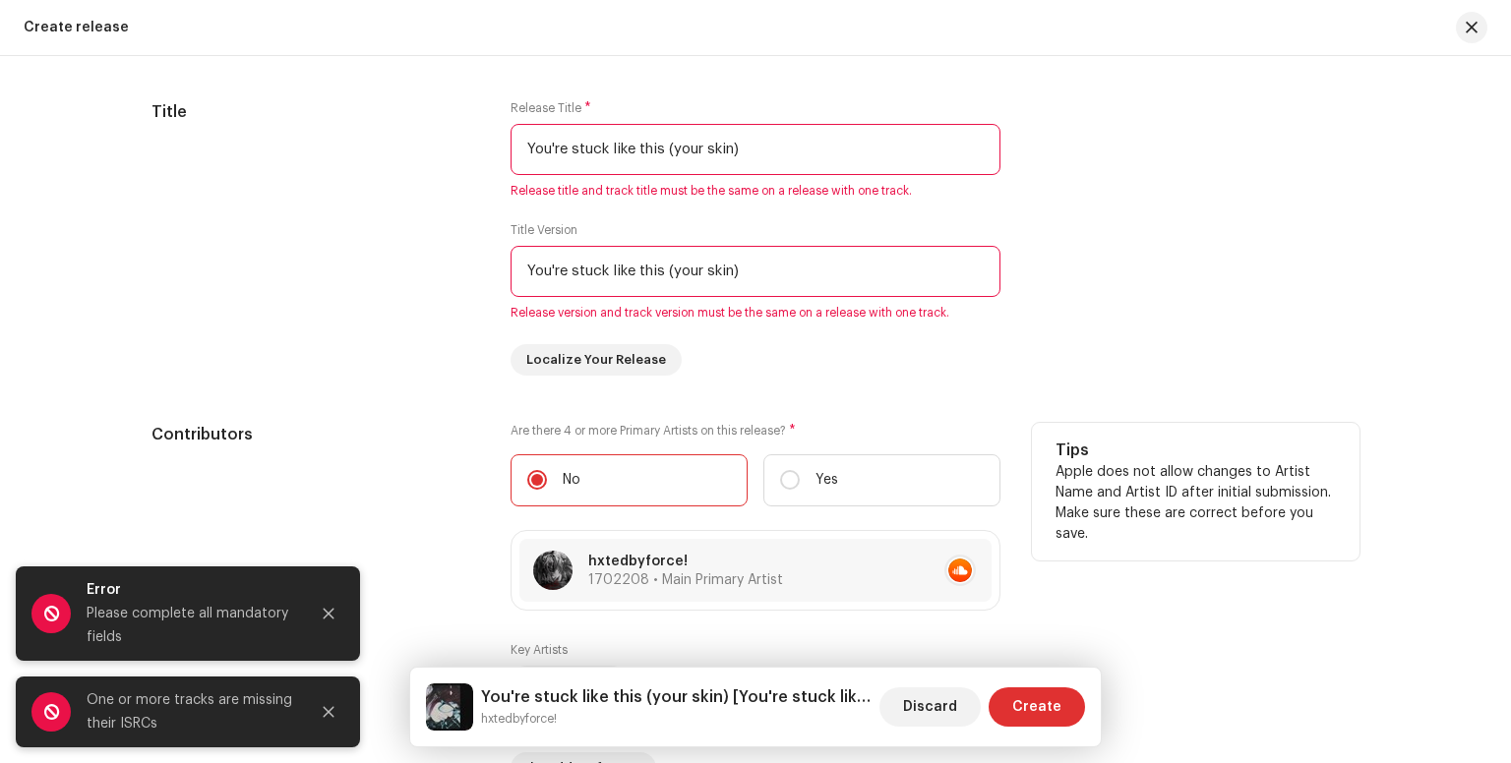
click at [920, 523] on div "Are there 4 or more Primary Artists on this release? * No Yes hxtedbyforce! 170…" at bounding box center [755, 690] width 490 height 534
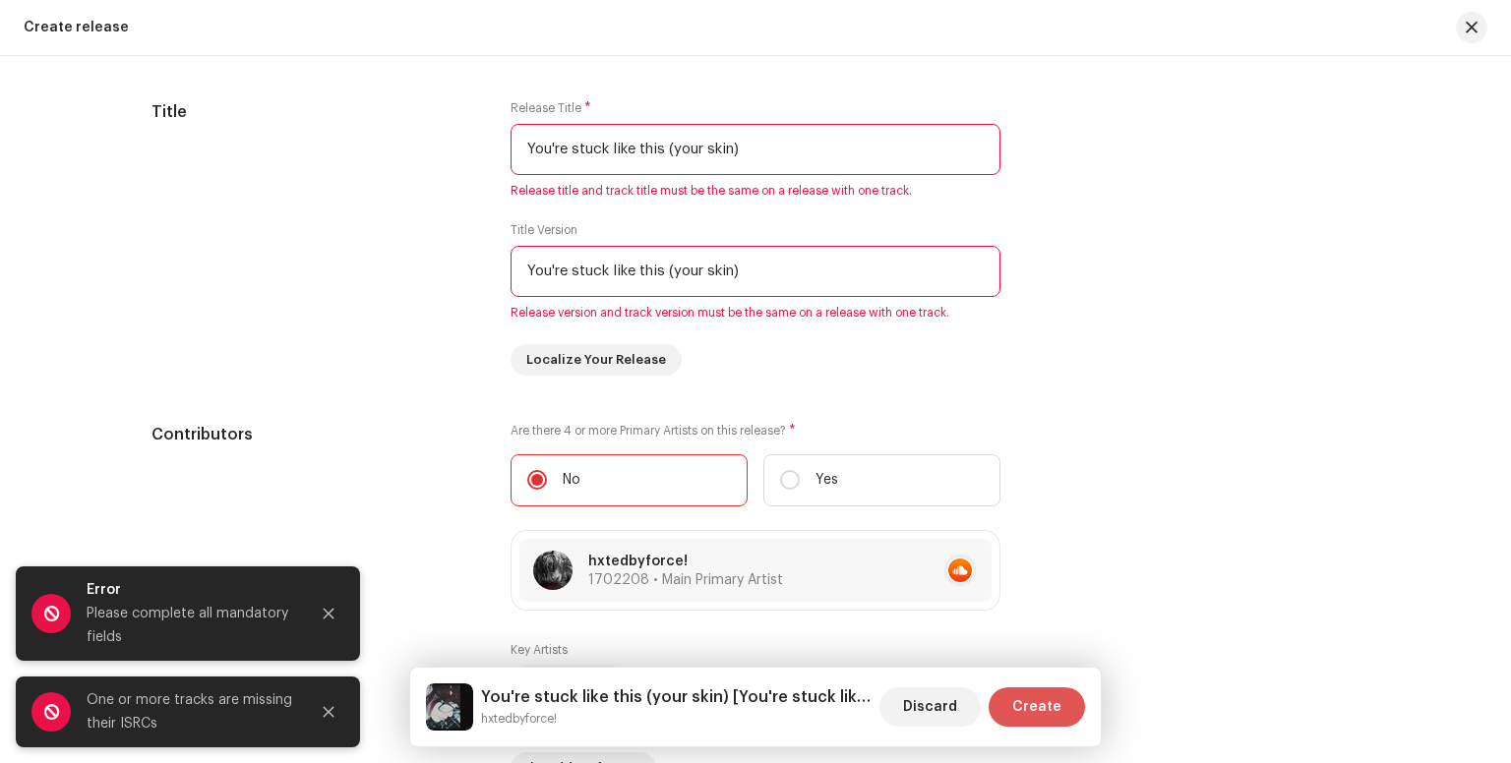
click at [1027, 721] on span "Create" at bounding box center [1036, 706] width 49 height 39
click at [1025, 720] on span "Create" at bounding box center [1036, 706] width 49 height 39
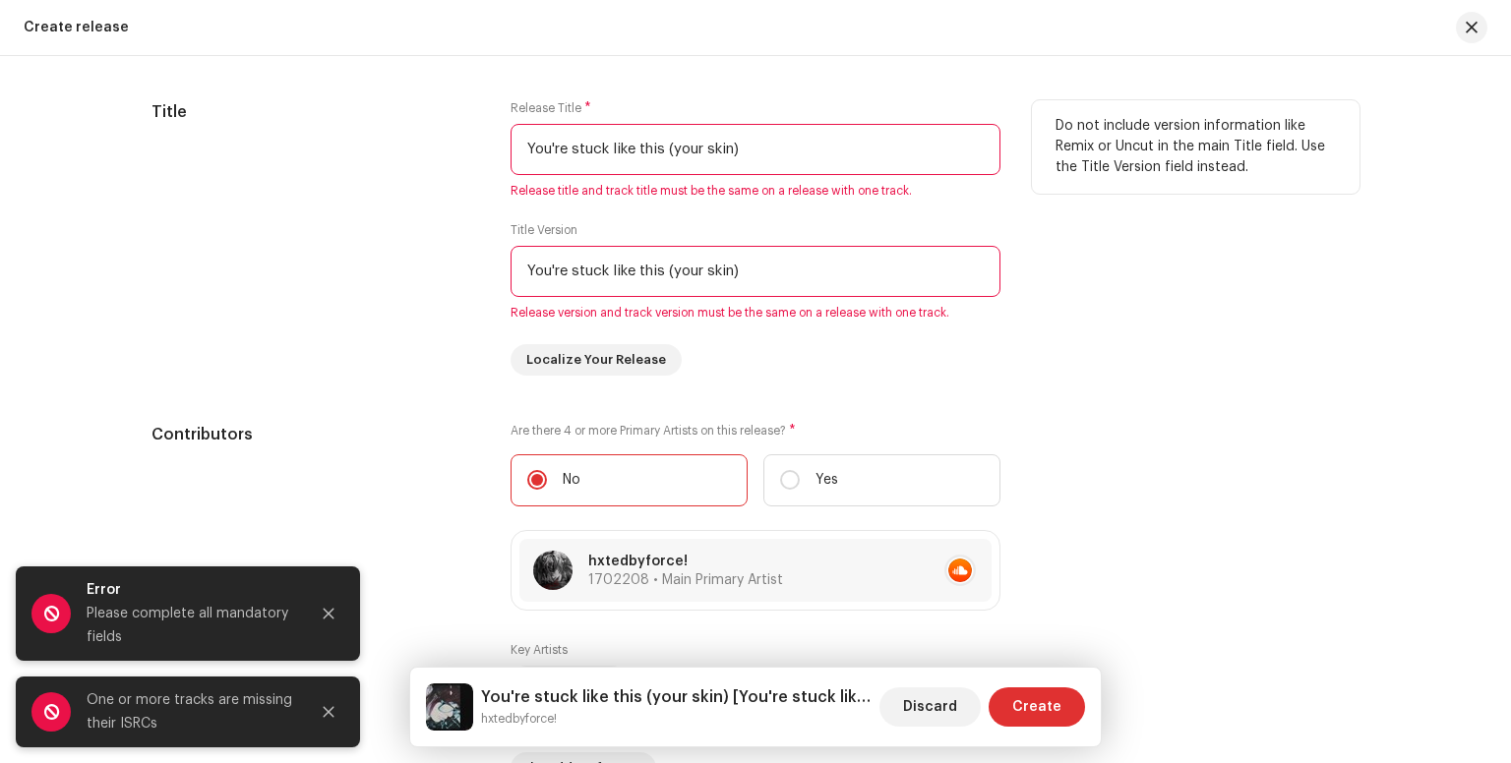
click at [828, 296] on input "You're stuck like this (your skin)" at bounding box center [755, 271] width 490 height 51
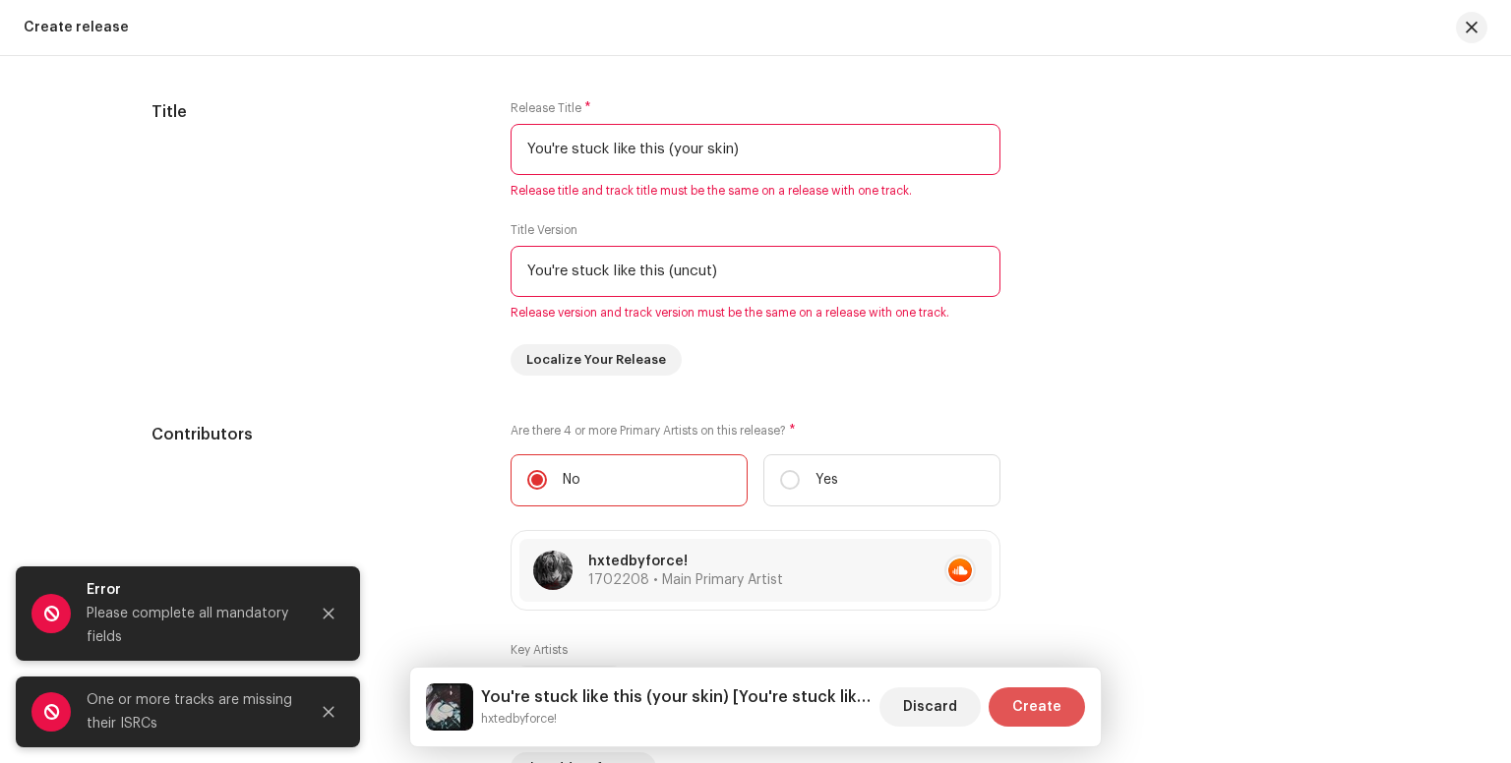
click at [1038, 708] on span "Create" at bounding box center [1036, 706] width 49 height 39
click at [326, 597] on button "Close" at bounding box center [328, 613] width 39 height 39
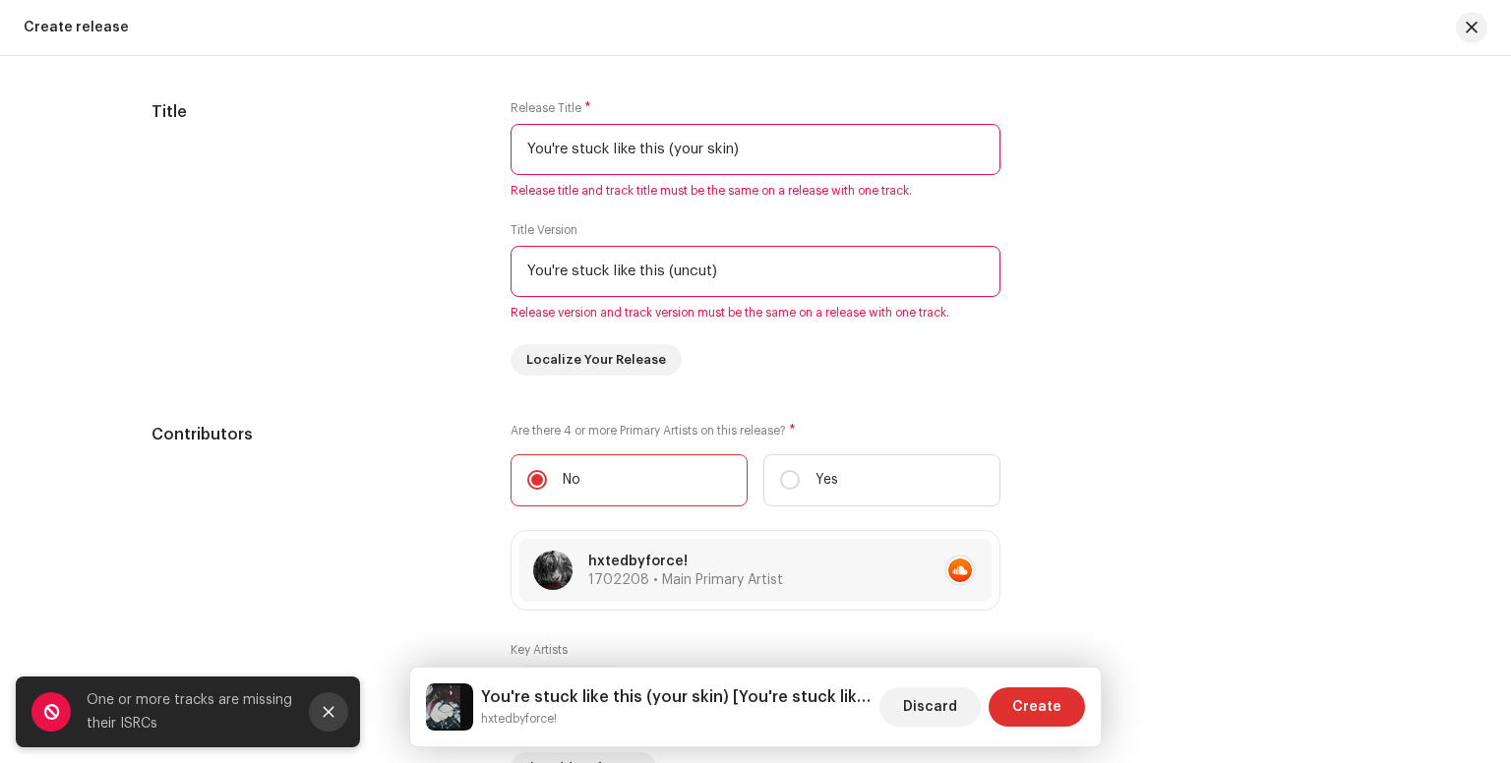
click at [329, 693] on button "Close" at bounding box center [328, 711] width 39 height 39
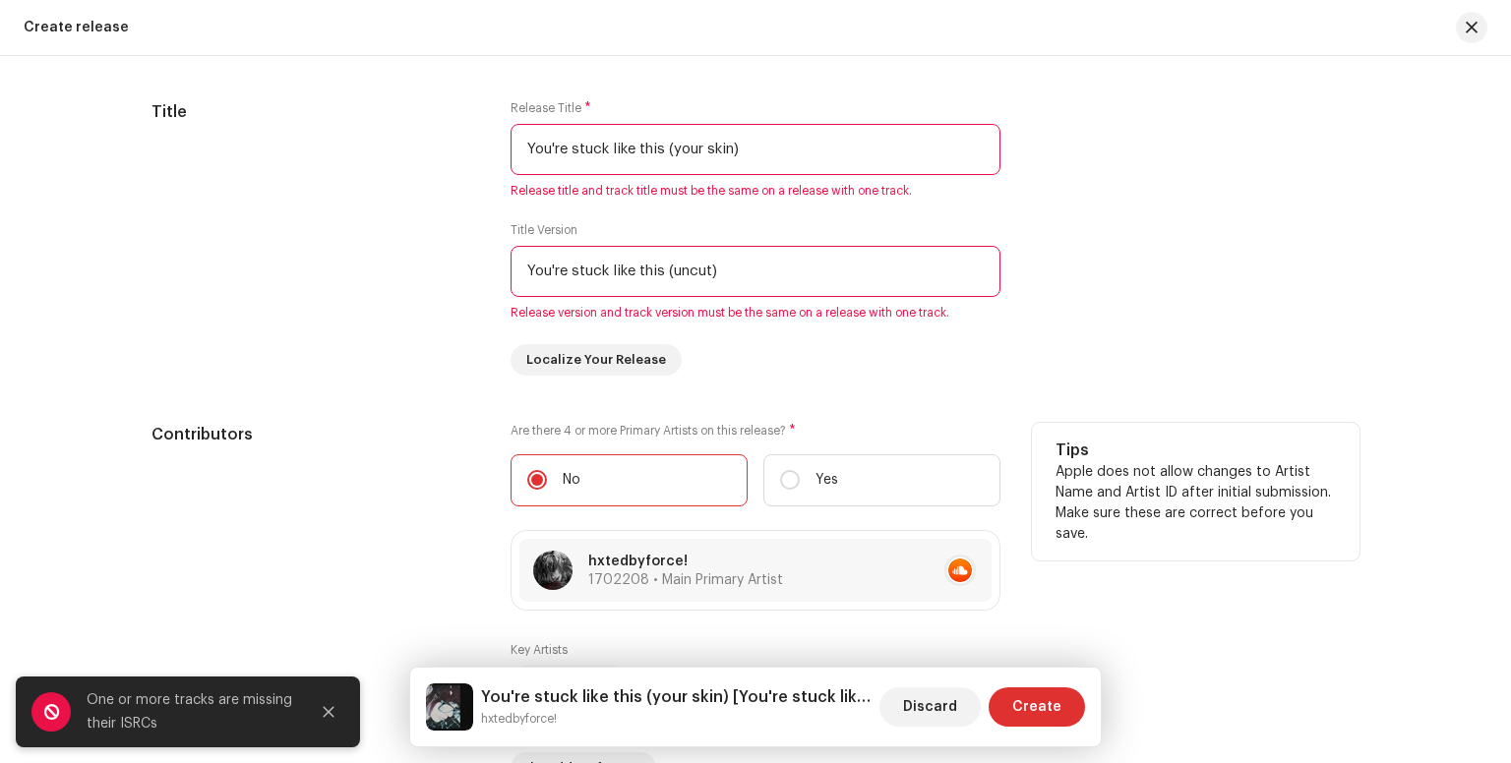
click at [327, 705] on div "Contributors" at bounding box center [314, 690] width 327 height 534
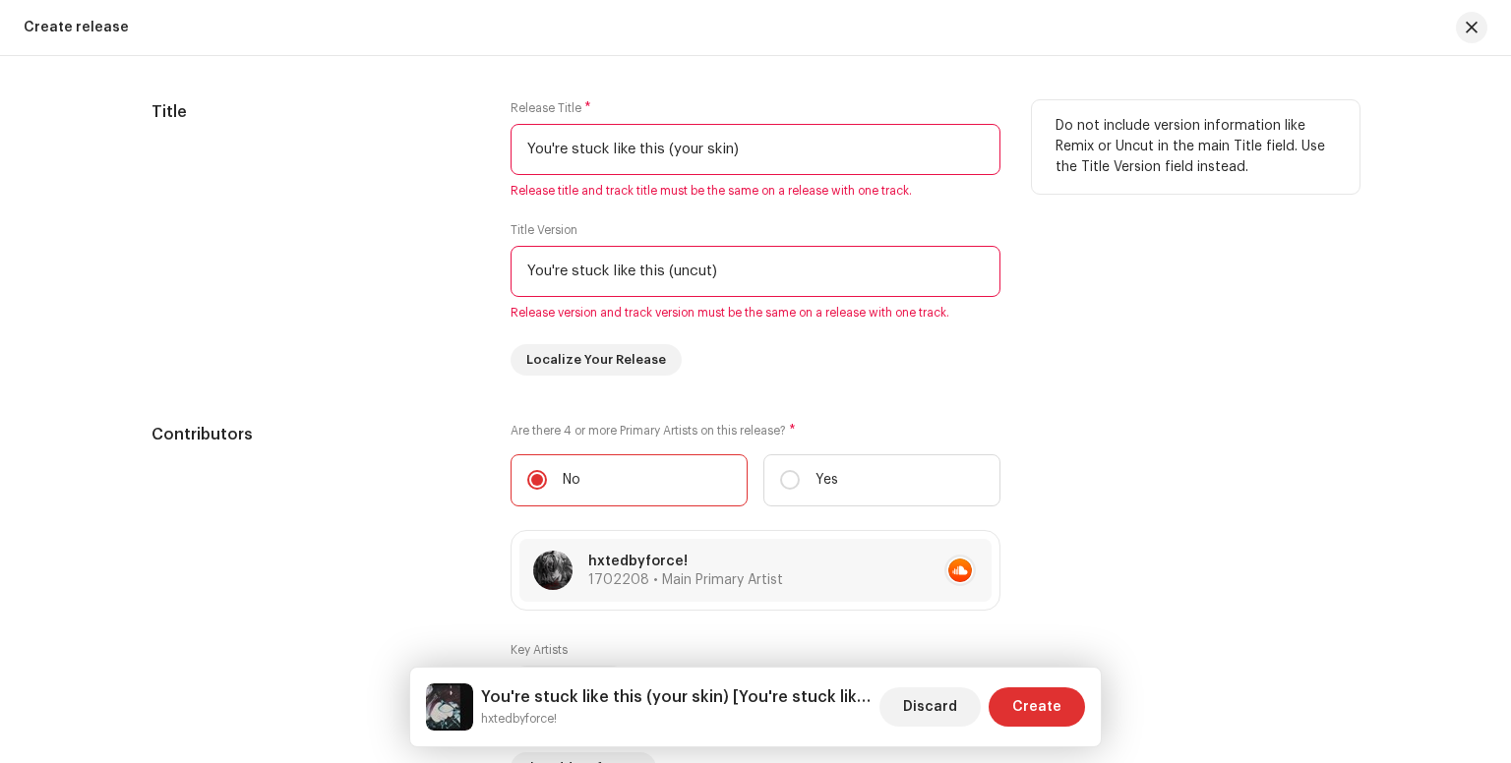
click at [708, 266] on input "You're stuck like this (uncut)" at bounding box center [755, 271] width 490 height 51
type input "You're stuck like this )"
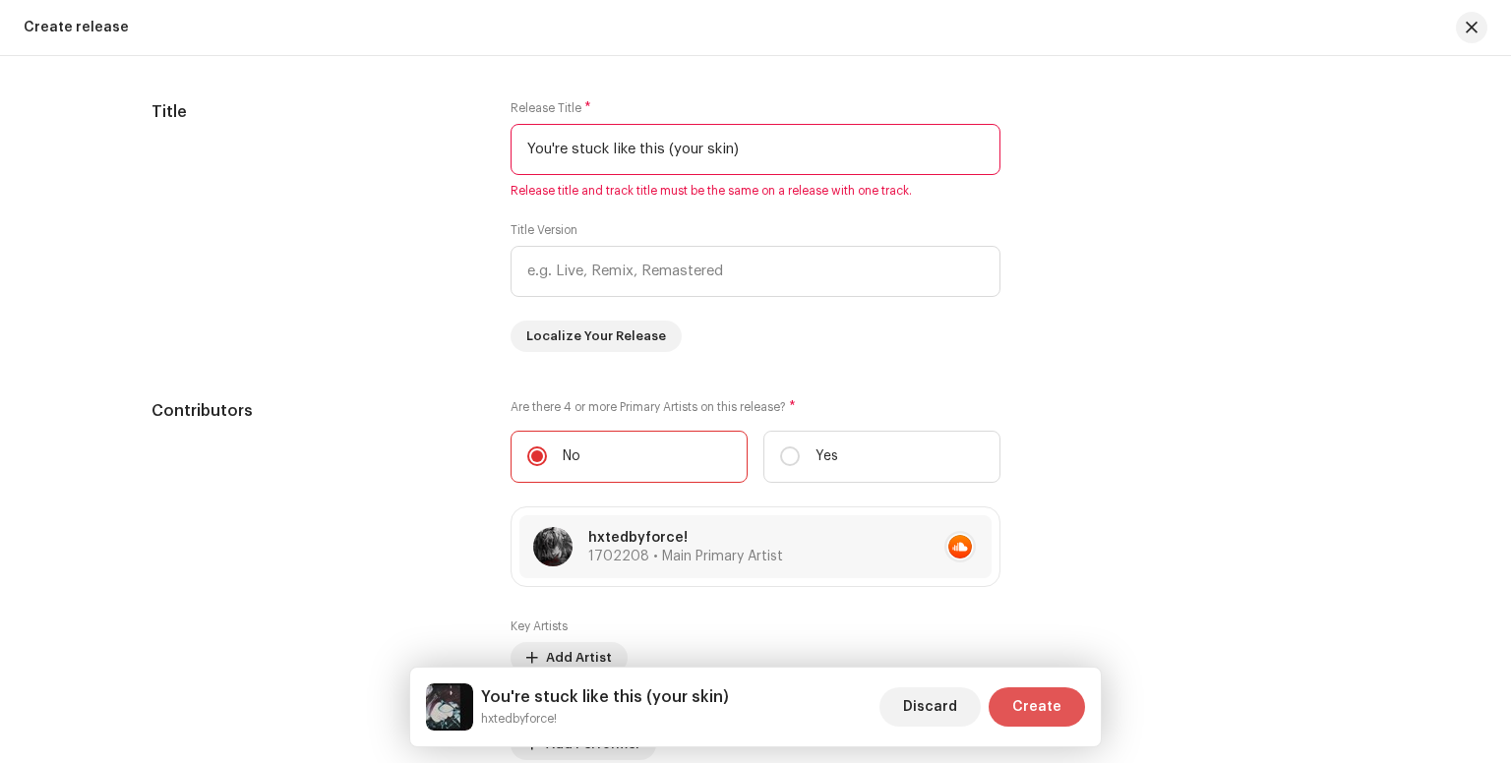
click at [1054, 701] on span "Create" at bounding box center [1036, 706] width 49 height 39
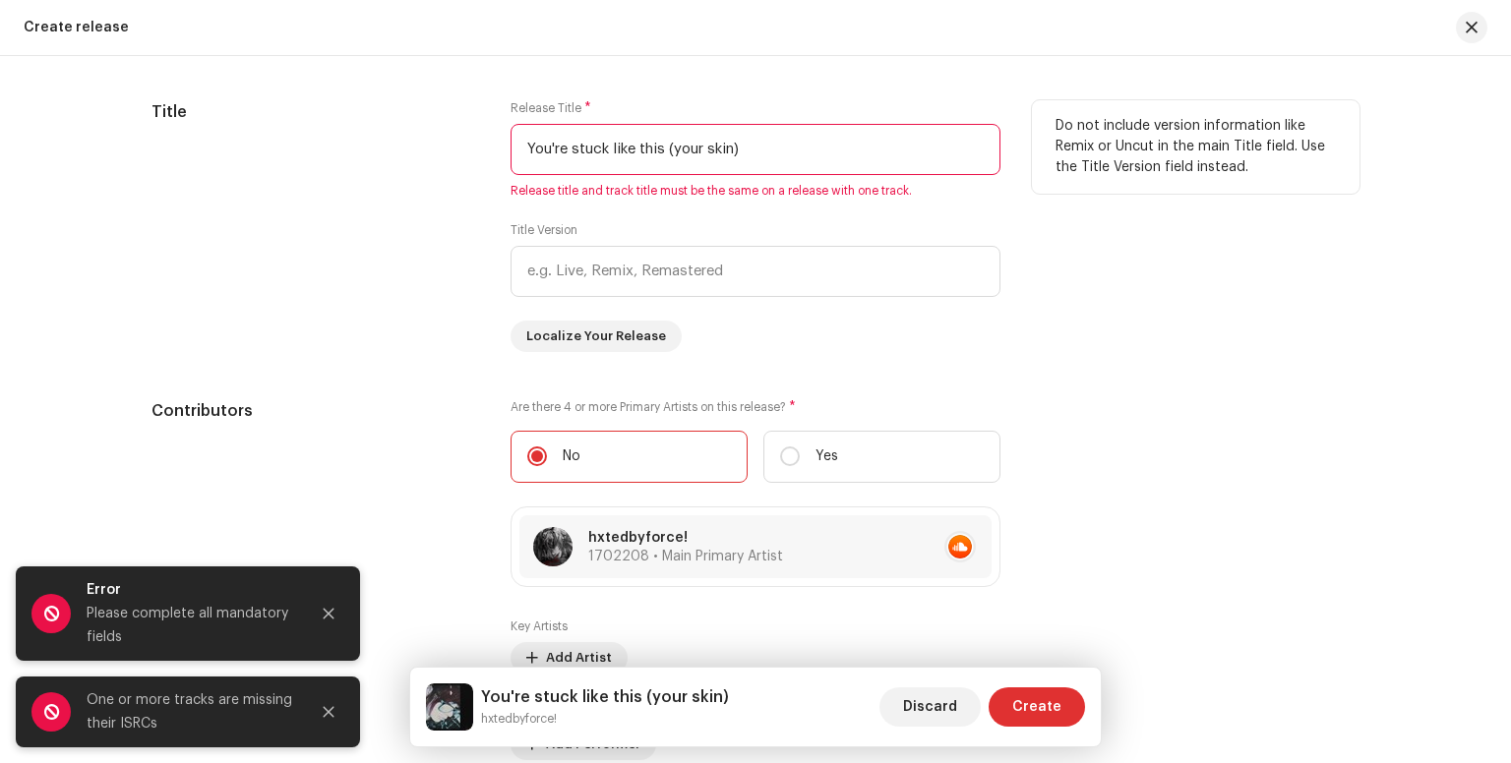
click at [805, 152] on input "You're stuck like this (your skin)" at bounding box center [755, 149] width 490 height 51
drag, startPoint x: 795, startPoint y: 154, endPoint x: 659, endPoint y: 157, distance: 135.7
click at [659, 157] on input "You're stuck like this (your skin)" at bounding box center [755, 149] width 490 height 51
type input "You're stuck like this"
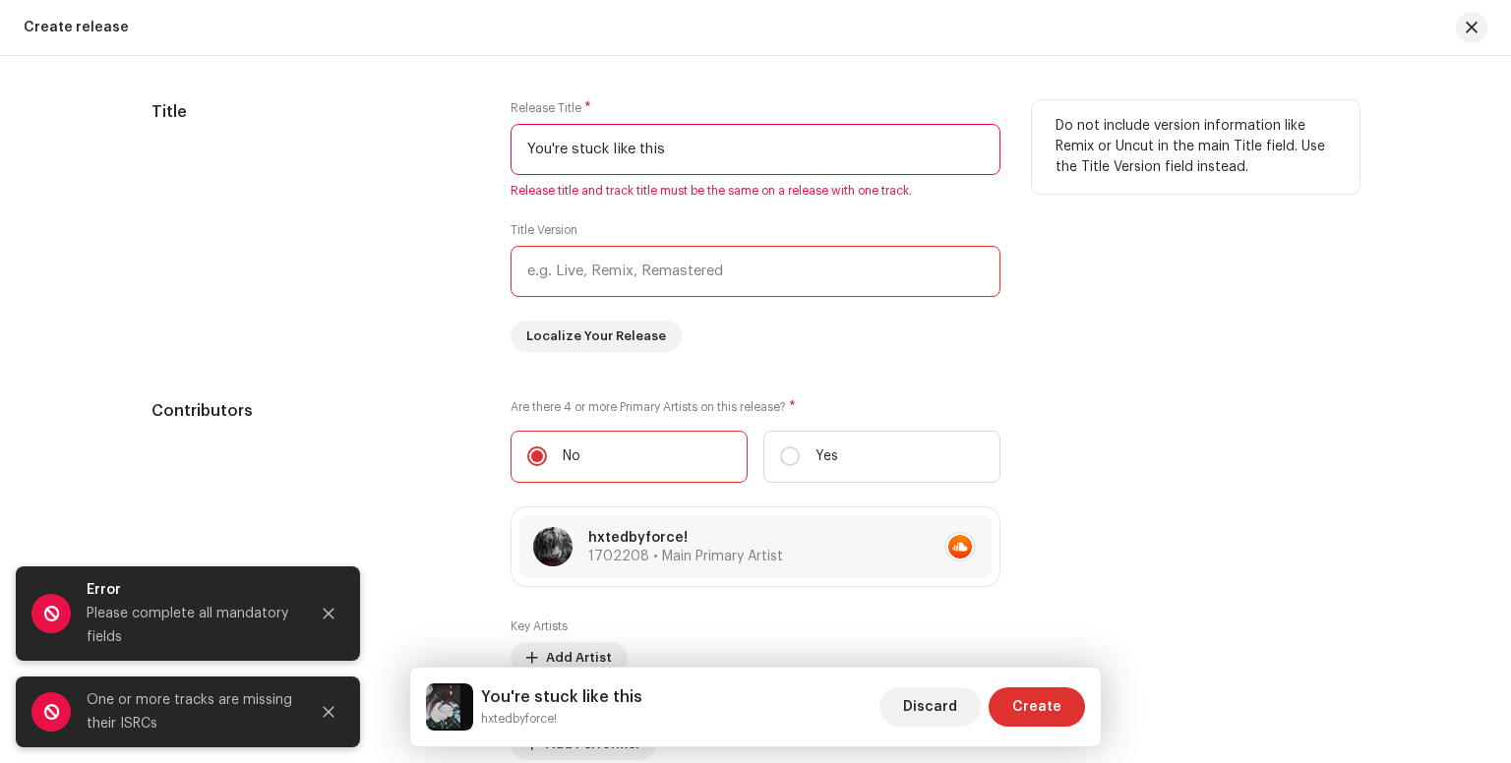
click at [673, 270] on input "text" at bounding box center [755, 271] width 490 height 51
paste input "You're stuck like this"
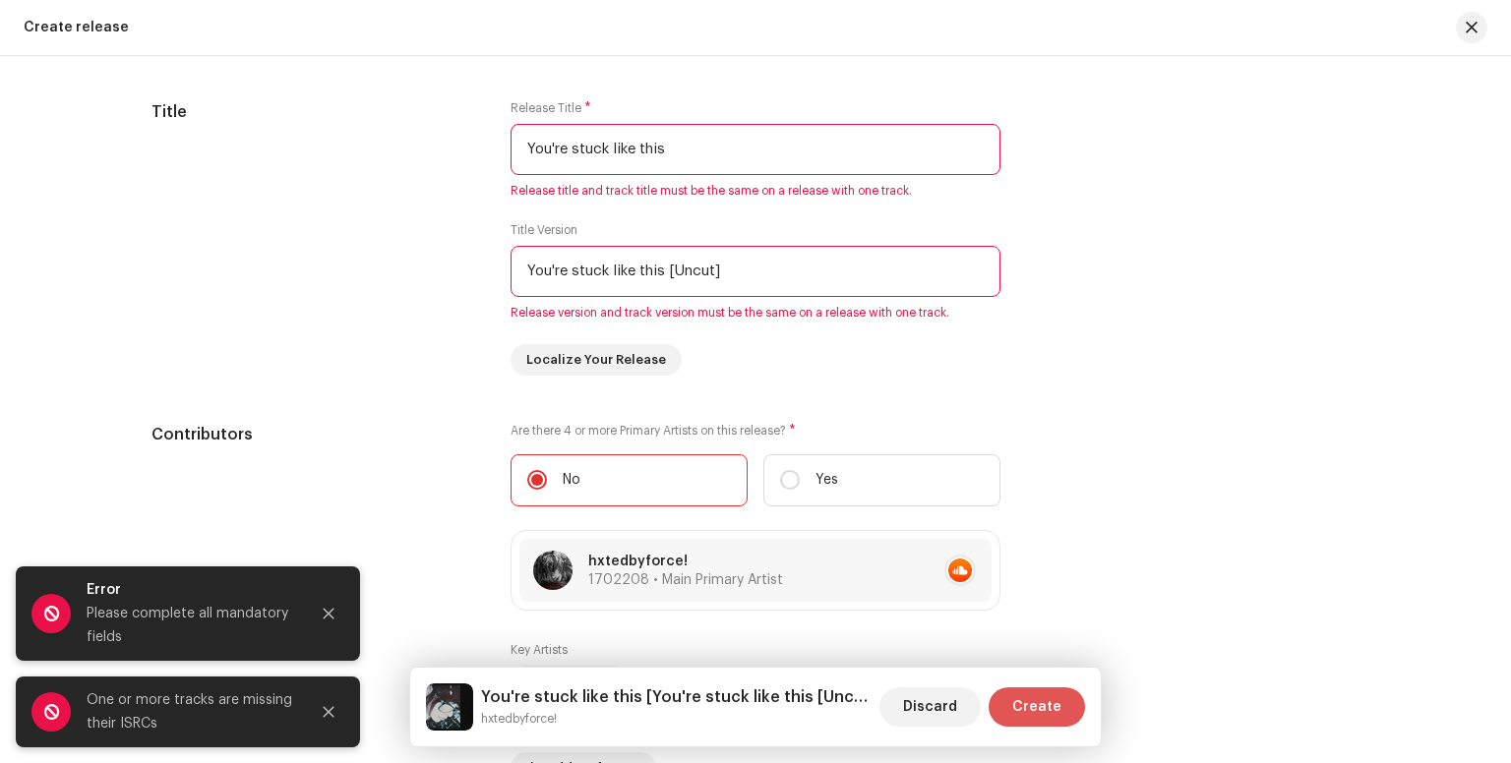
click at [1029, 697] on span "Create" at bounding box center [1036, 706] width 49 height 39
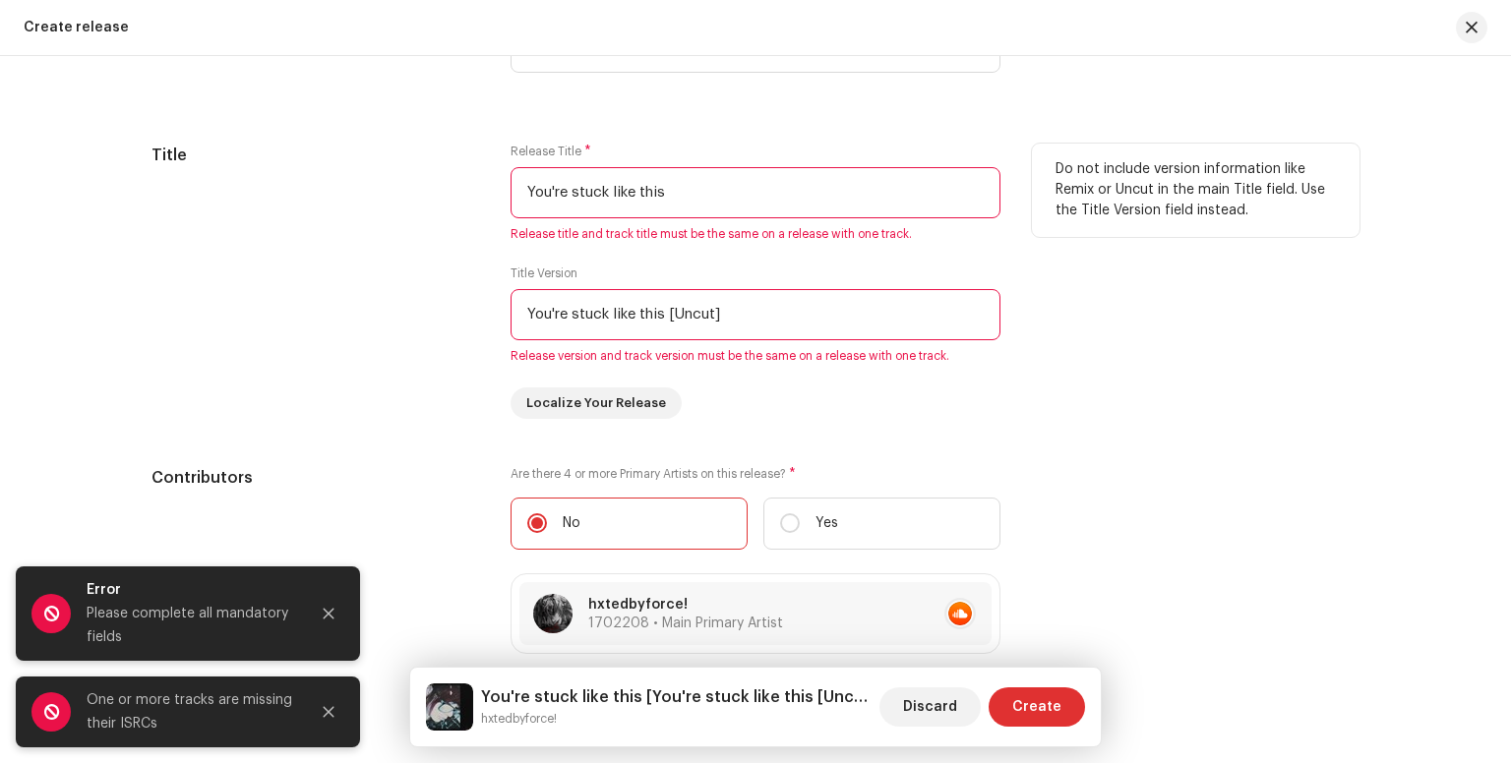
scroll to position [1759, 0]
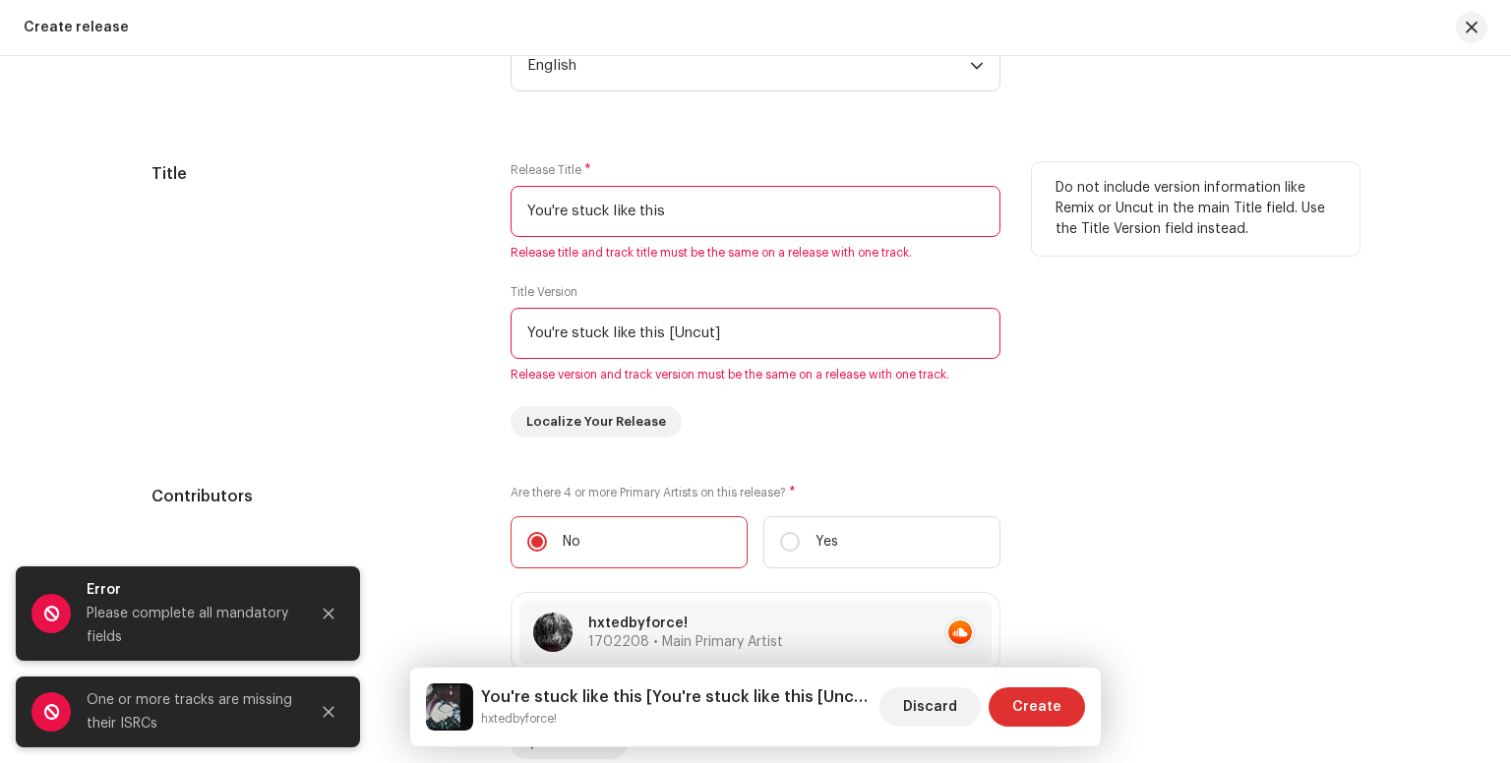
drag, startPoint x: 591, startPoint y: 254, endPoint x: 942, endPoint y: 256, distance: 351.1
click at [942, 256] on div "Title Release Title * You're stuck like this Release title and track title must…" at bounding box center [755, 299] width 1208 height 275
click at [920, 259] on span "Release title and track title must be the same on a release with one track." at bounding box center [755, 253] width 490 height 16
drag, startPoint x: 504, startPoint y: 257, endPoint x: 927, endPoint y: 253, distance: 422.9
click at [927, 253] on div "Title Release Title * You're stuck like this Release title and track title must…" at bounding box center [755, 299] width 1208 height 275
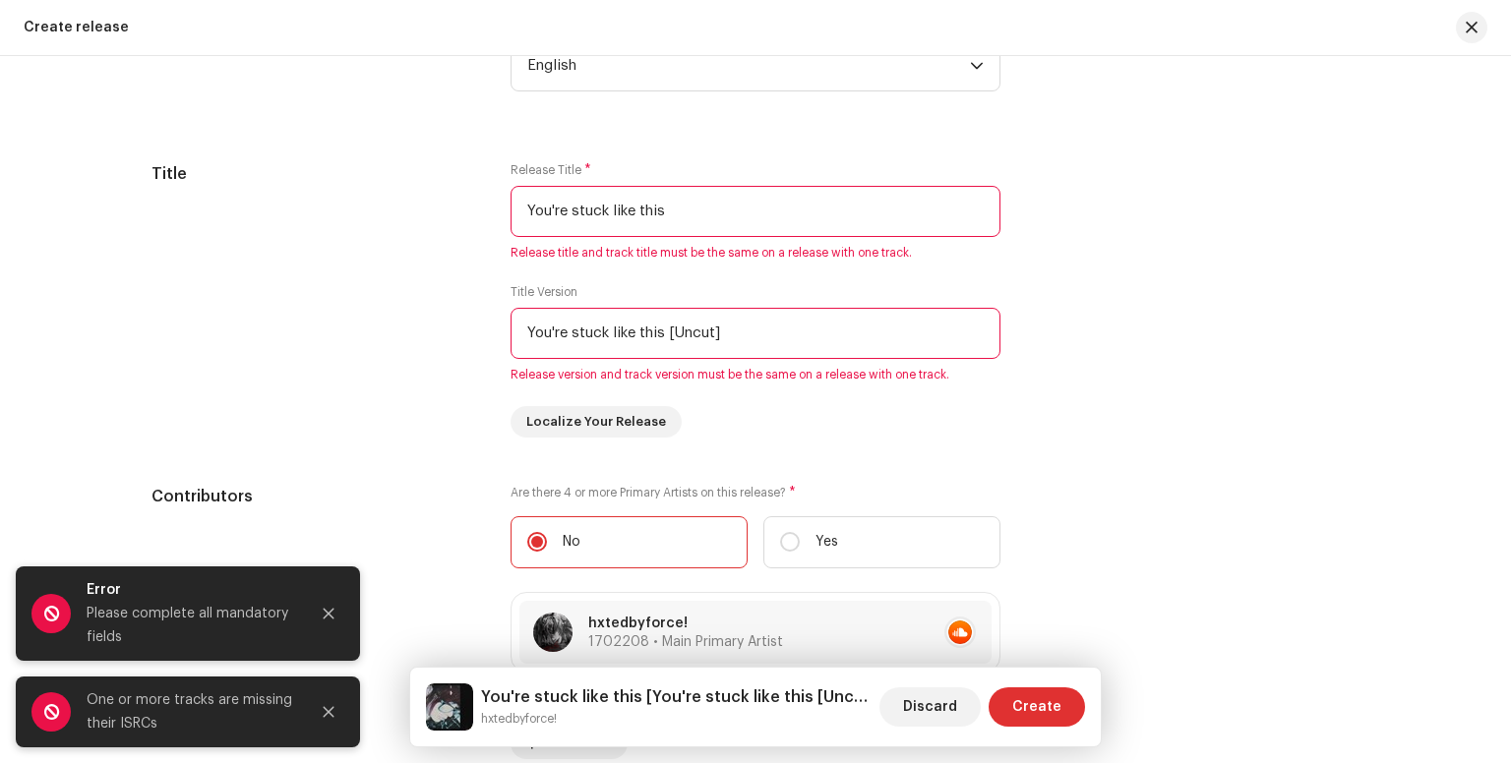
copy span "Release title and track title must be the same on a release with one track."
click at [708, 204] on input "You're stuck like this" at bounding box center [755, 211] width 490 height 51
drag, startPoint x: 765, startPoint y: 331, endPoint x: 367, endPoint y: 324, distance: 398.4
click at [367, 324] on div "Title Release Title * You're stuck like this Release title and track title must…" at bounding box center [755, 299] width 1208 height 275
paste input "text"
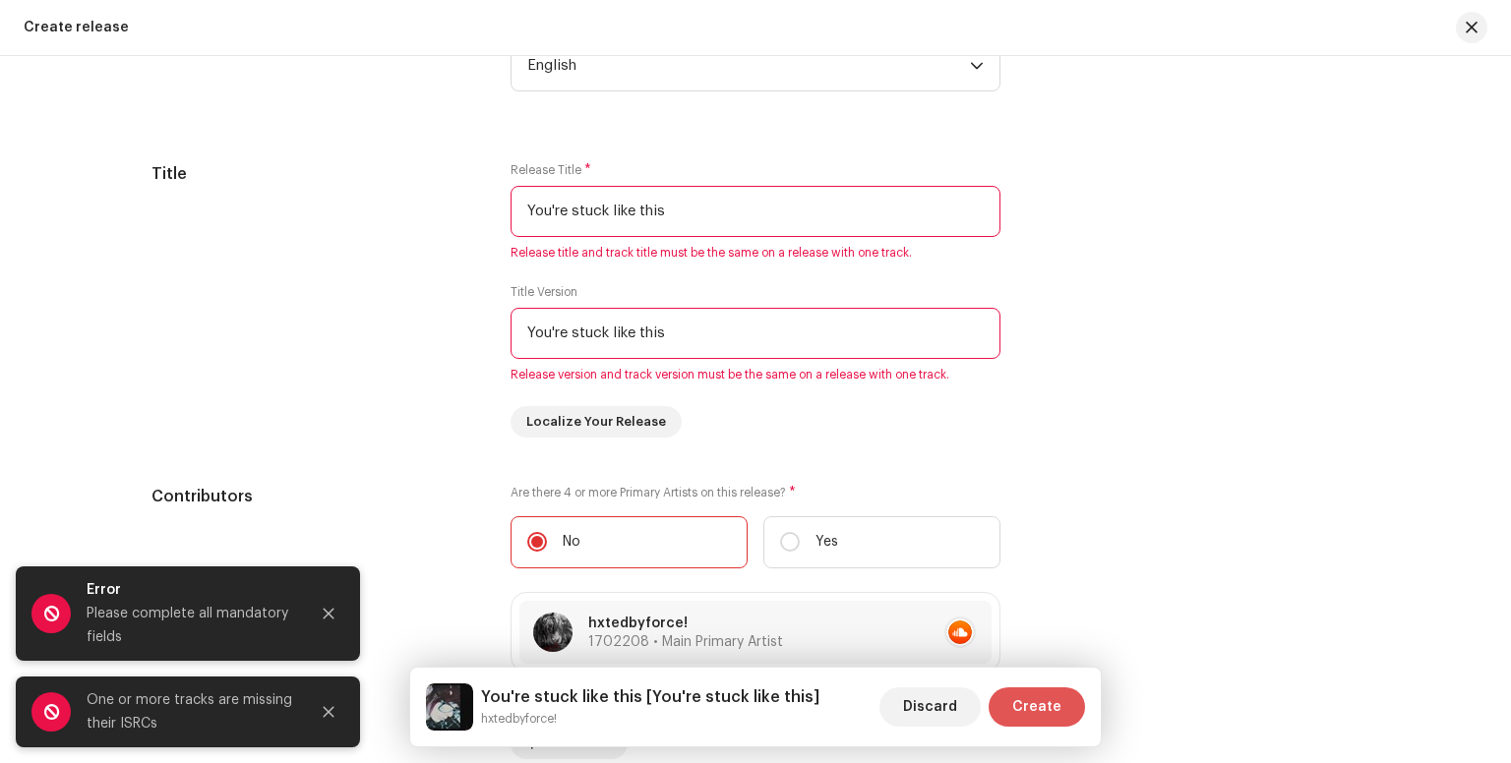
type input "You're stuck like this"
click at [1055, 691] on span "Create" at bounding box center [1036, 706] width 49 height 39
click at [1046, 704] on span "Create" at bounding box center [1036, 706] width 49 height 39
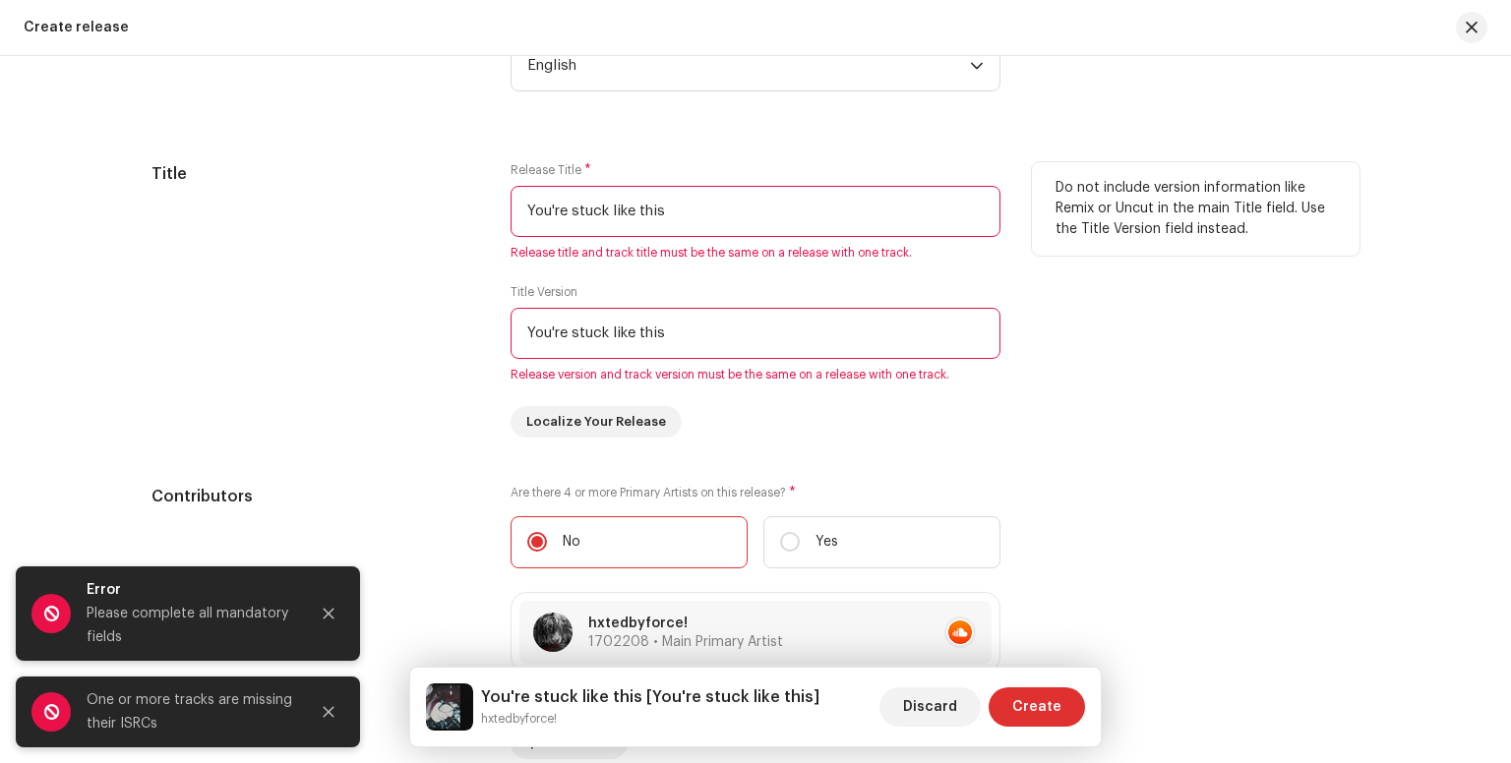
click at [957, 213] on input "You're stuck like this" at bounding box center [755, 211] width 490 height 51
click at [756, 354] on input "You're stuck like this" at bounding box center [755, 333] width 490 height 51
click at [762, 230] on input "You're stuck like this" at bounding box center [755, 211] width 490 height 51
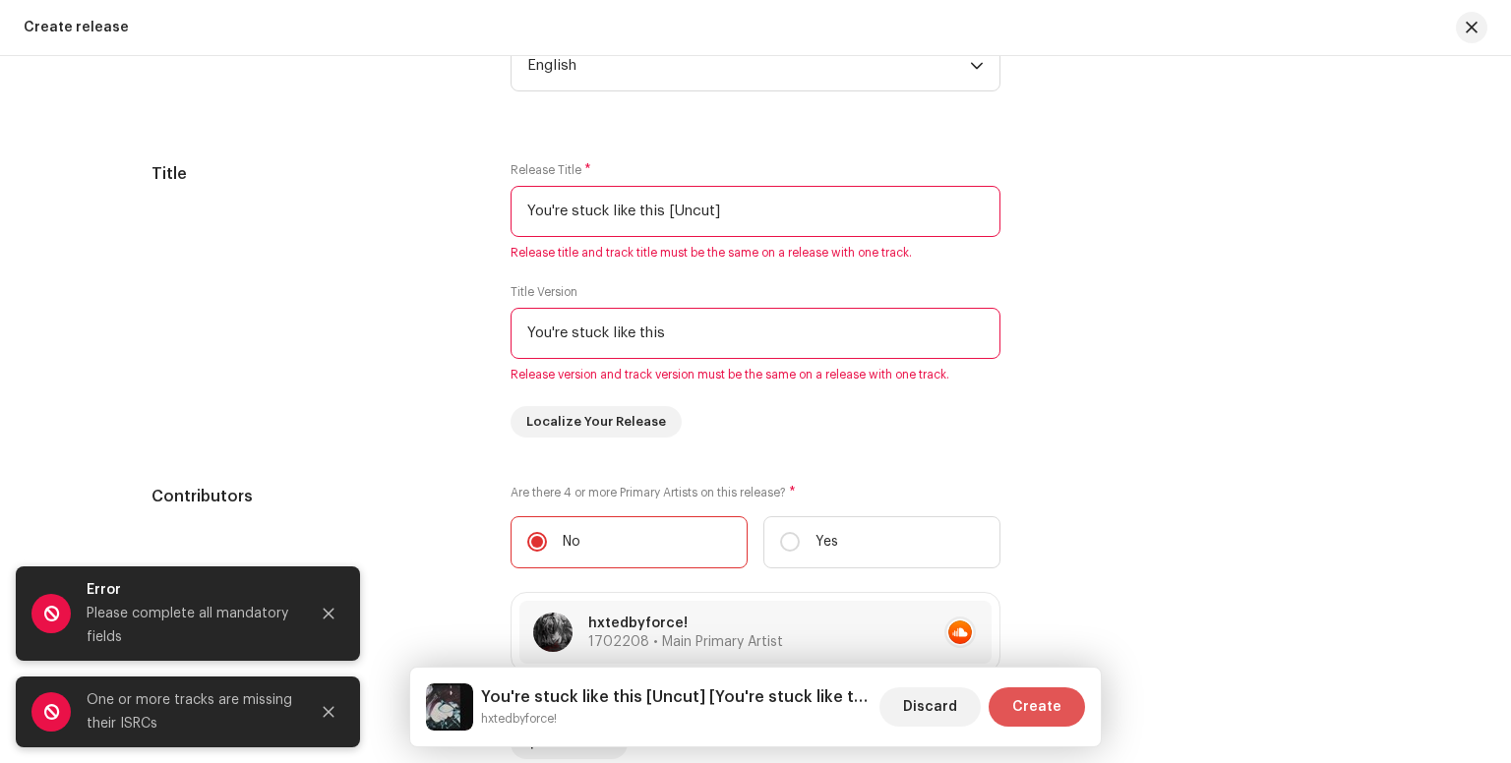
type input "You're stuck like this [Uncut]"
click at [1023, 713] on span "Create" at bounding box center [1036, 706] width 49 height 39
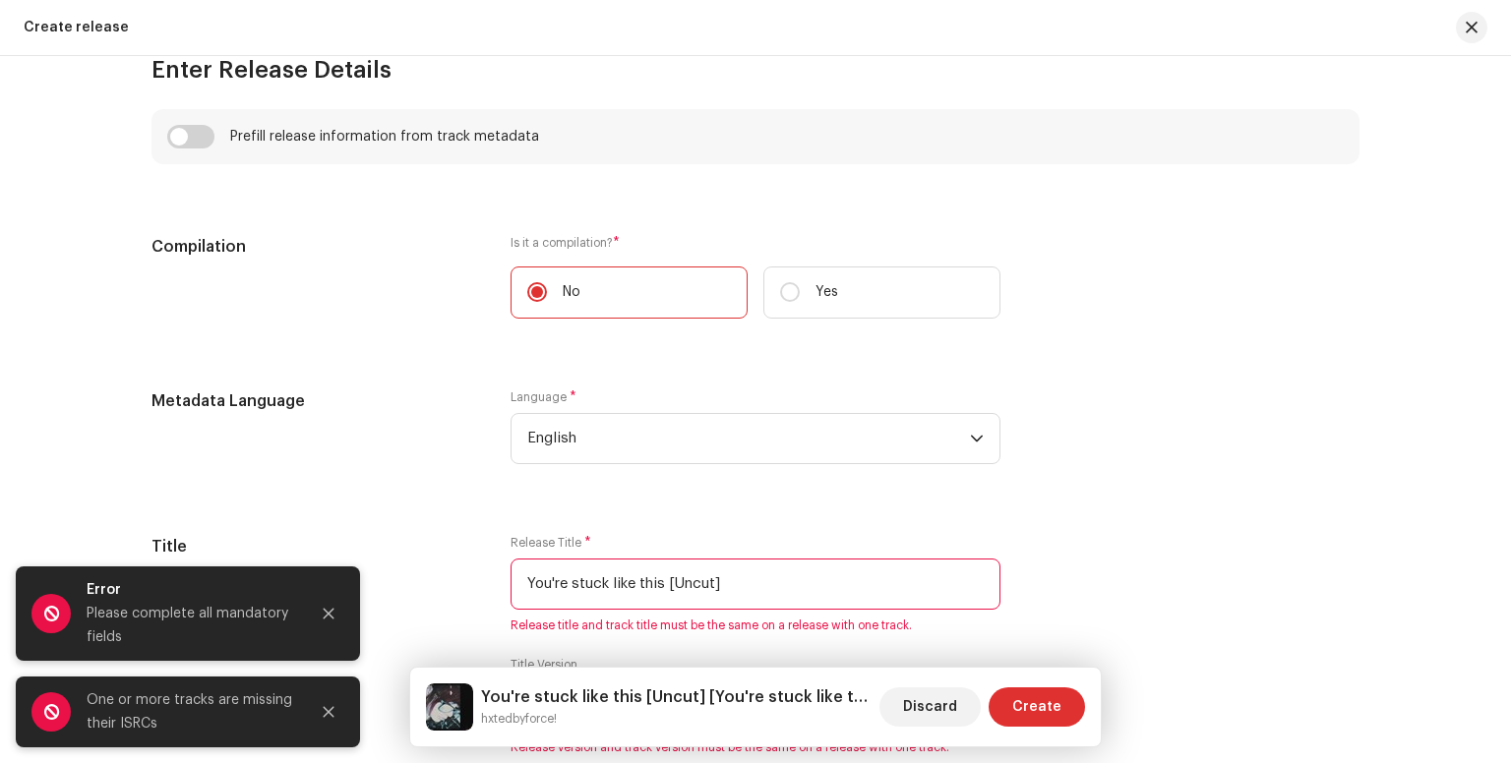
scroll to position [1389, 0]
drag, startPoint x: 591, startPoint y: 154, endPoint x: 579, endPoint y: 143, distance: 16.7
click at [579, 143] on div "Prefill release information from track metadata" at bounding box center [755, 135] width 1176 height 24
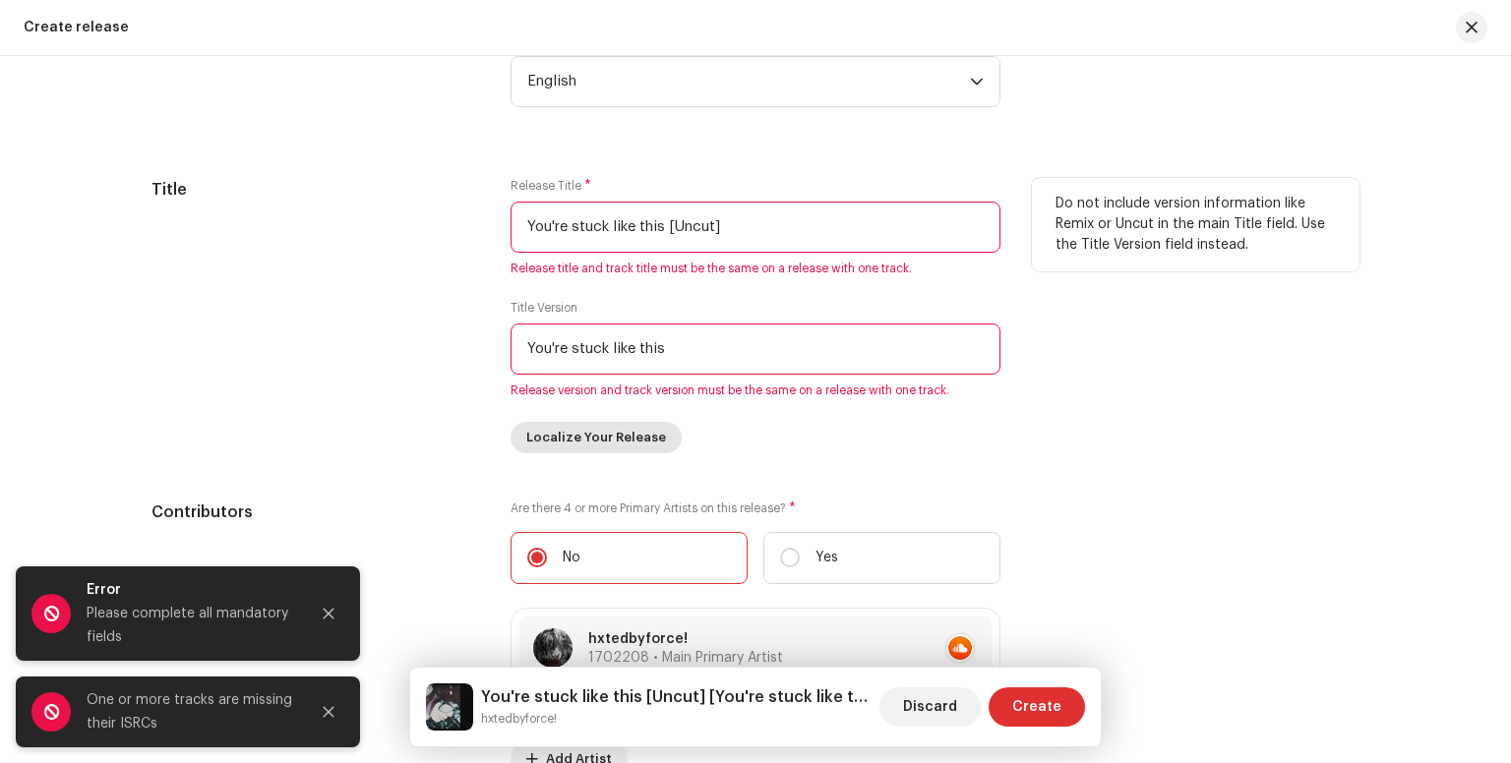
scroll to position [1743, 0]
click at [713, 336] on input "You're stuck like this" at bounding box center [755, 350] width 490 height 51
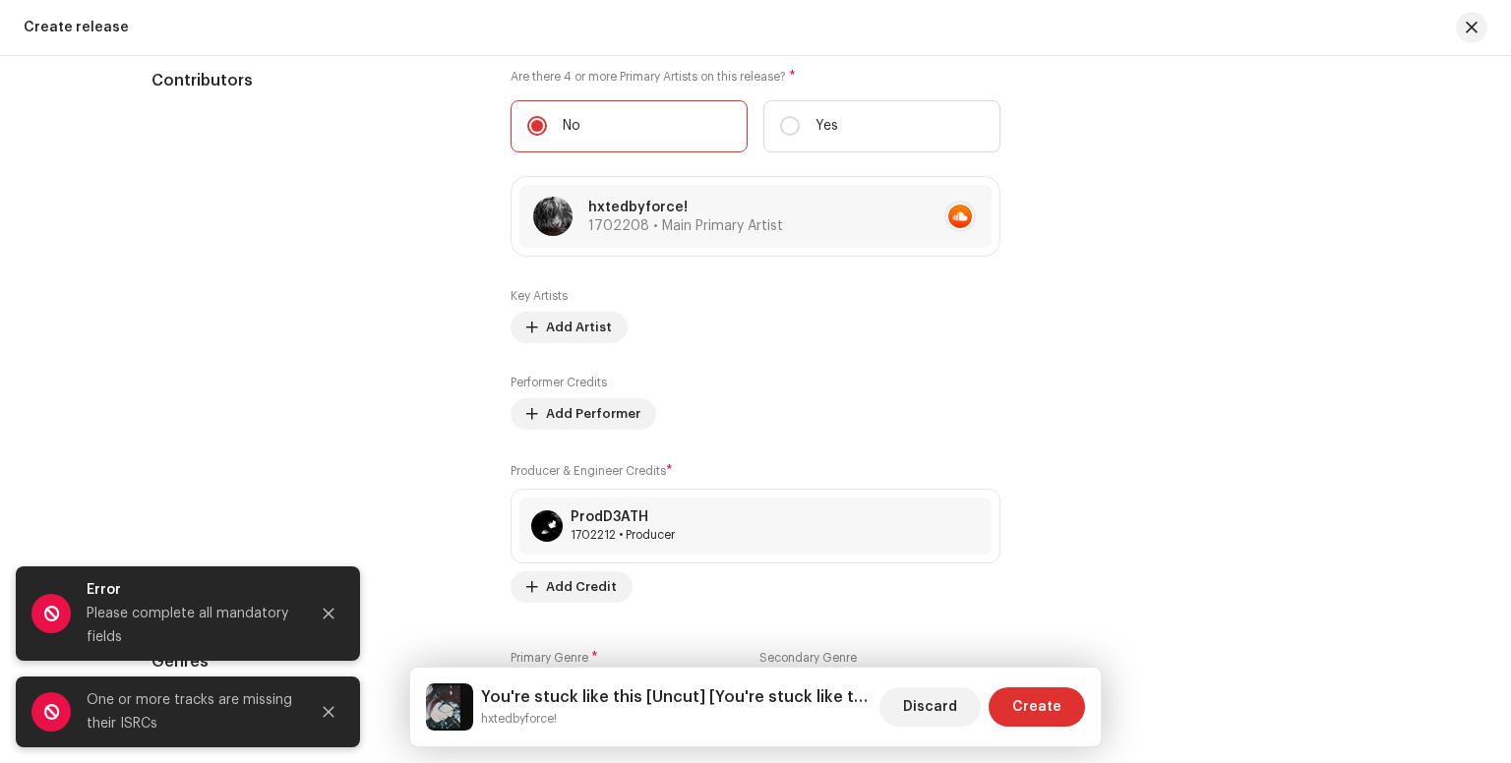
scroll to position [2173, 0]
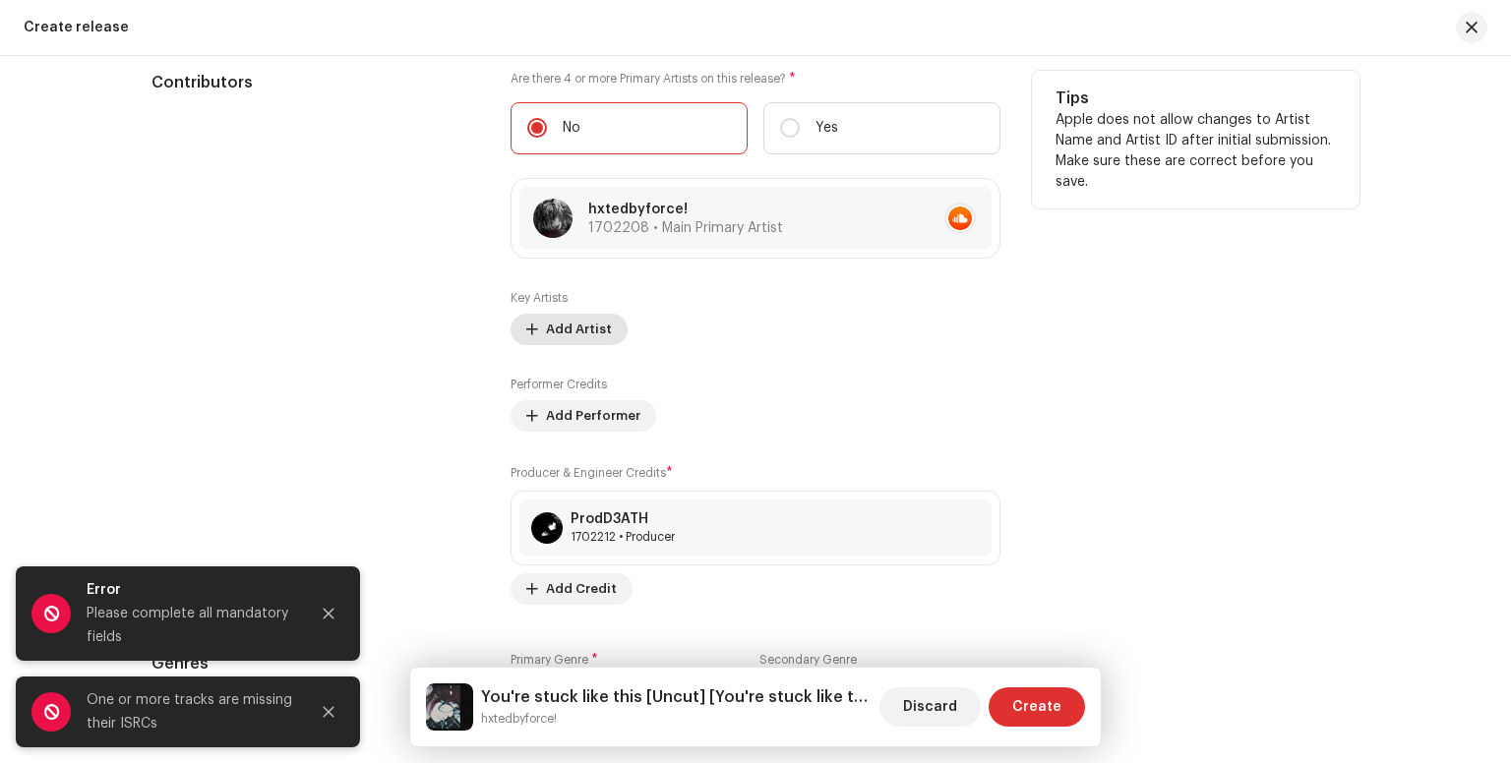
click at [585, 336] on span "Add Artist" at bounding box center [579, 329] width 66 height 39
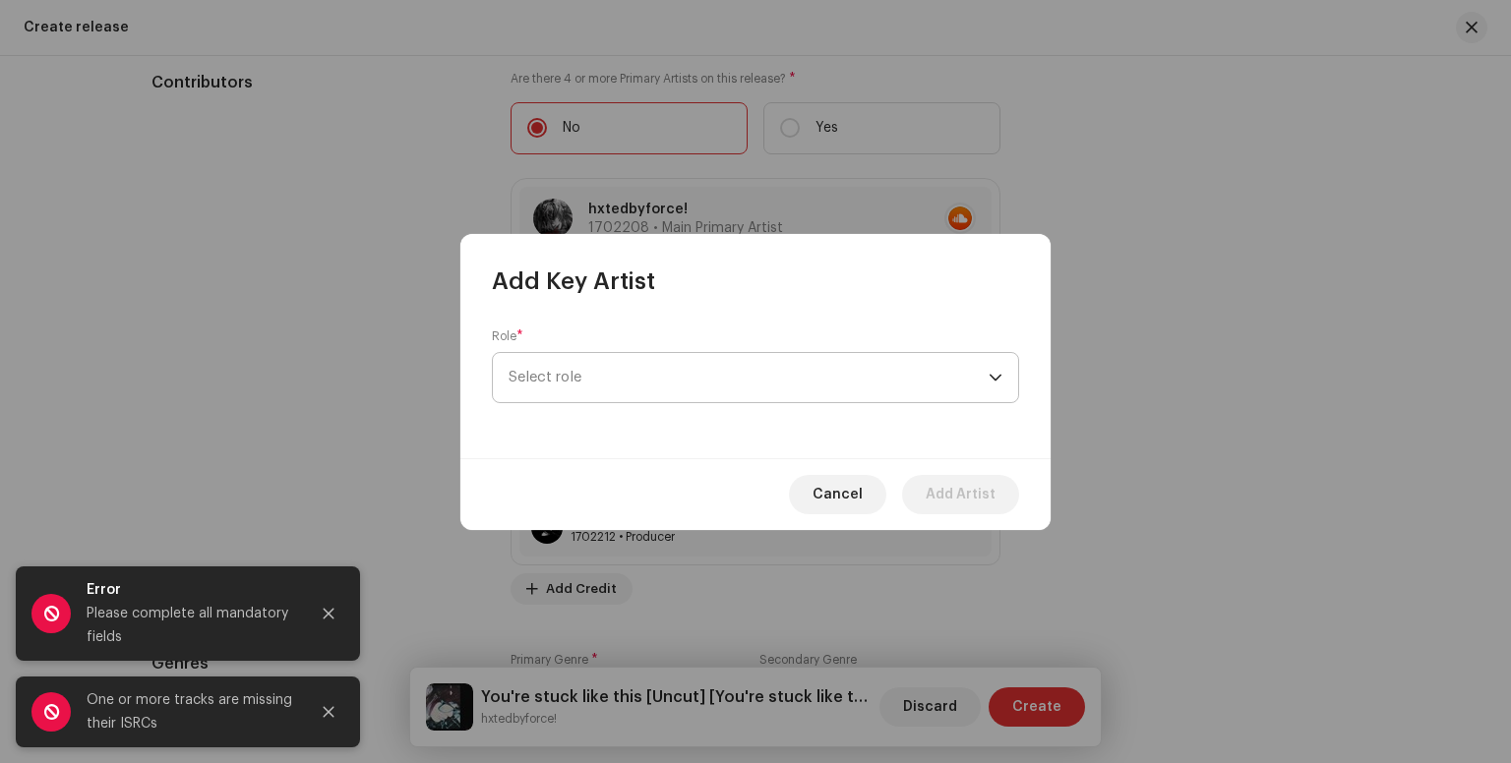
click at [745, 383] on span "Select role" at bounding box center [748, 377] width 480 height 49
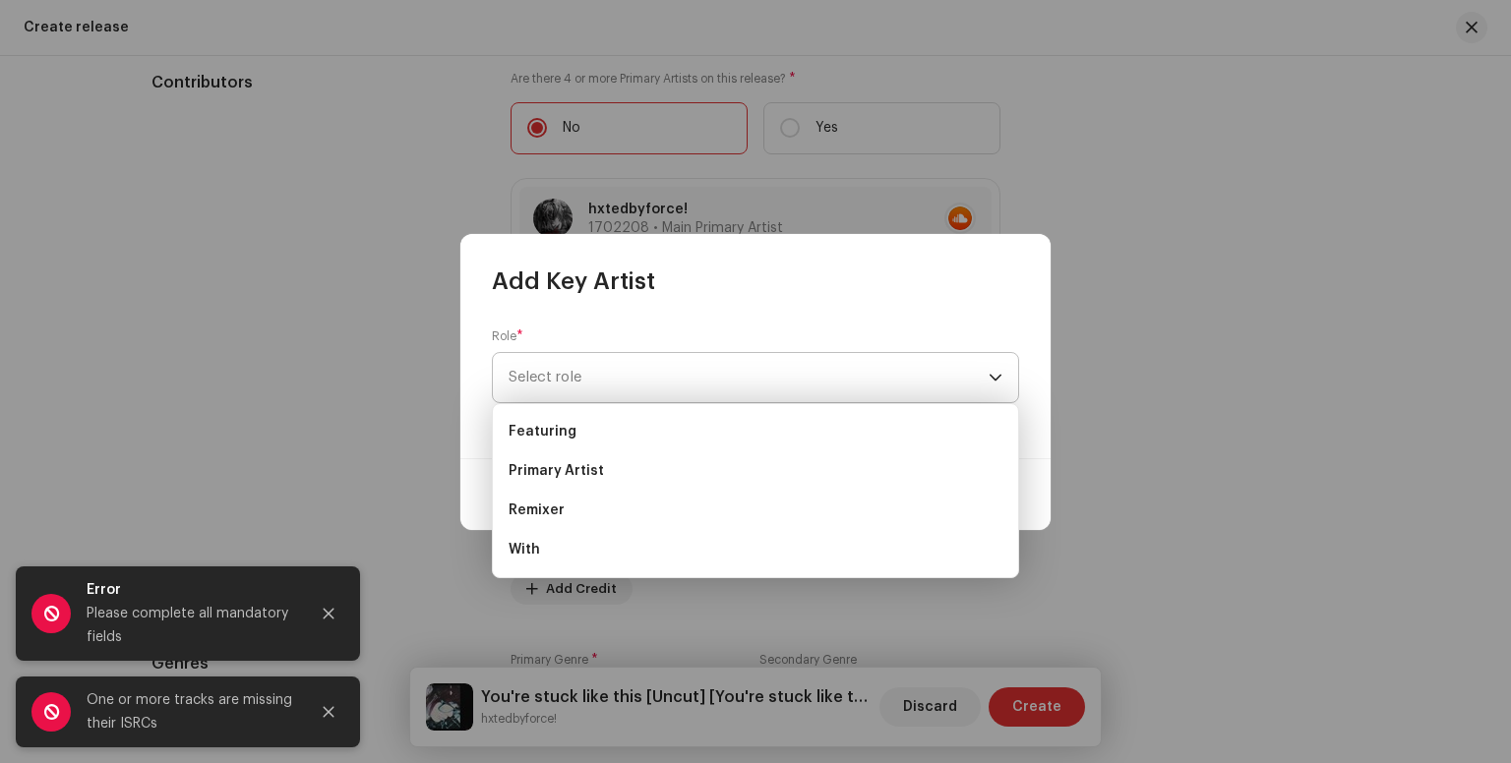
click at [745, 383] on span "Select role" at bounding box center [748, 377] width 480 height 49
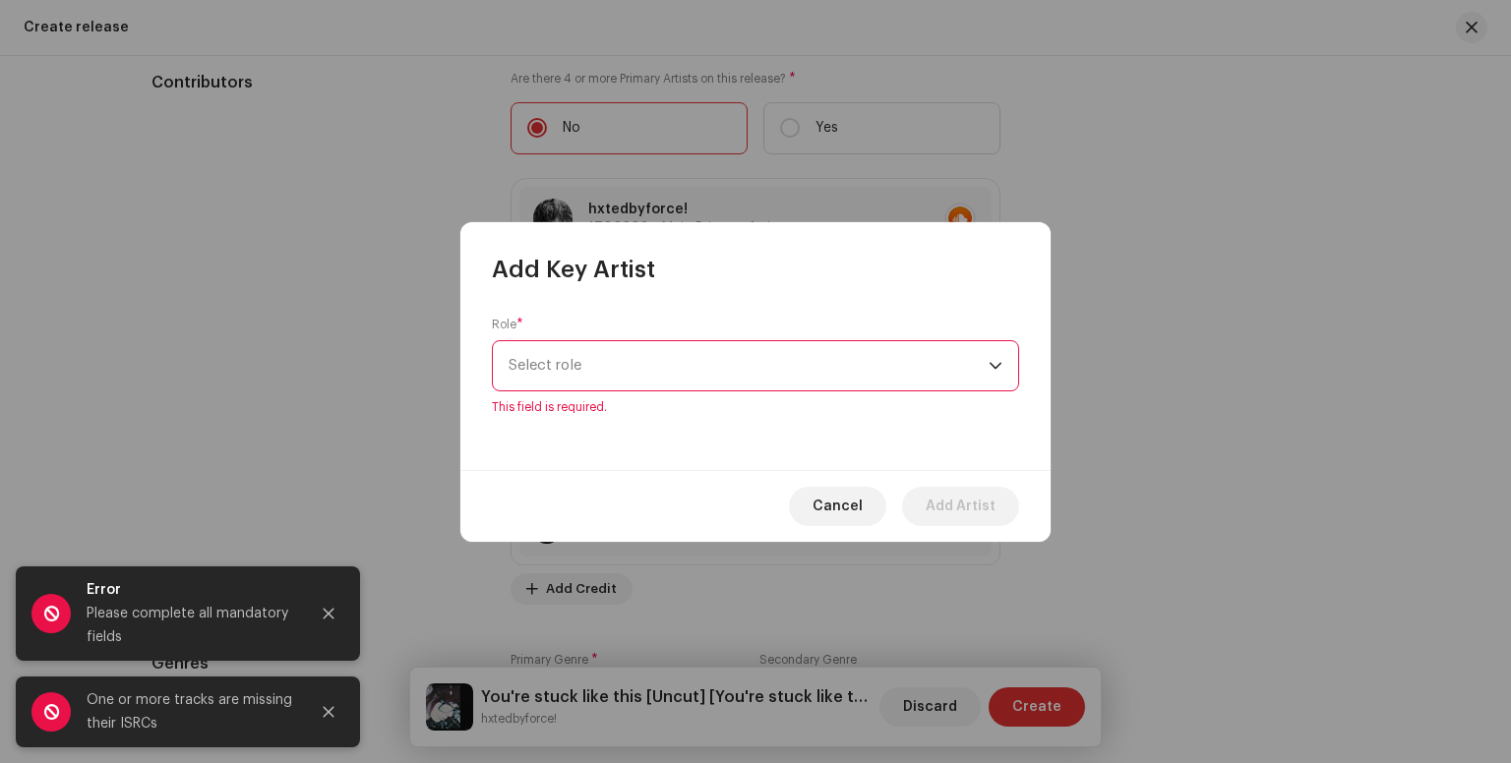
click at [814, 476] on div "Cancel Add Artist" at bounding box center [755, 506] width 590 height 72
click at [830, 501] on span "Cancel" at bounding box center [837, 506] width 50 height 39
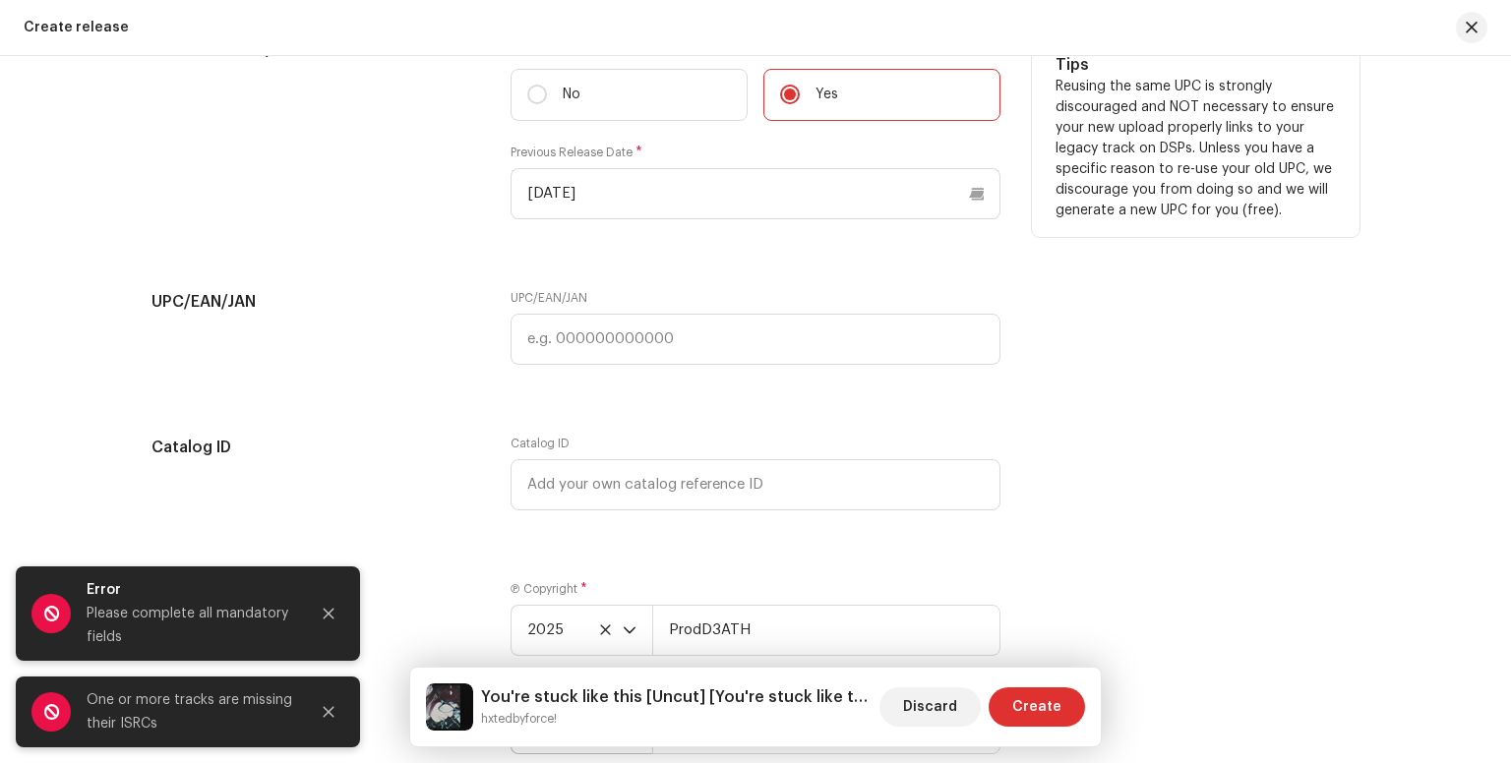
scroll to position [3082, 0]
click at [625, 107] on label "No" at bounding box center [628, 93] width 237 height 52
click at [547, 102] on input "No" at bounding box center [537, 93] width 20 height 20
radio input "true"
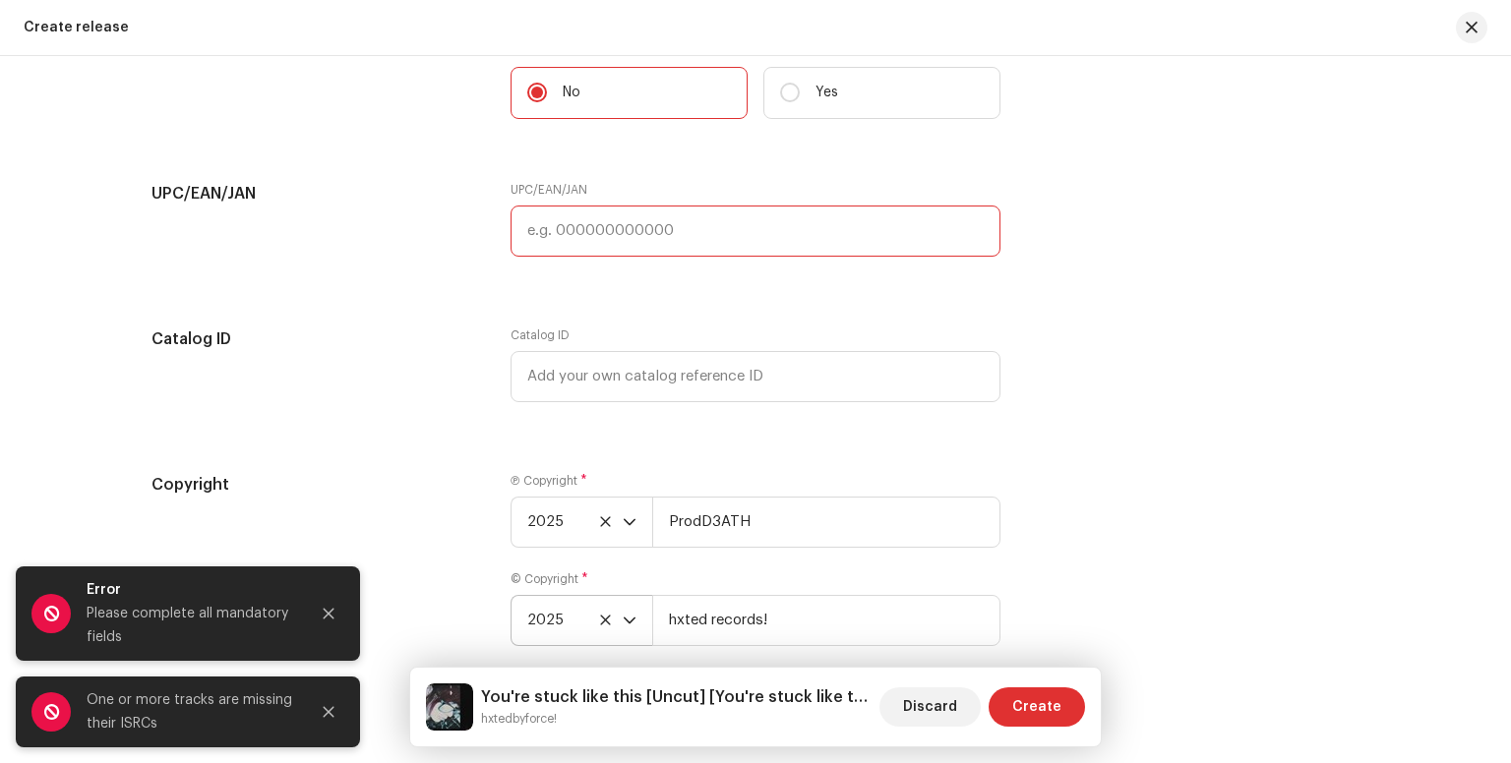
click at [632, 217] on input "text" at bounding box center [755, 231] width 490 height 51
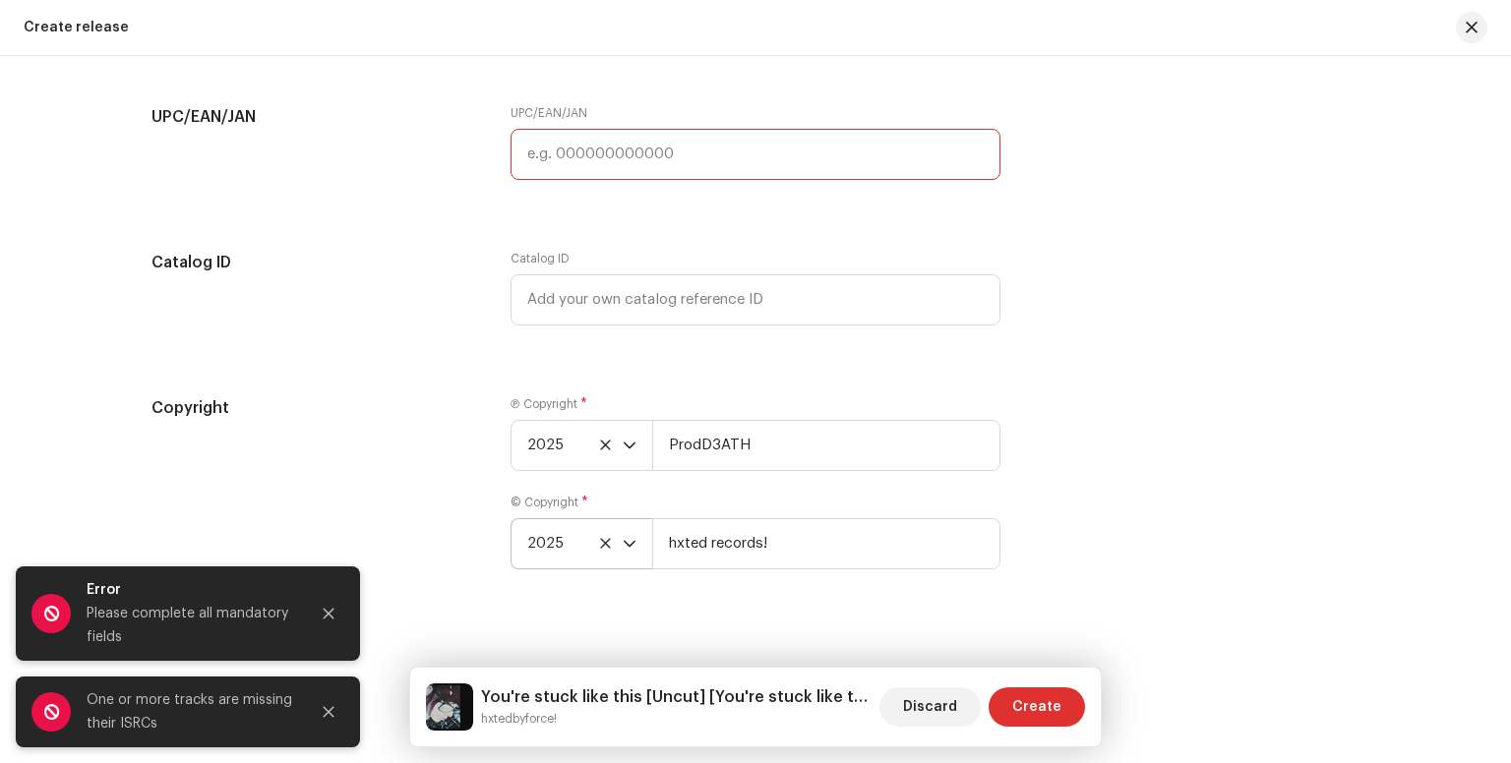
scroll to position [3182, 0]
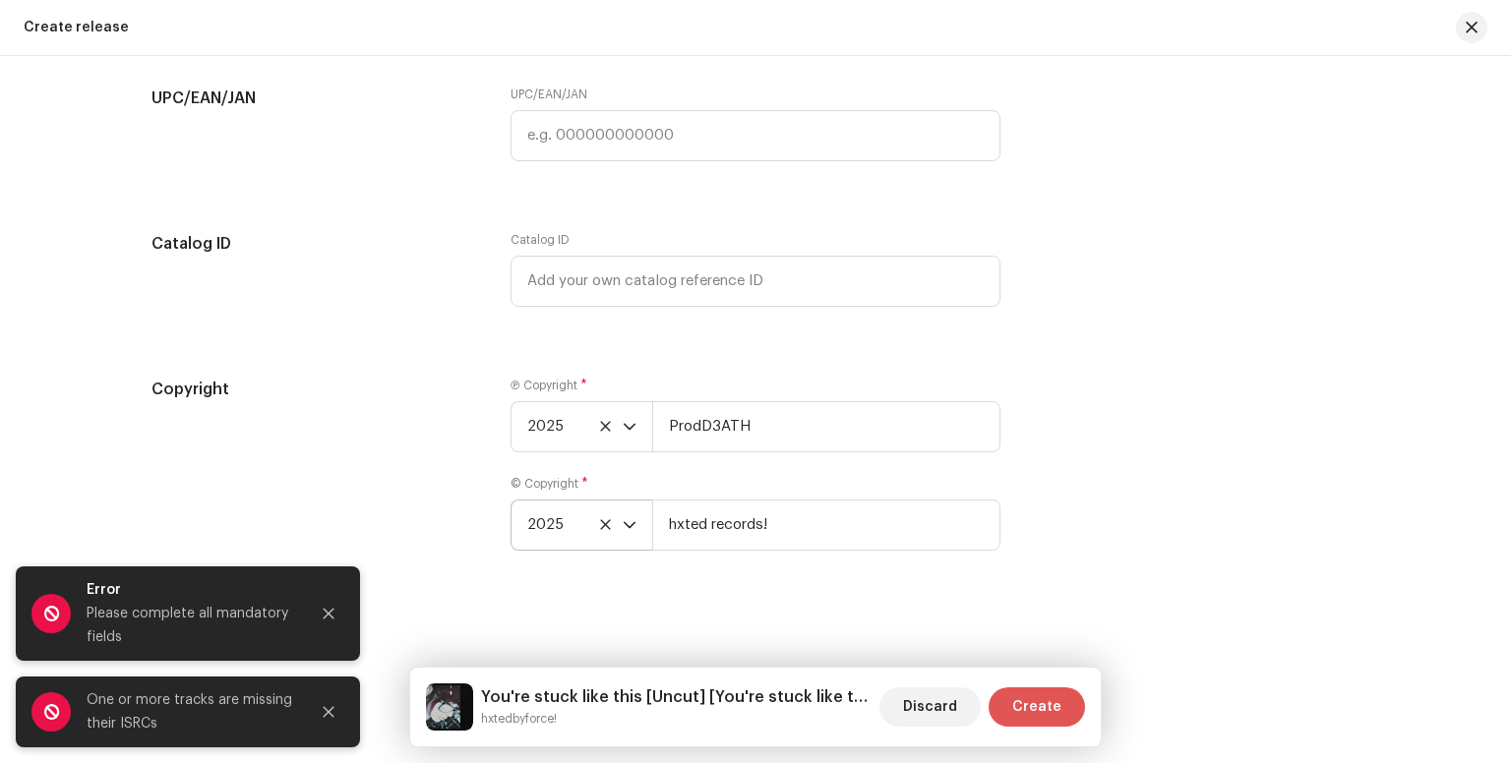
click at [1022, 710] on span "Create" at bounding box center [1036, 706] width 49 height 39
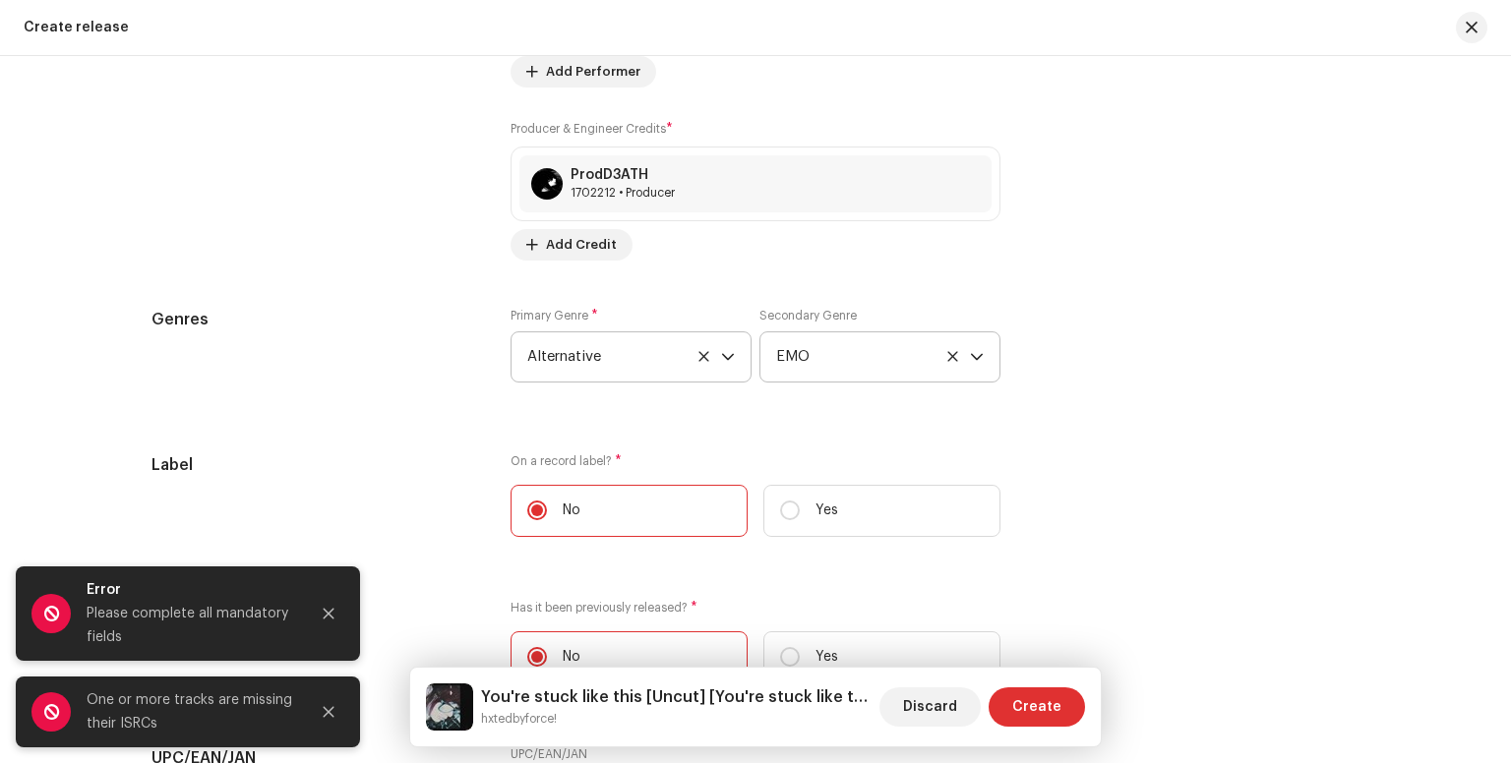
scroll to position [2510, 0]
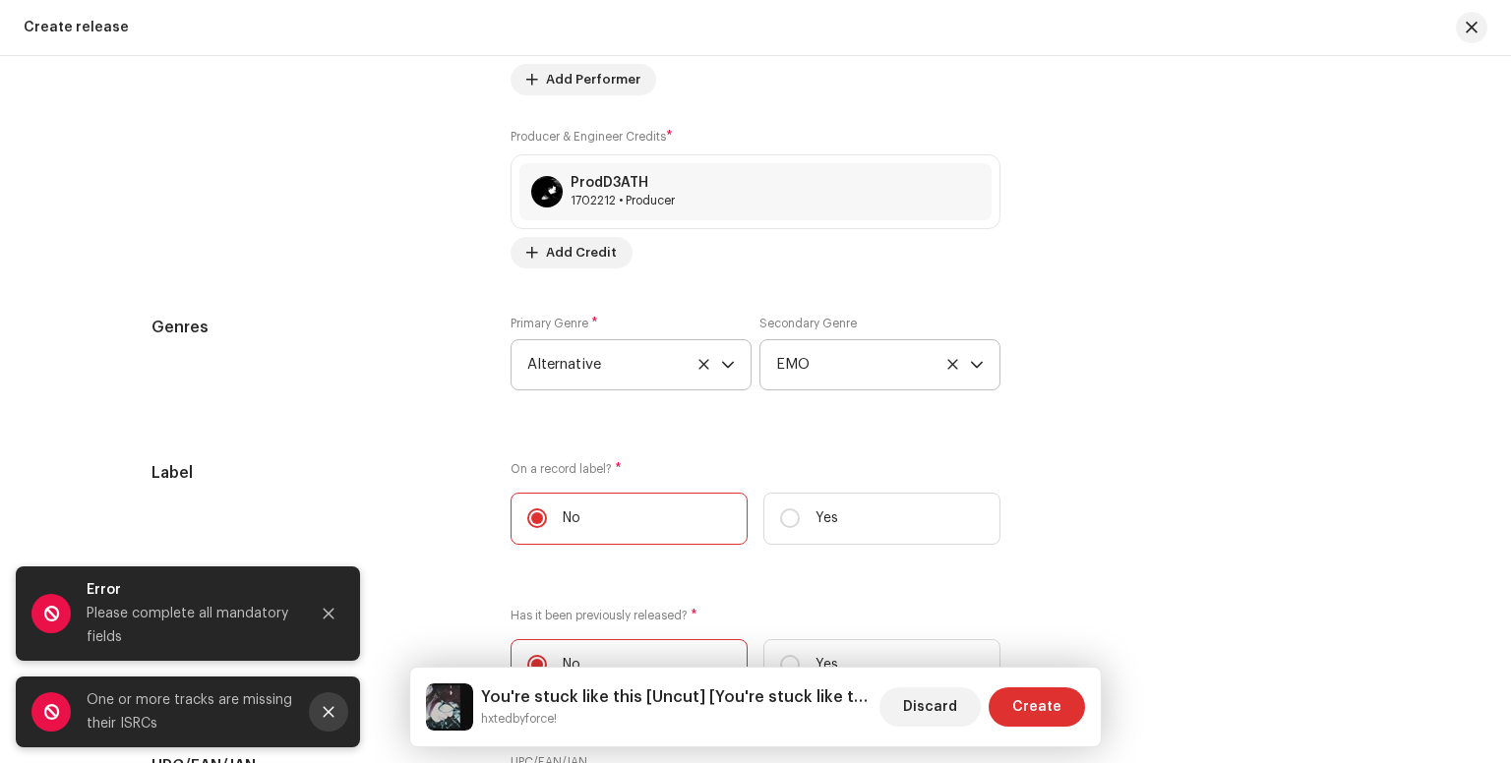
click at [324, 697] on button "Close" at bounding box center [328, 711] width 39 height 39
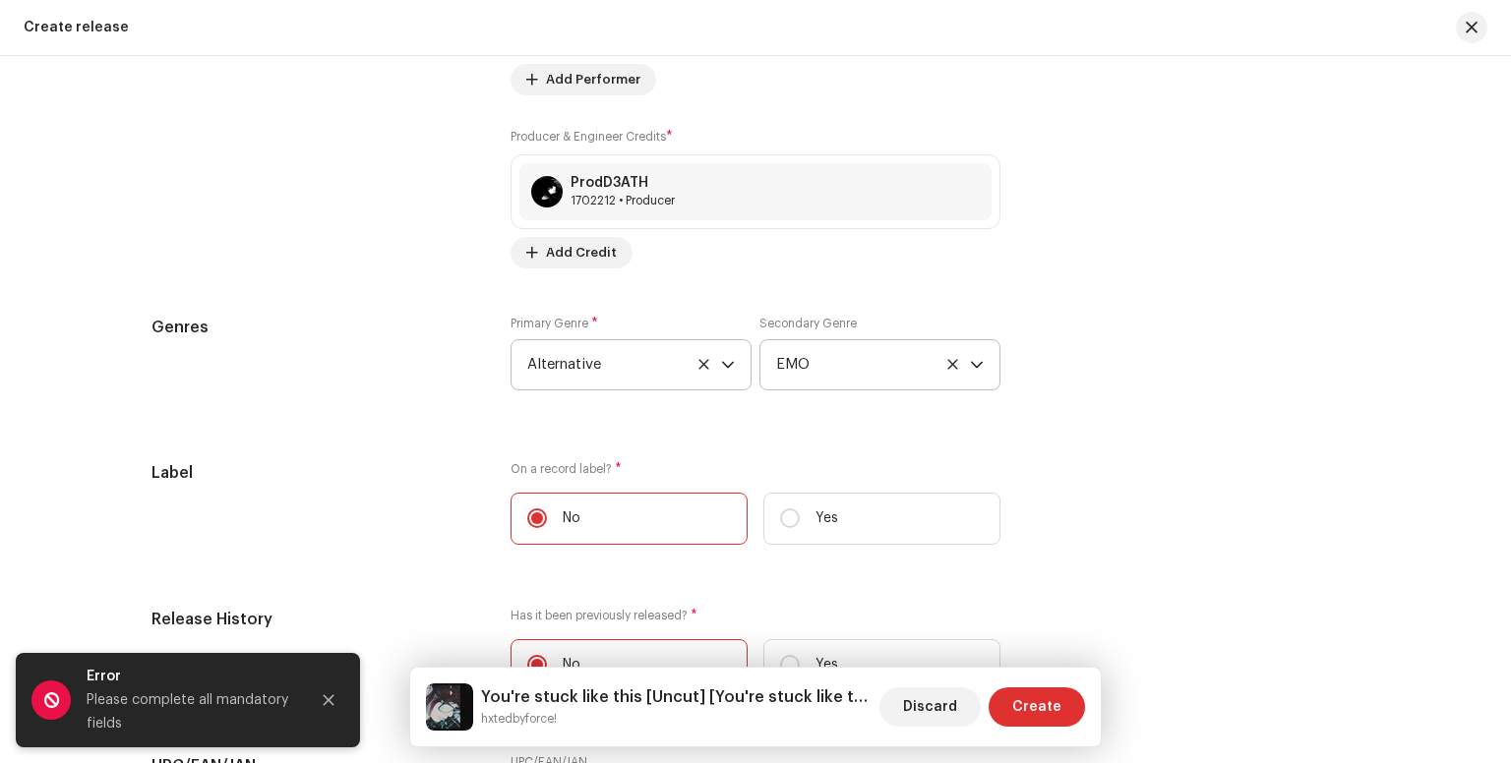
click at [324, 697] on icon "Close" at bounding box center [329, 700] width 14 height 14
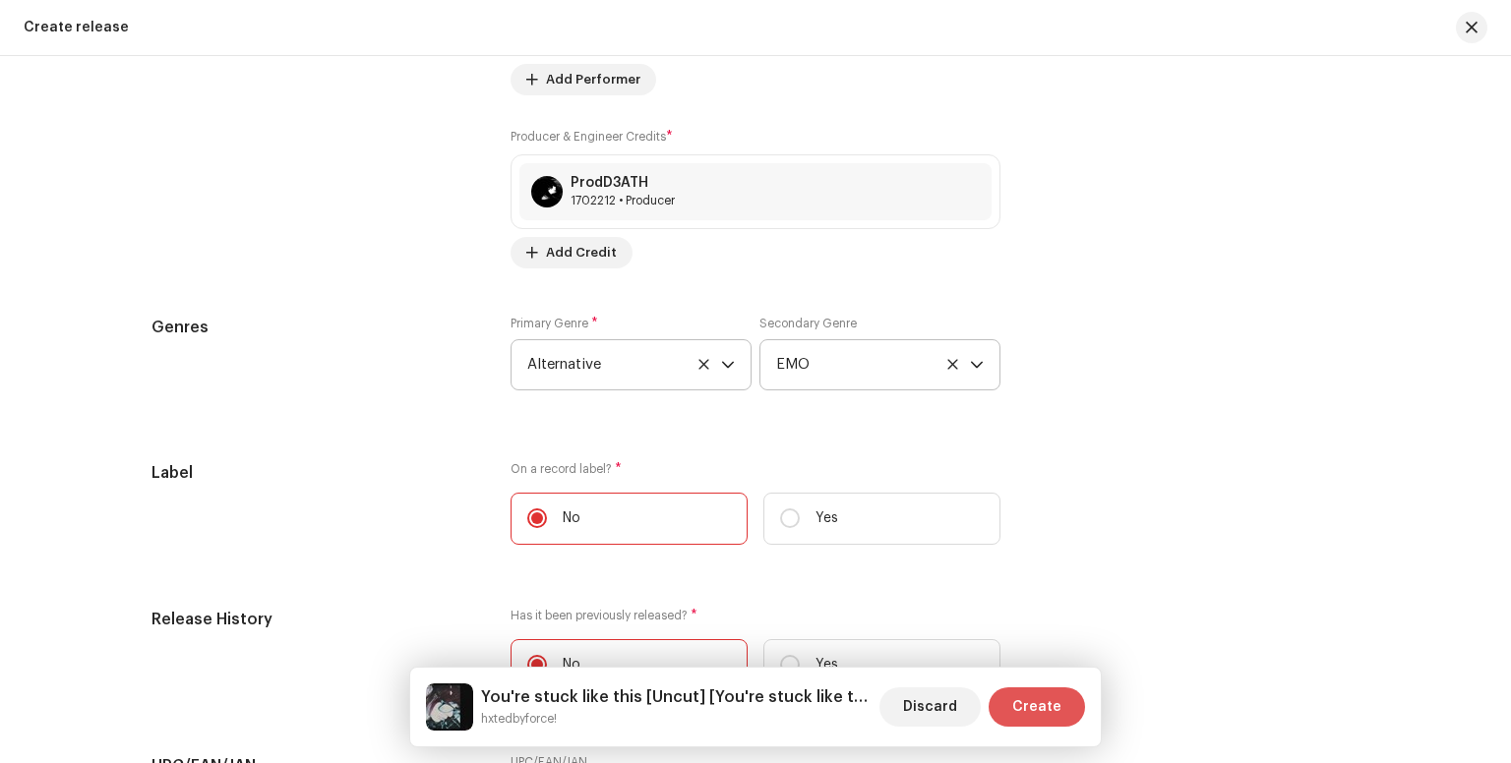
click at [1060, 709] on span "Create" at bounding box center [1036, 706] width 49 height 39
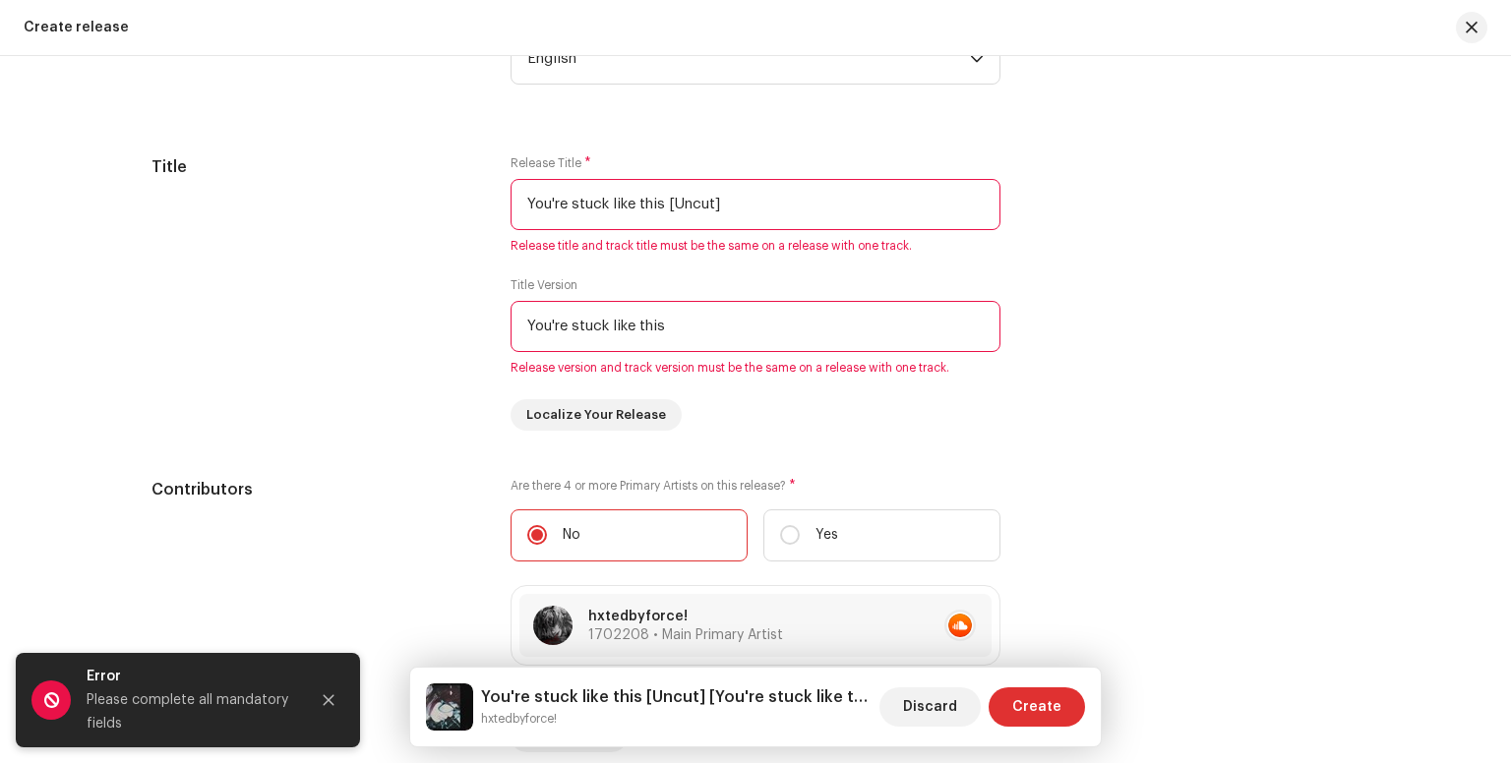
scroll to position [1715, 0]
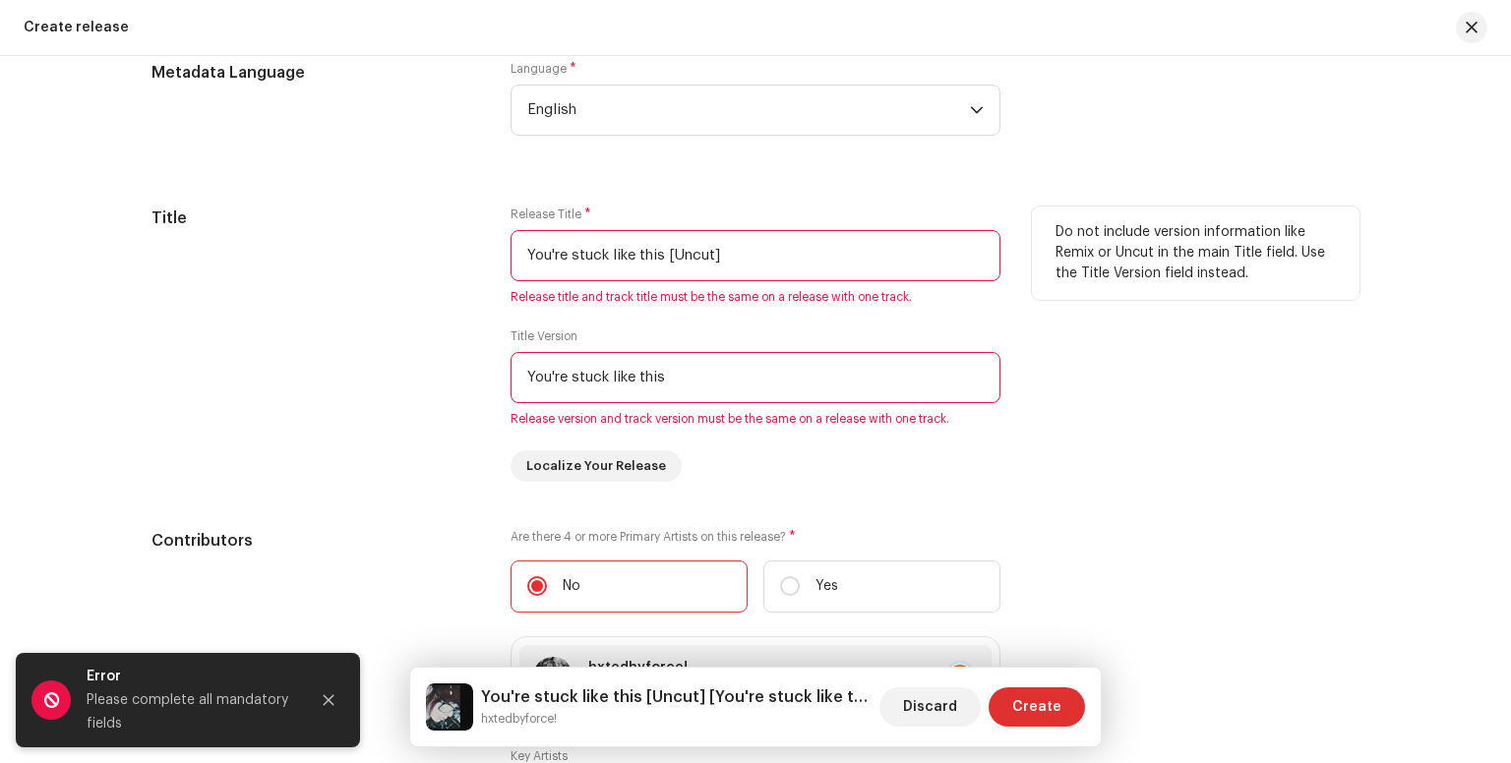
drag, startPoint x: 763, startPoint y: 251, endPoint x: 675, endPoint y: 243, distance: 88.9
click at [675, 243] on input "You're stuck like this [Uncut]" at bounding box center [755, 255] width 490 height 51
type input "You're stuck like this"
drag, startPoint x: 728, startPoint y: 389, endPoint x: 267, endPoint y: 370, distance: 461.6
click at [267, 370] on div "Title Release Title * You're stuck like this Release title and track title must…" at bounding box center [755, 344] width 1208 height 275
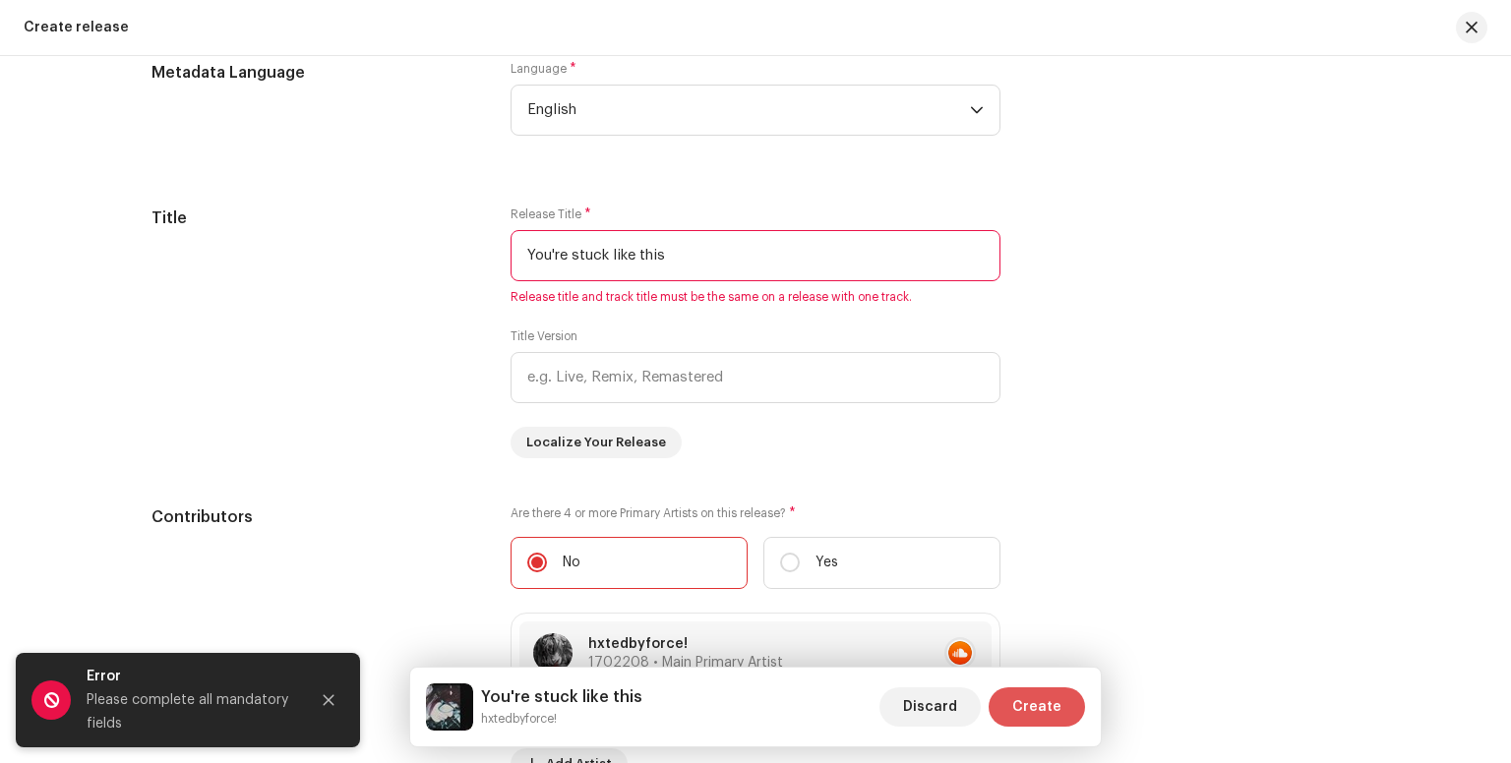
click at [1047, 719] on span "Create" at bounding box center [1036, 706] width 49 height 39
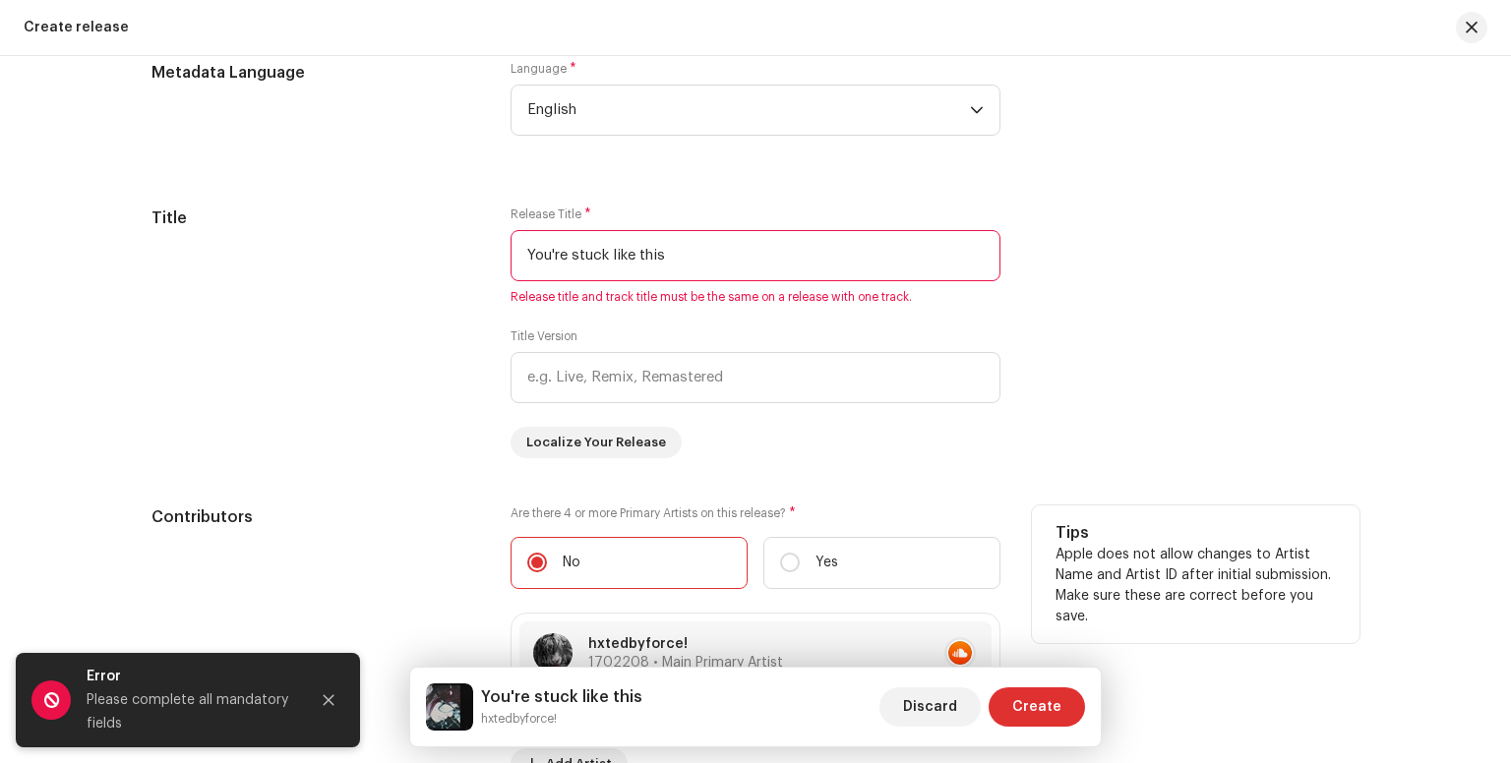
click at [392, 684] on div "Contributors" at bounding box center [314, 772] width 327 height 534
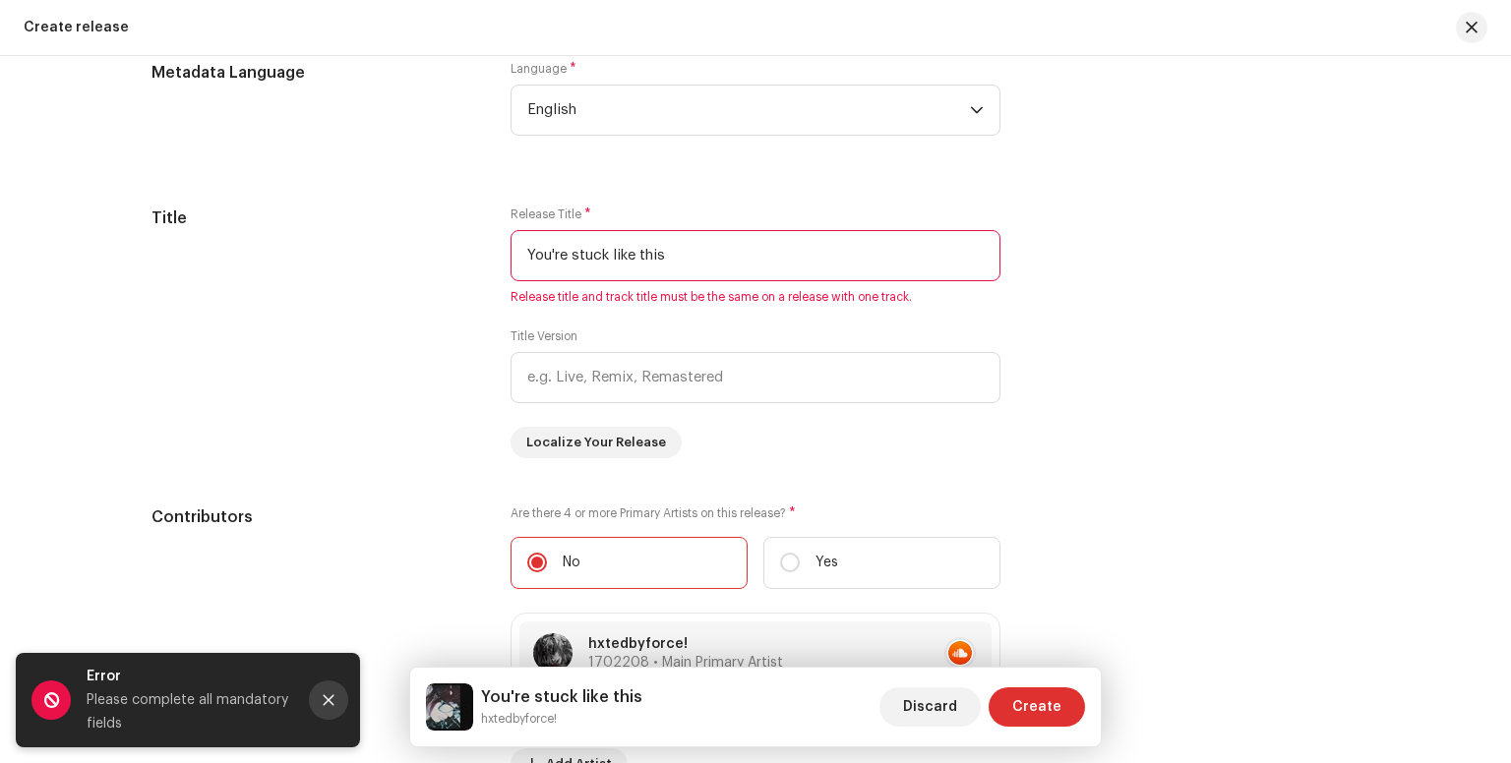
click at [334, 697] on icon "Close" at bounding box center [329, 700] width 14 height 14
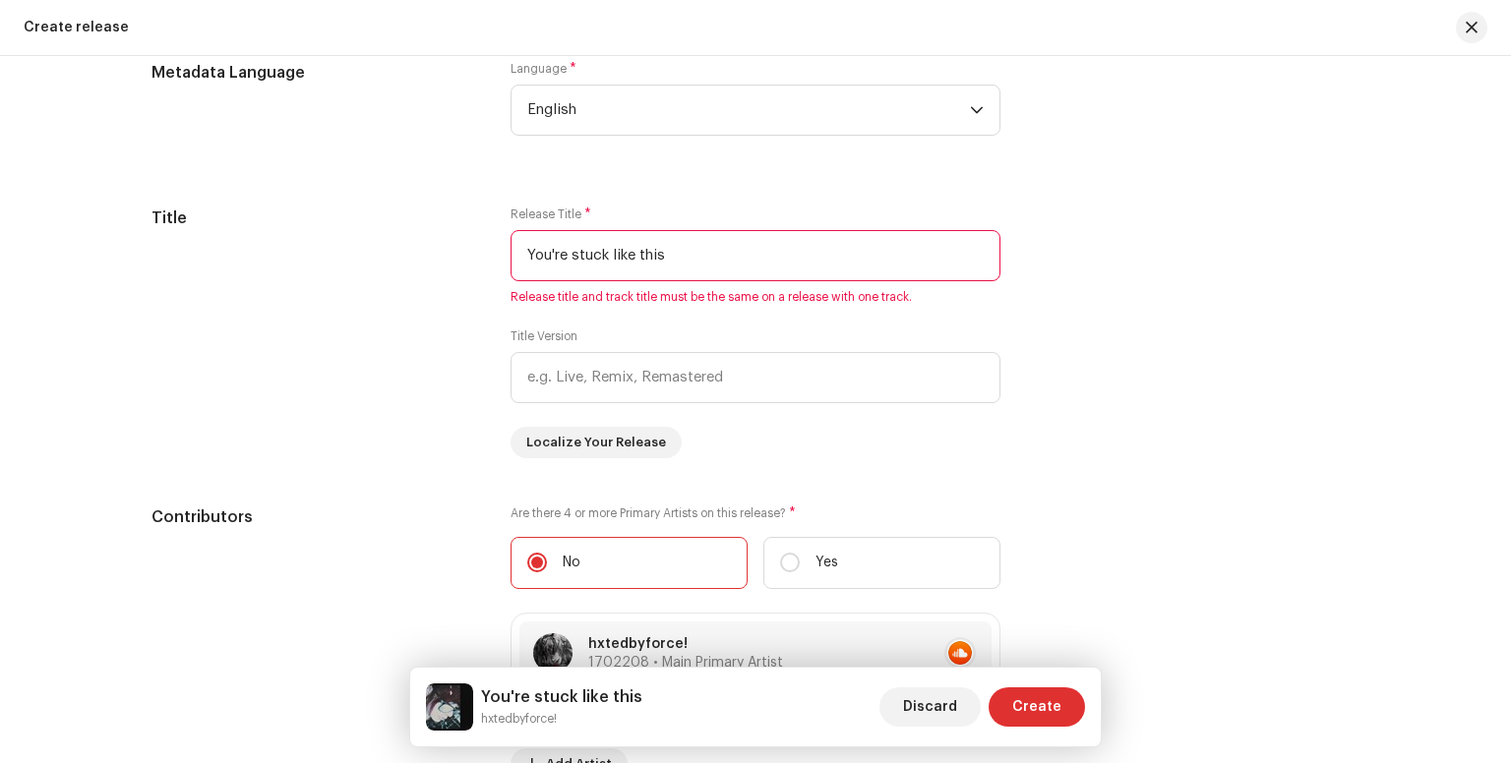
click at [1071, 684] on div "Discard Create" at bounding box center [982, 706] width 206 height 47
click at [1078, 709] on button "Create" at bounding box center [1036, 706] width 96 height 39
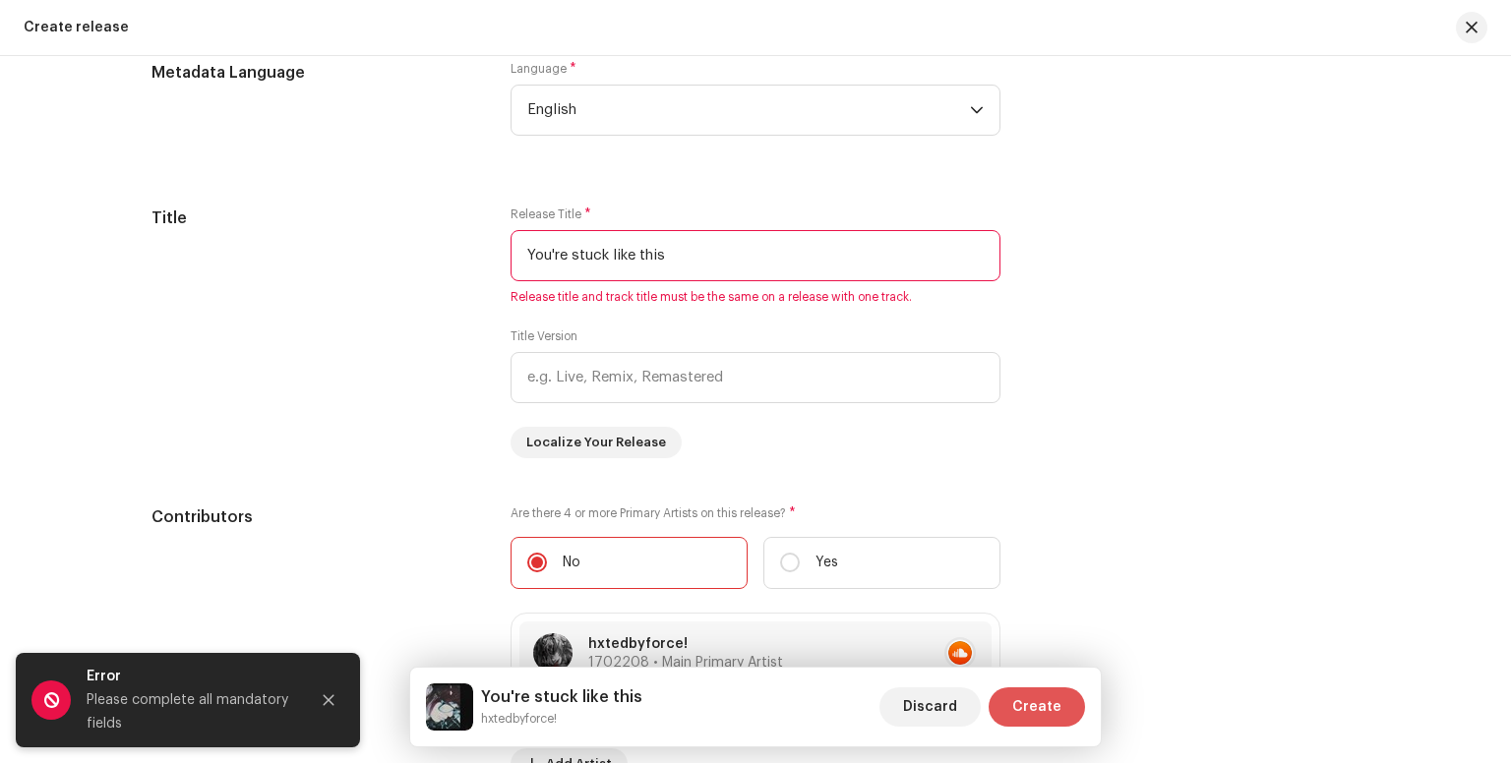
click at [1078, 709] on button "Create" at bounding box center [1036, 706] width 96 height 39
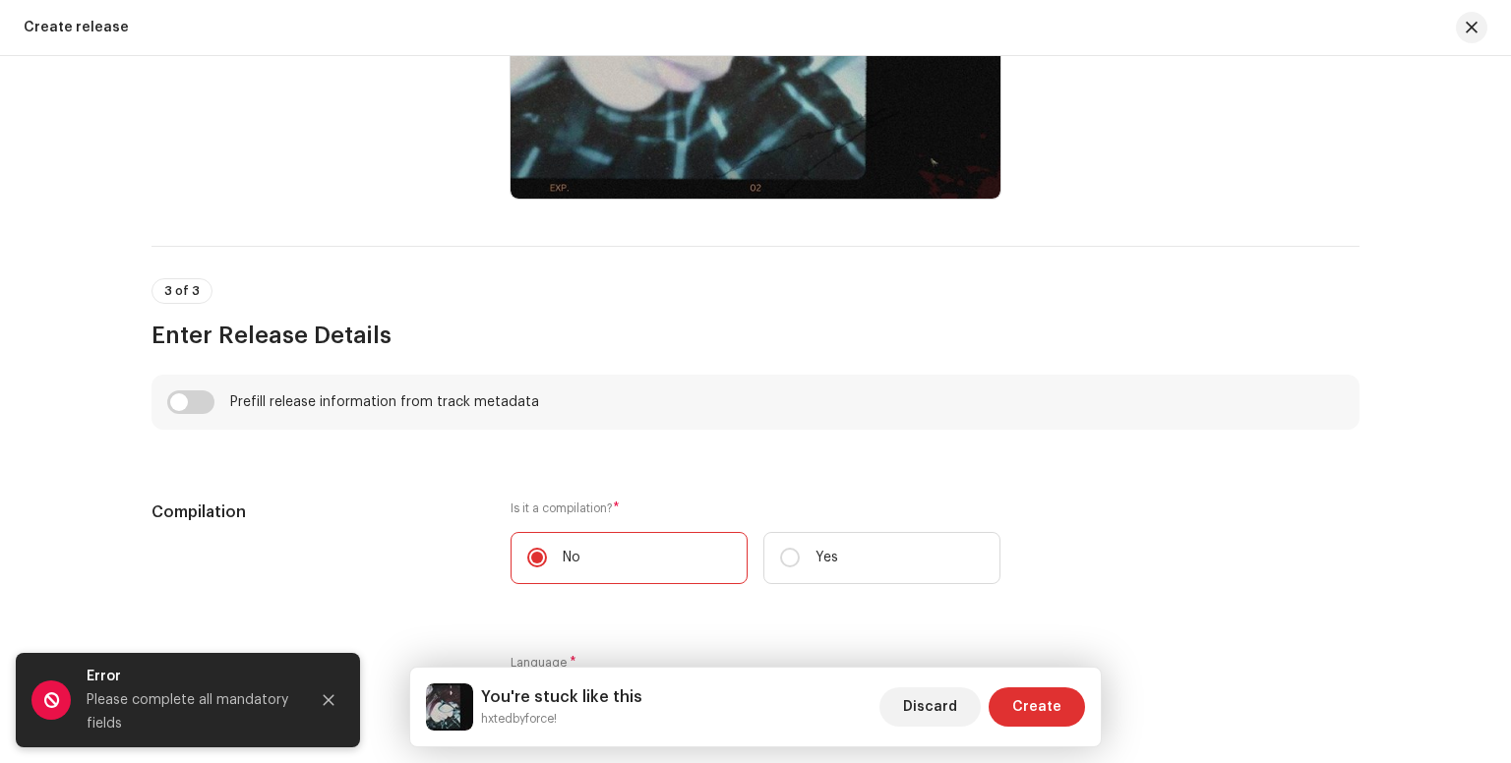
scroll to position [1109, 0]
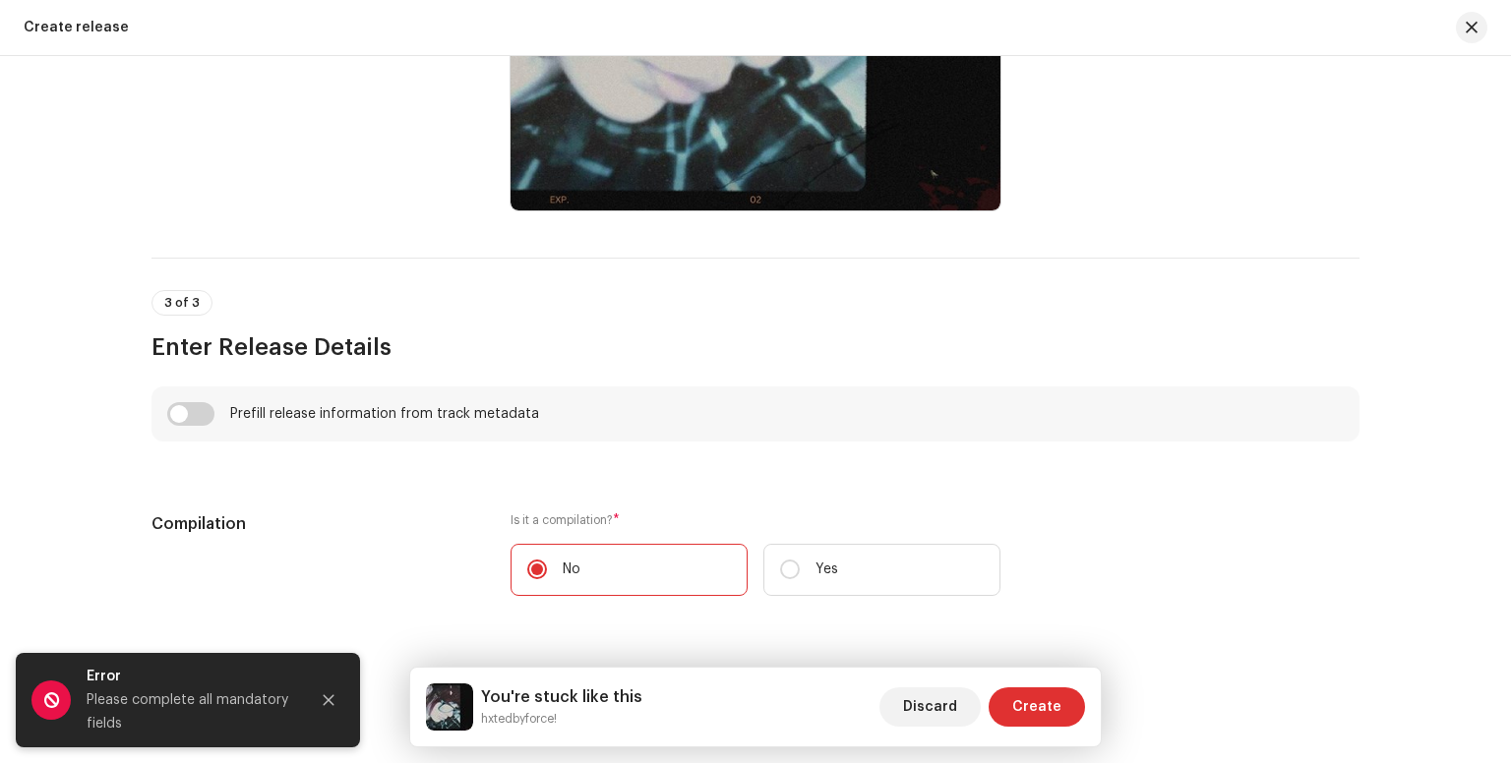
click at [201, 428] on div "Prefill release information from track metadata" at bounding box center [755, 413] width 1208 height 55
click at [198, 423] on input "checkbox" at bounding box center [190, 414] width 47 height 24
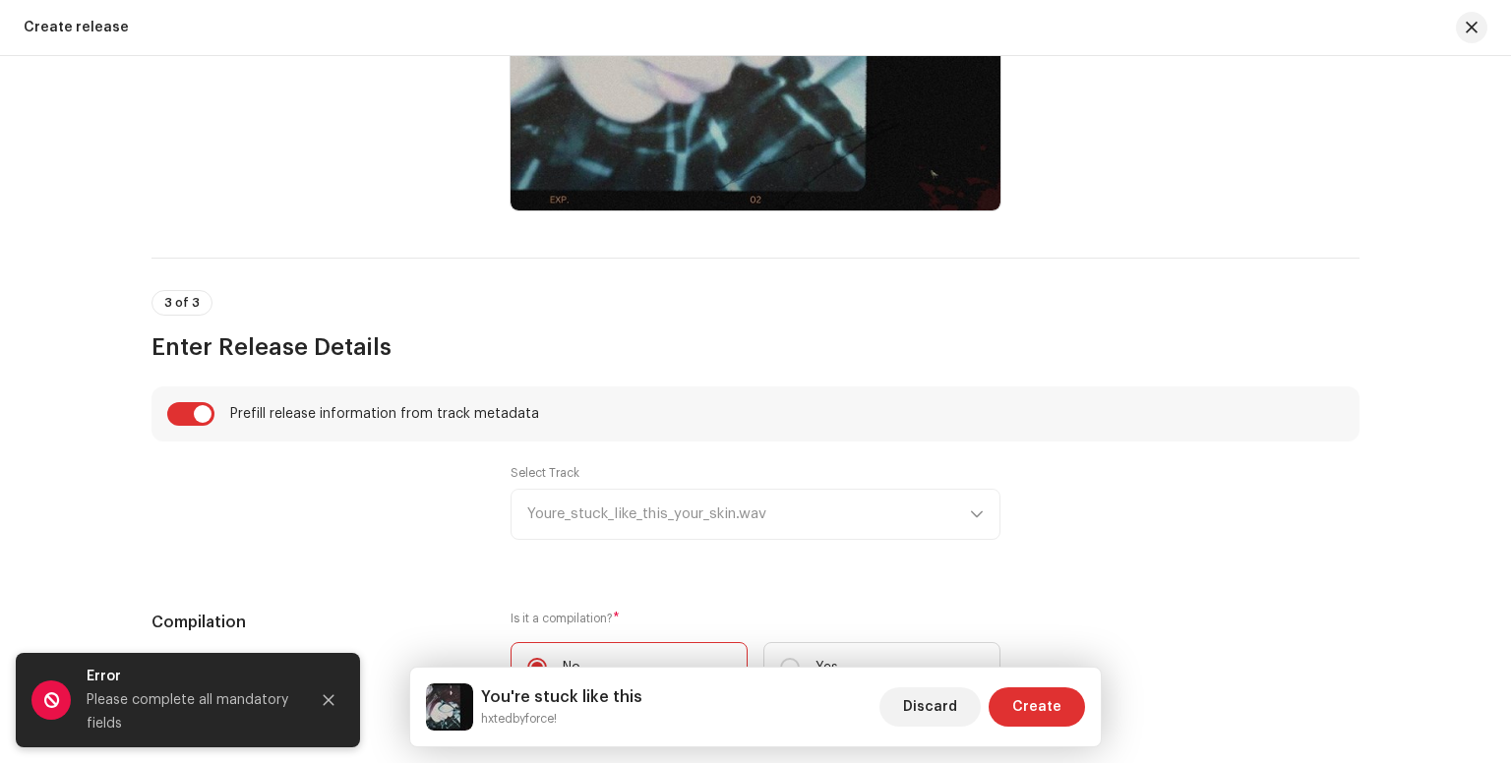
click at [625, 507] on div "Select Track Youre_stuck_like_this_your_skin.wav" at bounding box center [755, 502] width 490 height 75
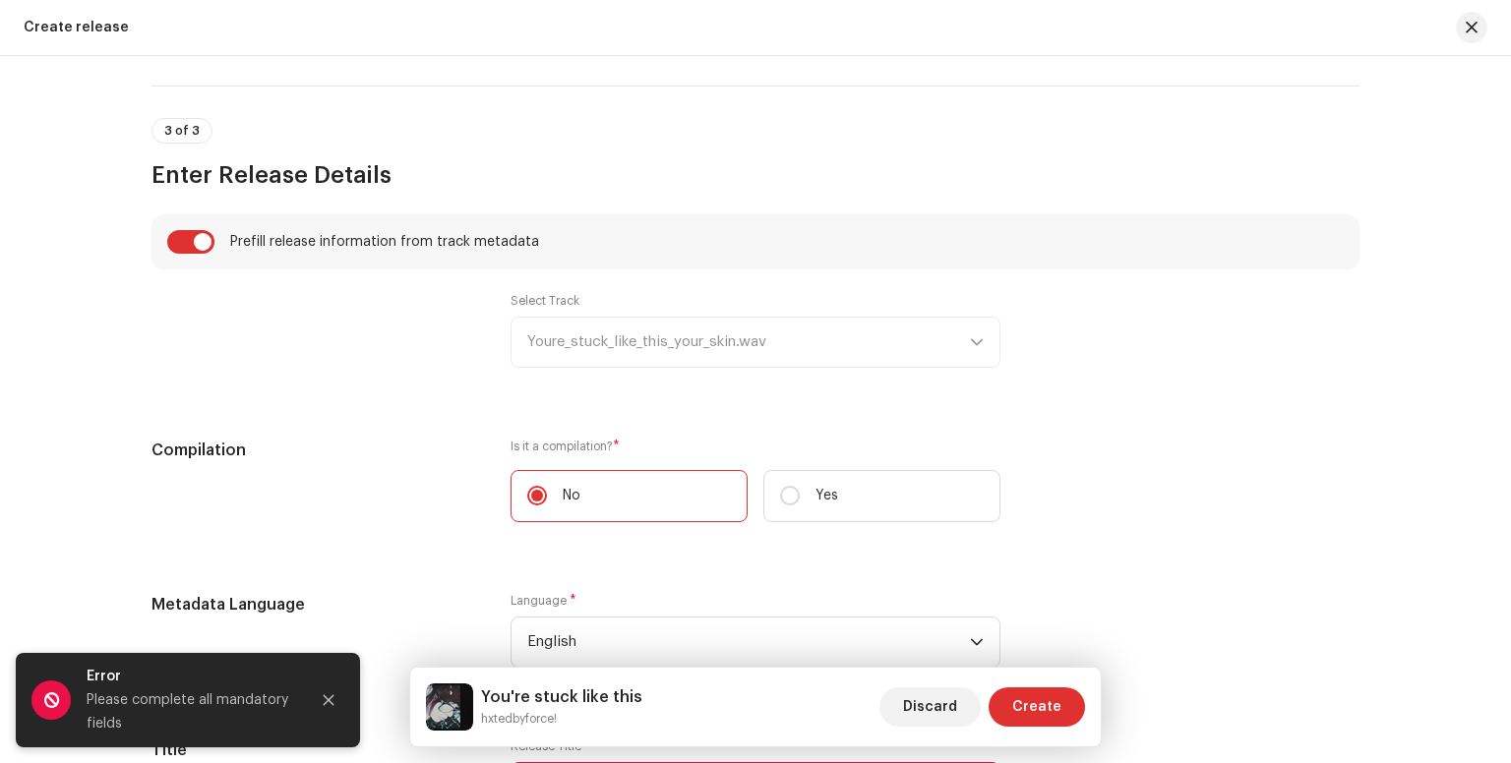
scroll to position [1274, 0]
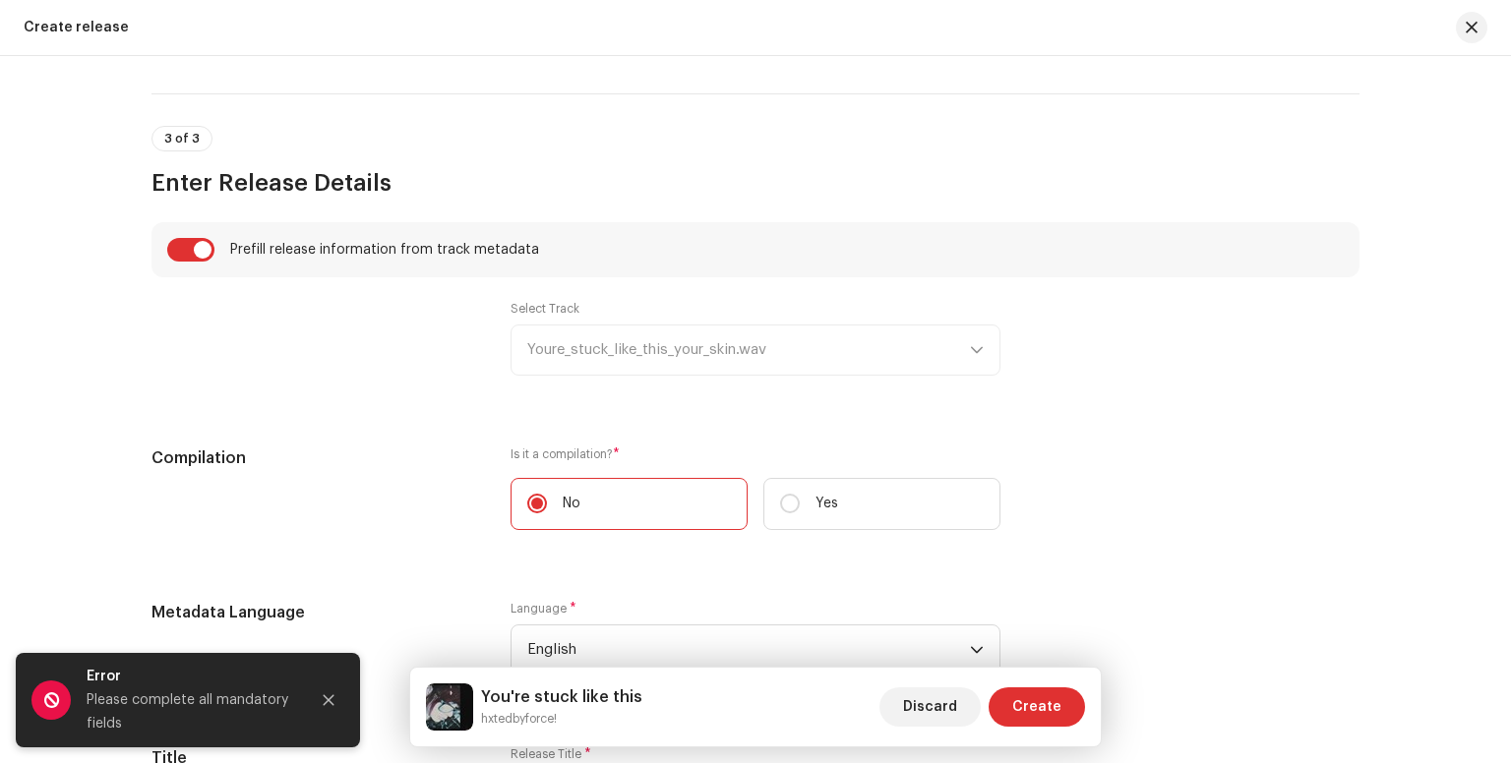
click at [205, 262] on div "Prefill release information from track metadata" at bounding box center [755, 249] width 1208 height 55
click at [173, 272] on div "Prefill release information from track metadata" at bounding box center [755, 249] width 1208 height 55
click at [177, 262] on div "Prefill release information from track metadata" at bounding box center [755, 249] width 1208 height 55
click at [189, 252] on input "checkbox" at bounding box center [190, 250] width 47 height 24
checkbox input "false"
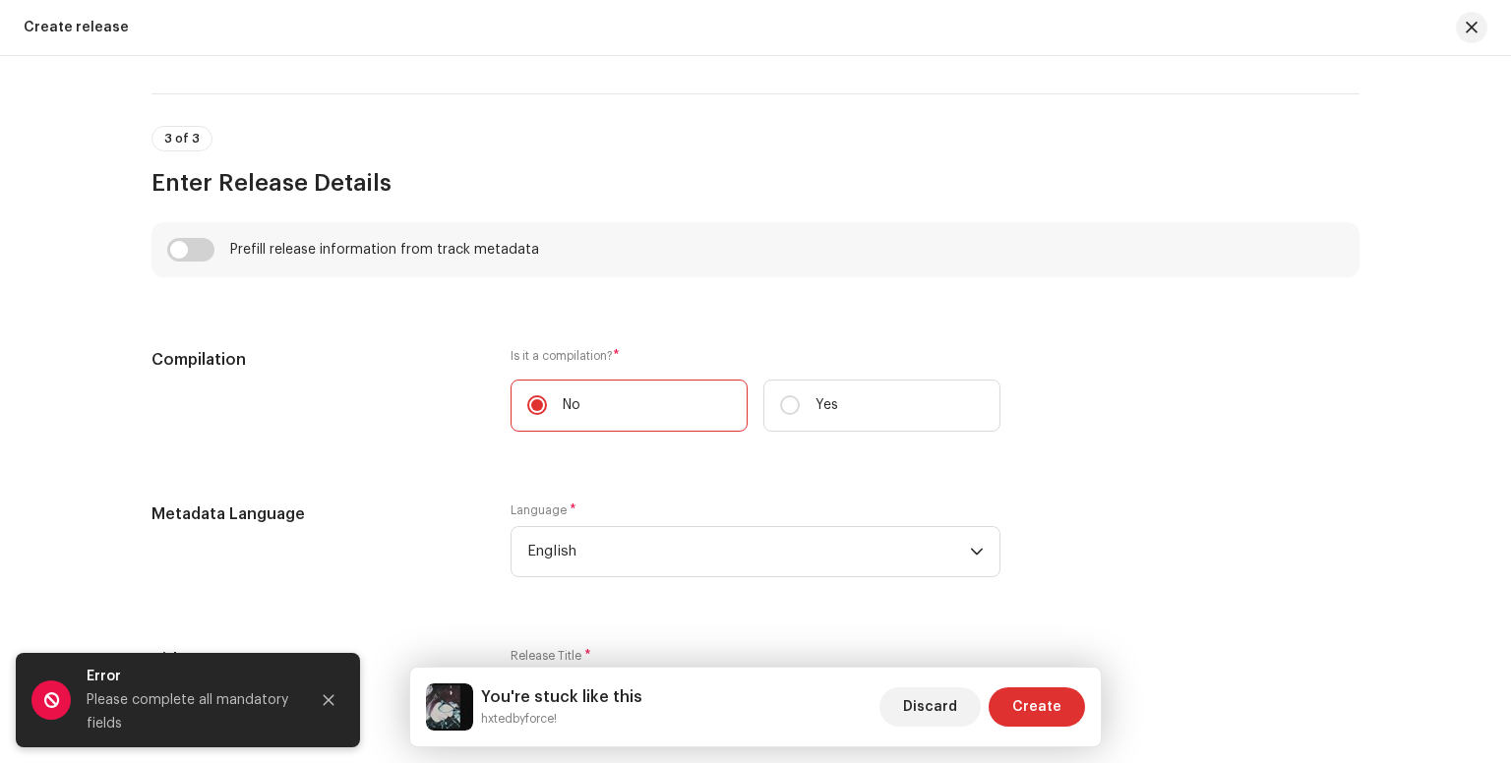
scroll to position [1868, 0]
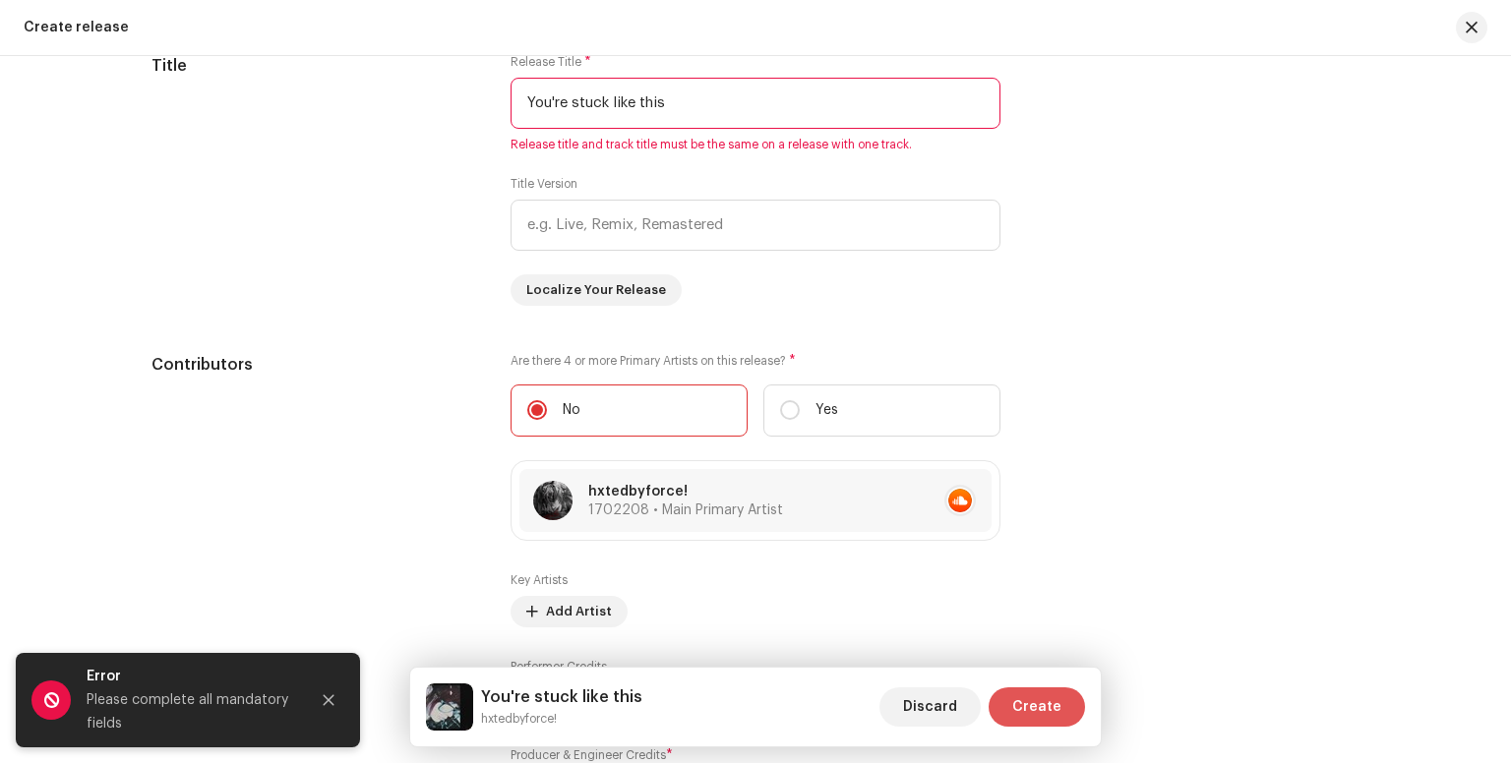
click at [1047, 713] on span "Create" at bounding box center [1036, 706] width 49 height 39
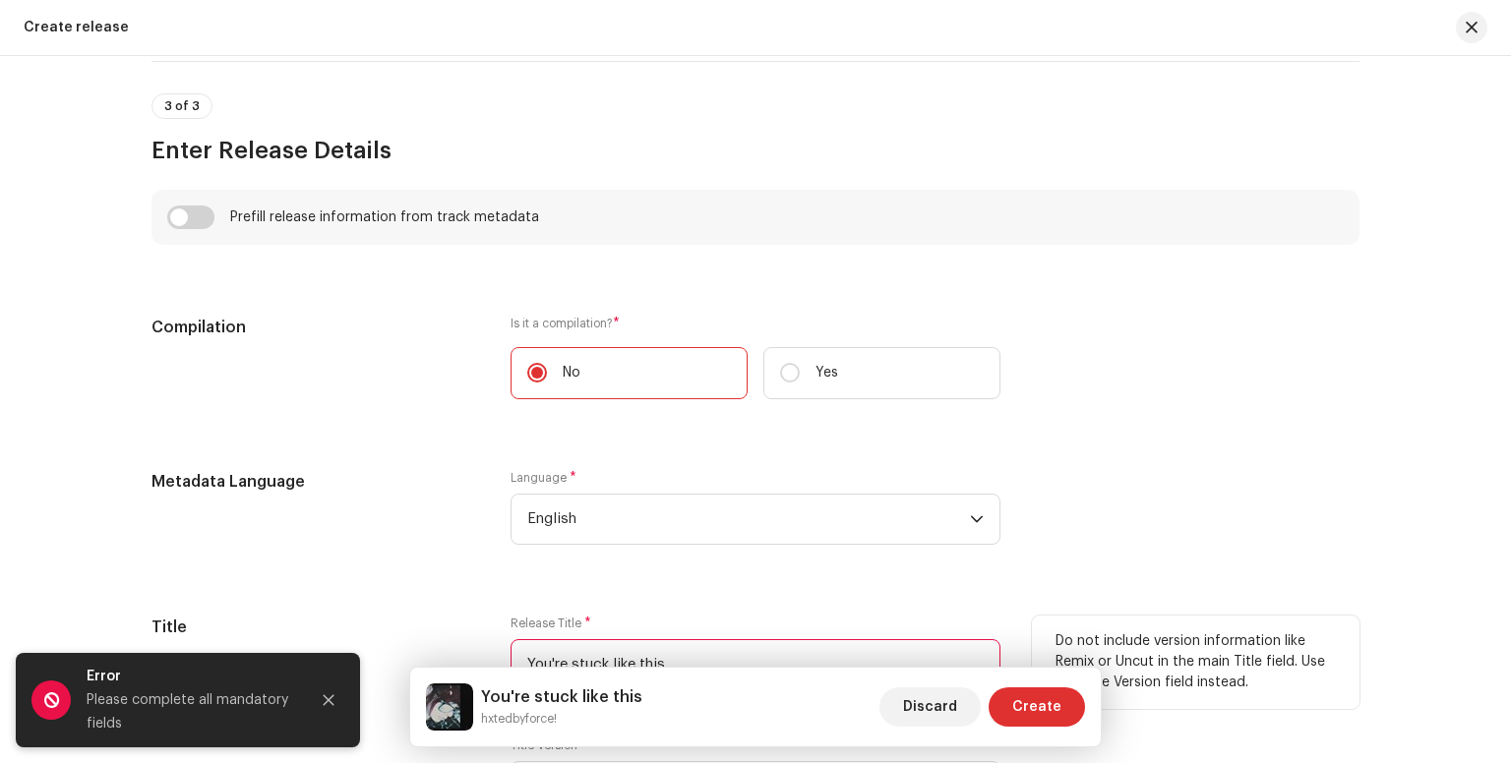
scroll to position [927, 0]
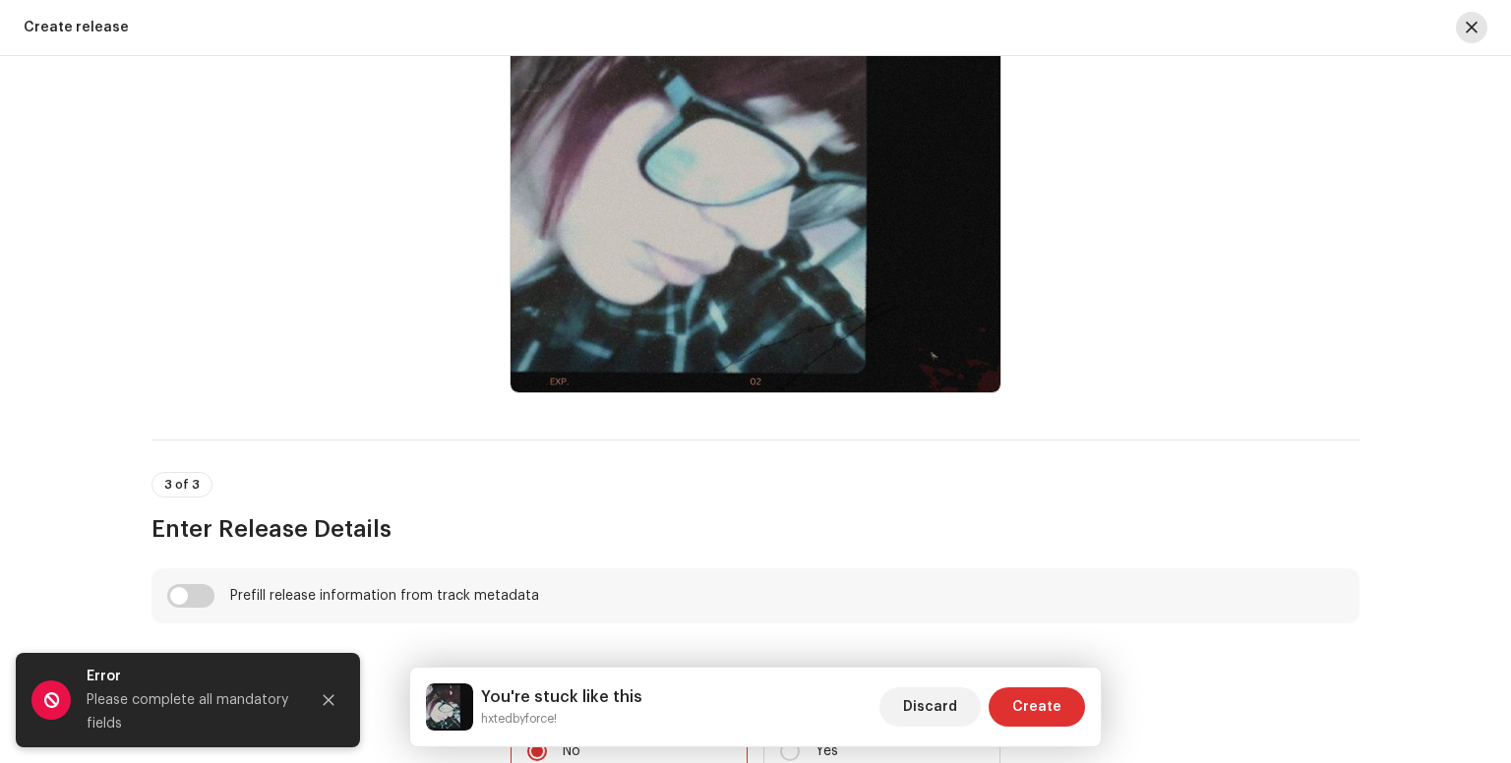
click at [1461, 32] on button "button" at bounding box center [1470, 27] width 31 height 31
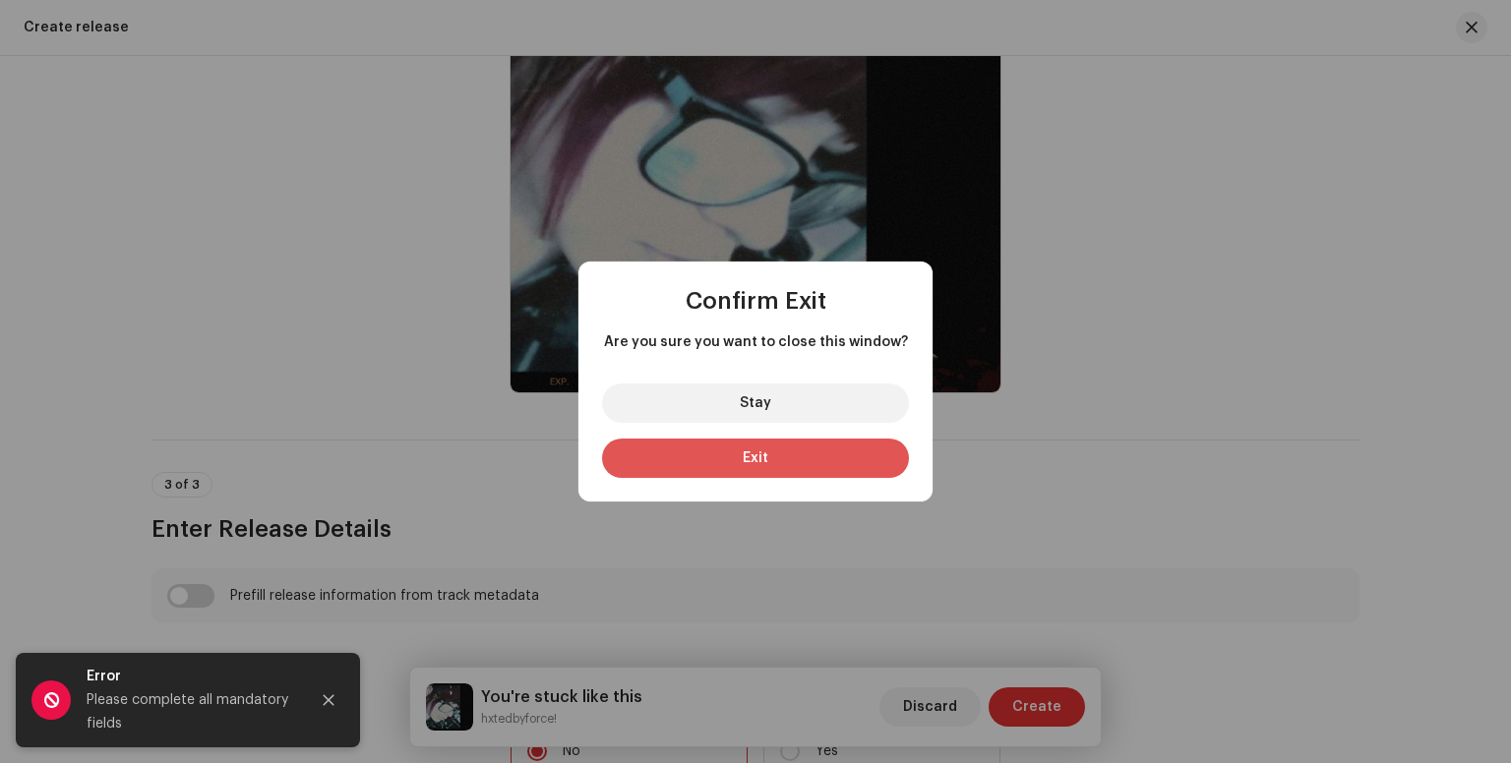
click at [791, 453] on button "Exit" at bounding box center [755, 458] width 307 height 39
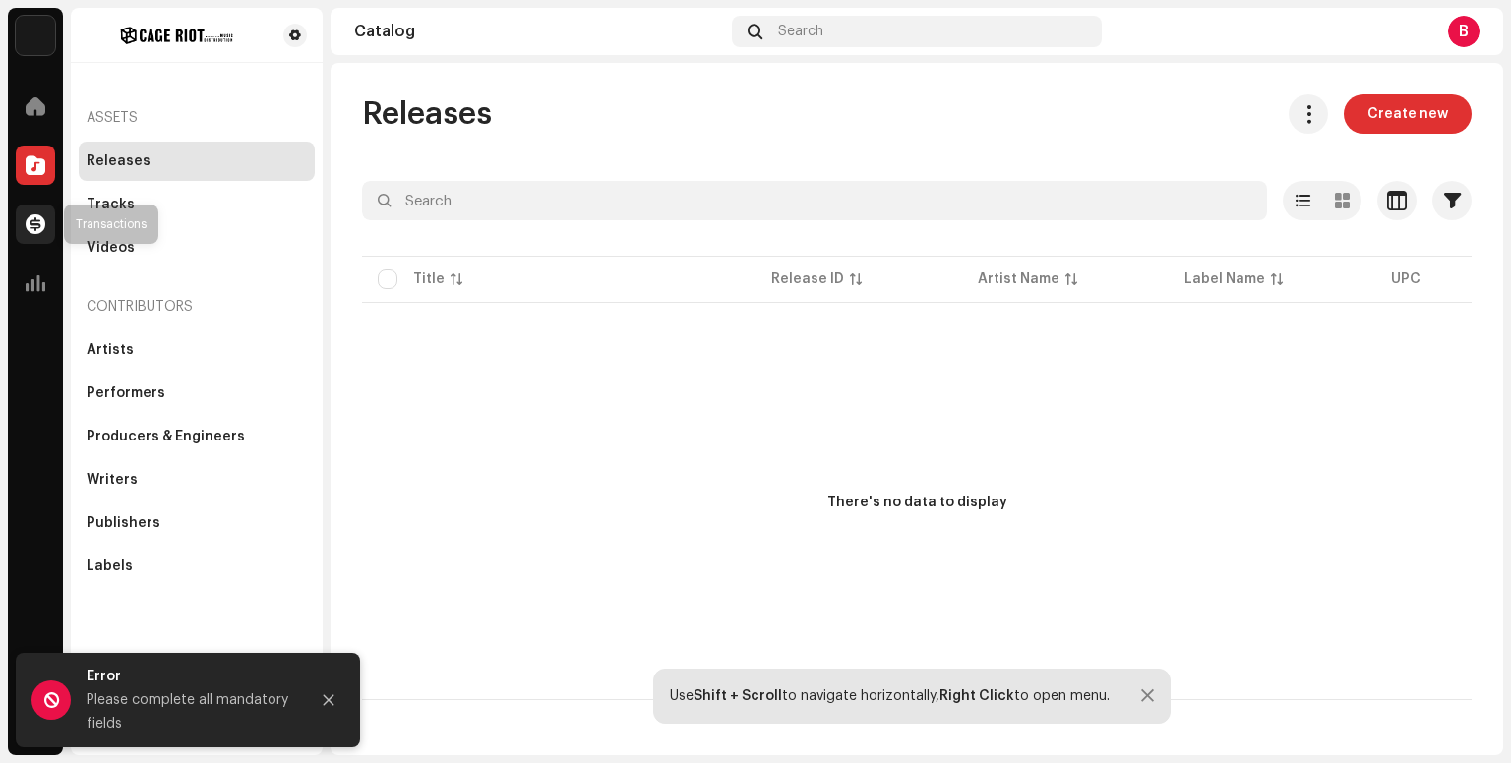
click at [36, 242] on div at bounding box center [35, 224] width 39 height 39
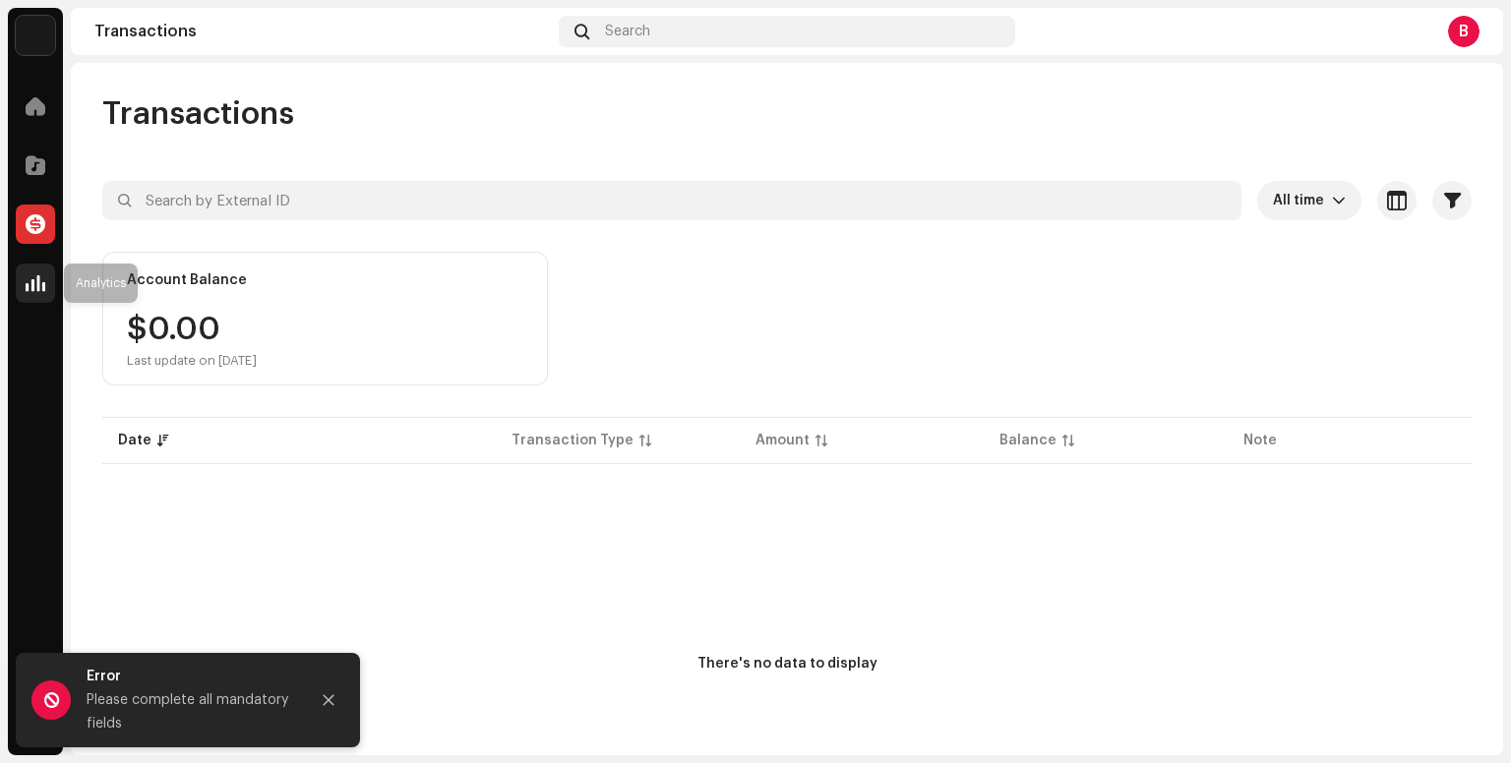
click at [41, 281] on span at bounding box center [36, 283] width 20 height 16
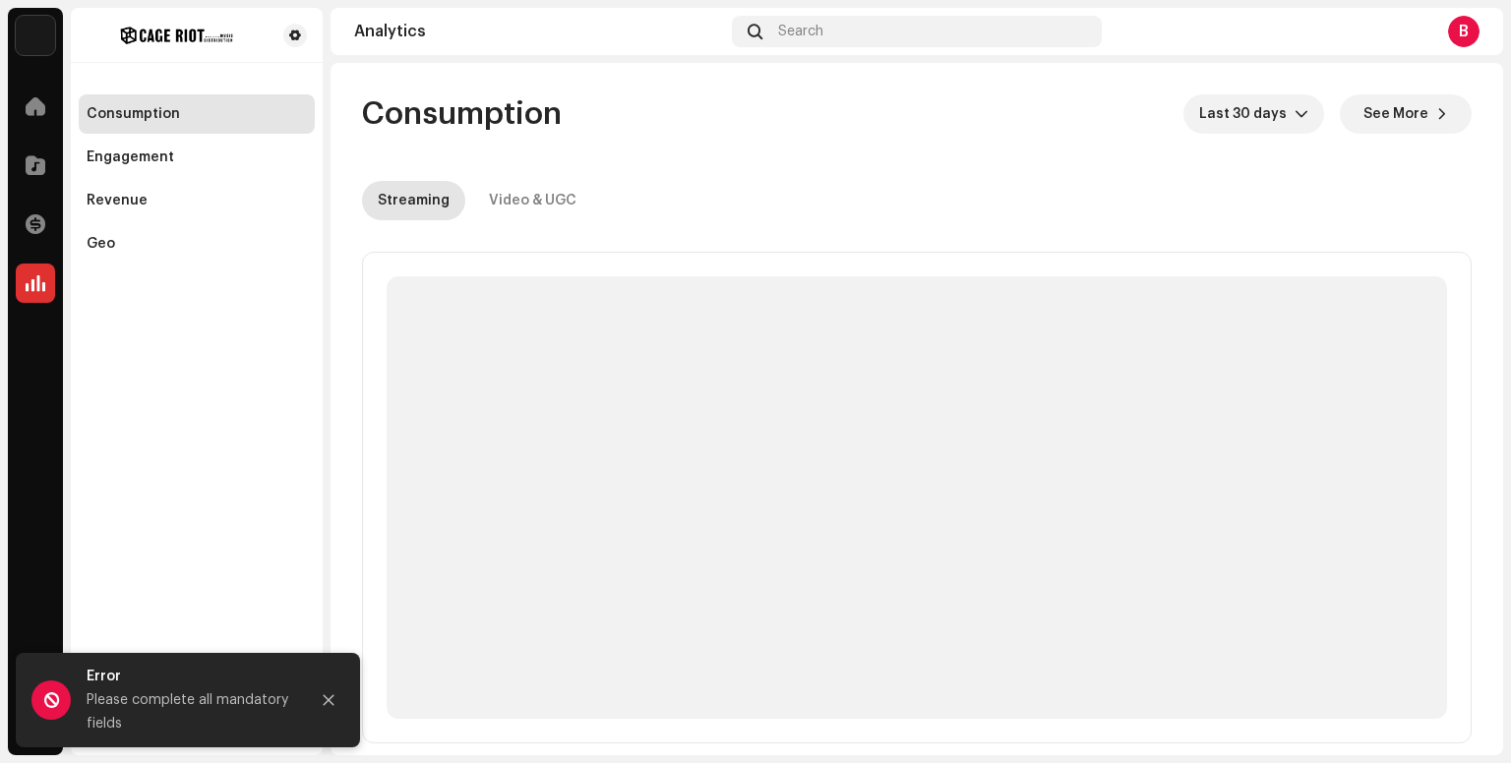
click at [31, 38] on img at bounding box center [35, 35] width 39 height 39
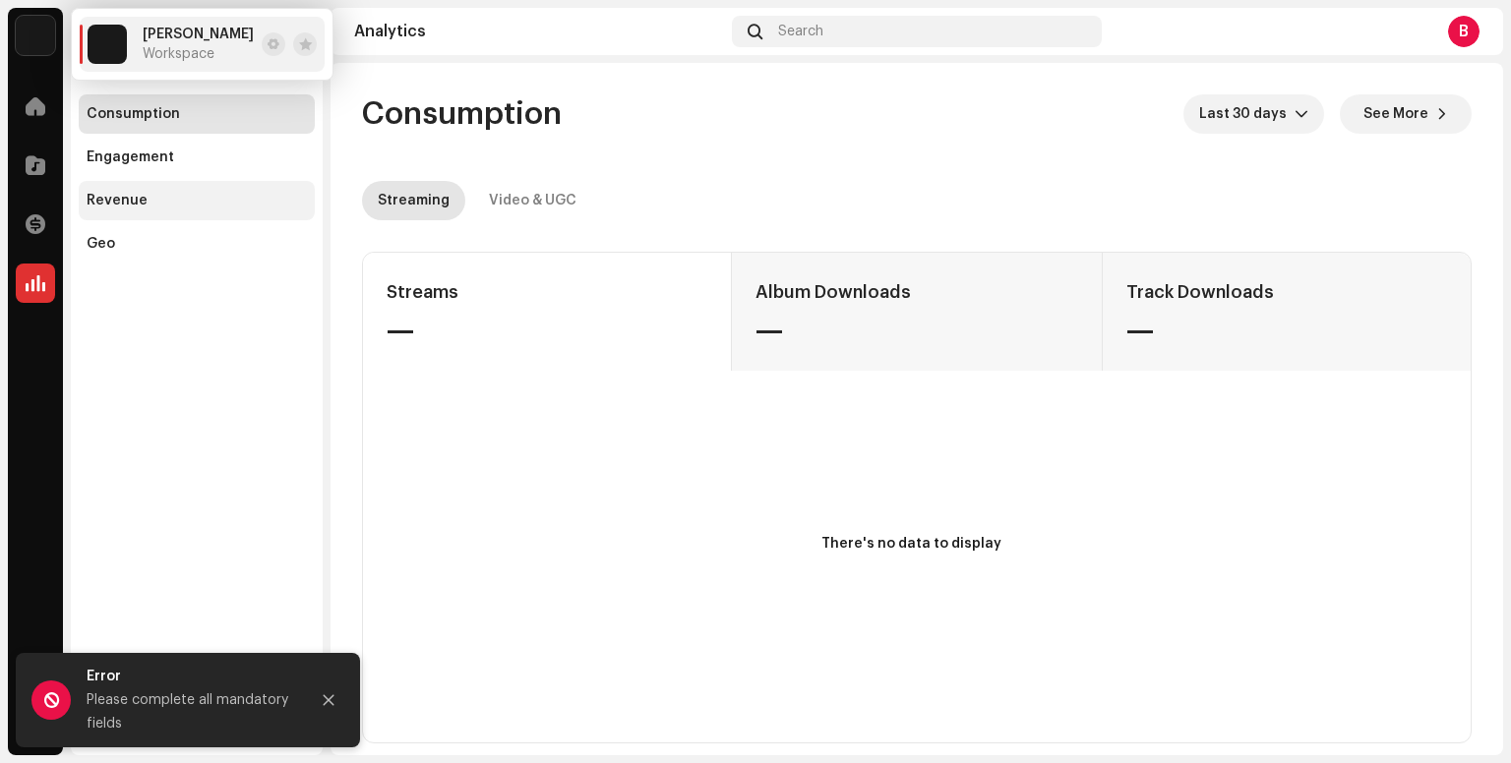
click at [232, 201] on div "Revenue" at bounding box center [197, 201] width 220 height 16
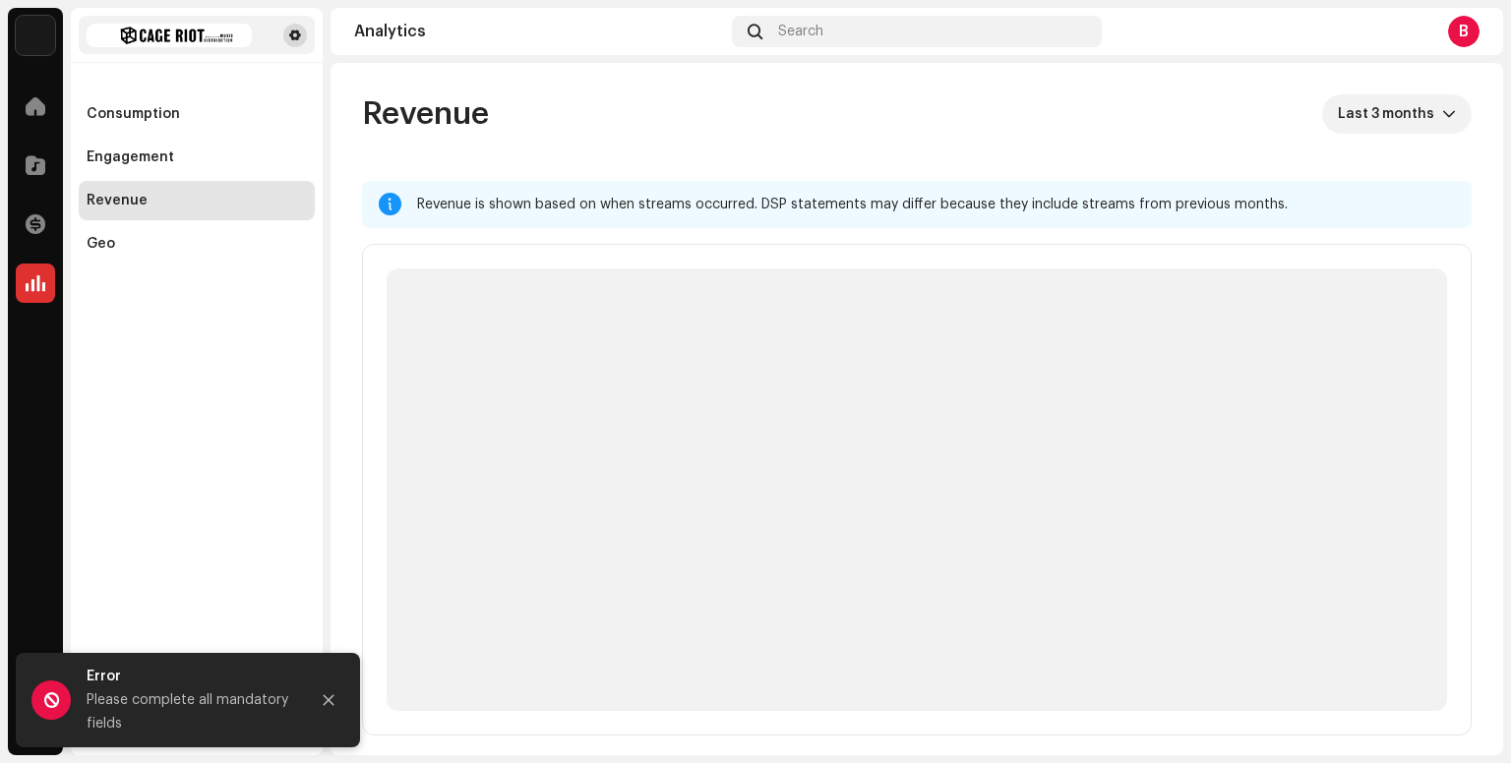
click at [287, 38] on button at bounding box center [295, 36] width 24 height 24
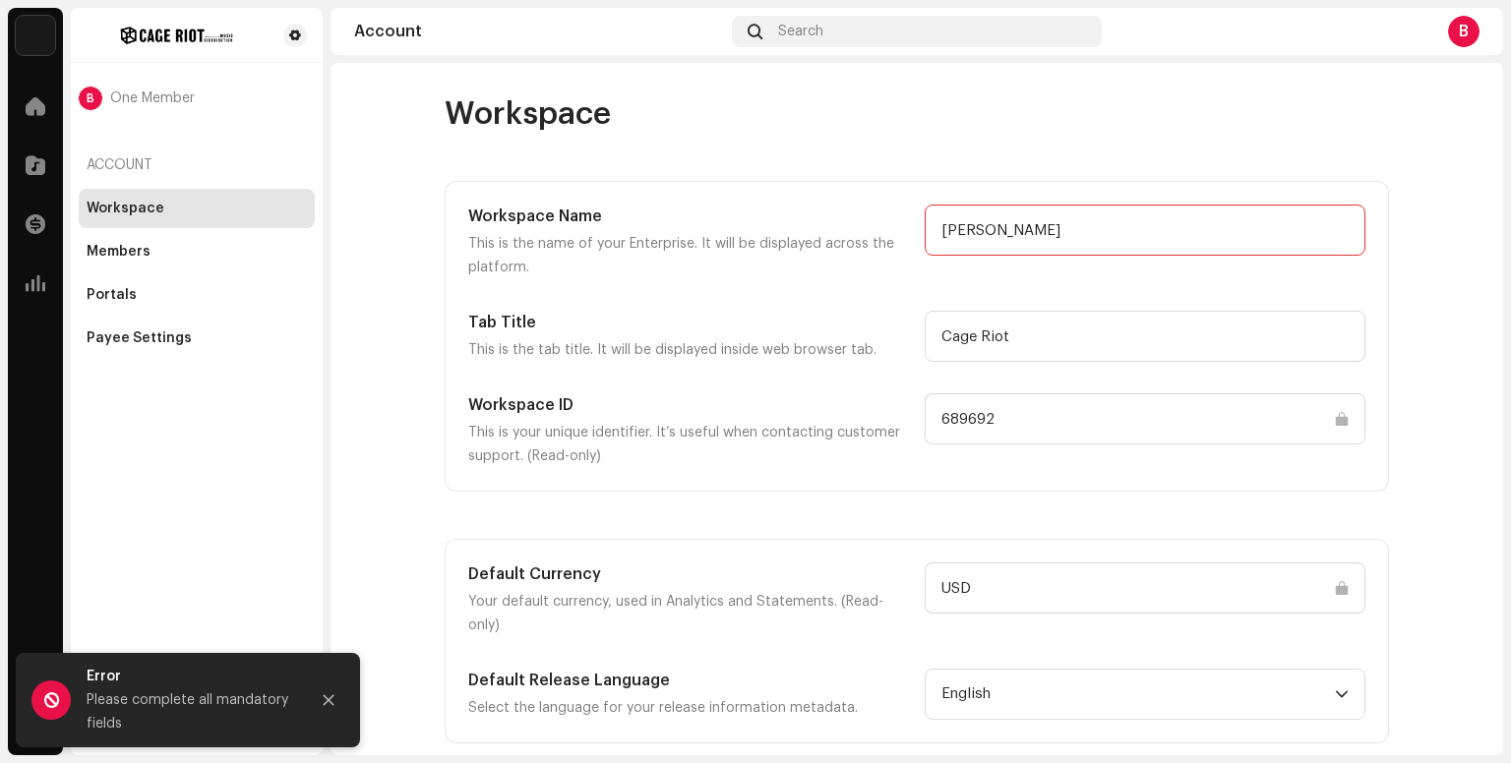
drag, startPoint x: 1115, startPoint y: 209, endPoint x: 864, endPoint y: 233, distance: 251.9
click at [864, 233] on div "Workspace Name This is the name of your Enterprise. It will be displayed across…" at bounding box center [916, 242] width 897 height 75
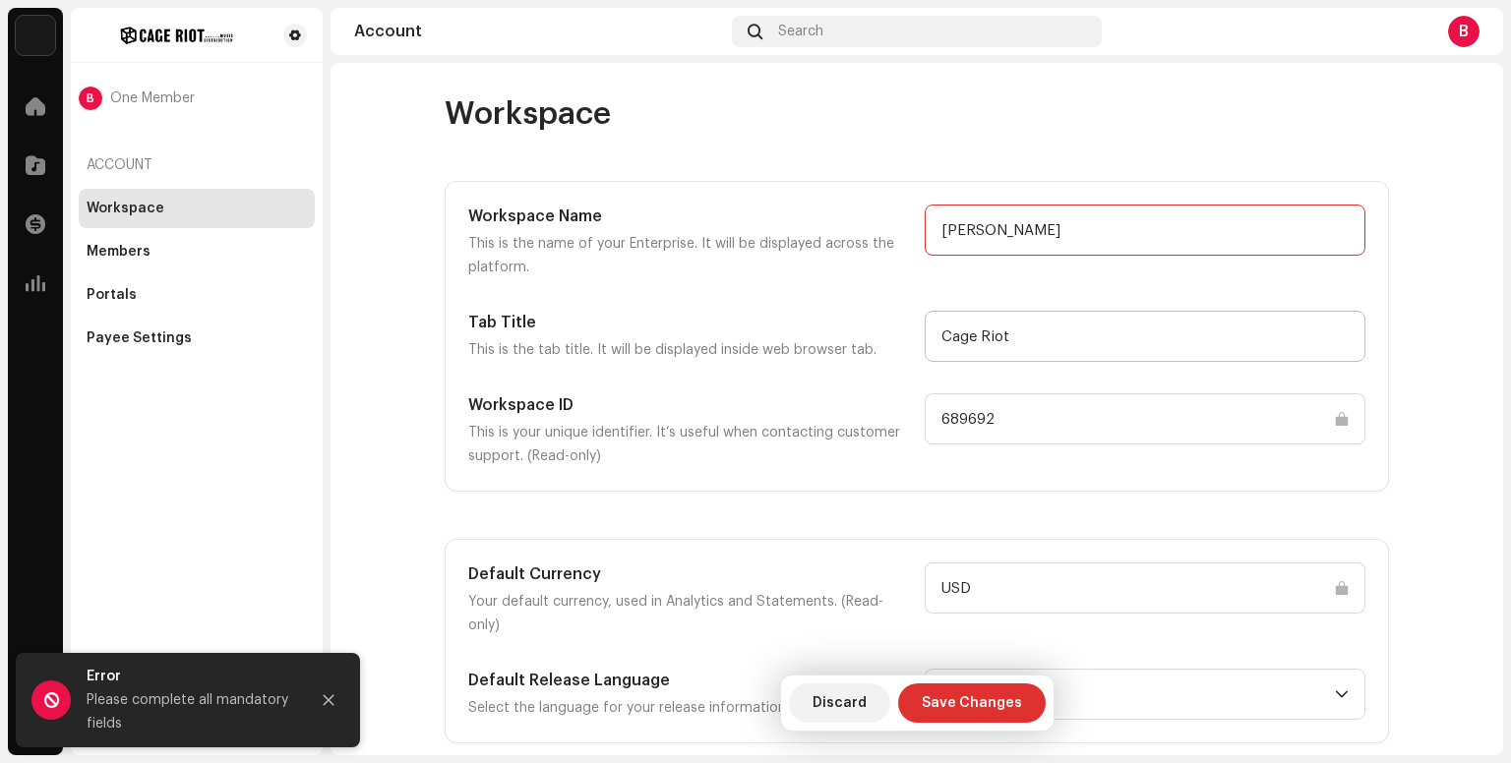
type input "[PERSON_NAME]"
click at [1010, 334] on input "Cage Riot" at bounding box center [1144, 336] width 441 height 51
drag, startPoint x: 1014, startPoint y: 337, endPoint x: 922, endPoint y: 332, distance: 91.6
click at [922, 332] on div "Tab Title This is the tab title. It will be displayed inside web browser tab. C…" at bounding box center [916, 336] width 897 height 51
click at [983, 695] on span "Save Changes" at bounding box center [971, 702] width 100 height 39
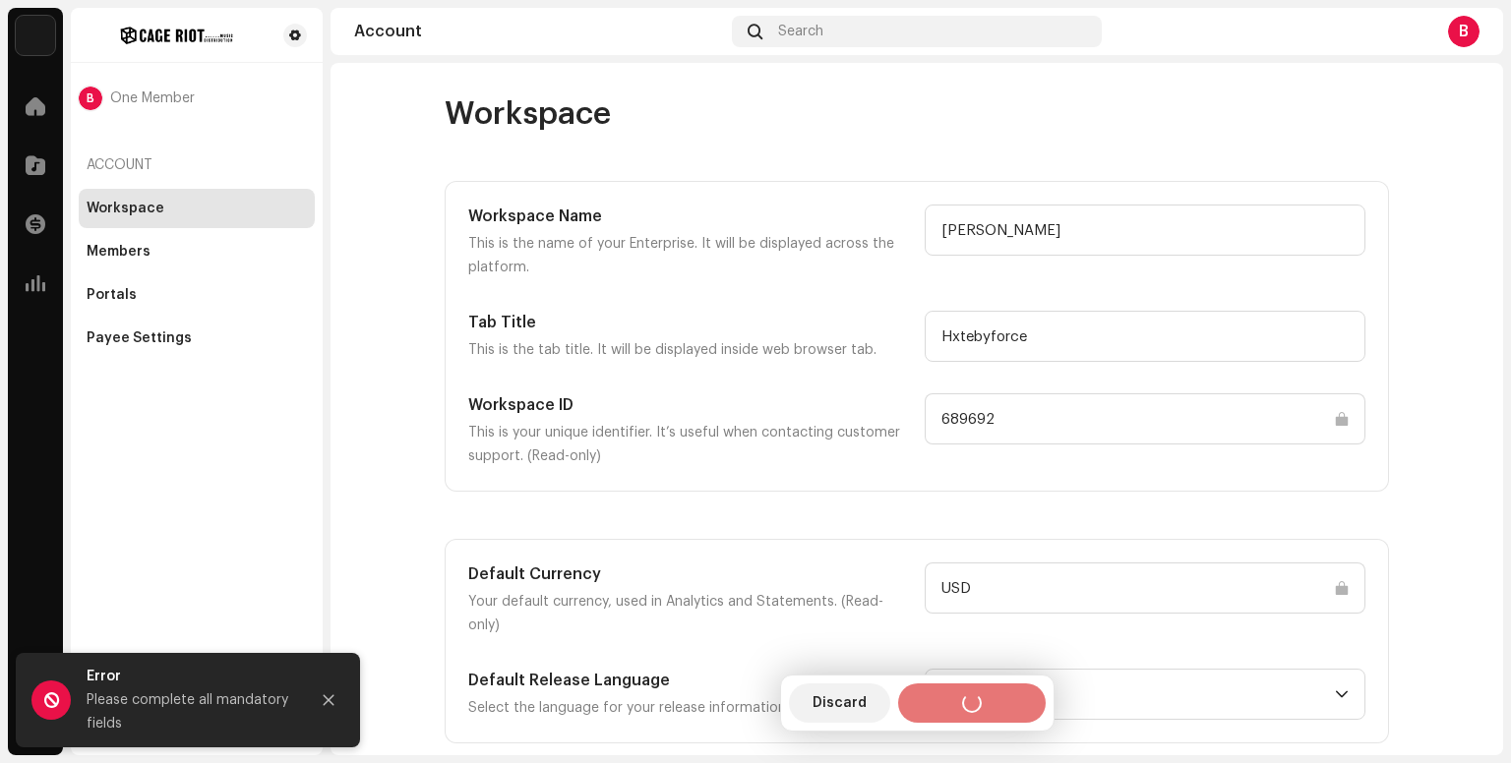
type input "Cage Riot"
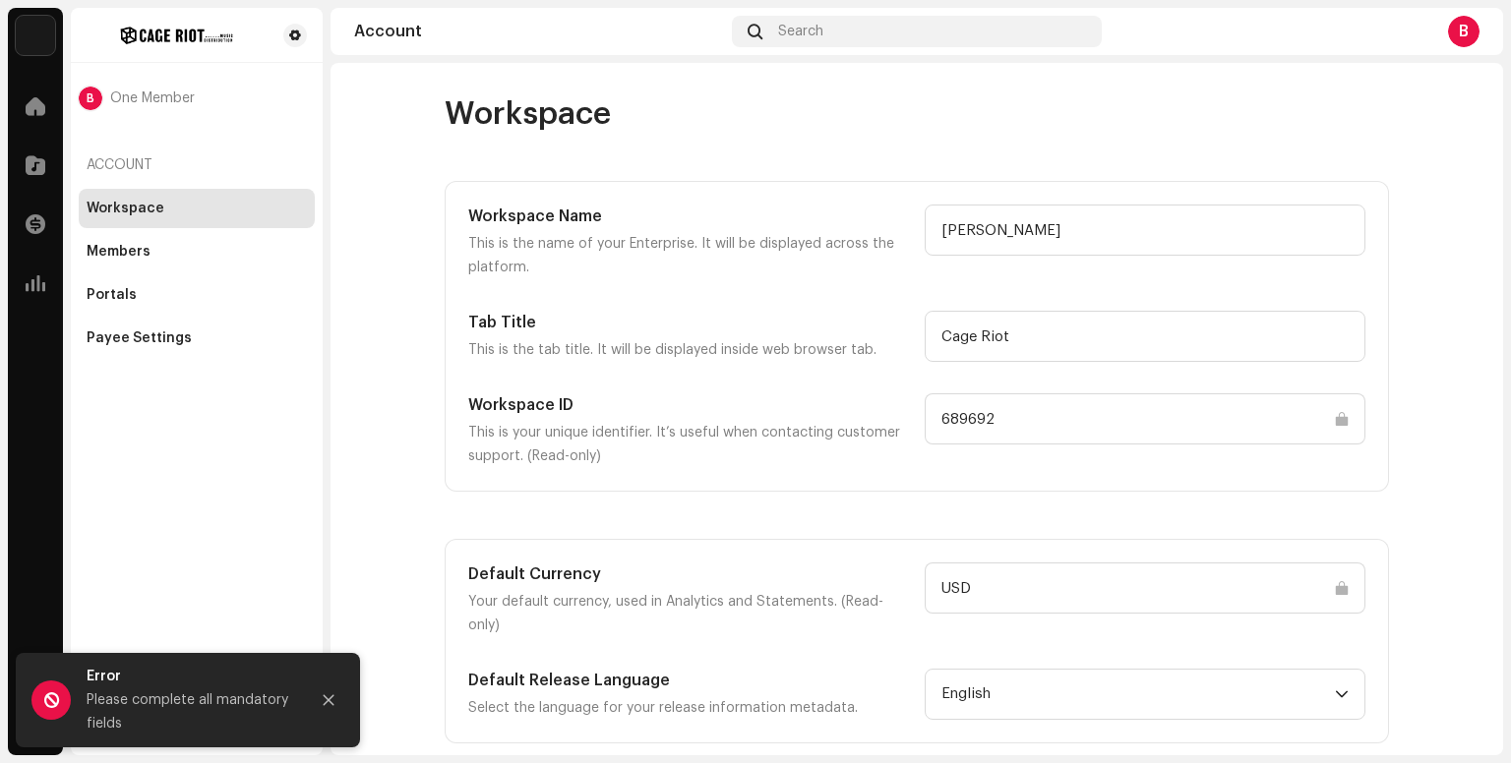
click at [974, 567] on input "USD" at bounding box center [1144, 588] width 441 height 51
click at [979, 583] on input "USD" at bounding box center [1144, 588] width 441 height 51
click at [960, 582] on input "USD" at bounding box center [1144, 588] width 441 height 51
click at [1341, 586] on input "USD" at bounding box center [1144, 588] width 441 height 51
click at [934, 591] on input "USD" at bounding box center [1144, 588] width 441 height 51
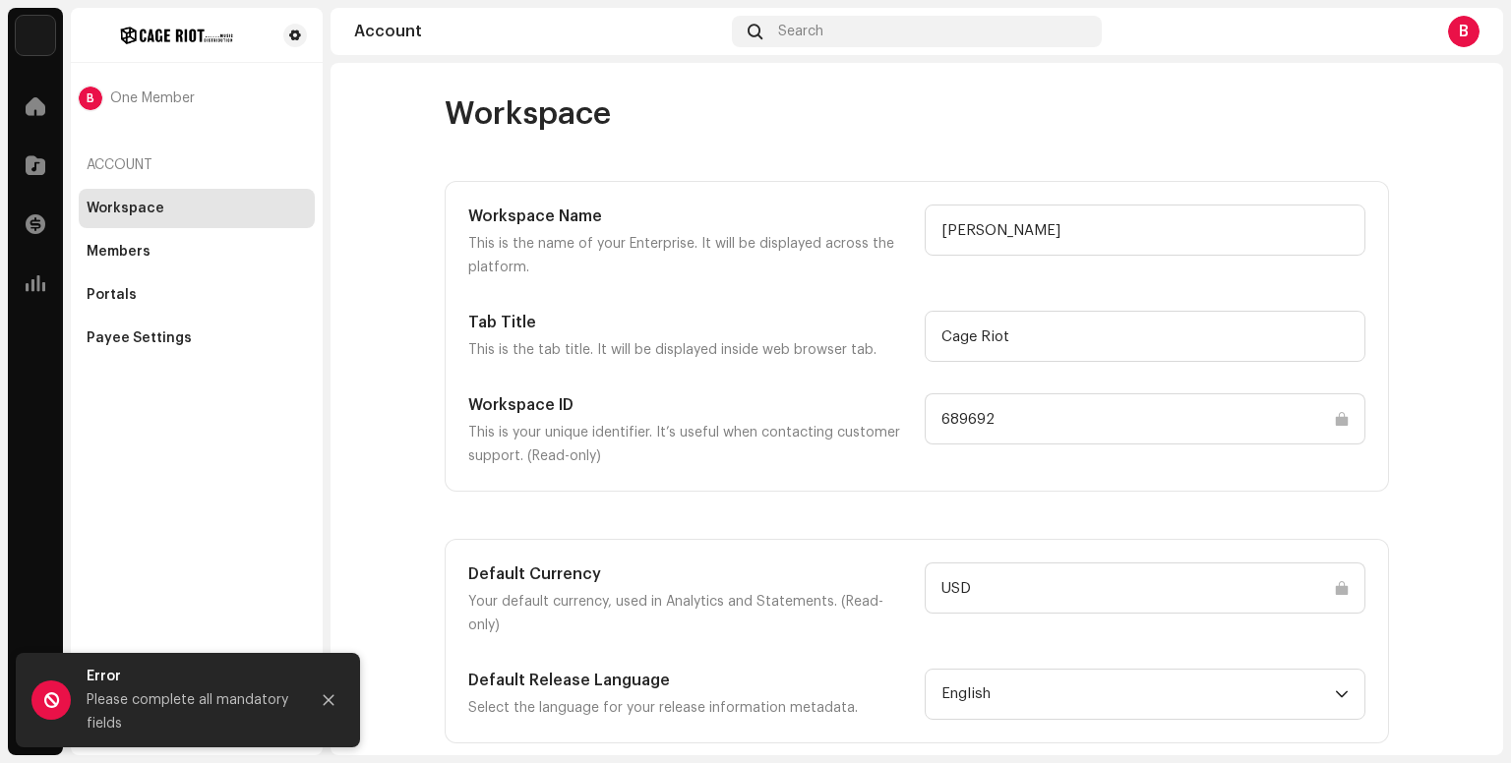
click at [976, 402] on input "689692" at bounding box center [1144, 418] width 441 height 51
click at [968, 320] on input "Cage Riot" at bounding box center [1144, 336] width 441 height 51
click at [228, 267] on div "Members" at bounding box center [197, 251] width 236 height 39
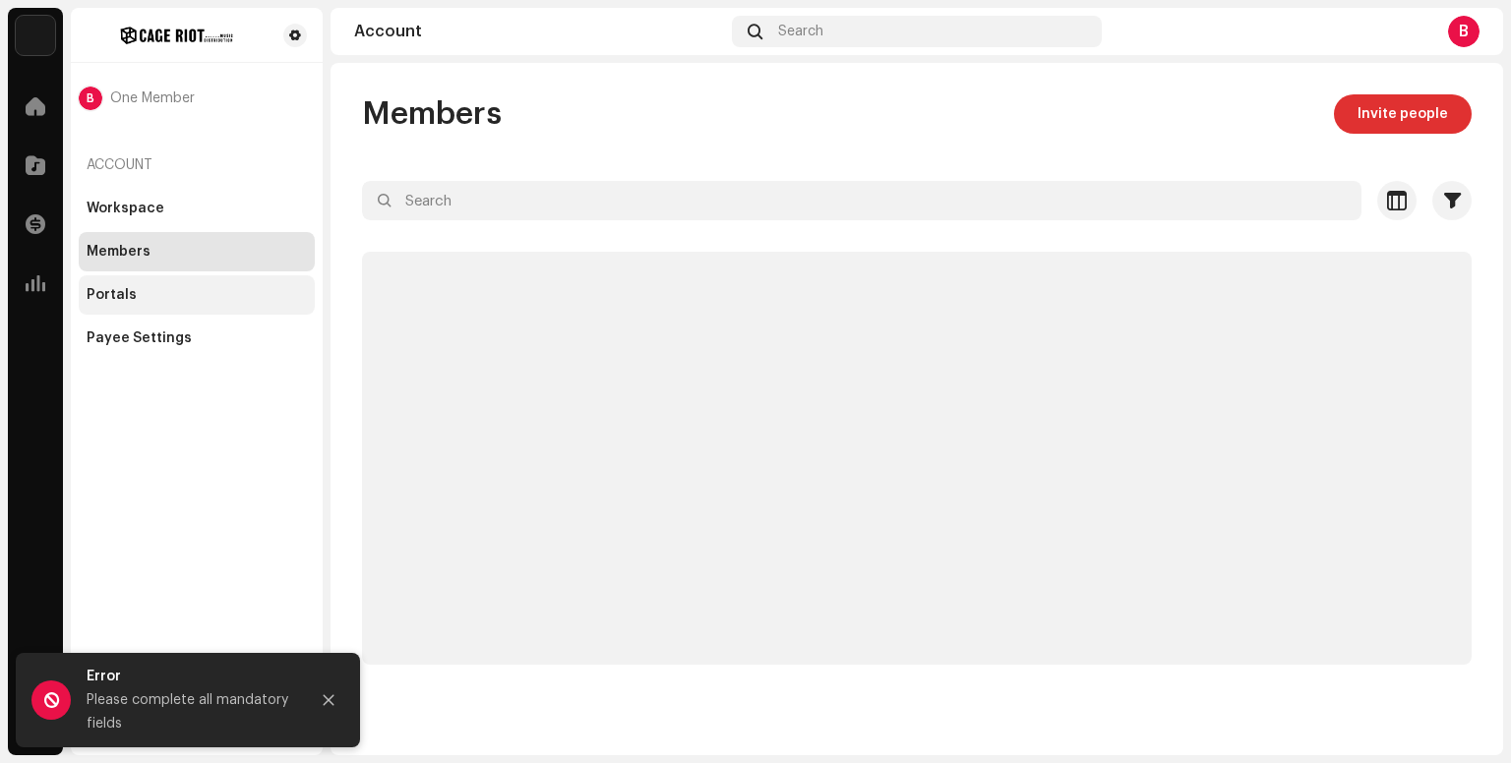
click at [226, 288] on div "Portals" at bounding box center [197, 295] width 220 height 16
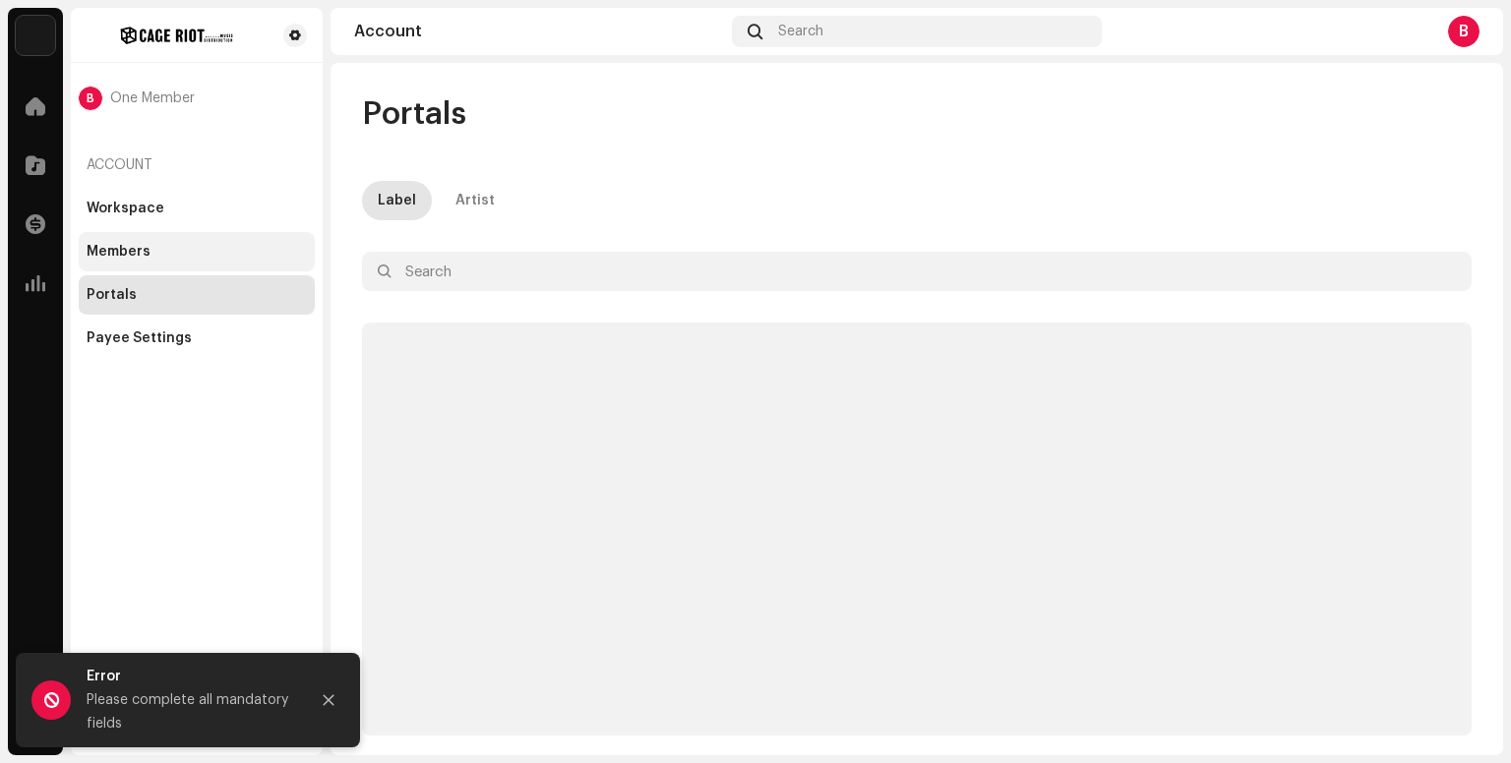
click at [216, 248] on div "Members" at bounding box center [197, 252] width 220 height 16
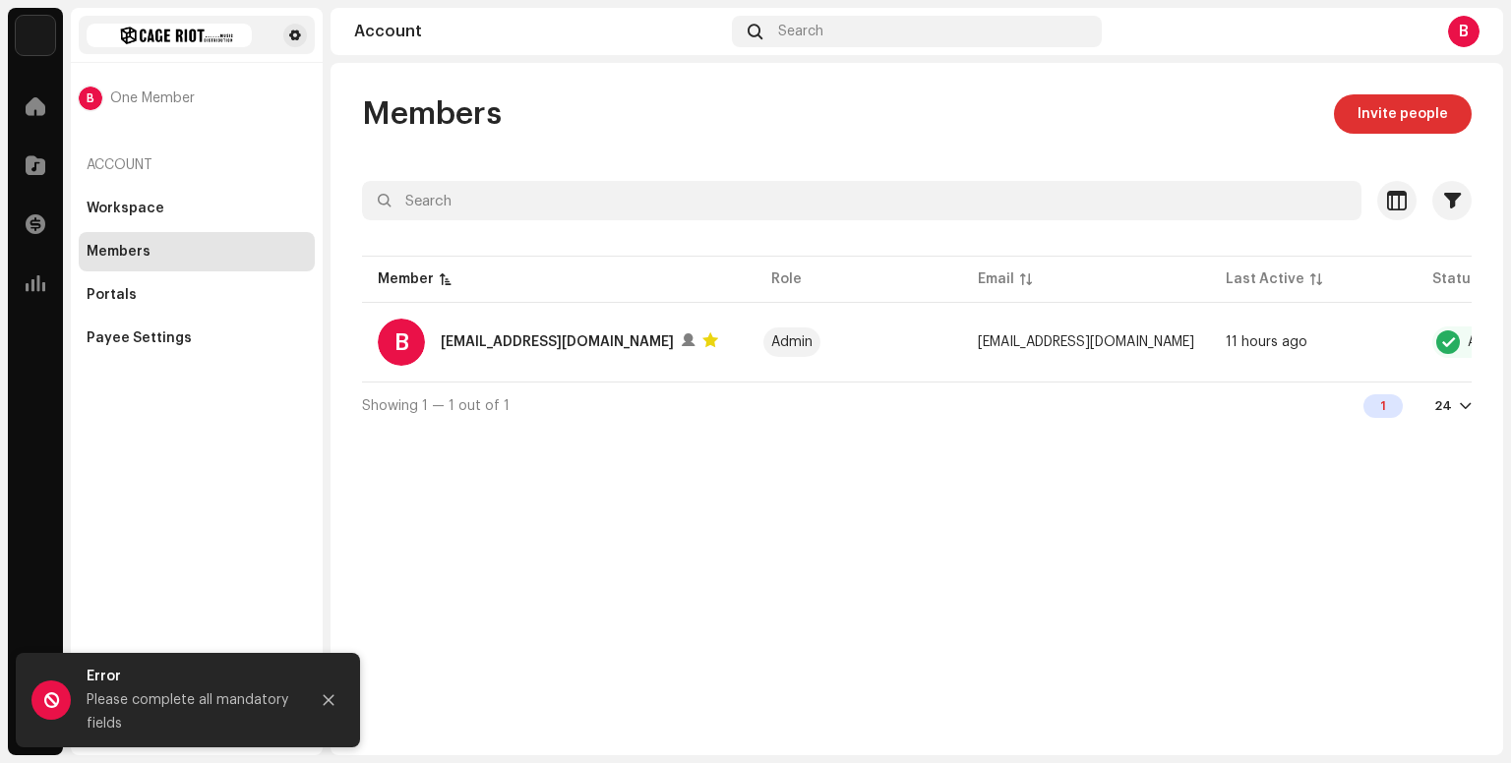
click at [214, 41] on img at bounding box center [169, 36] width 165 height 24
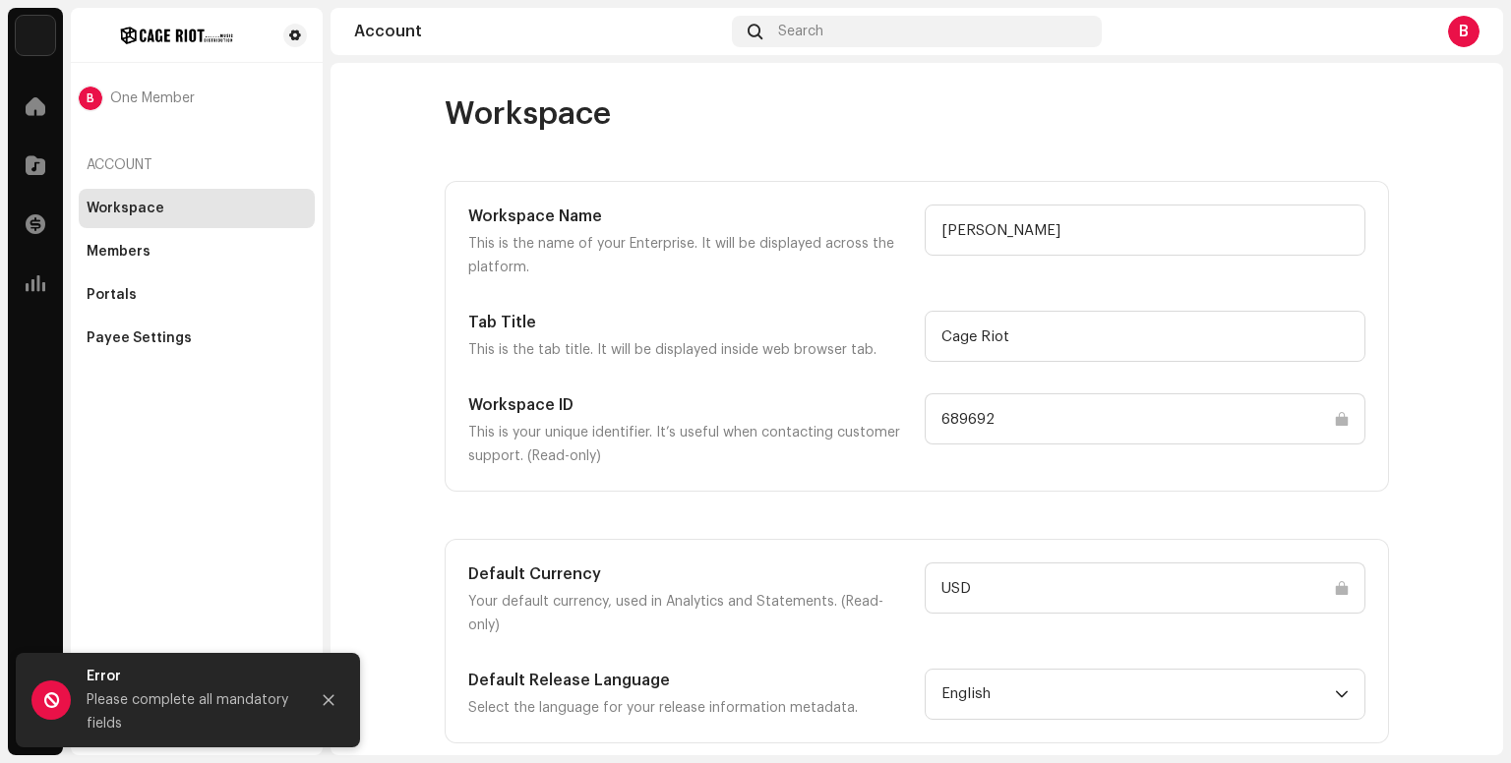
click at [968, 576] on input "USD" at bounding box center [1144, 588] width 441 height 51
click at [938, 590] on input "USD" at bounding box center [1144, 588] width 441 height 51
click at [118, 84] on div "B One Member" at bounding box center [197, 98] width 236 height 55
click at [24, 224] on div at bounding box center [35, 224] width 39 height 39
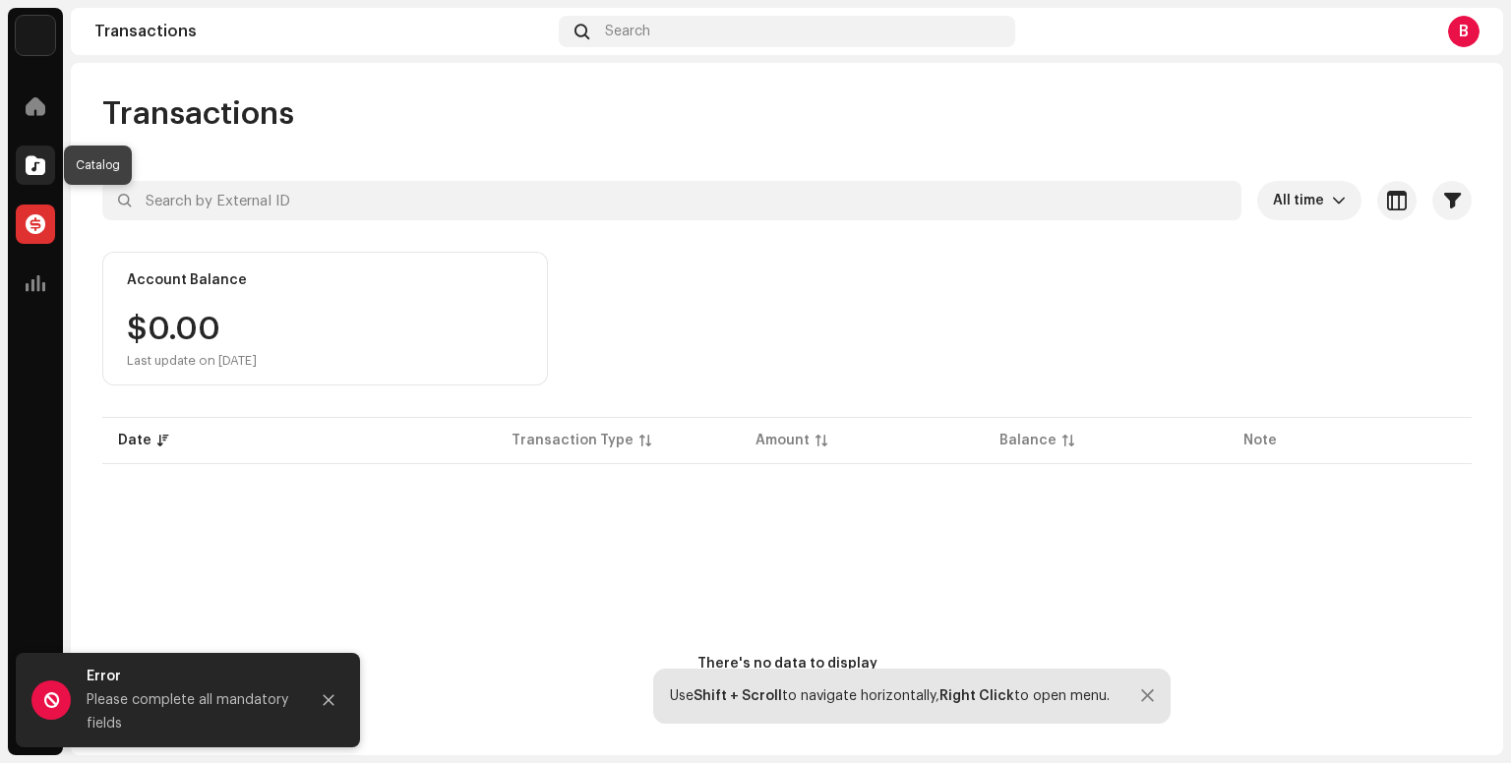
click at [25, 183] on div at bounding box center [35, 165] width 39 height 39
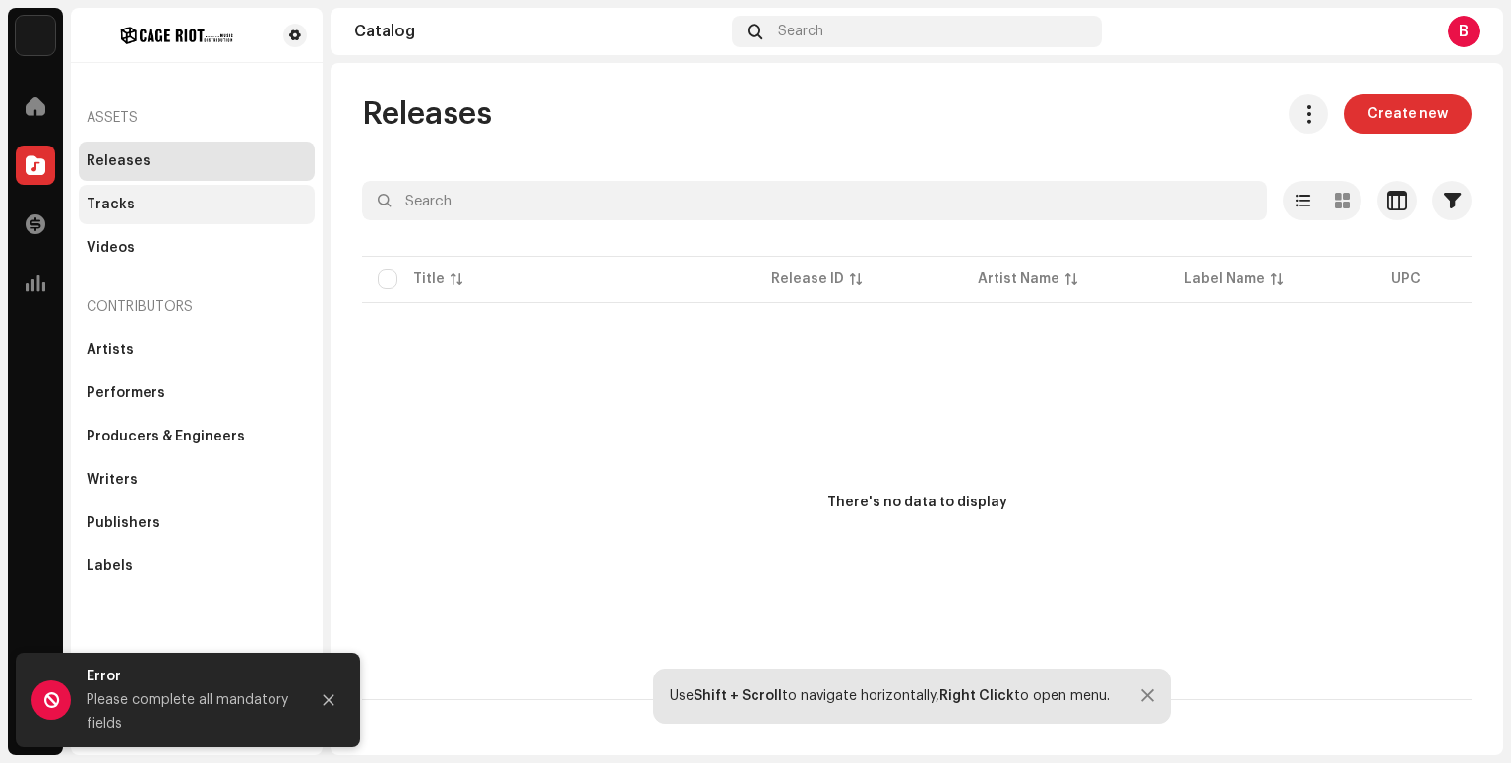
click at [178, 223] on div "Tracks" at bounding box center [197, 204] width 236 height 39
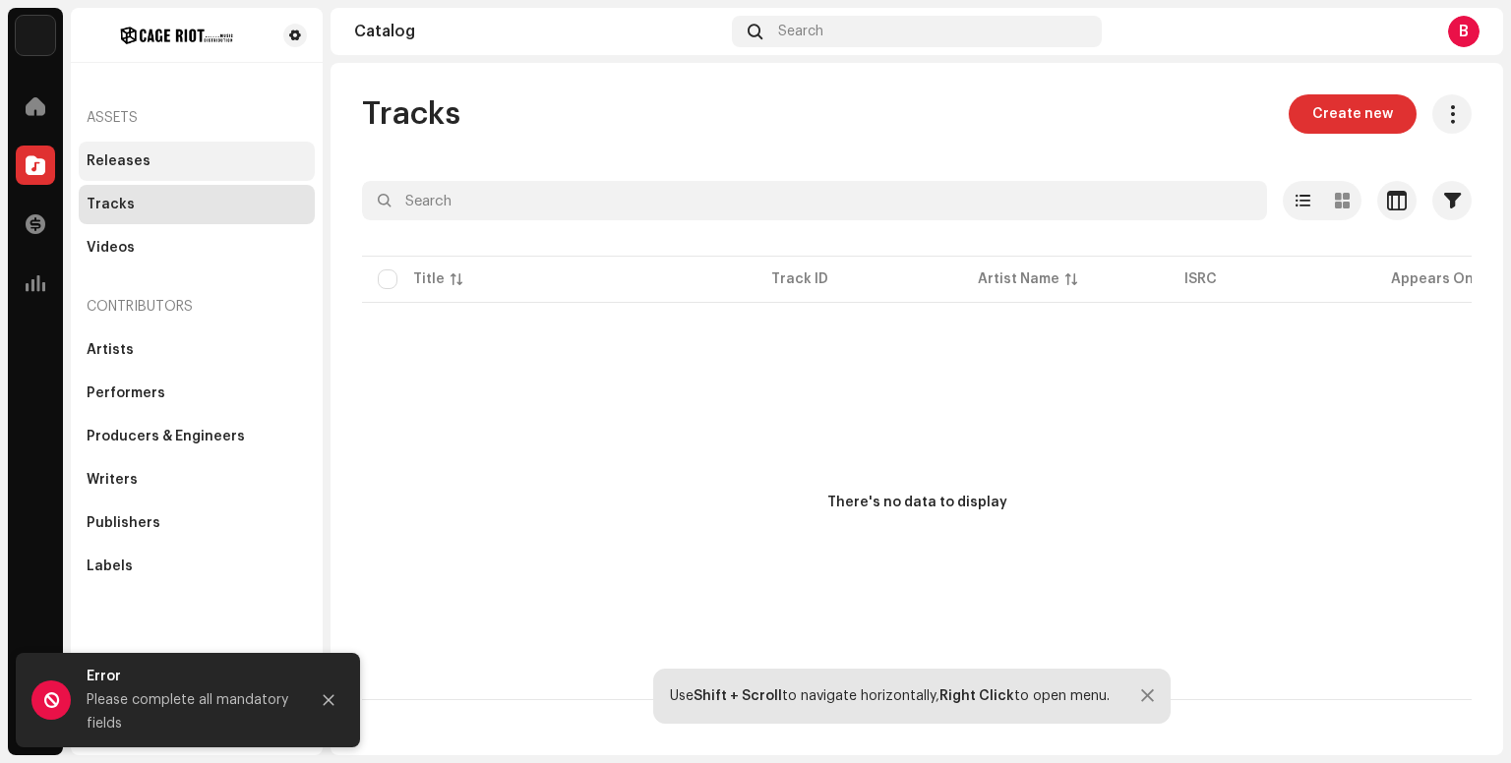
click at [189, 162] on div "Releases" at bounding box center [197, 161] width 220 height 16
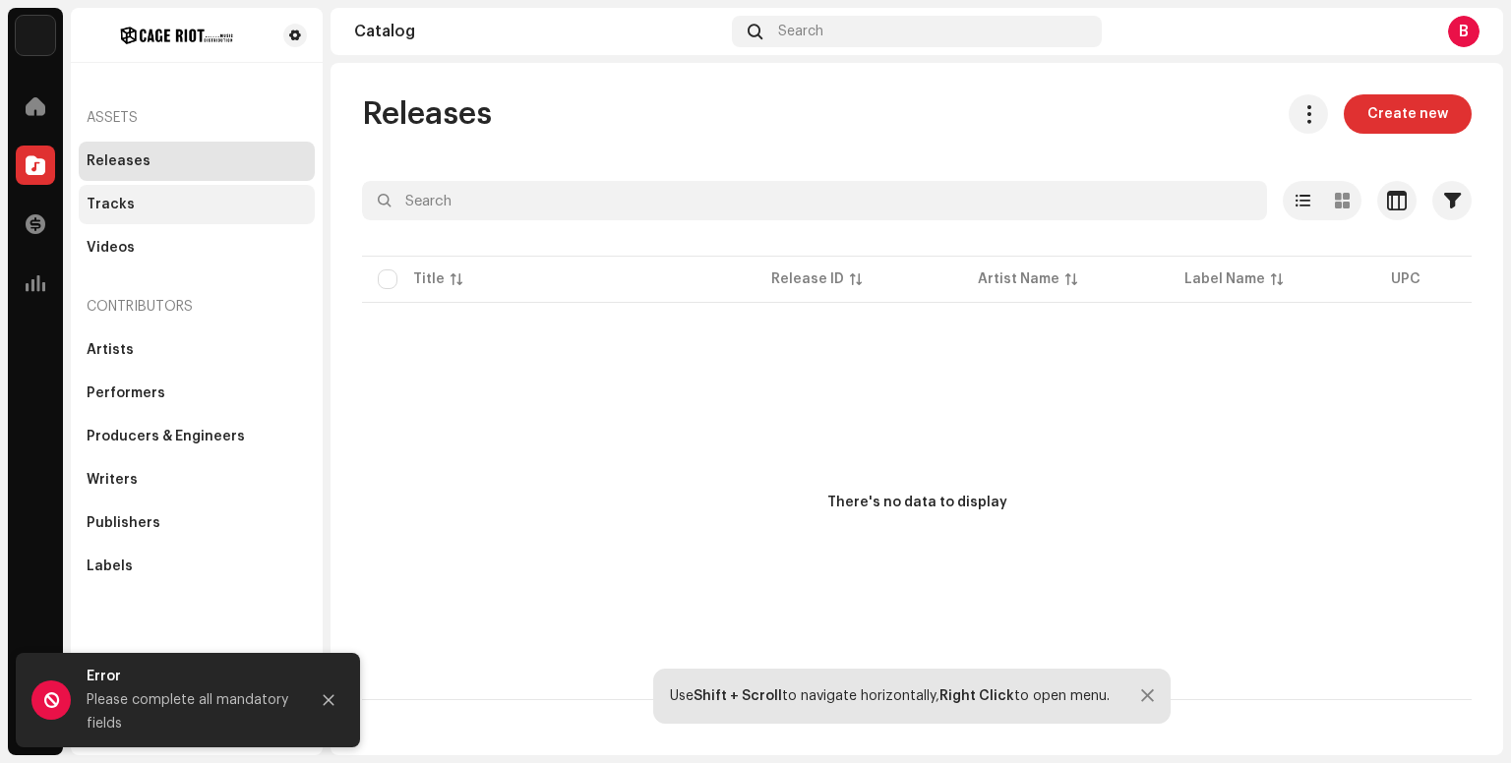
click at [192, 187] on div "Tracks" at bounding box center [197, 204] width 236 height 39
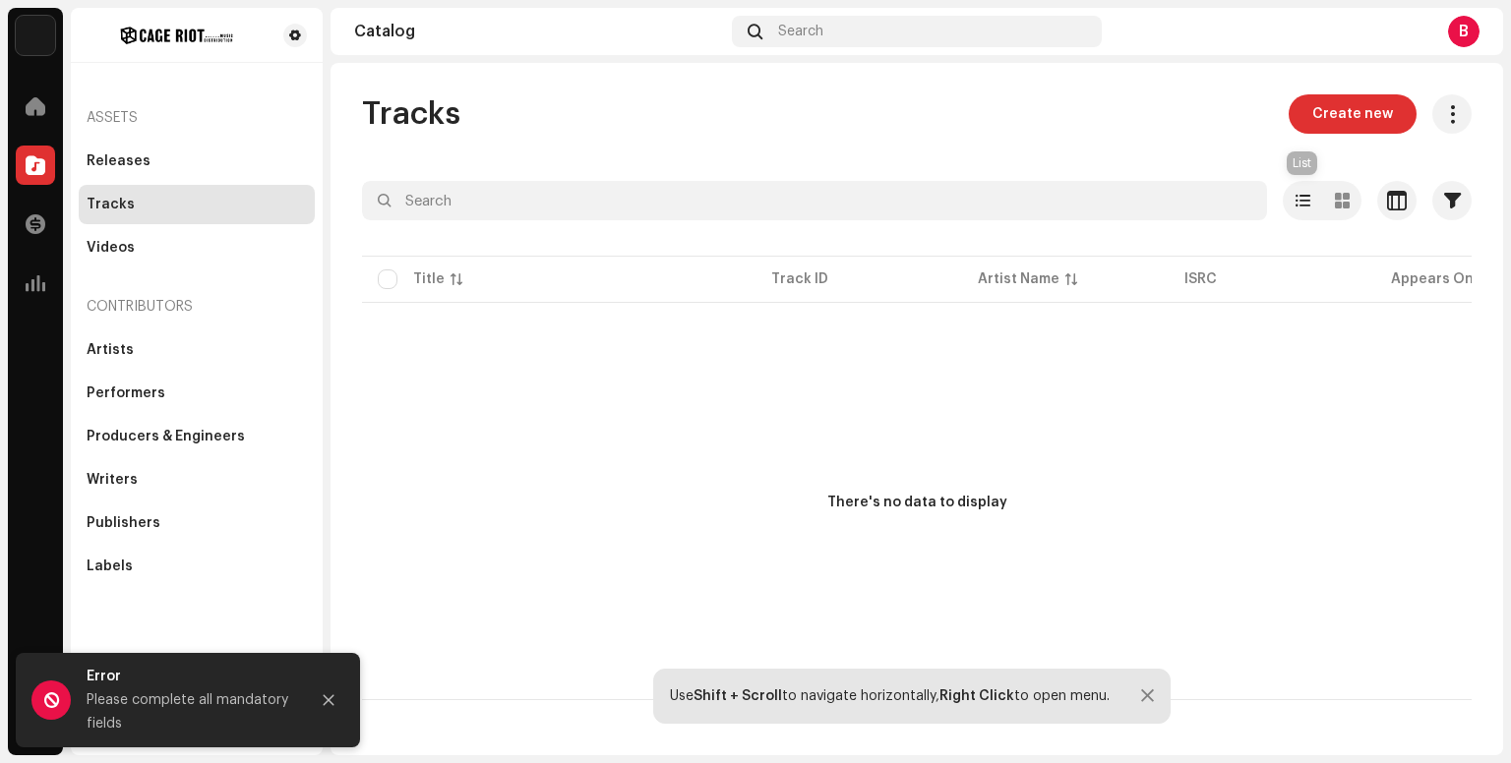
click at [1319, 176] on div "Tracks Create new Selected 0 Deselect all 0 Options Filters Distribution status…" at bounding box center [916, 397] width 1172 height 606
click at [1335, 143] on div "Tracks Create new Selected 0 Deselect all 0 Options Filters Distribution status…" at bounding box center [916, 397] width 1172 height 606
click at [1323, 115] on span "Create new" at bounding box center [1352, 113] width 81 height 39
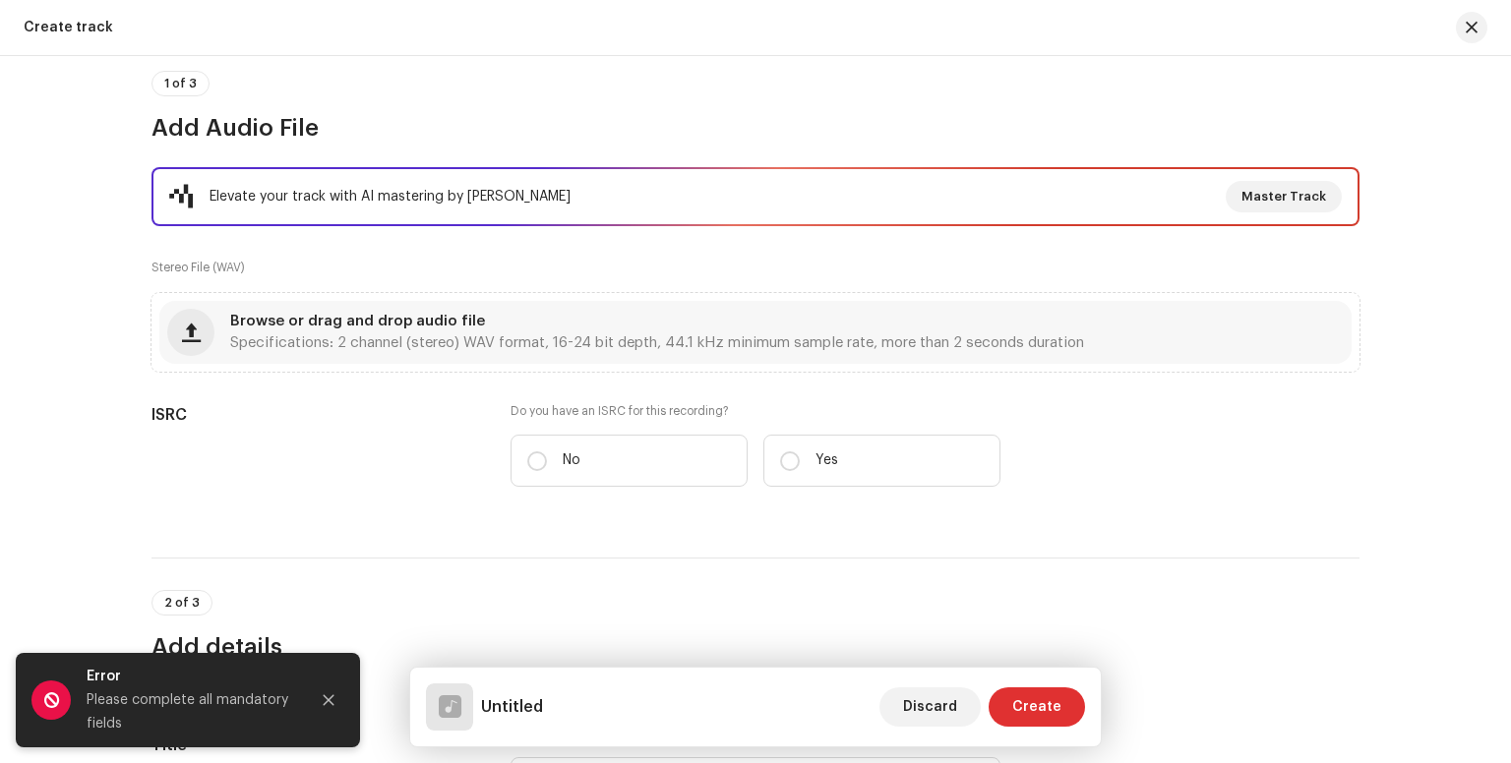
scroll to position [168, 0]
click at [214, 316] on div "Browse or drag and drop audio file Specifications: 2 channel (stereo) WAV forma…" at bounding box center [755, 331] width 1192 height 63
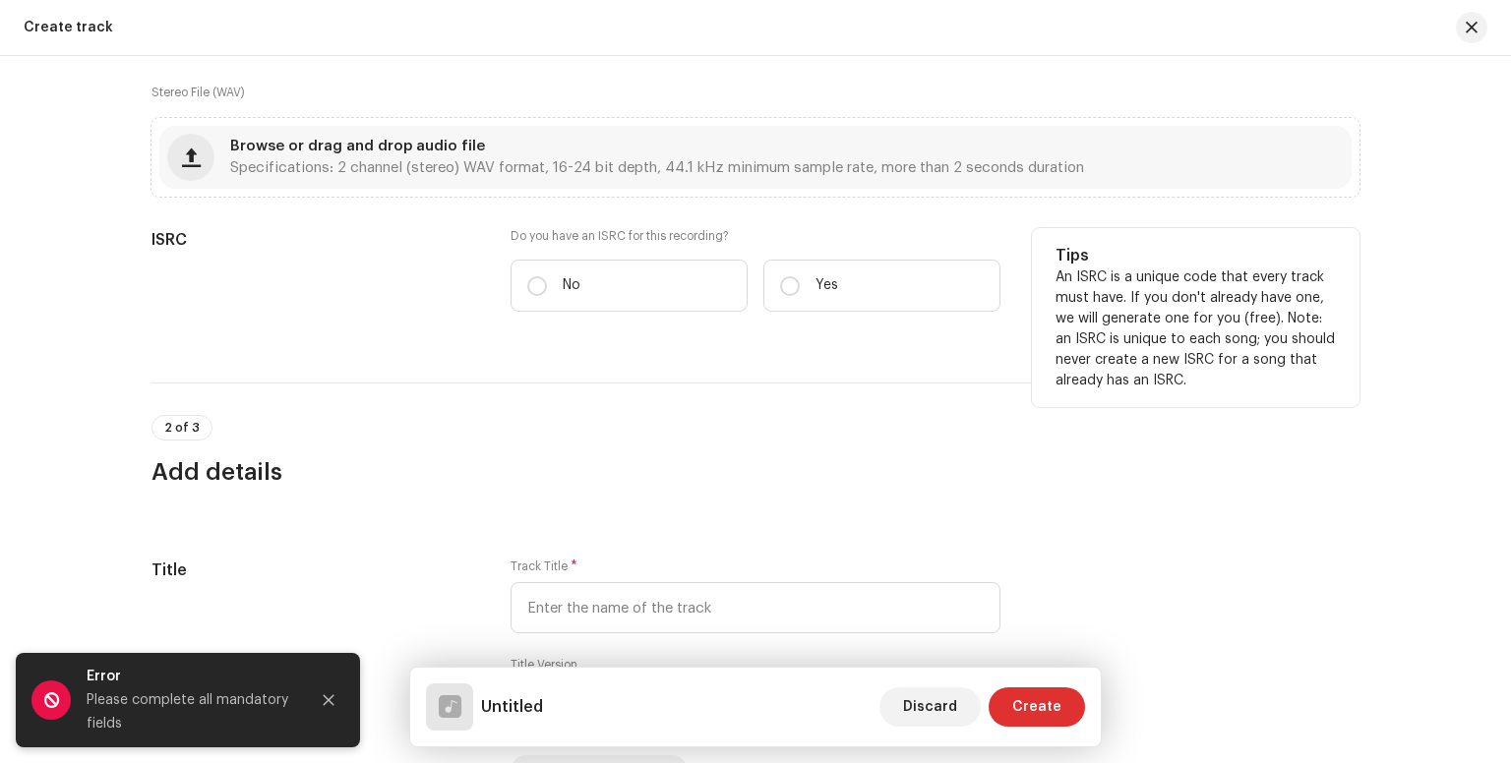
scroll to position [352, 0]
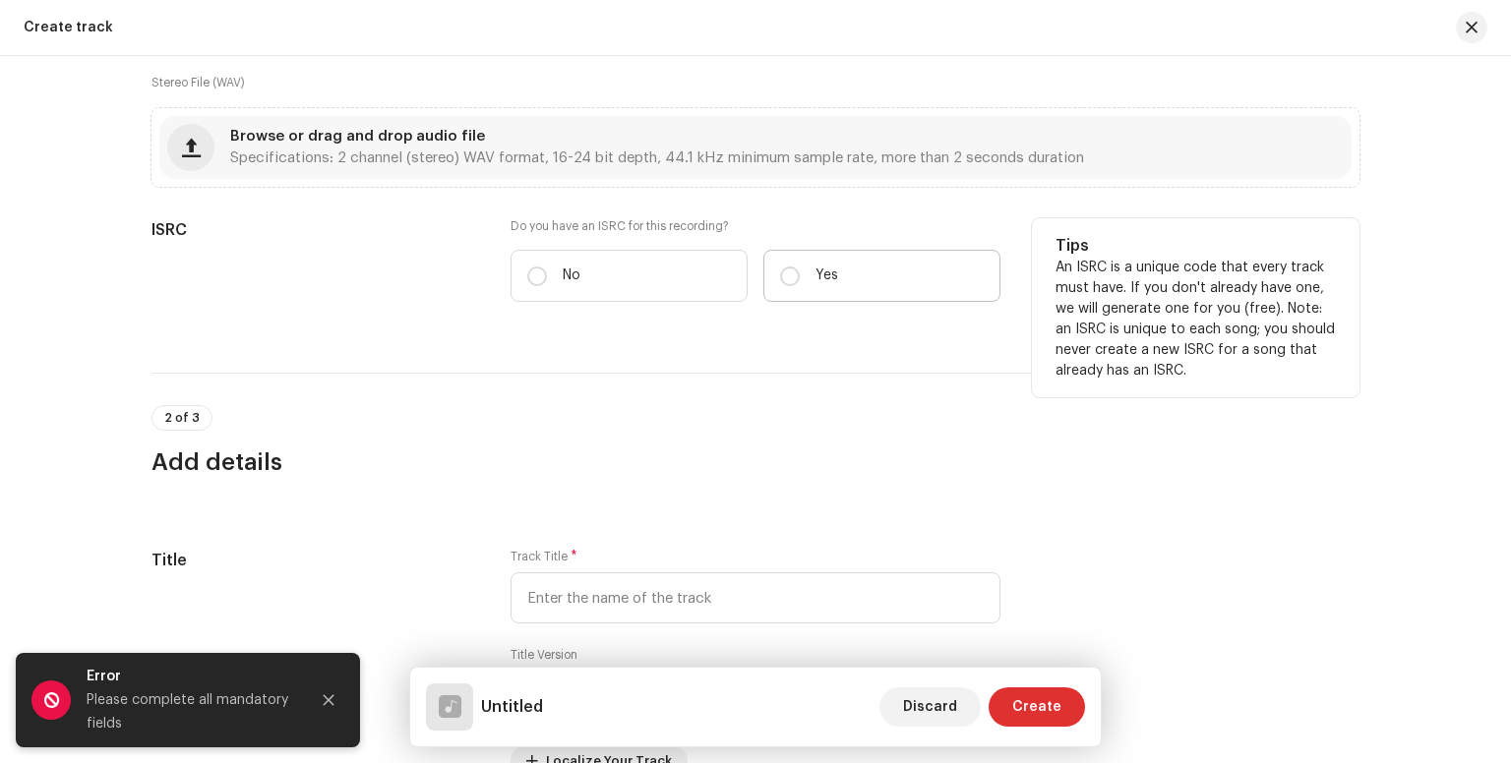
click at [802, 284] on label "Yes" at bounding box center [881, 276] width 237 height 52
click at [800, 284] on input "Yes" at bounding box center [790, 277] width 20 height 20
radio input "true"
